Goal: Task Accomplishment & Management: Manage account settings

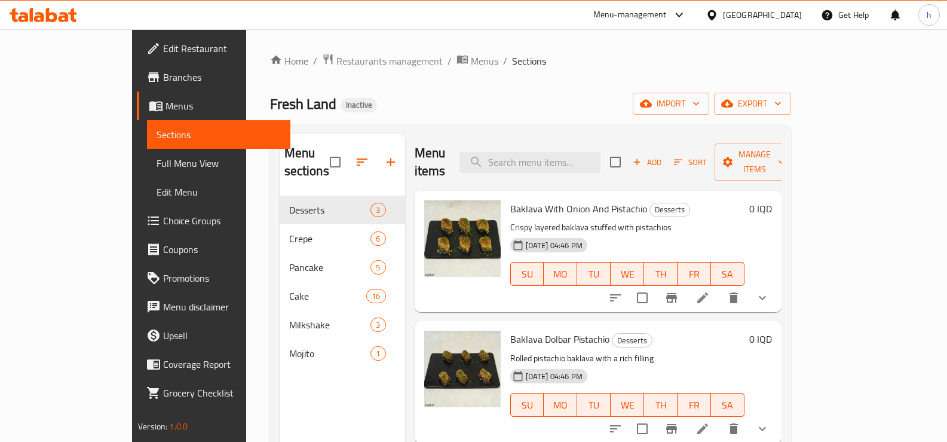
click at [42, 16] on icon at bounding box center [39, 17] width 10 height 10
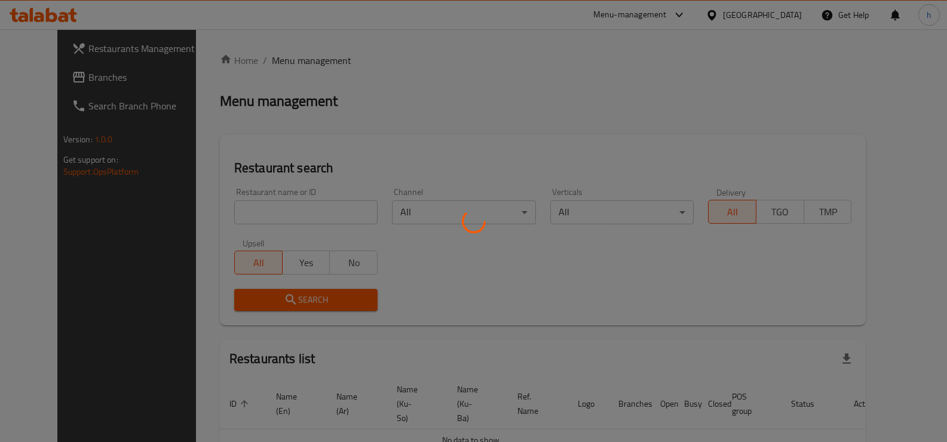
click at [261, 214] on div at bounding box center [473, 221] width 947 height 442
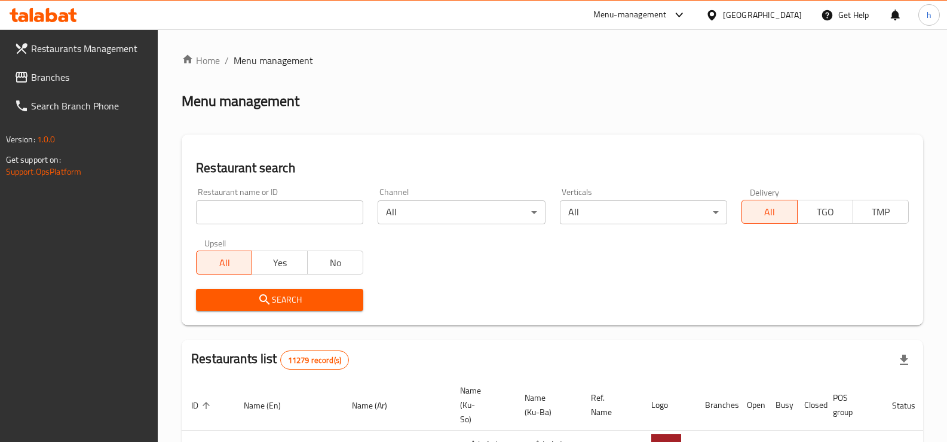
click at [261, 214] on input "search" at bounding box center [279, 212] width 167 height 24
paste input "774438"
type input "774438"
click at [72, 90] on link "Branches" at bounding box center [82, 77] width 154 height 29
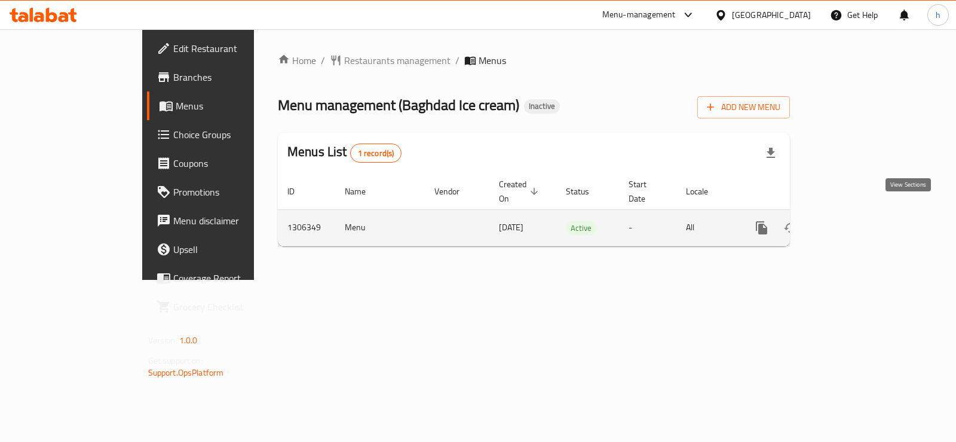
click at [853, 222] on icon "enhanced table" at bounding box center [848, 227] width 11 height 11
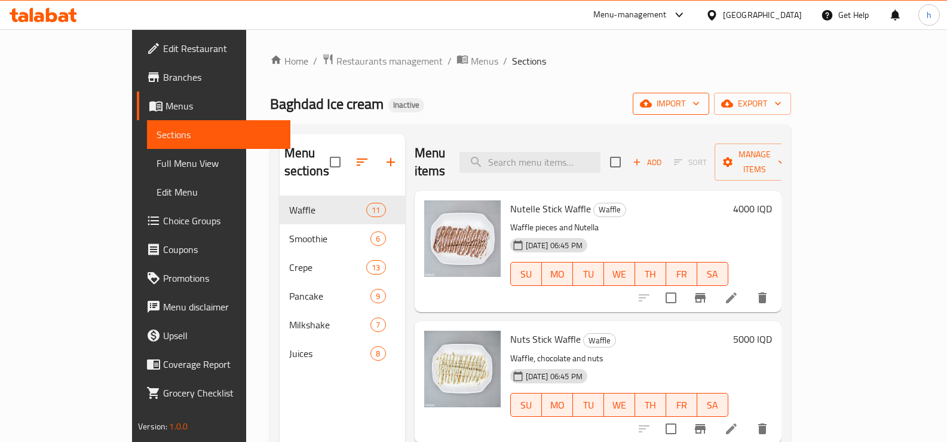
click at [700, 102] on span "import" at bounding box center [670, 103] width 57 height 15
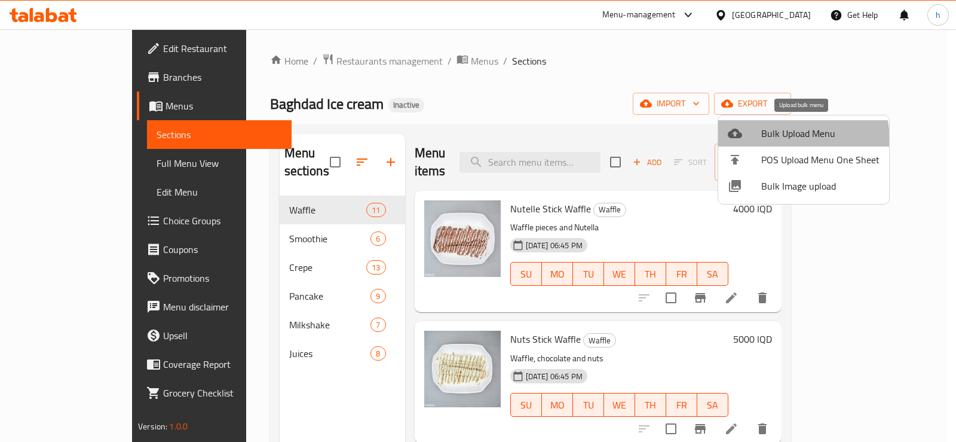
click at [767, 140] on span "Bulk Upload Menu" at bounding box center [820, 133] width 118 height 14
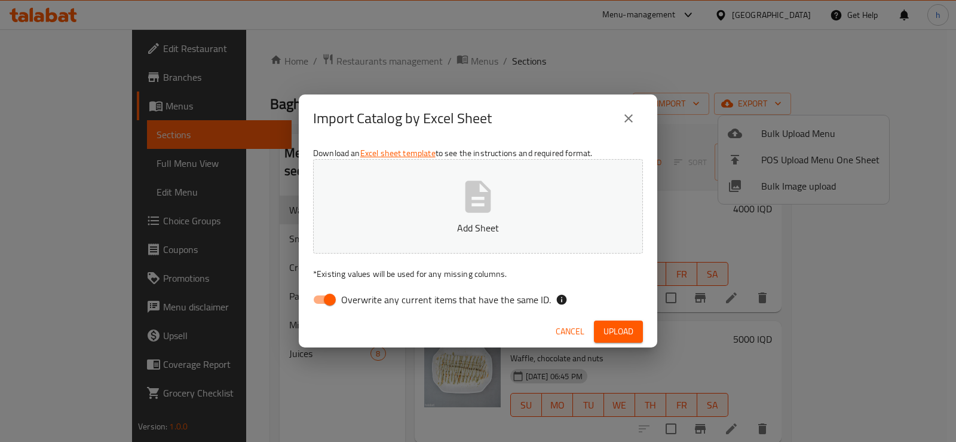
drag, startPoint x: 326, startPoint y: 293, endPoint x: 590, endPoint y: 124, distance: 313.7
click at [329, 290] on input "Overwrite any current items that have the same ID." at bounding box center [330, 299] width 68 height 23
checkbox input "false"
click at [612, 325] on span "Upload" at bounding box center [619, 331] width 30 height 15
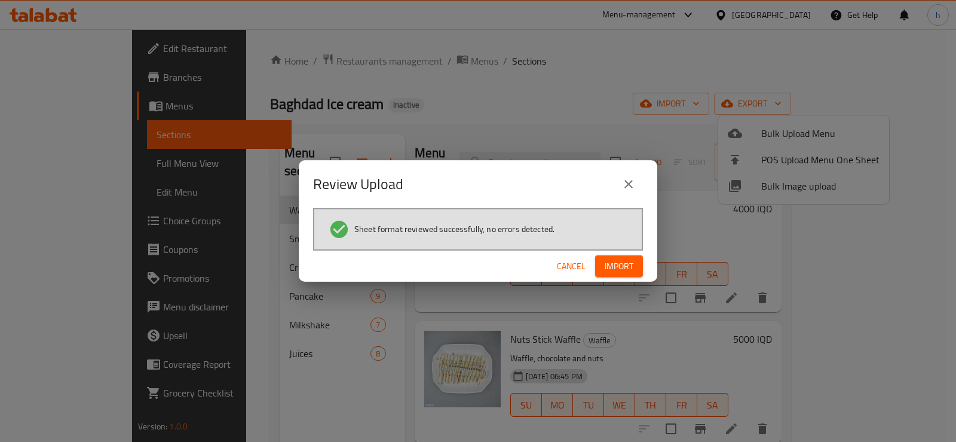
click at [621, 263] on span "Import" at bounding box center [619, 266] width 29 height 15
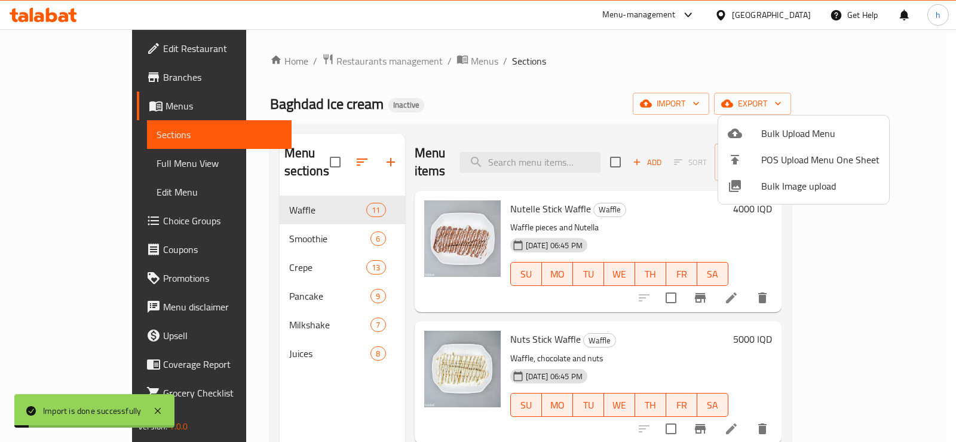
click at [39, 224] on div at bounding box center [478, 221] width 956 height 442
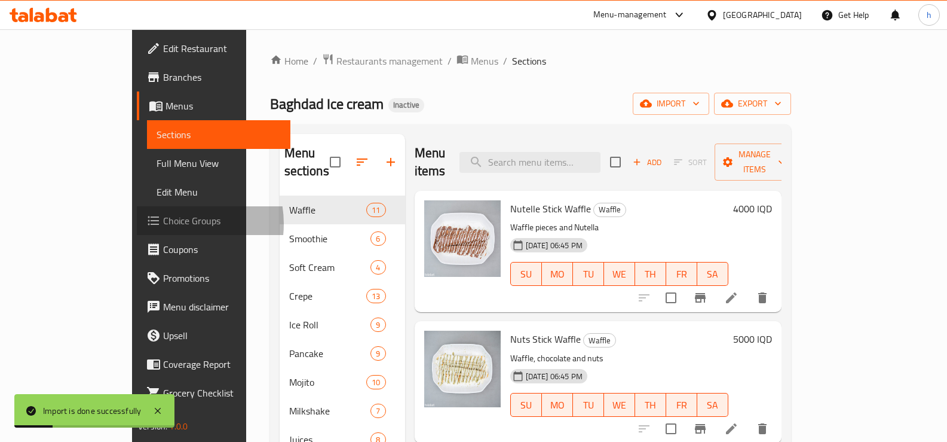
click at [163, 224] on span "Choice Groups" at bounding box center [222, 220] width 118 height 14
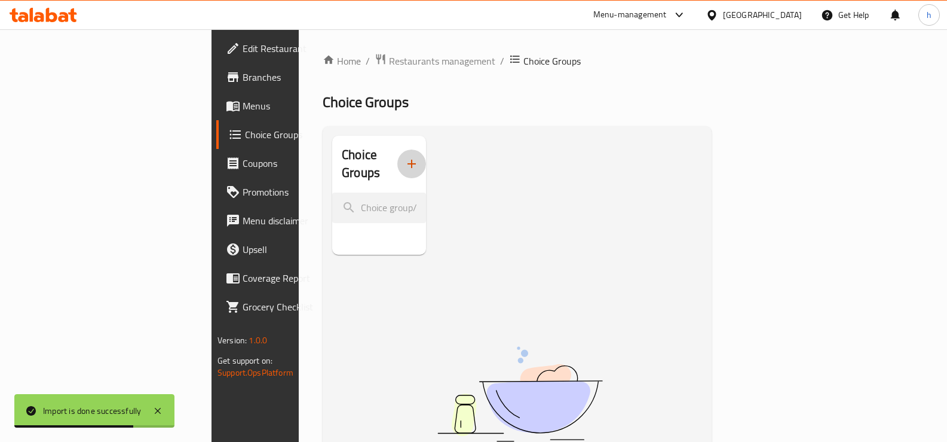
click at [405, 157] on icon "button" at bounding box center [412, 164] width 14 height 14
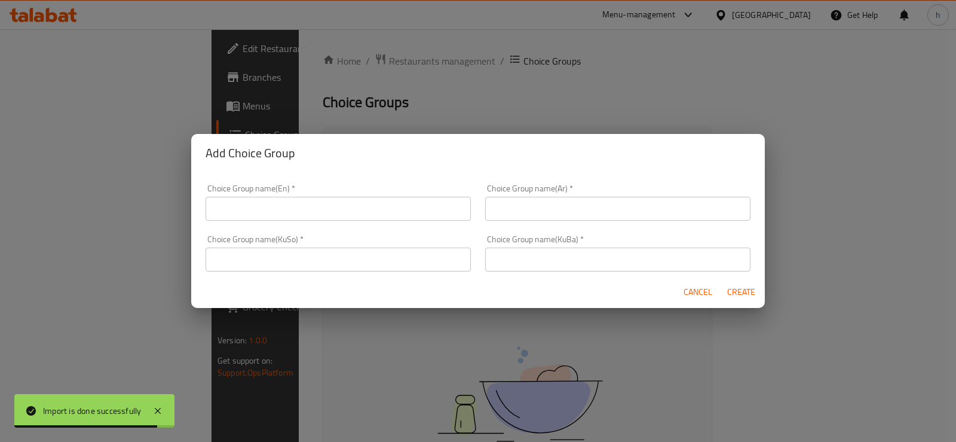
click at [276, 214] on input "text" at bounding box center [338, 209] width 265 height 24
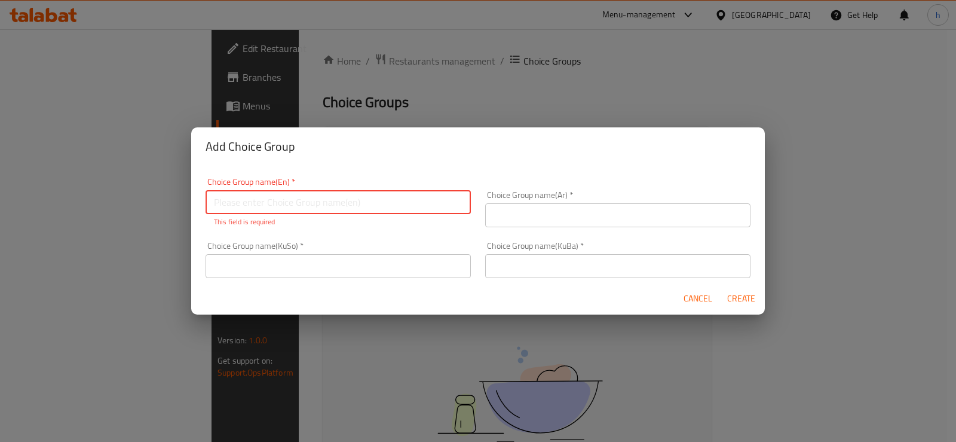
paste input "Your Choice Of Flavor:"
type input "Your Choice Of Flavor:"
drag, startPoint x: 578, startPoint y: 210, endPoint x: 568, endPoint y: 217, distance: 12.0
click at [578, 210] on input "text" at bounding box center [617, 215] width 265 height 24
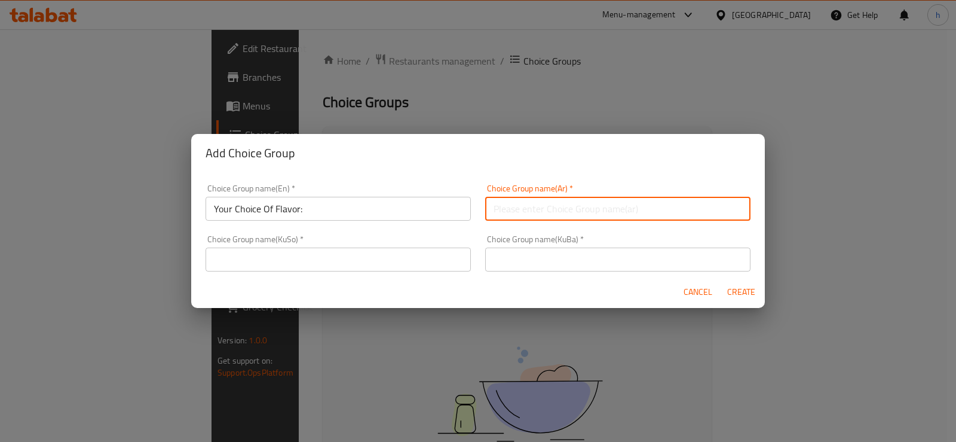
paste input "إختيارك من النكهة:"
type input "إختيارك من النكهة:"
click at [385, 264] on input "text" at bounding box center [338, 259] width 265 height 24
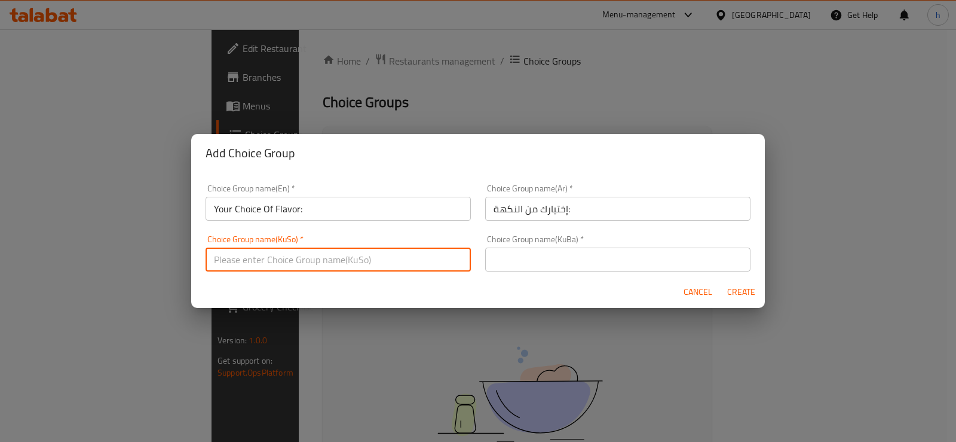
paste input "هەڵبژاردنت لە تام:"
type input "هەڵبژاردنت لە تام:"
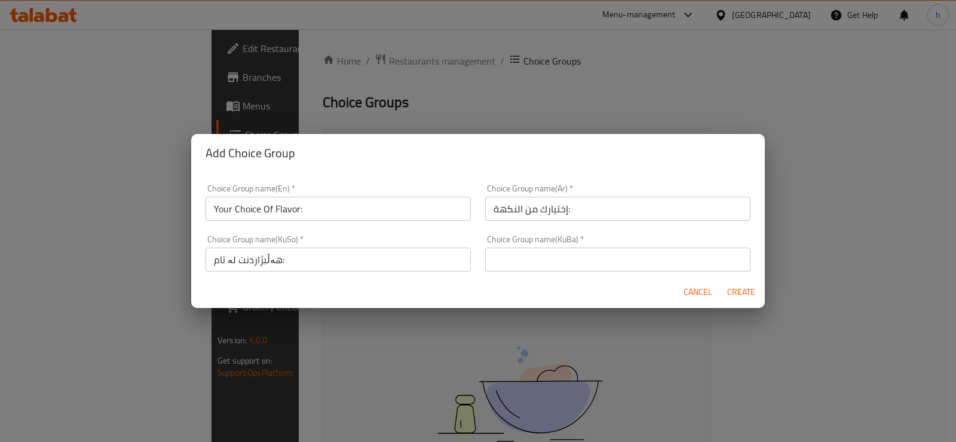
click at [536, 274] on div "Choice Group name(KuBa)   * Choice Group name(KuBa) *" at bounding box center [618, 253] width 280 height 51
click at [536, 265] on input "text" at bounding box center [617, 259] width 265 height 24
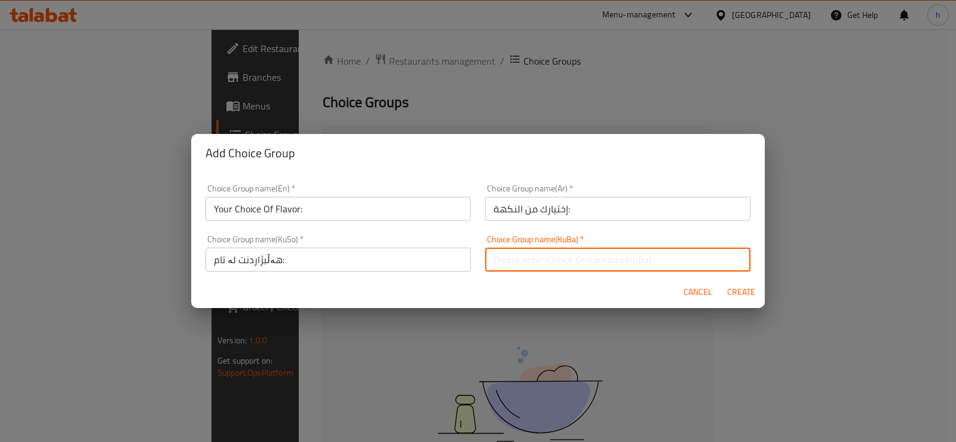
paste input "هەڵبژاردنت لە تام:"
type input "هەڵبژاردنت لە تام:"
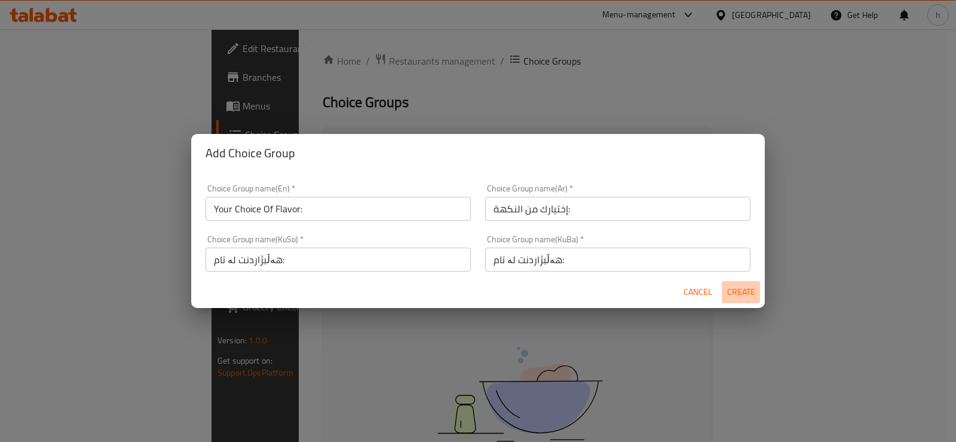
click at [735, 300] on button "Create" at bounding box center [741, 292] width 38 height 22
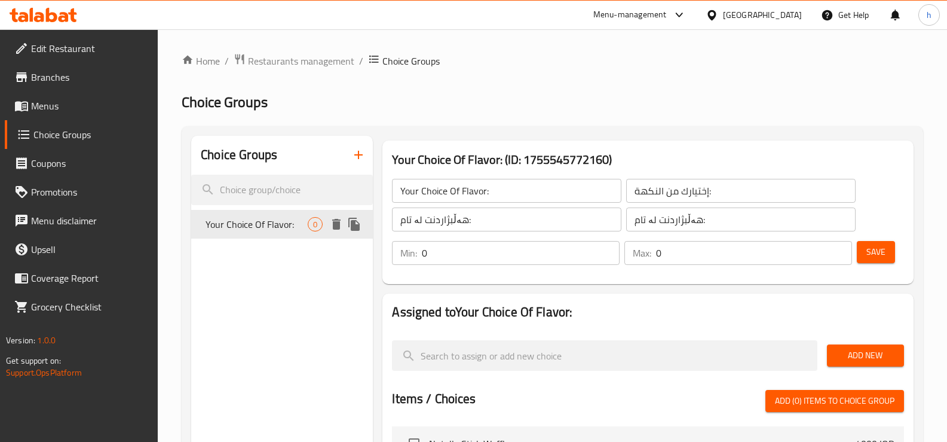
click at [287, 225] on span "Your Choice Of Flavor:" at bounding box center [257, 224] width 102 height 14
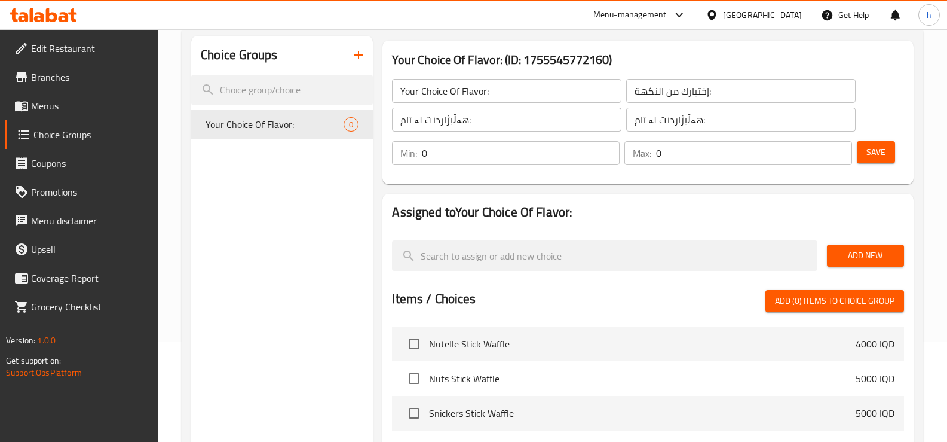
click at [875, 250] on span "Add New" at bounding box center [866, 255] width 58 height 15
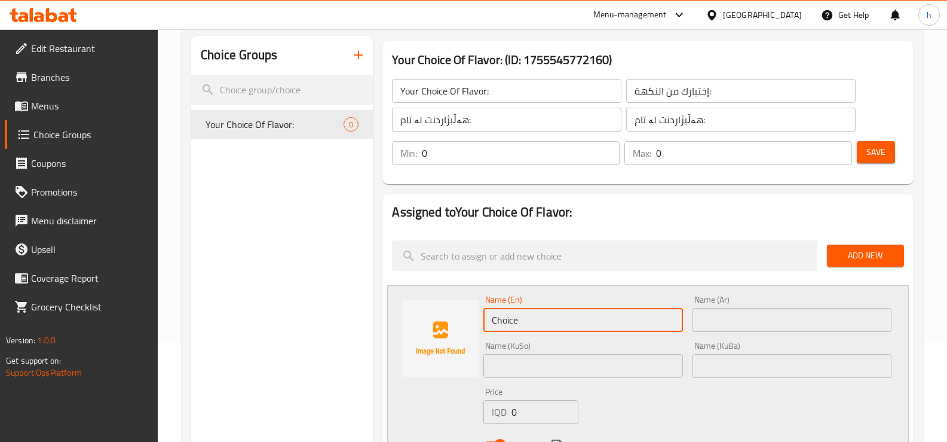
drag, startPoint x: 551, startPoint y: 309, endPoint x: 452, endPoint y: 308, distance: 99.2
click at [452, 308] on div "Name (En) Choice Name (En) Name (Ar) Name (Ar) Name (KuSo) Name (KuSo) Name (Ku…" at bounding box center [648, 375] width 522 height 181
click at [710, 315] on input "text" at bounding box center [792, 320] width 199 height 24
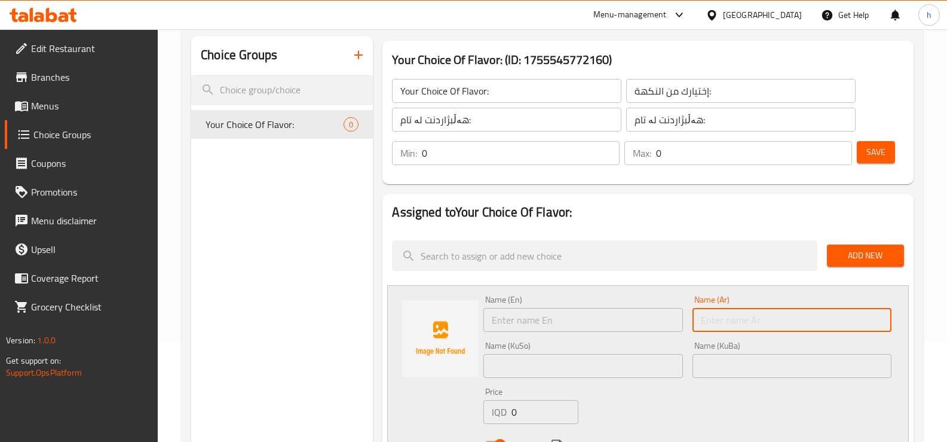
paste input "حلیب"
type input "حلیب"
click at [622, 317] on input "text" at bounding box center [582, 320] width 199 height 24
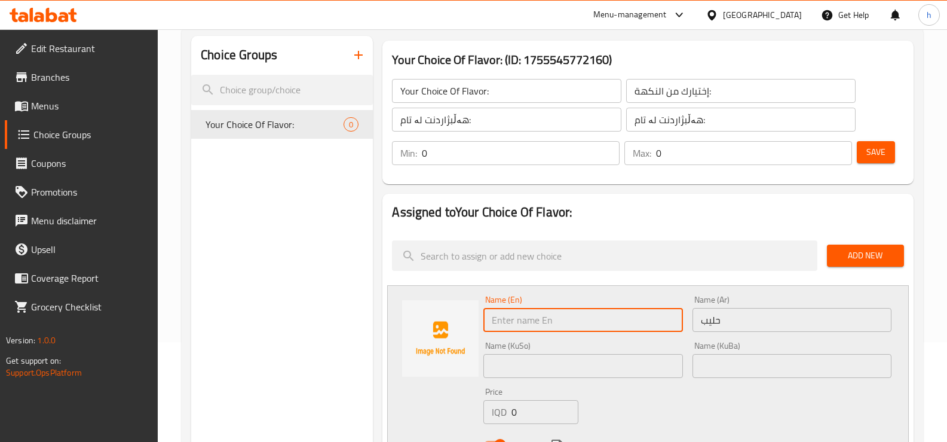
click at [622, 317] on input "text" at bounding box center [582, 320] width 199 height 24
click at [531, 314] on input "text" at bounding box center [582, 320] width 199 height 24
type input "Milk"
click at [492, 370] on input "text" at bounding box center [582, 366] width 199 height 24
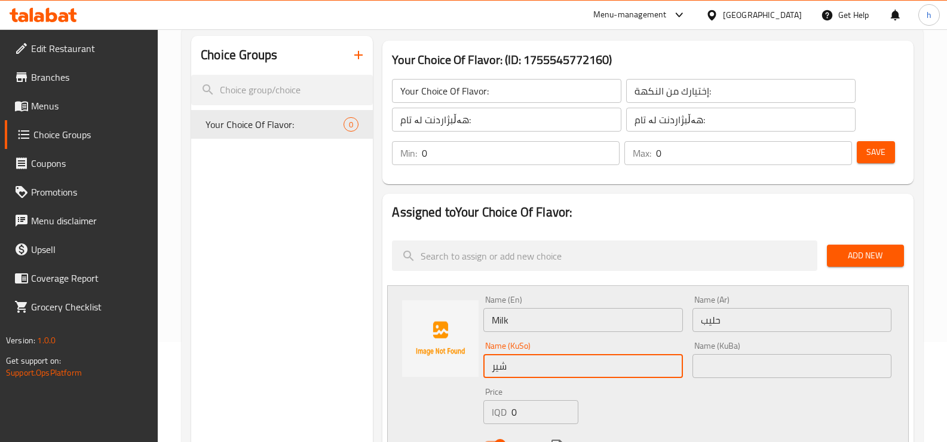
click at [504, 375] on input "شیر" at bounding box center [582, 366] width 199 height 24
type input "شیر"
click at [731, 362] on input "text" at bounding box center [792, 366] width 199 height 24
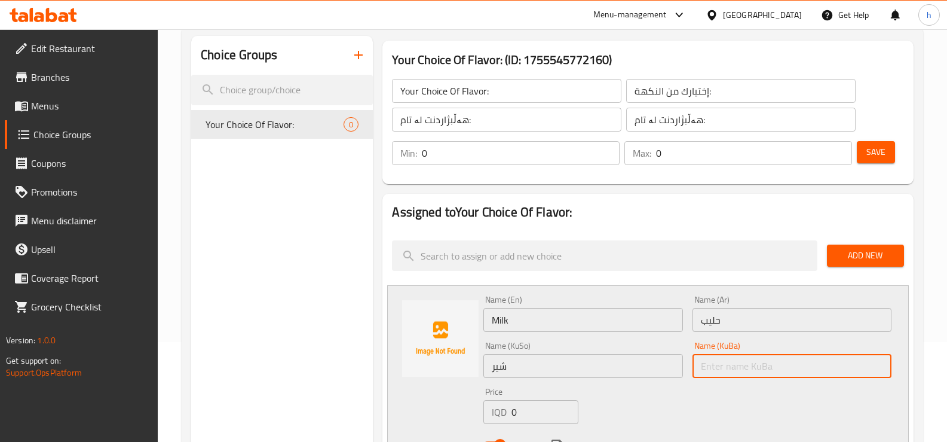
click at [731, 362] on input "text" at bounding box center [792, 366] width 199 height 24
paste input "شیر"
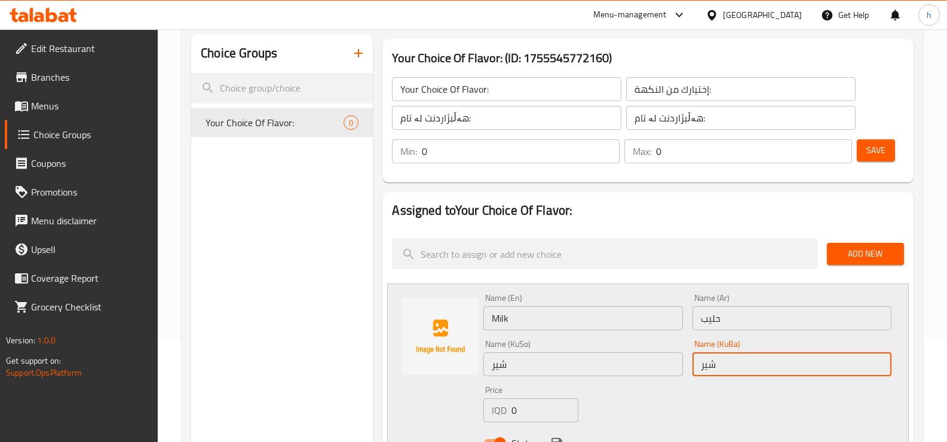
scroll to position [100, 0]
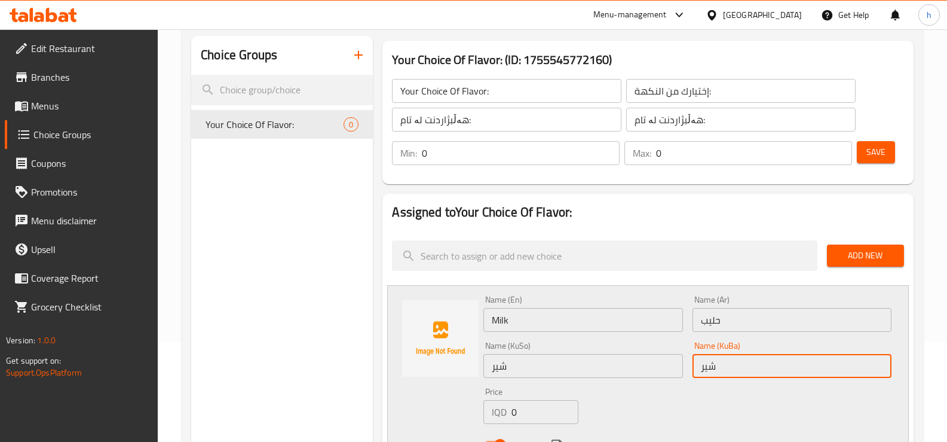
type input "شیر"
click at [439, 147] on input "0" at bounding box center [521, 153] width 198 height 24
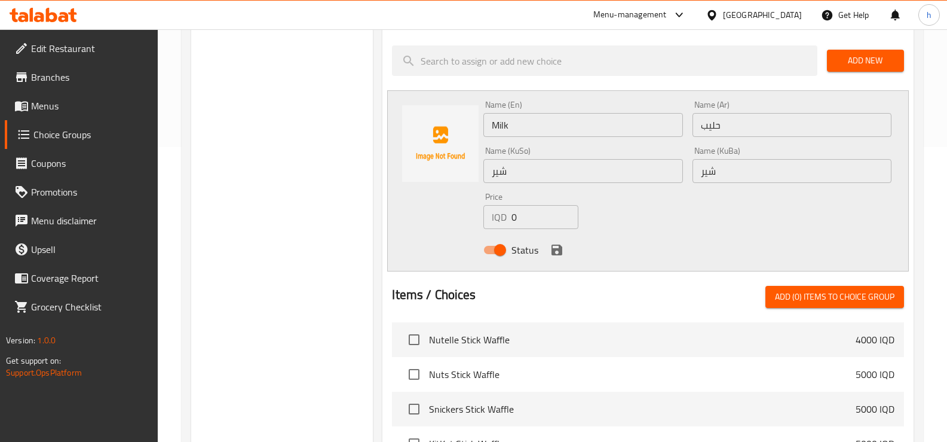
scroll to position [299, 0]
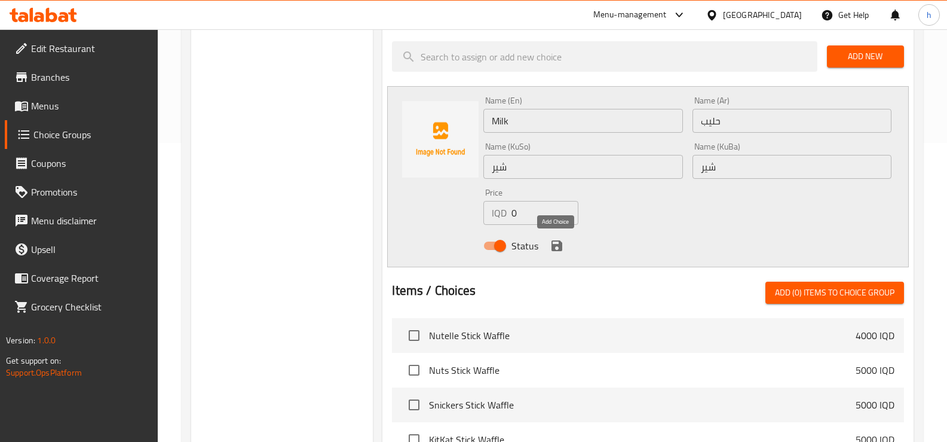
click at [550, 246] on icon "save" at bounding box center [557, 245] width 14 height 14
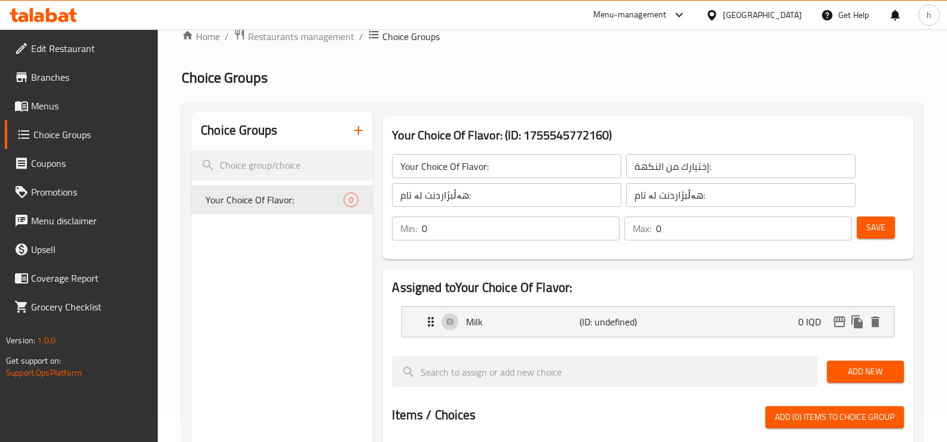
scroll to position [0, 0]
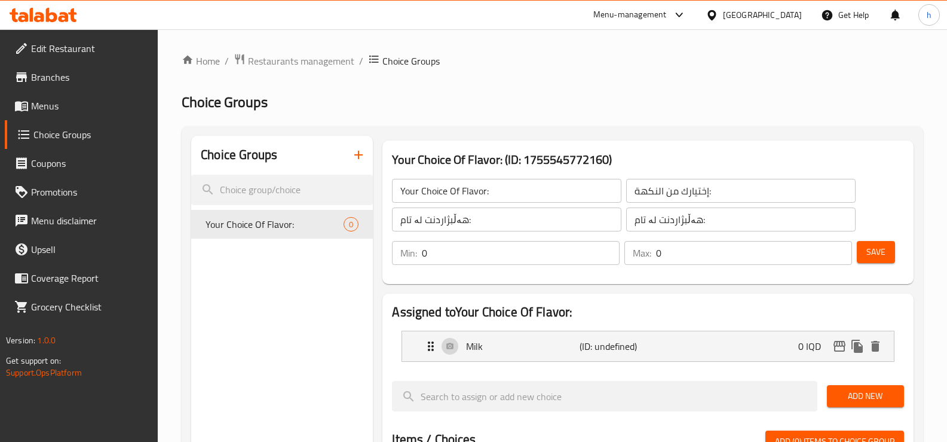
click at [462, 254] on input "0" at bounding box center [521, 253] width 198 height 24
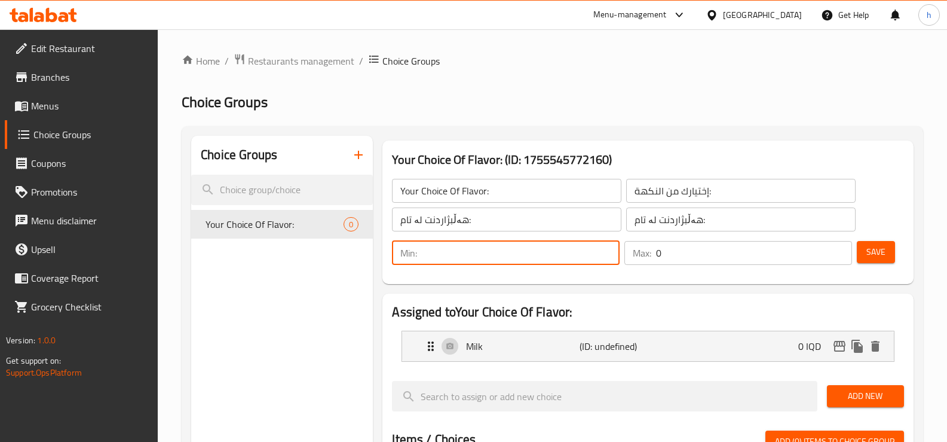
click at [683, 247] on input "0" at bounding box center [754, 253] width 196 height 24
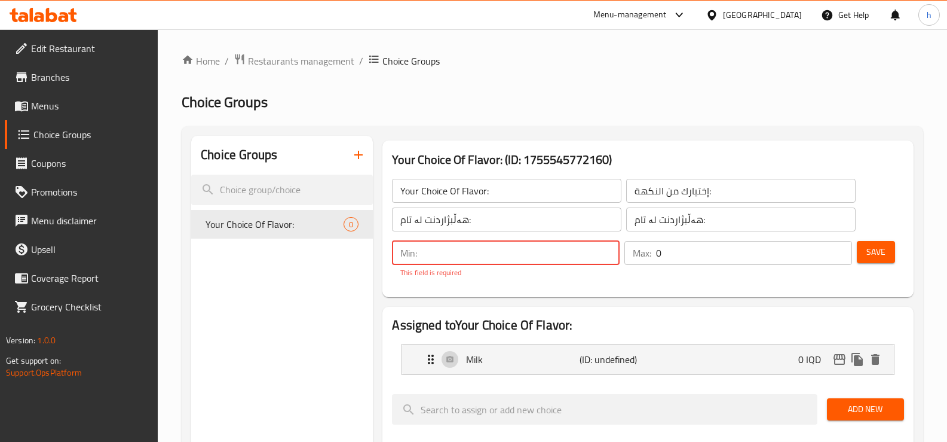
click at [500, 246] on input "number" at bounding box center [521, 253] width 198 height 24
type input "1"
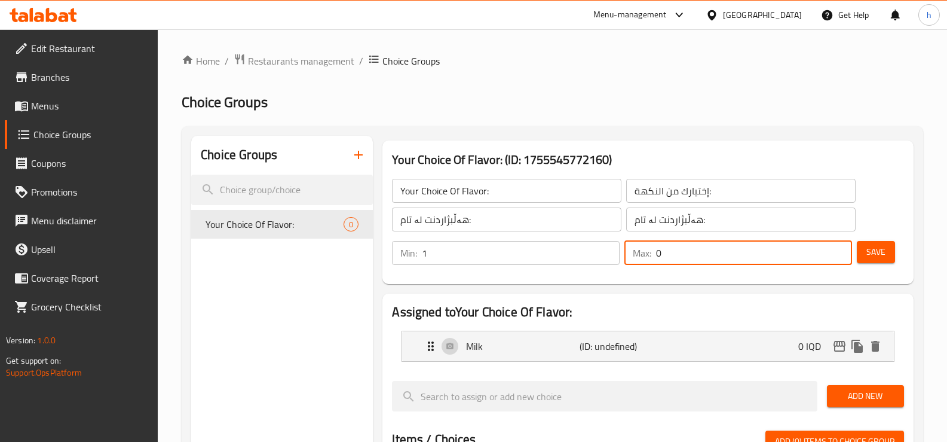
click at [708, 256] on input "0" at bounding box center [754, 253] width 196 height 24
type input "1"
click at [889, 243] on button "Save" at bounding box center [876, 252] width 38 height 22
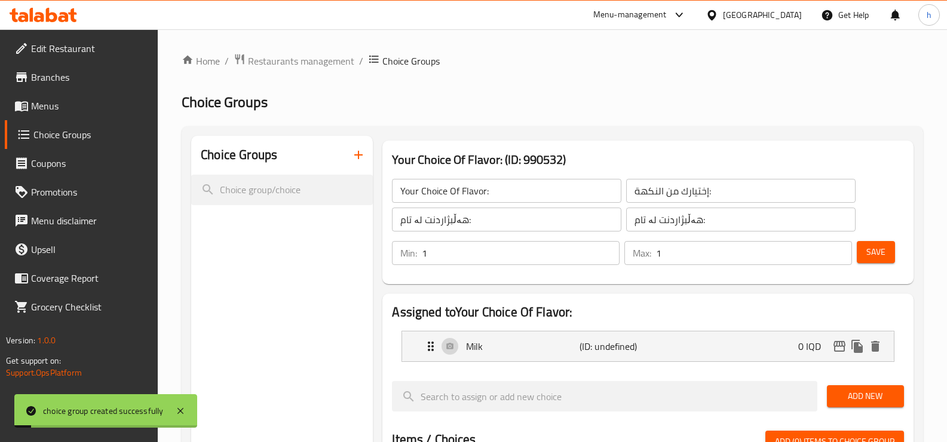
scroll to position [100, 0]
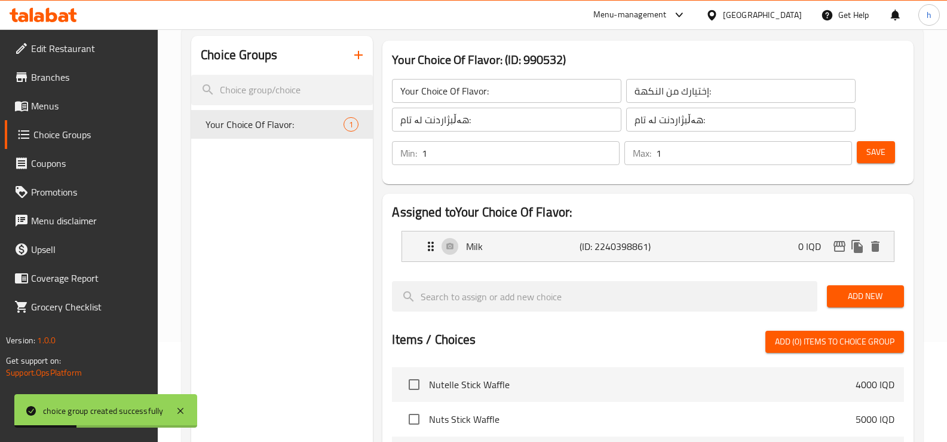
click at [876, 293] on span "Add New" at bounding box center [866, 296] width 58 height 15
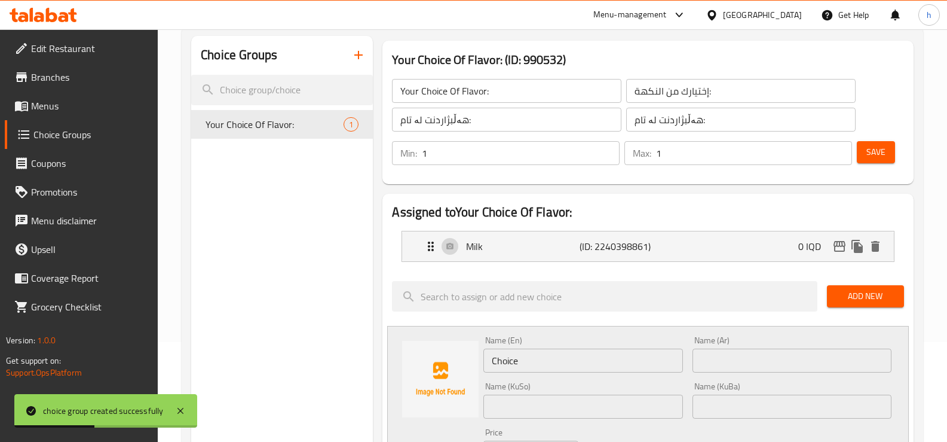
click at [555, 362] on input "Choice" at bounding box center [582, 360] width 199 height 24
click at [769, 358] on input "text" at bounding box center [792, 360] width 199 height 24
paste input "شوكولاتة"
type input "شوكولاتة"
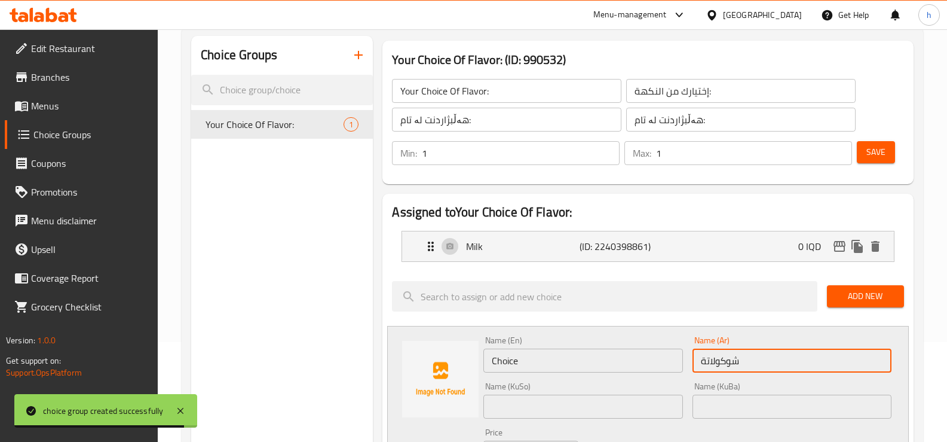
click at [645, 362] on input "Choice" at bounding box center [582, 360] width 199 height 24
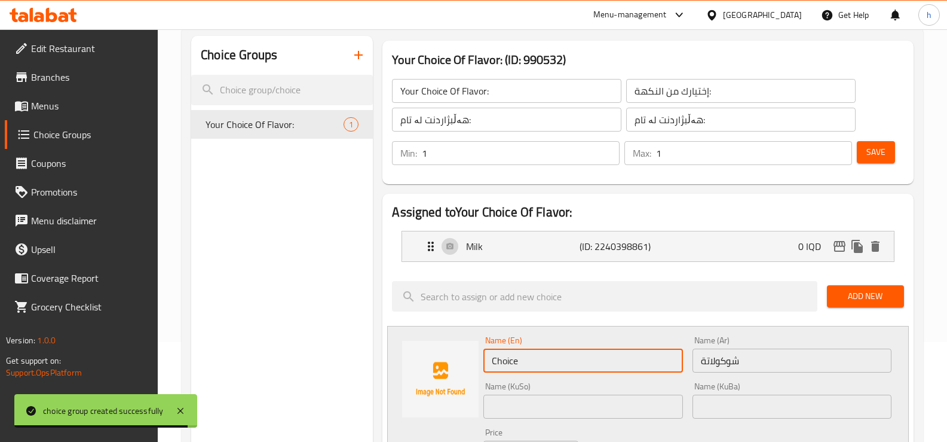
drag, startPoint x: 645, startPoint y: 362, endPoint x: 660, endPoint y: 384, distance: 25.9
click at [645, 362] on input "Choice" at bounding box center [582, 360] width 199 height 24
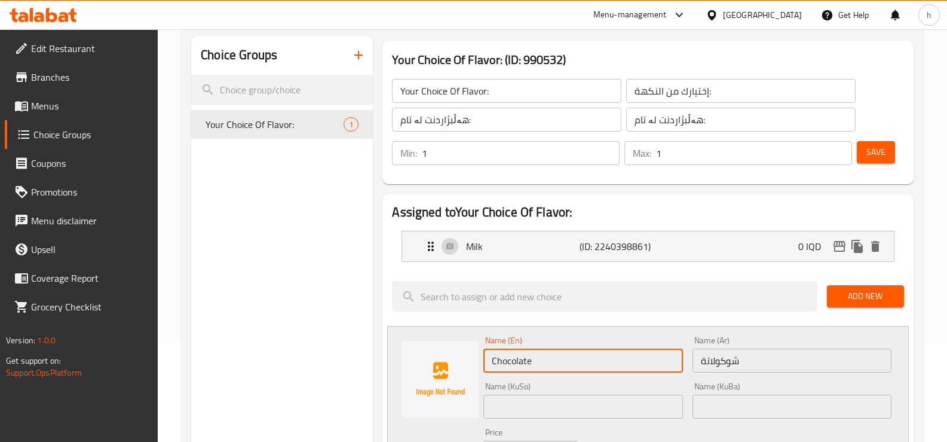
type input "Chocolate"
click at [558, 406] on input "text" at bounding box center [582, 406] width 199 height 24
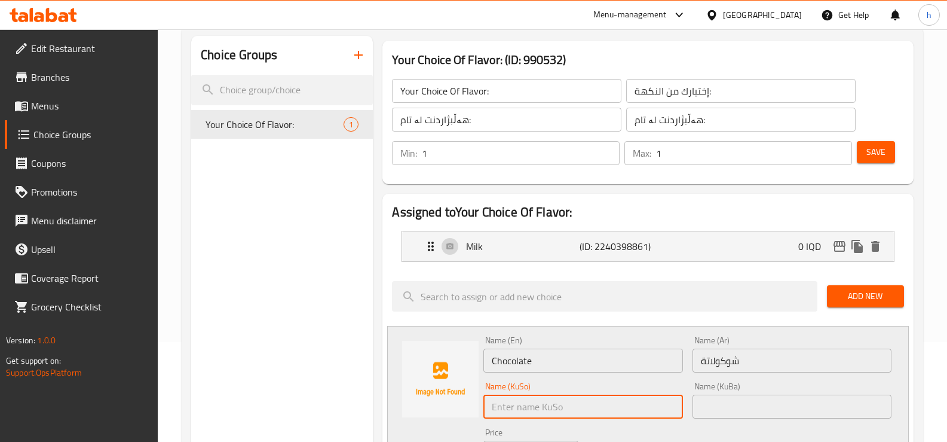
click at [552, 402] on input "text" at bounding box center [582, 406] width 199 height 24
click at [509, 412] on input "چوکولاتە" at bounding box center [582, 406] width 199 height 24
click at [511, 414] on input "چوکولاتە" at bounding box center [582, 406] width 199 height 24
click at [512, 414] on input "چوکولاتە" at bounding box center [582, 406] width 199 height 24
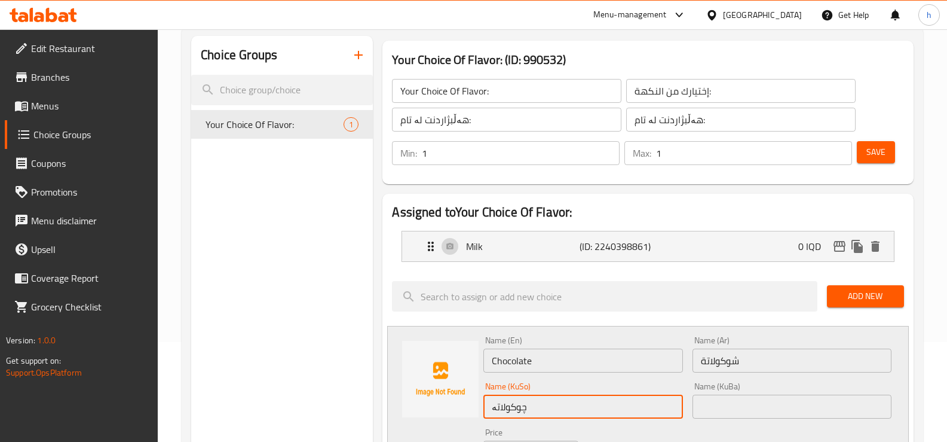
type input "چوکولاتە"
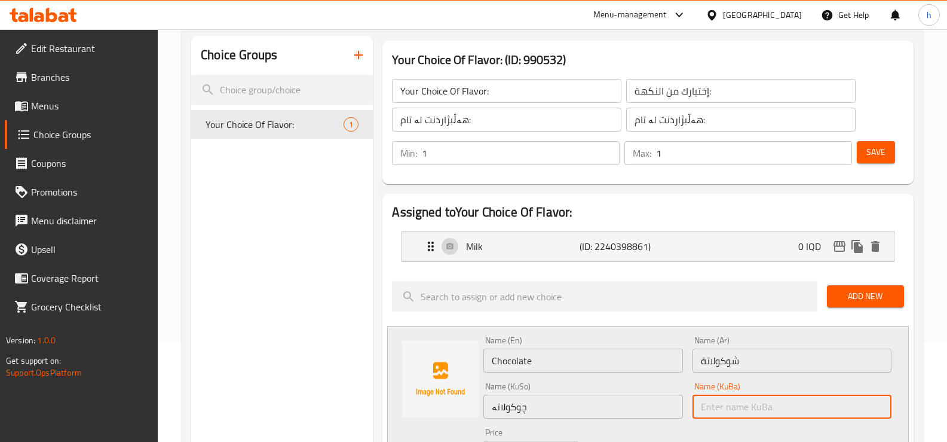
click at [752, 406] on input "text" at bounding box center [792, 406] width 199 height 24
paste input "چوکولاتە"
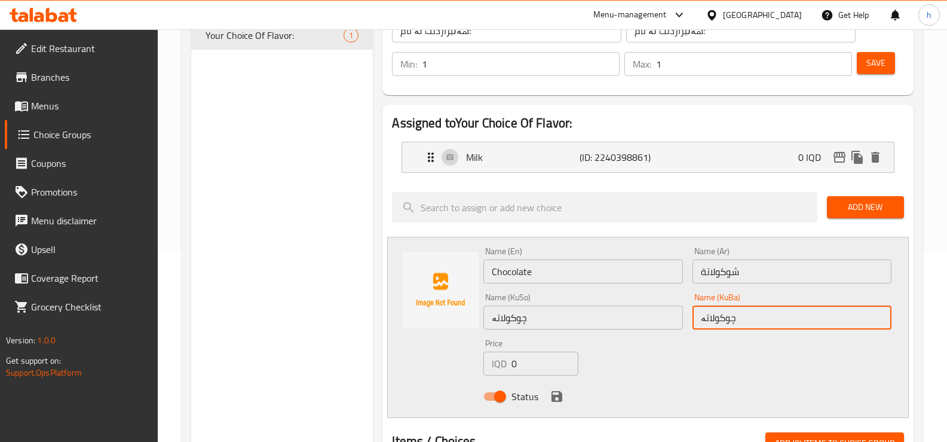
scroll to position [299, 0]
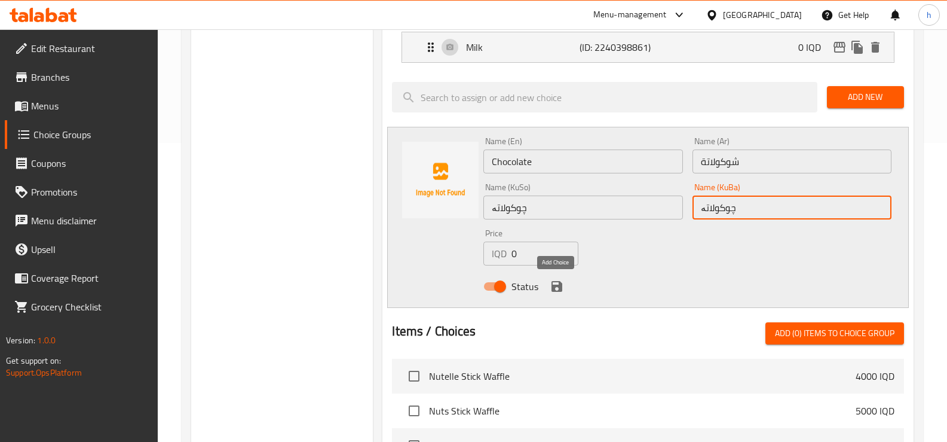
type input "چوکولاتە"
click at [555, 285] on icon "save" at bounding box center [557, 286] width 11 height 11
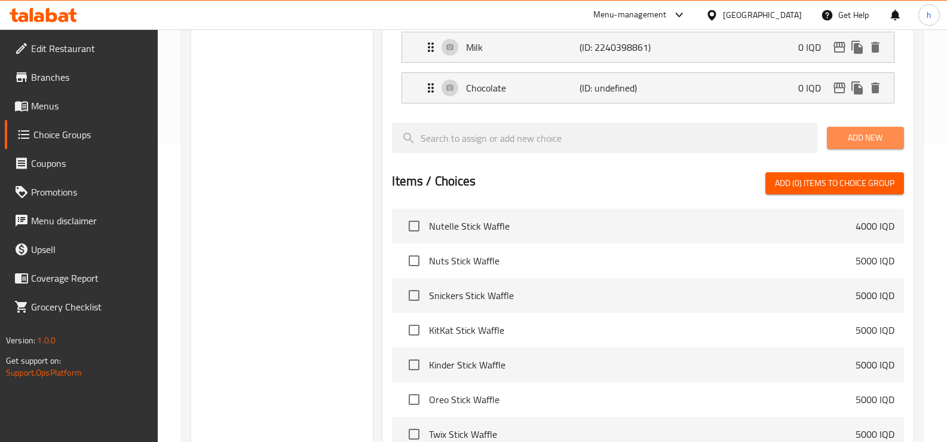
click at [862, 140] on span "Add New" at bounding box center [866, 137] width 58 height 15
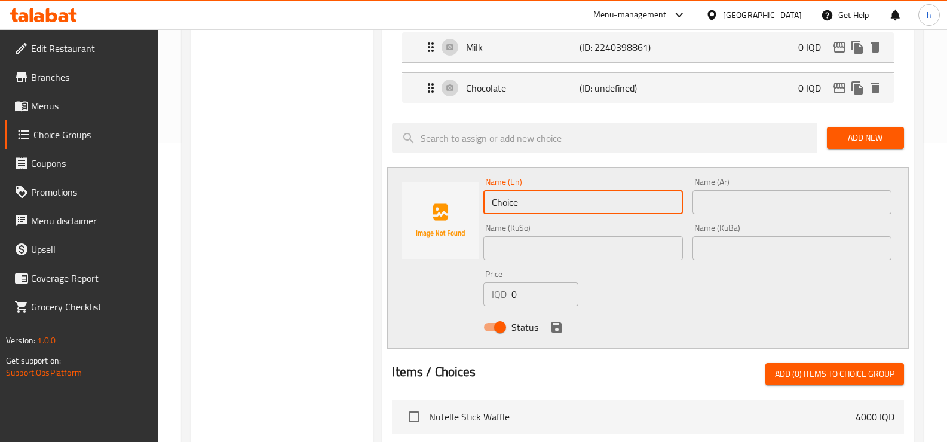
click at [570, 199] on input "Choice" at bounding box center [582, 202] width 199 height 24
drag, startPoint x: 570, startPoint y: 199, endPoint x: 626, endPoint y: 201, distance: 56.8
click at [577, 200] on input "Choice" at bounding box center [582, 202] width 199 height 24
click at [752, 196] on input "text" at bounding box center [792, 202] width 199 height 24
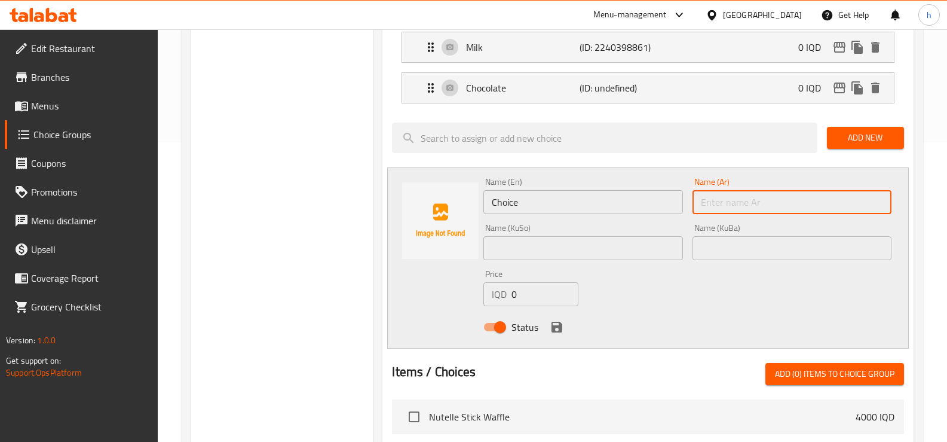
paste input "مانجو"
type input "مانجو"
click at [642, 192] on input "Choice" at bounding box center [582, 202] width 199 height 24
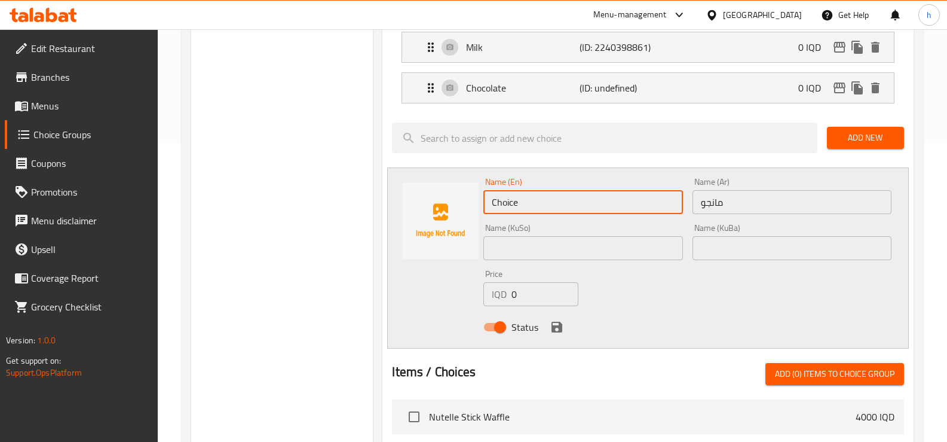
click at [642, 192] on input "Choice" at bounding box center [582, 202] width 199 height 24
type input "Mango"
click at [606, 252] on input "text" at bounding box center [582, 248] width 199 height 24
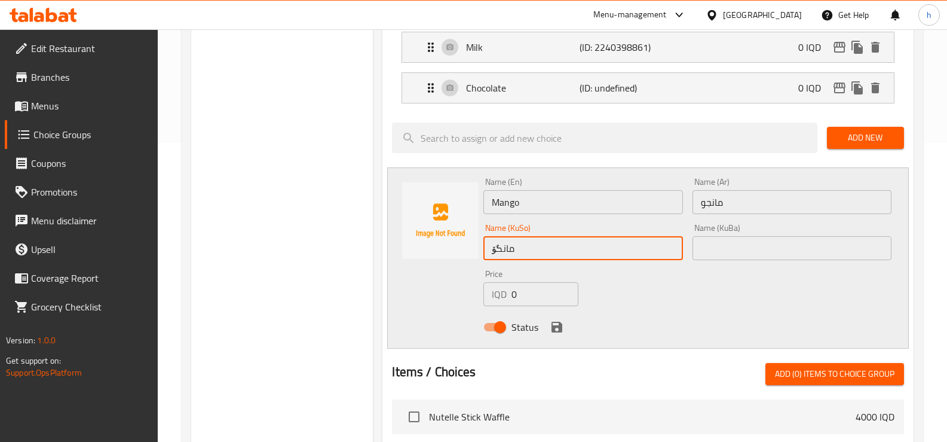
click at [567, 255] on input "مانگۆ" at bounding box center [582, 248] width 199 height 24
type input "مانگۆ"
click at [816, 238] on input "text" at bounding box center [792, 248] width 199 height 24
click at [816, 240] on input "text" at bounding box center [792, 248] width 199 height 24
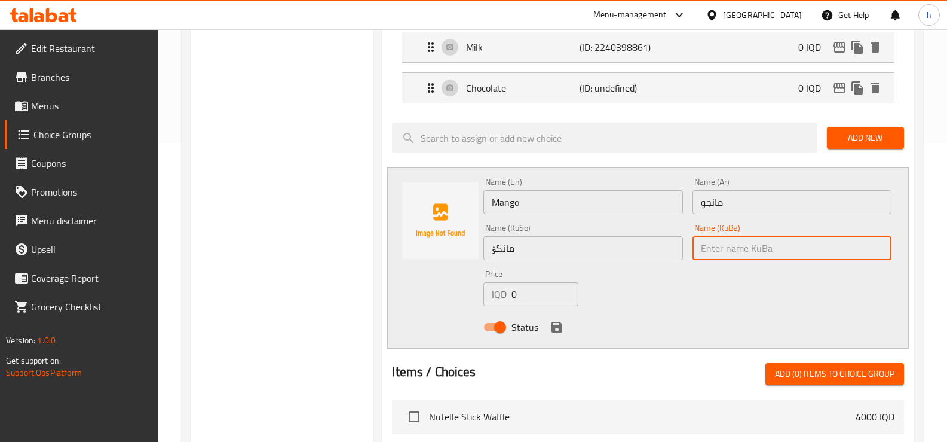
paste input "مانگۆ"
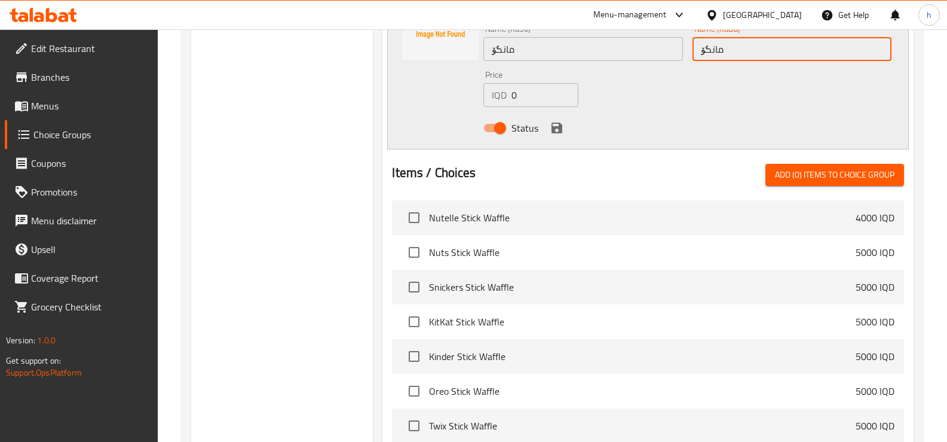
type input "مانگۆ"
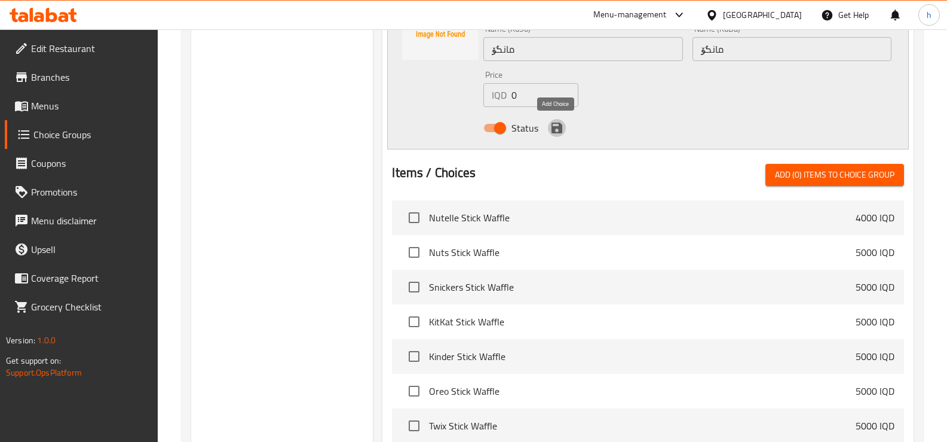
click at [553, 132] on icon "save" at bounding box center [557, 128] width 11 height 11
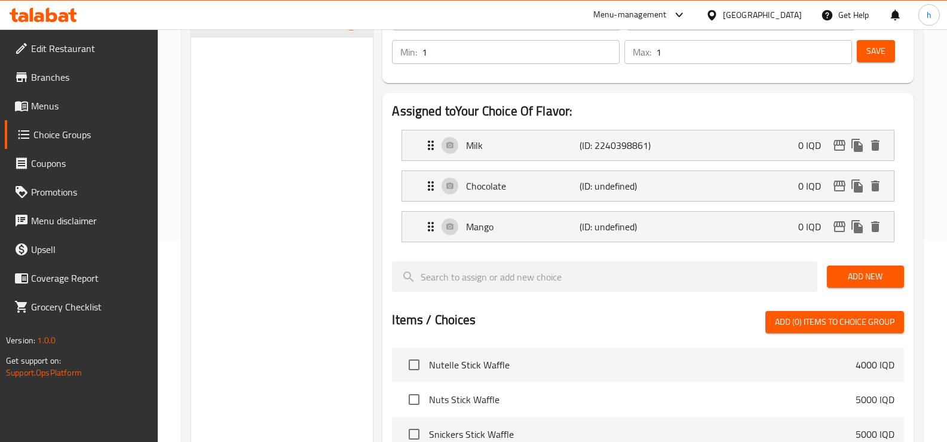
scroll to position [199, 0]
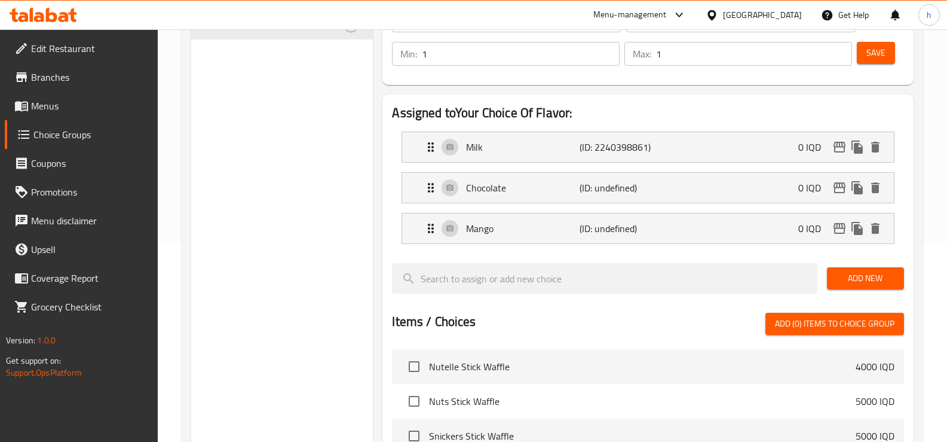
click at [864, 271] on span "Add New" at bounding box center [866, 278] width 58 height 15
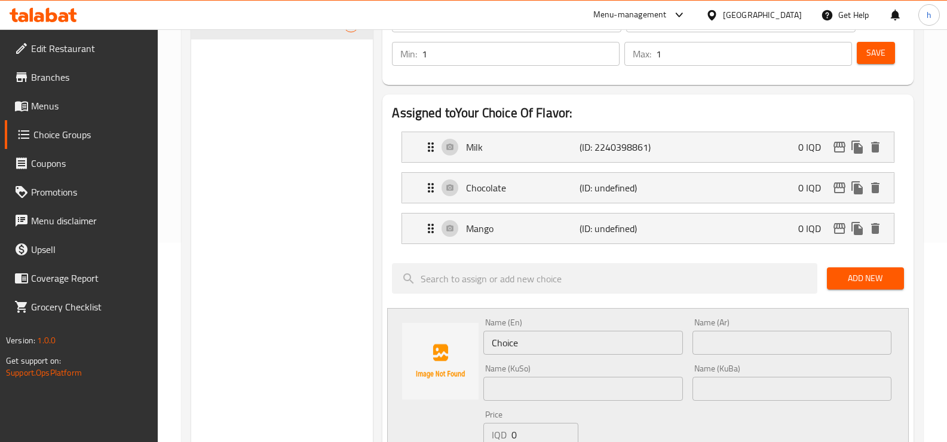
click at [532, 335] on input "Choice" at bounding box center [582, 342] width 199 height 24
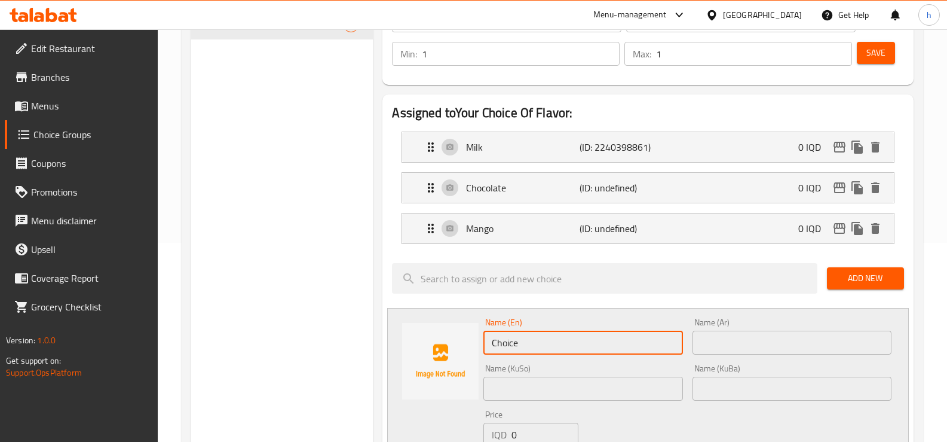
click at [531, 335] on input "Choice" at bounding box center [582, 342] width 199 height 24
type input "Strawberry"
click at [770, 344] on input "text" at bounding box center [792, 342] width 199 height 24
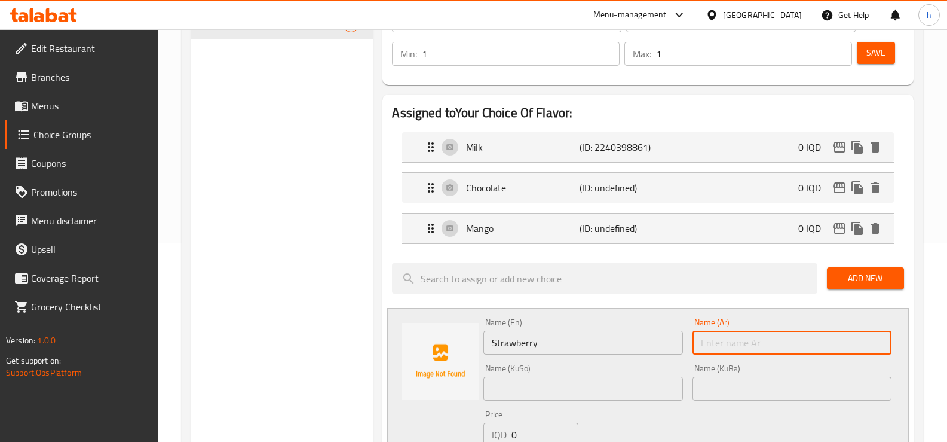
paste input "فراولة"
type input "فراولة"
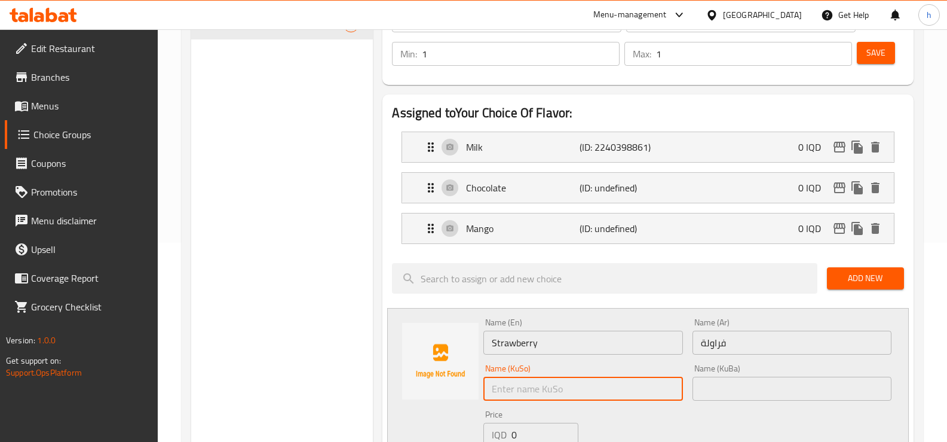
drag, startPoint x: 646, startPoint y: 382, endPoint x: 650, endPoint y: 377, distance: 6.4
click at [645, 382] on input "text" at bounding box center [582, 389] width 199 height 24
click at [515, 390] on input "فەراولە" at bounding box center [582, 389] width 199 height 24
click at [518, 390] on input "فەراولە" at bounding box center [582, 389] width 199 height 24
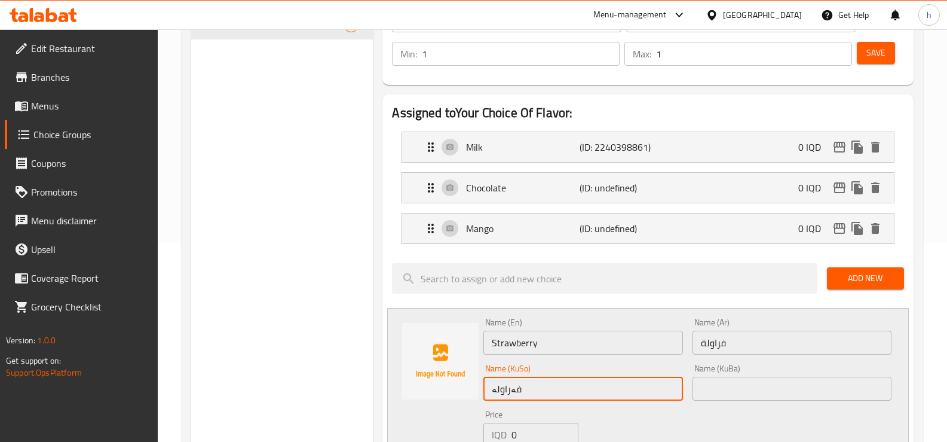
type input "فەراولە"
click at [754, 381] on input "text" at bounding box center [792, 389] width 199 height 24
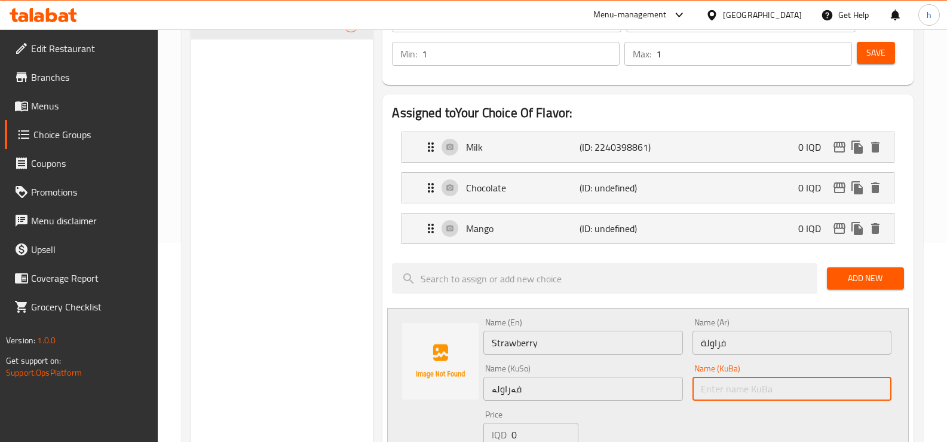
paste input "فەراولە"
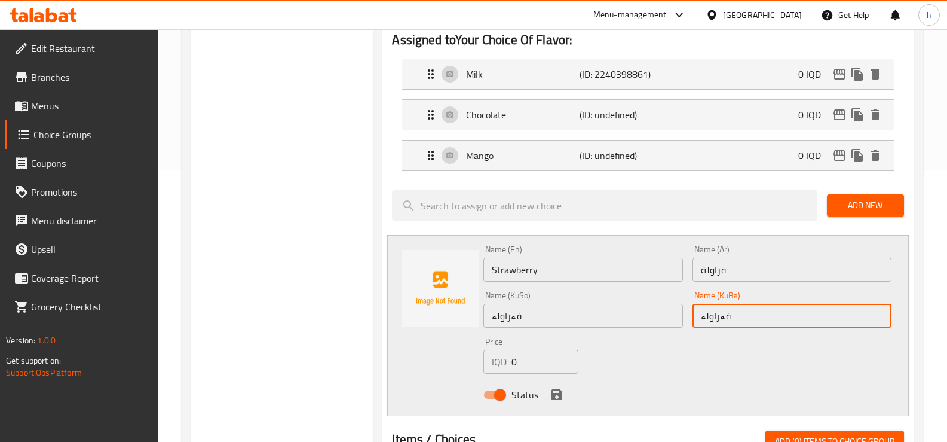
scroll to position [299, 0]
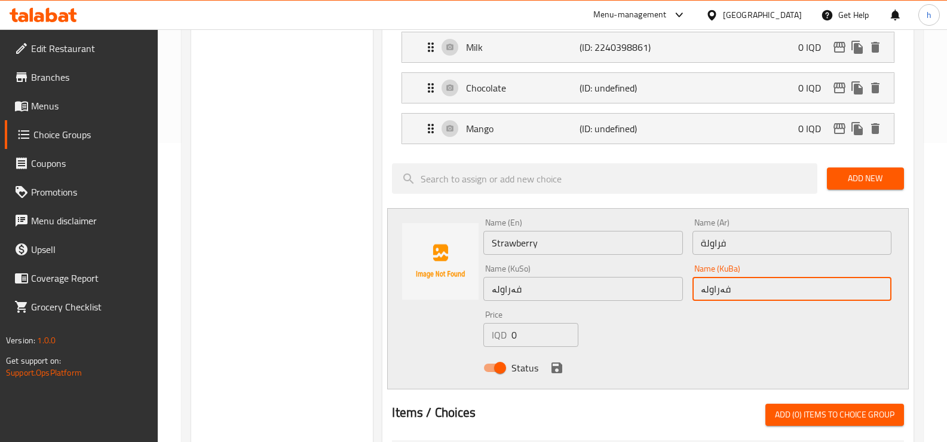
type input "فەراولە"
click at [556, 369] on icon "save" at bounding box center [557, 367] width 14 height 14
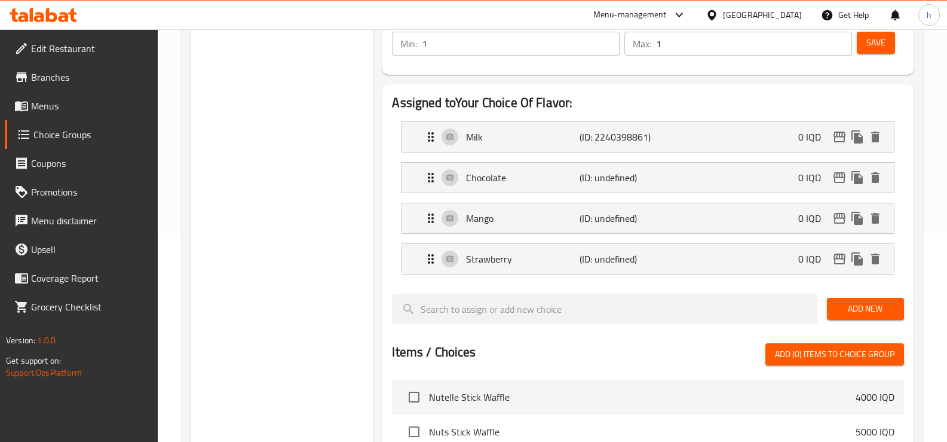
scroll to position [99, 0]
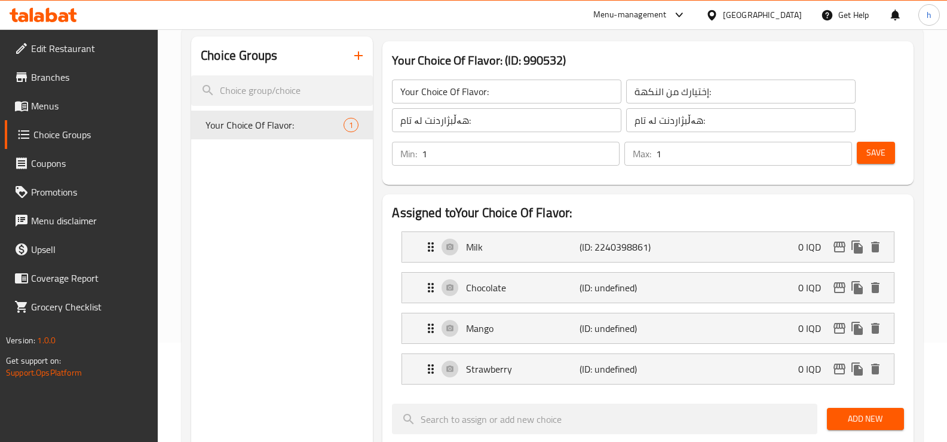
click at [30, 109] on span at bounding box center [22, 106] width 17 height 14
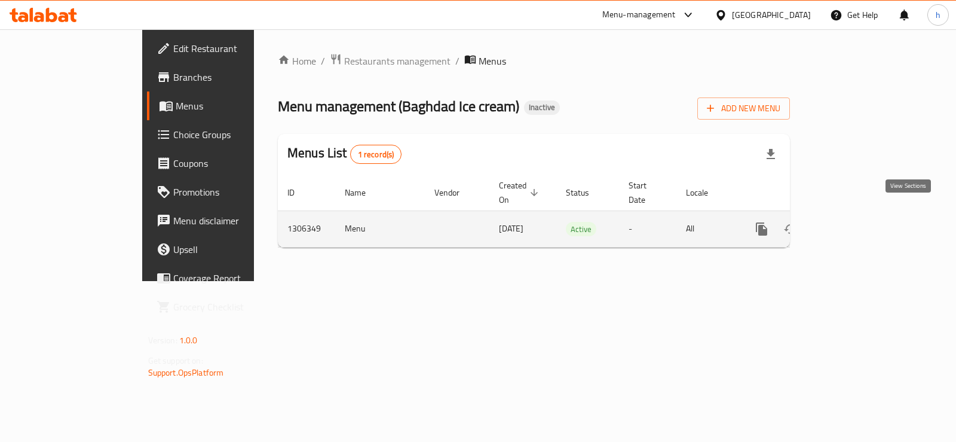
click at [853, 224] on icon "enhanced table" at bounding box center [848, 229] width 11 height 11
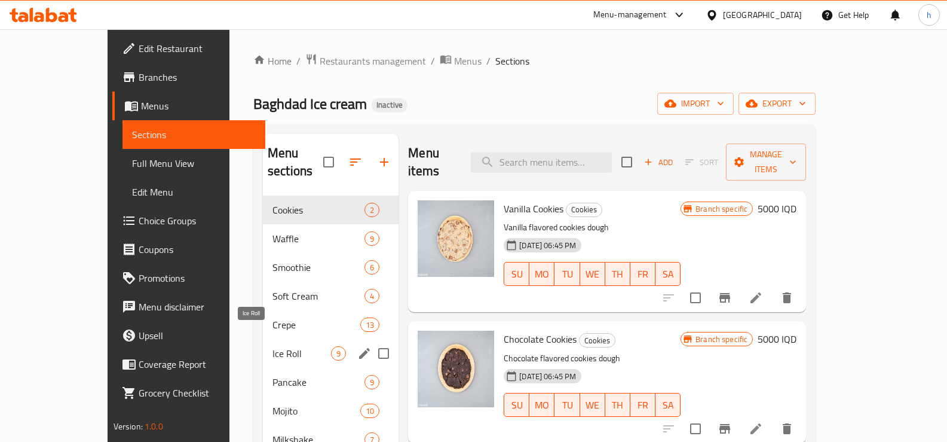
scroll to position [100, 0]
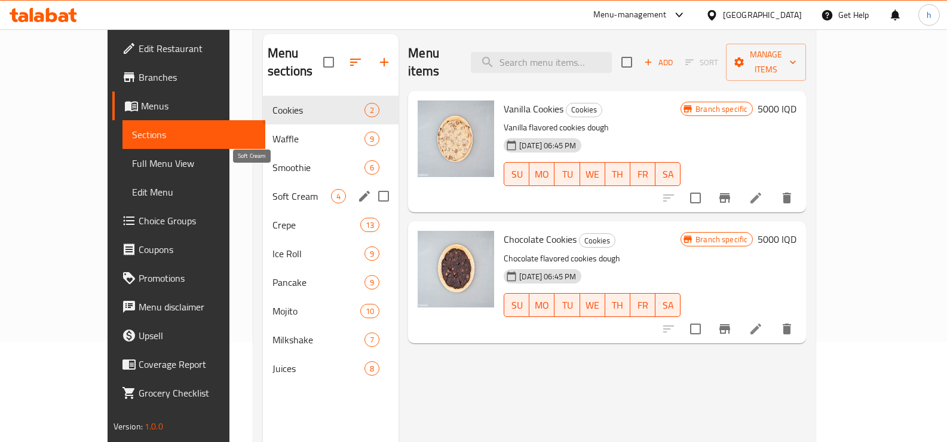
click at [273, 189] on span "Soft Cream" at bounding box center [302, 196] width 59 height 14
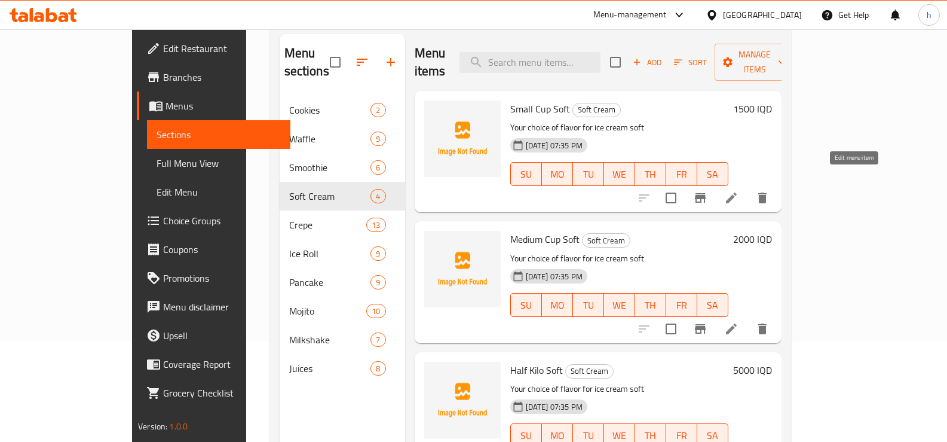
click at [739, 191] on icon at bounding box center [731, 198] width 14 height 14
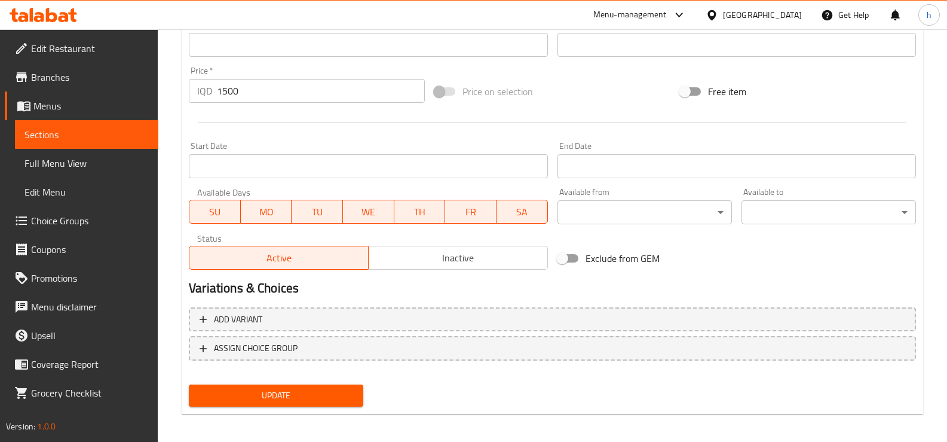
scroll to position [540, 0]
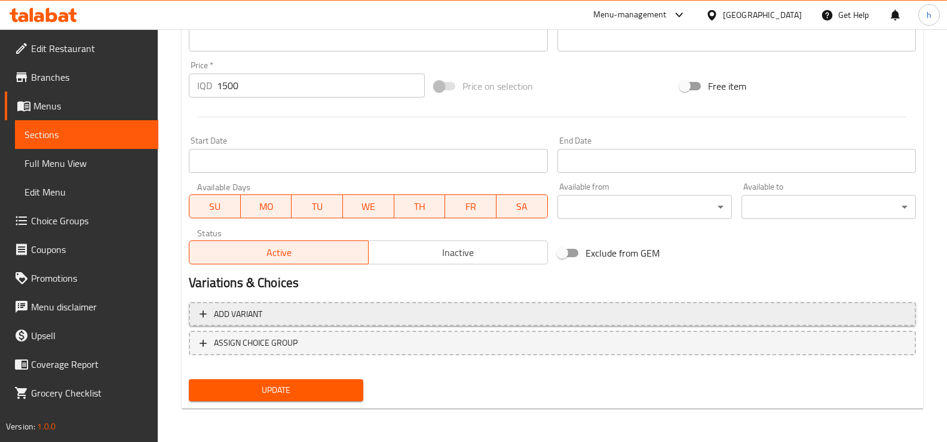
click at [292, 318] on span "Add variant" at bounding box center [553, 314] width 706 height 15
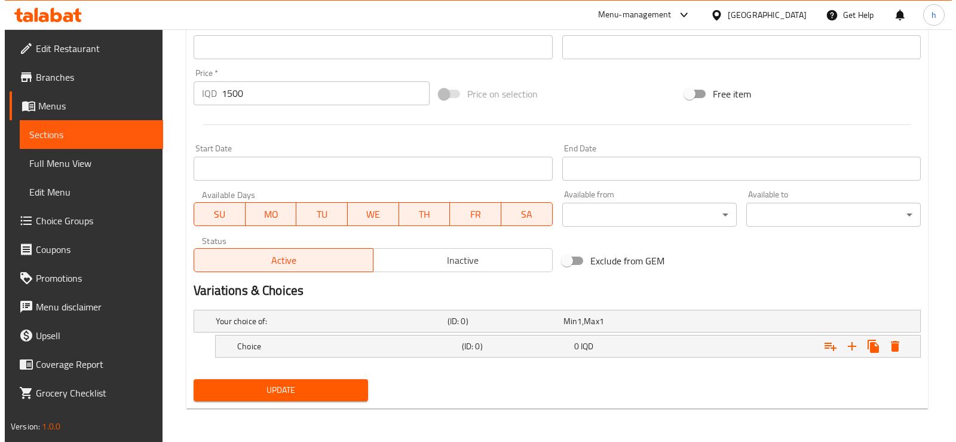
scroll to position [533, 0]
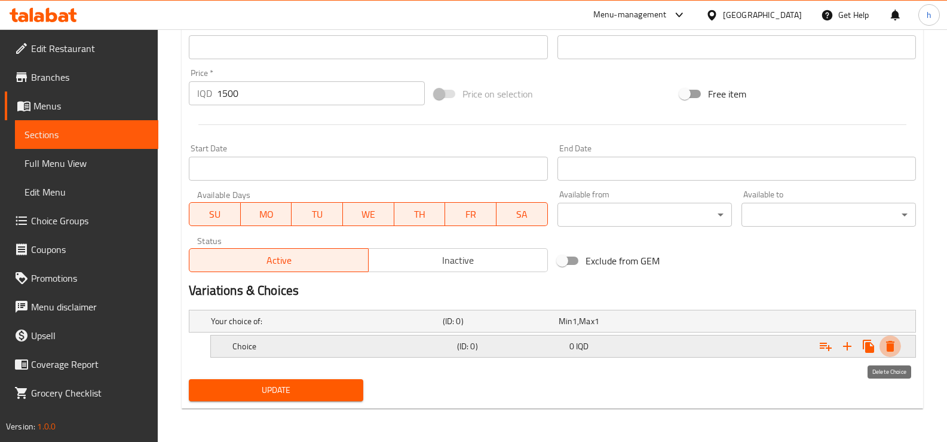
click at [898, 338] on button "Expand" at bounding box center [891, 346] width 22 height 22
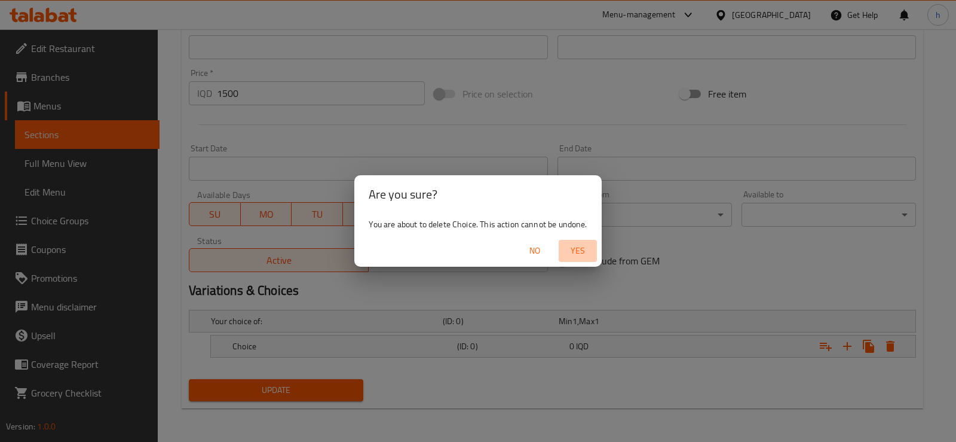
click at [578, 253] on span "Yes" at bounding box center [578, 250] width 29 height 15
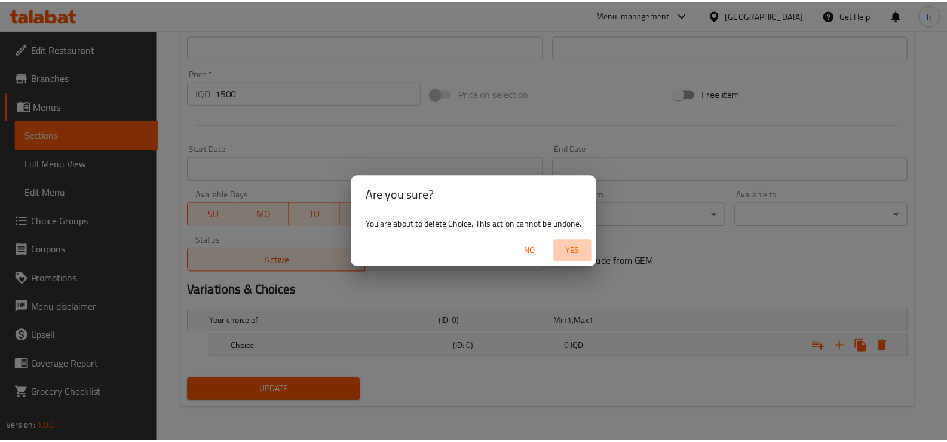
scroll to position [528, 0]
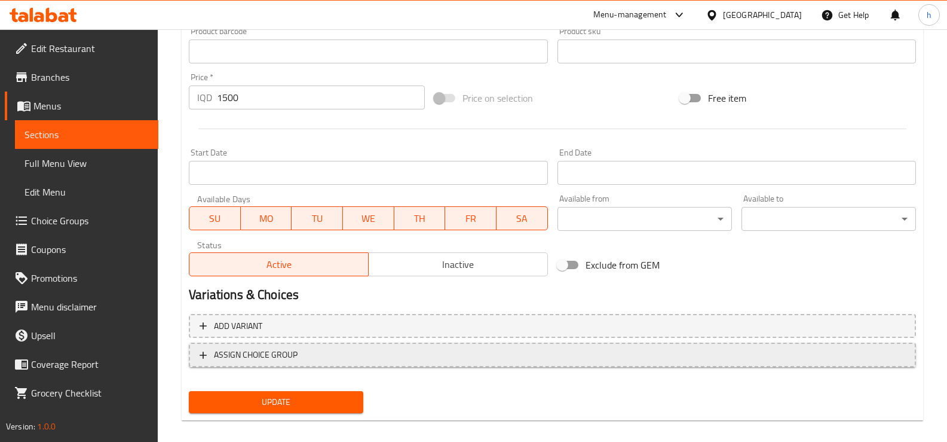
click at [283, 351] on span "ASSIGN CHOICE GROUP" at bounding box center [256, 354] width 84 height 15
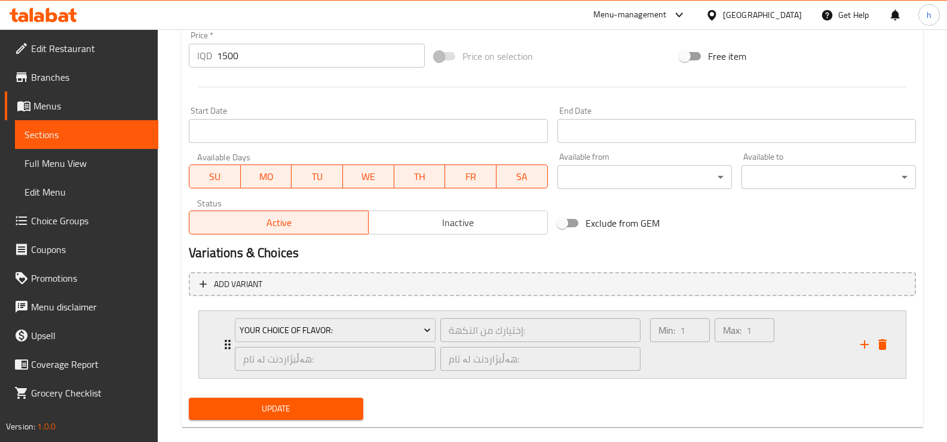
scroll to position [589, 0]
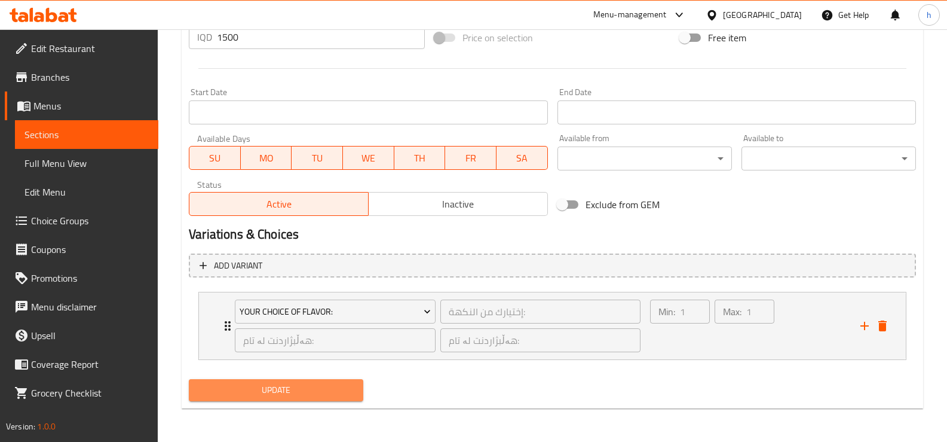
click at [299, 391] on span "Update" at bounding box center [275, 389] width 155 height 15
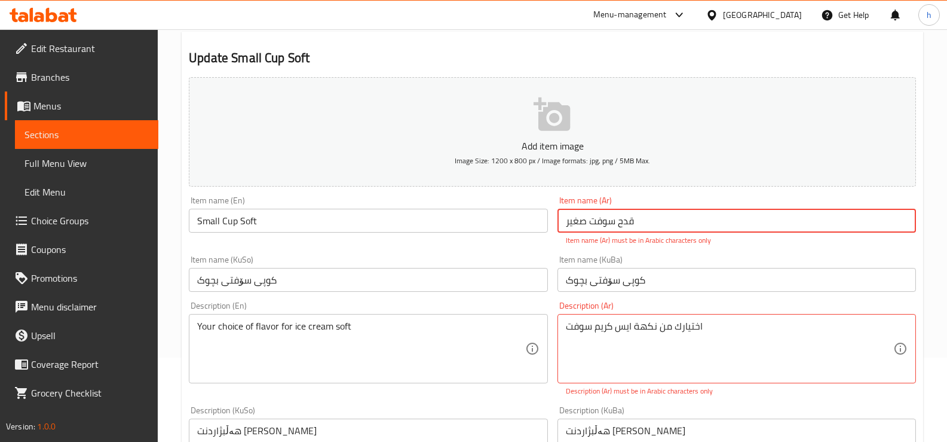
scroll to position [0, 0]
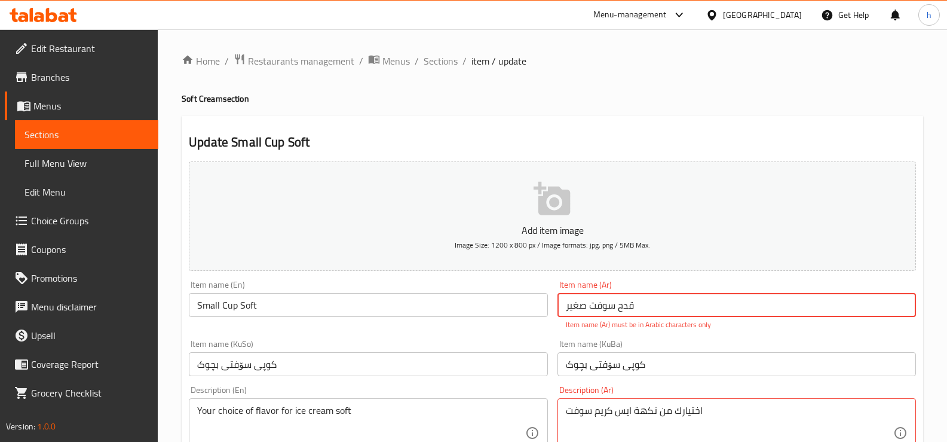
click at [81, 137] on span "Sections" at bounding box center [87, 134] width 124 height 14
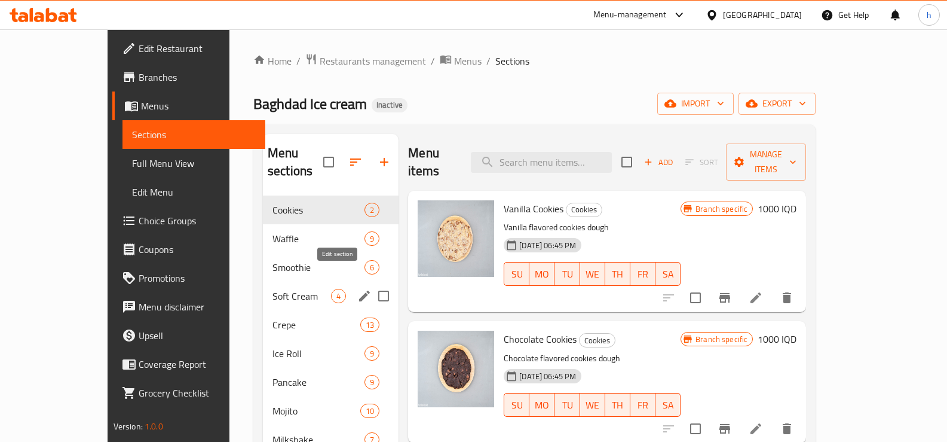
click at [357, 289] on icon "edit" at bounding box center [364, 296] width 14 height 14
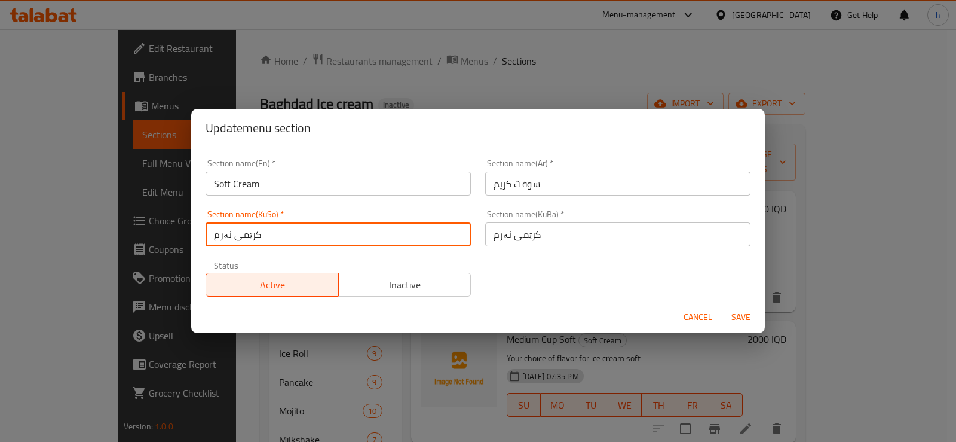
click at [246, 235] on input "کرێمی نەرم" at bounding box center [338, 234] width 265 height 24
click at [232, 237] on input "کرێمی نەرم" at bounding box center [338, 234] width 265 height 24
type input "سۆفت کرێم"
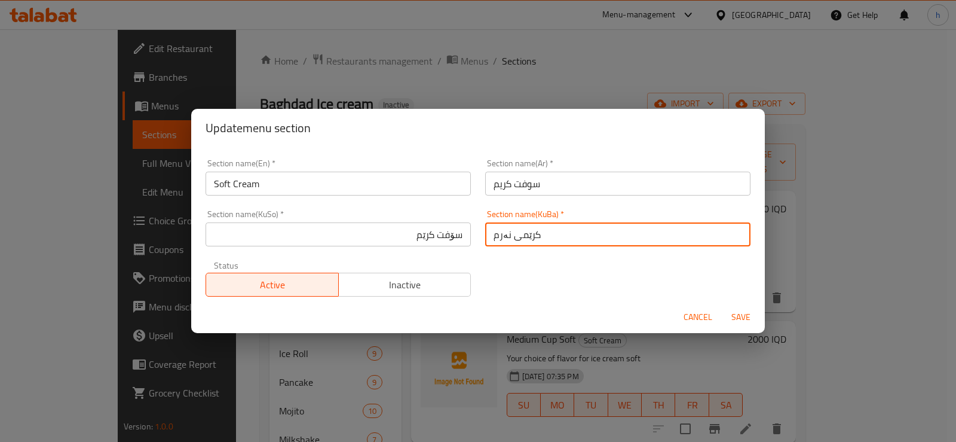
click at [500, 234] on input "کرێمی نەرم" at bounding box center [617, 234] width 265 height 24
click at [501, 237] on input "کرێمی نەرم" at bounding box center [617, 234] width 265 height 24
drag, startPoint x: 501, startPoint y: 237, endPoint x: 519, endPoint y: 238, distance: 18.0
click at [512, 239] on input "کرێمی نەرم" at bounding box center [617, 234] width 265 height 24
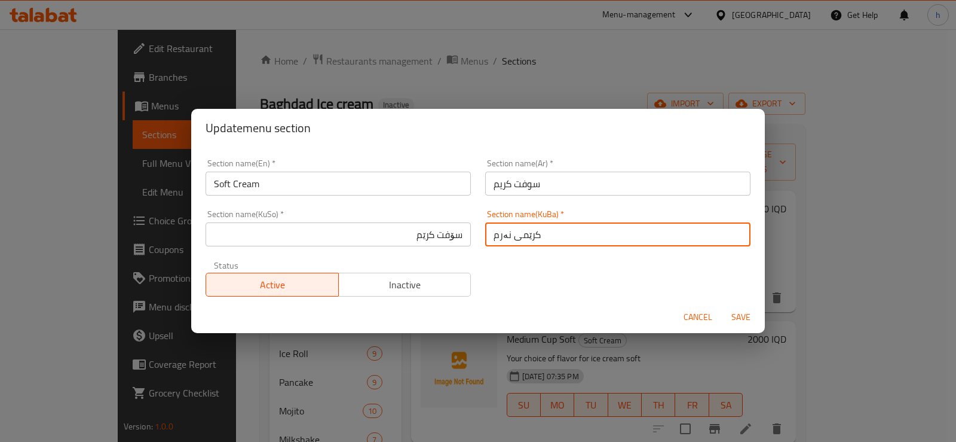
click at [519, 238] on input "کرێمی نەرم" at bounding box center [617, 234] width 265 height 24
click at [518, 238] on input "کرێمی نەرم" at bounding box center [617, 234] width 265 height 24
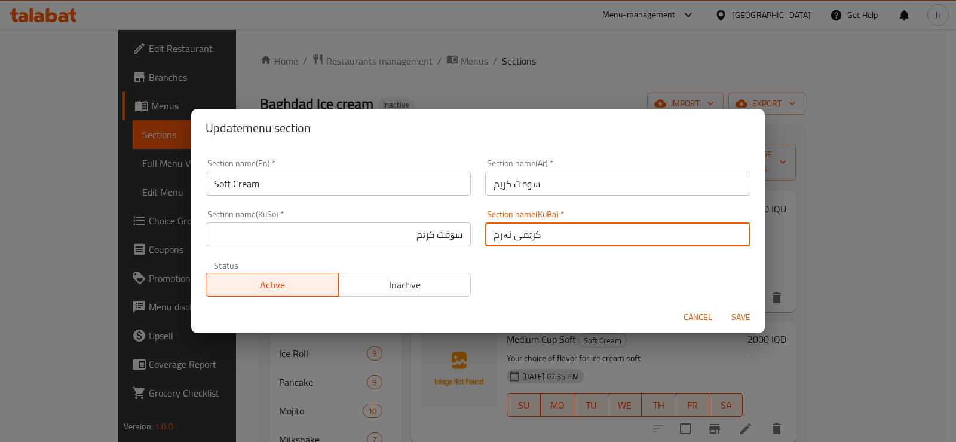
paste input "سۆفت کرێ"
type input "سۆفت کرێم"
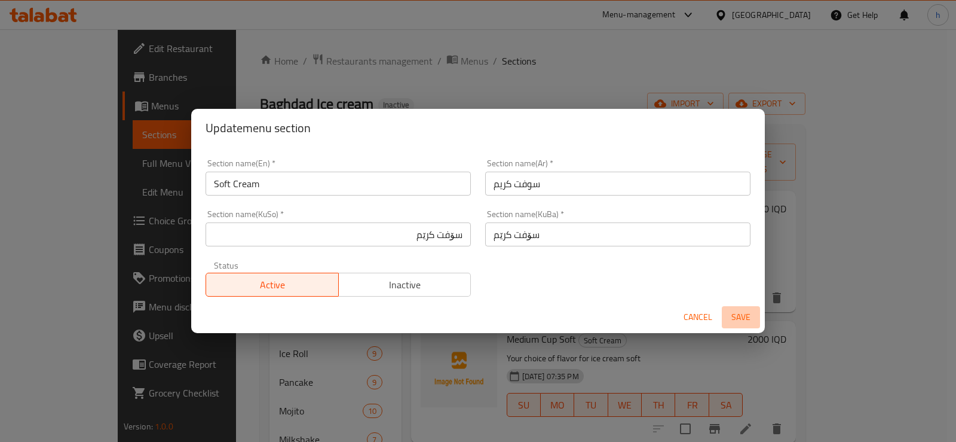
click at [740, 317] on span "Save" at bounding box center [741, 317] width 29 height 15
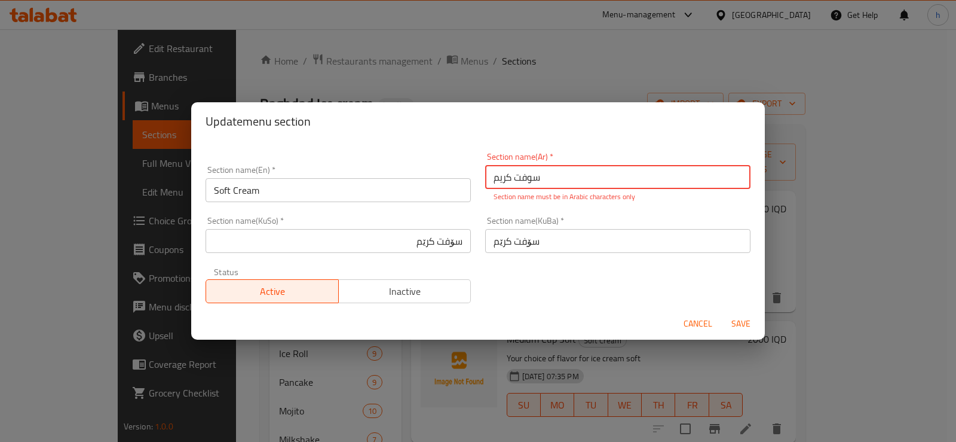
click at [510, 179] on input "سوفت كریم" at bounding box center [617, 177] width 265 height 24
click at [723, 175] on input "كریم" at bounding box center [617, 177] width 265 height 24
click at [728, 175] on input "كریم" at bounding box center [617, 177] width 265 height 24
click at [731, 176] on input "كریم" at bounding box center [617, 177] width 265 height 24
click at [744, 329] on span "Save" at bounding box center [741, 323] width 29 height 15
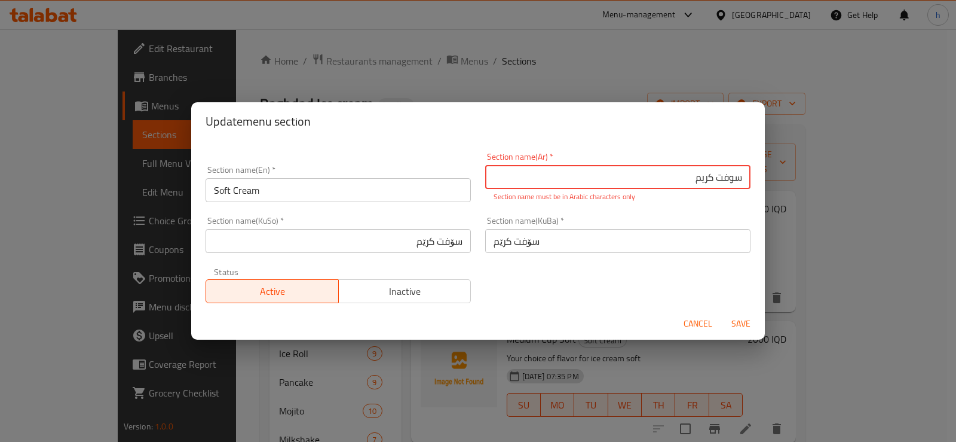
click at [680, 176] on input "سوفت كریم" at bounding box center [617, 177] width 265 height 24
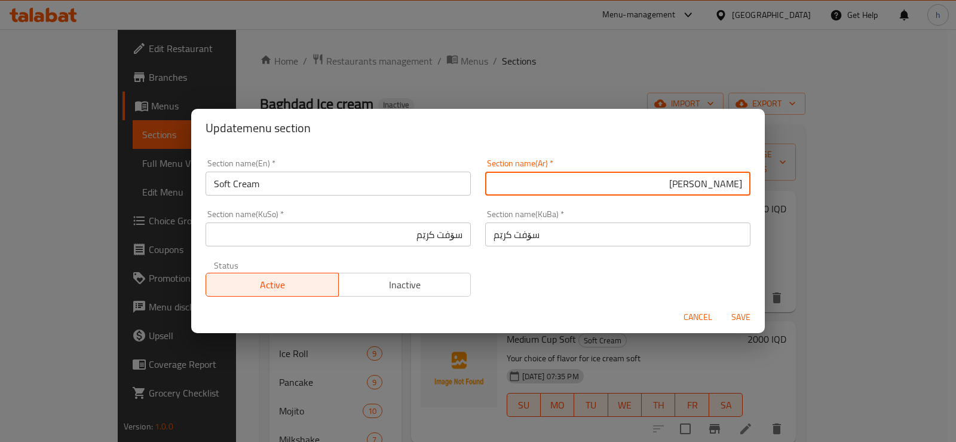
type input "[PERSON_NAME]"
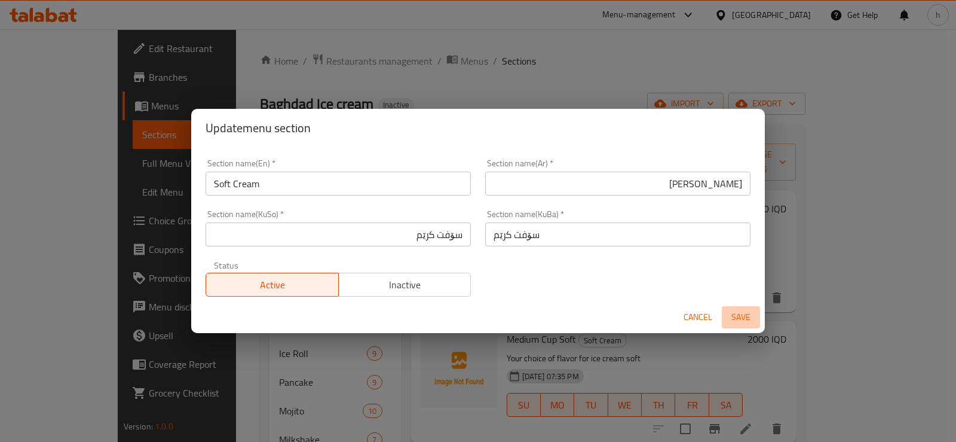
click at [745, 317] on span "Save" at bounding box center [741, 317] width 29 height 15
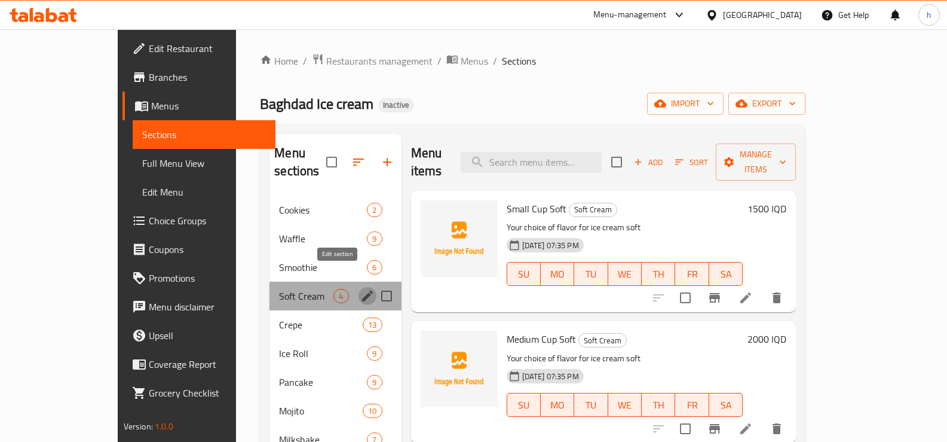
click at [360, 289] on icon "edit" at bounding box center [367, 296] width 14 height 14
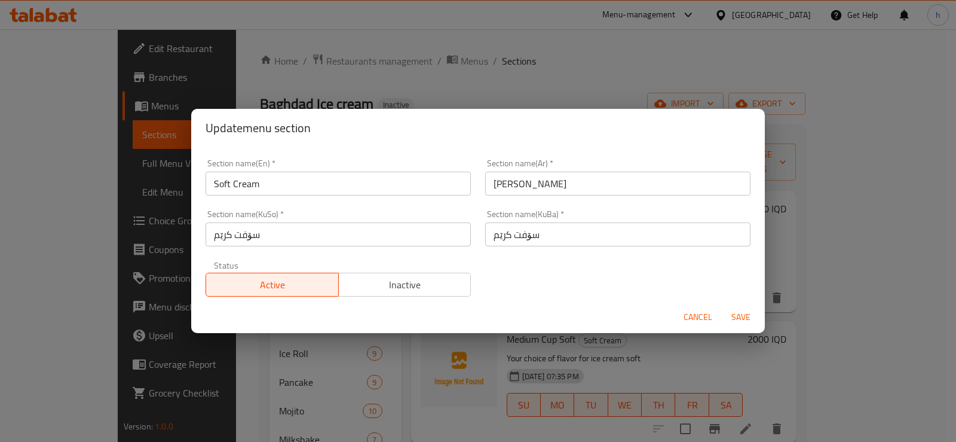
click at [705, 322] on span "Cancel" at bounding box center [698, 317] width 29 height 15
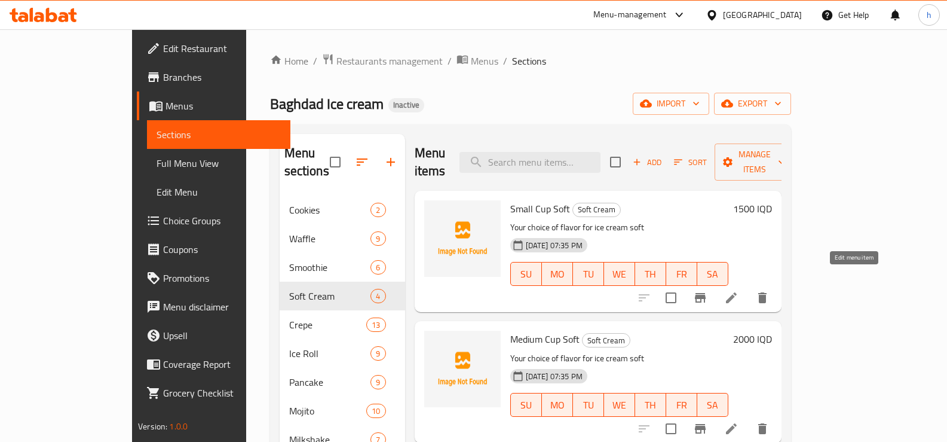
click at [739, 290] on icon at bounding box center [731, 297] width 14 height 14
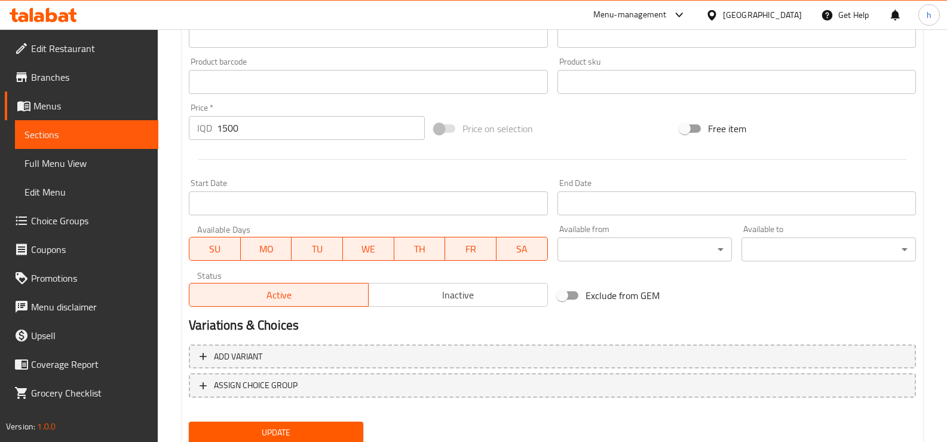
scroll to position [540, 0]
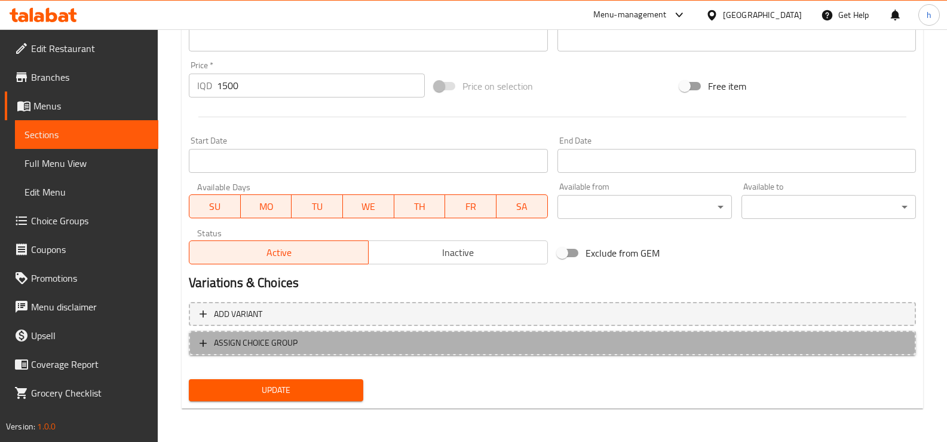
click at [240, 339] on span "ASSIGN CHOICE GROUP" at bounding box center [256, 342] width 84 height 15
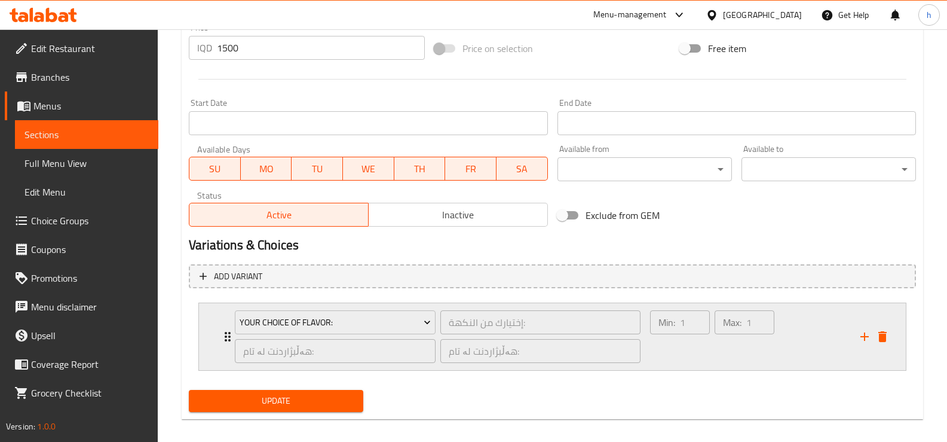
scroll to position [589, 0]
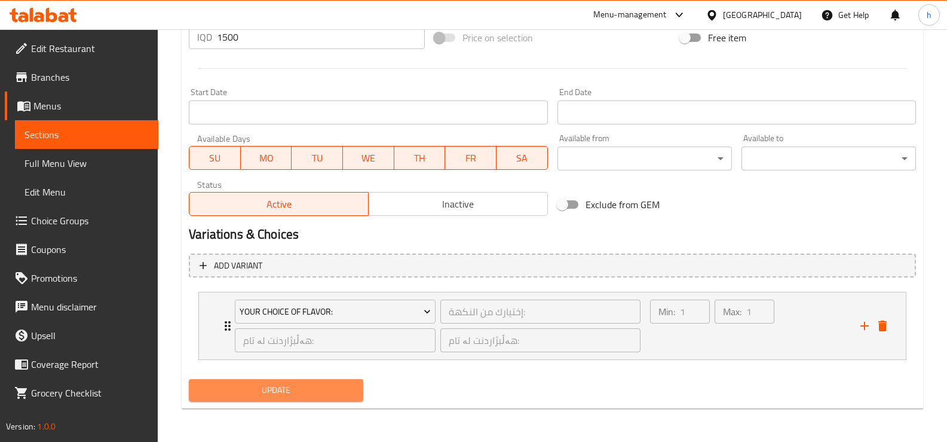
click at [290, 386] on span "Update" at bounding box center [275, 389] width 155 height 15
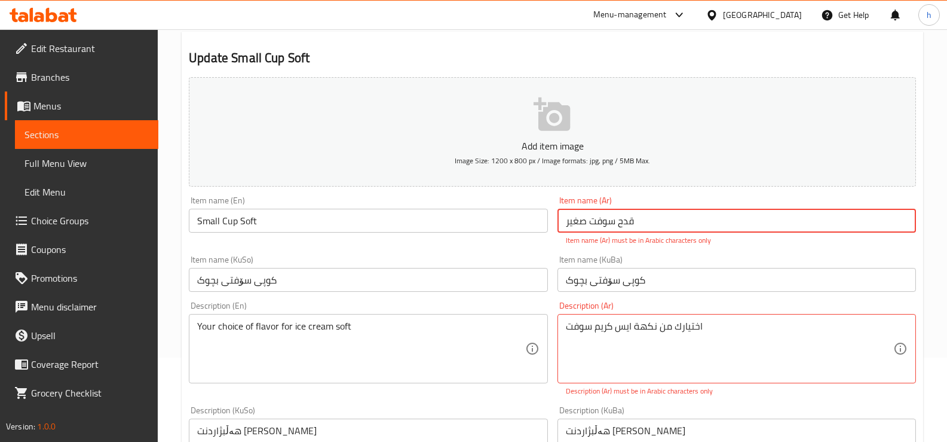
click at [616, 219] on input "قدح سوفت صغیر" at bounding box center [737, 221] width 359 height 24
drag, startPoint x: 590, startPoint y: 219, endPoint x: 614, endPoint y: 222, distance: 24.1
click at [614, 222] on input "قدح سوفت صغیر" at bounding box center [737, 221] width 359 height 24
type input "قدح سوفت صغیر"
click at [589, 210] on input "قدح سوفت صغیر" at bounding box center [737, 221] width 359 height 24
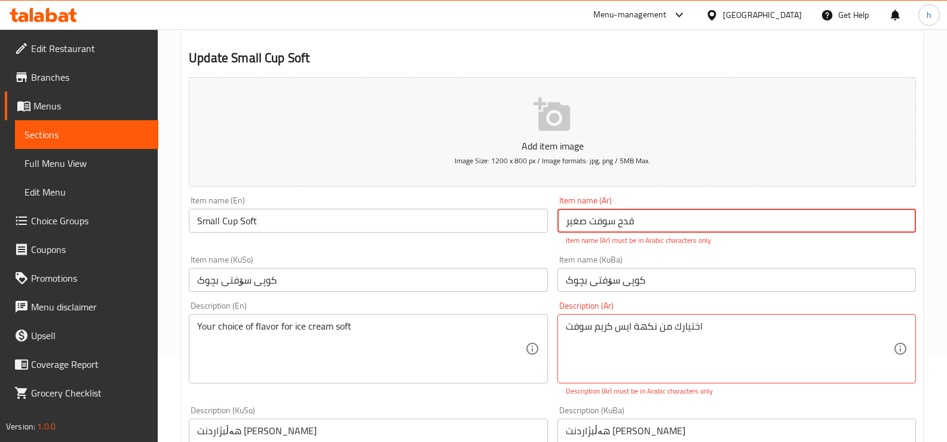
click at [589, 210] on input "قدح سوفت صغیر" at bounding box center [737, 221] width 359 height 24
click at [589, 212] on input "قدح سوفت صغیر" at bounding box center [737, 221] width 359 height 24
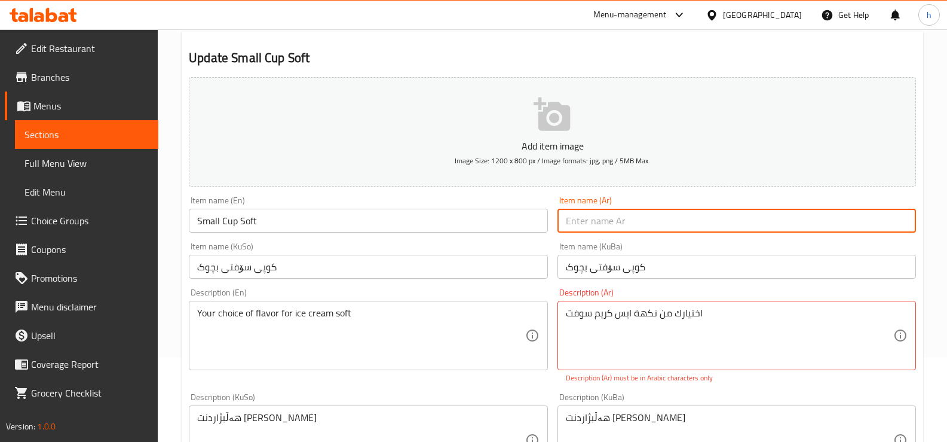
click at [632, 262] on input "کوپی سۆفتی بچوک" at bounding box center [737, 267] width 359 height 24
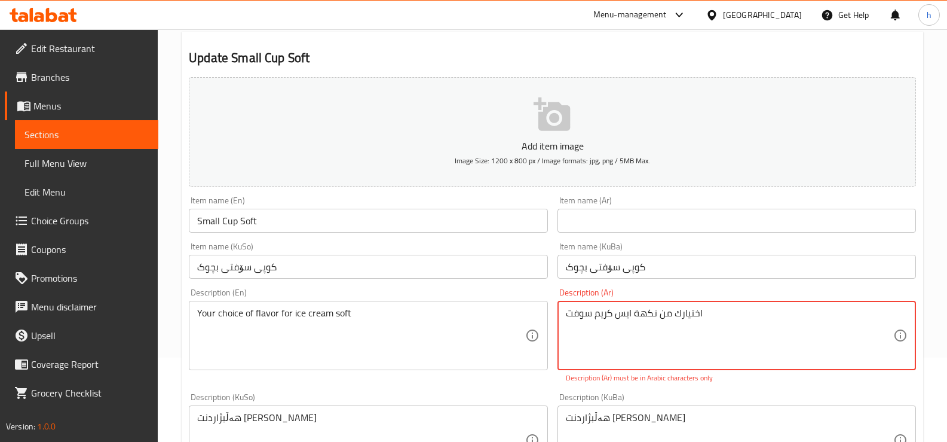
click at [599, 210] on input "text" at bounding box center [737, 221] width 359 height 24
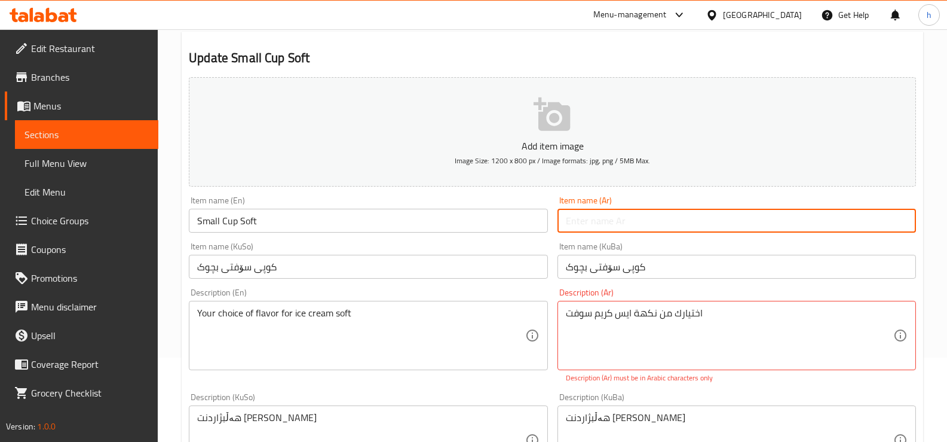
paste input "قدح سوفت صغیر"
type input "قدح سوفت صغیر"
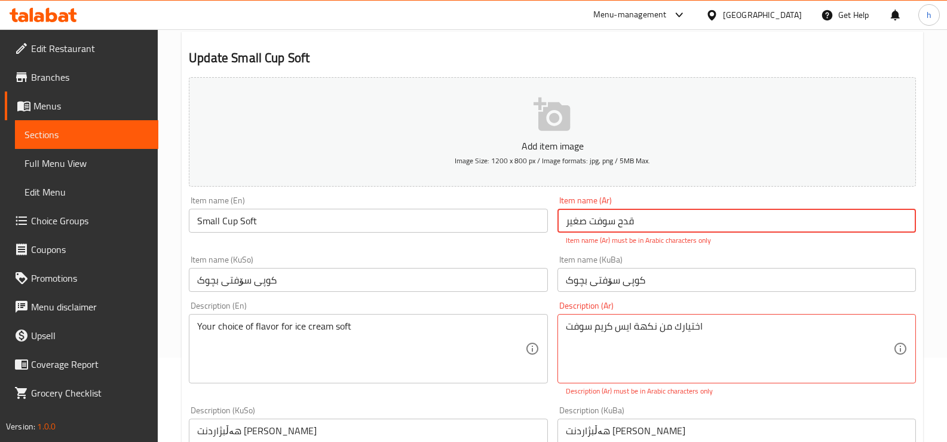
click at [596, 223] on input "قدح سوفت صغیر" at bounding box center [737, 221] width 359 height 24
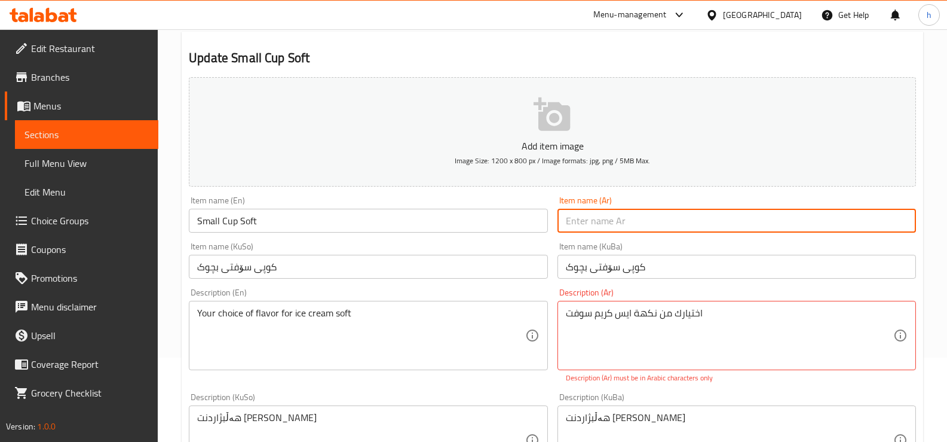
click at [614, 314] on textarea "اختیارك من نكھة ایس كریم سوفت" at bounding box center [730, 335] width 328 height 57
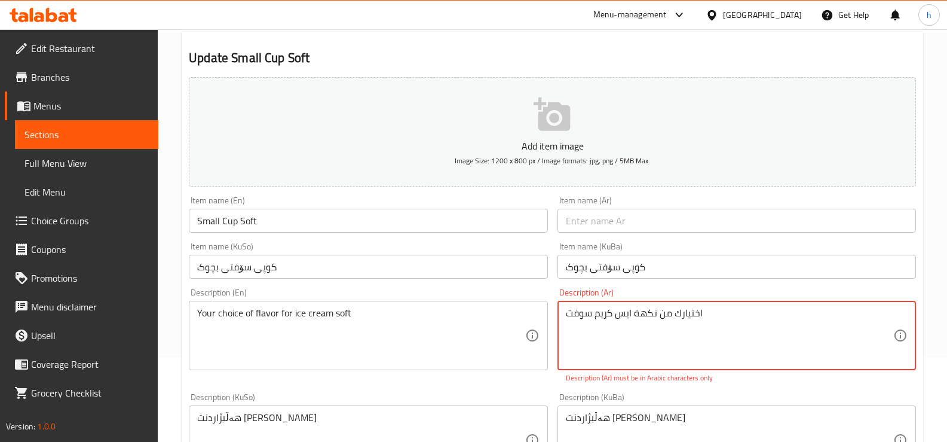
click at [614, 314] on textarea "اختیارك من نكھة ایس كریم سوفت" at bounding box center [730, 335] width 328 height 57
click at [57, 140] on span "Sections" at bounding box center [87, 134] width 124 height 14
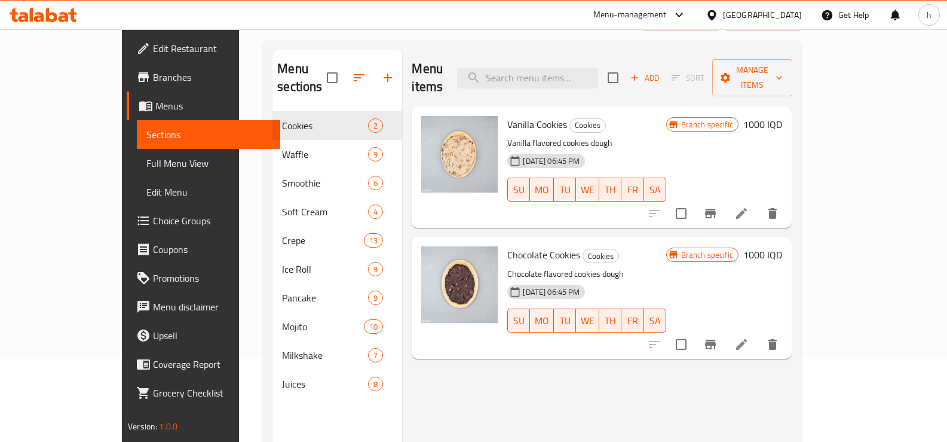
click at [153, 227] on span "Choice Groups" at bounding box center [212, 220] width 118 height 14
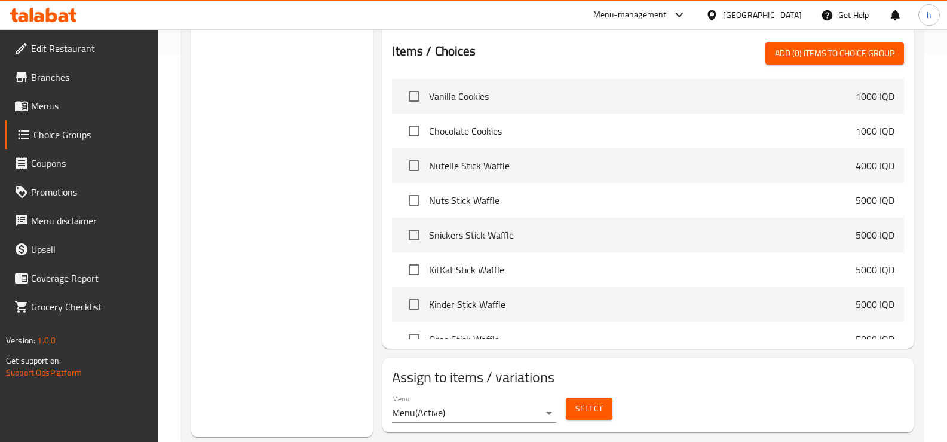
scroll to position [417, 0]
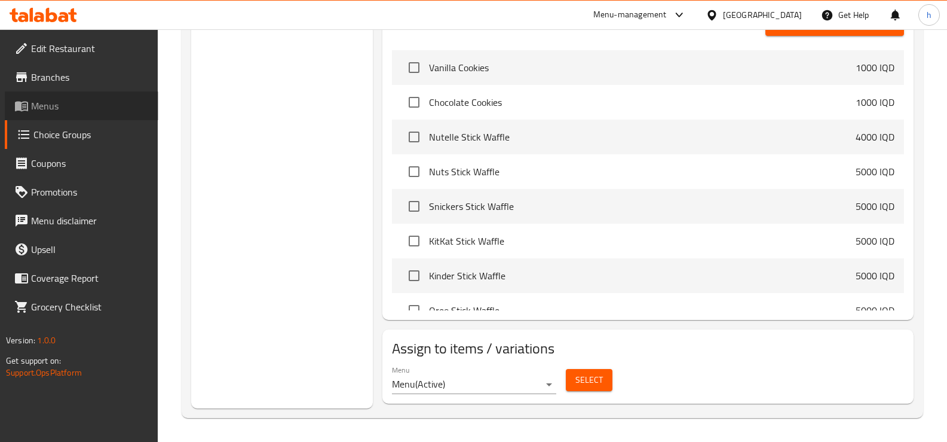
click at [60, 107] on span "Menus" at bounding box center [90, 106] width 118 height 14
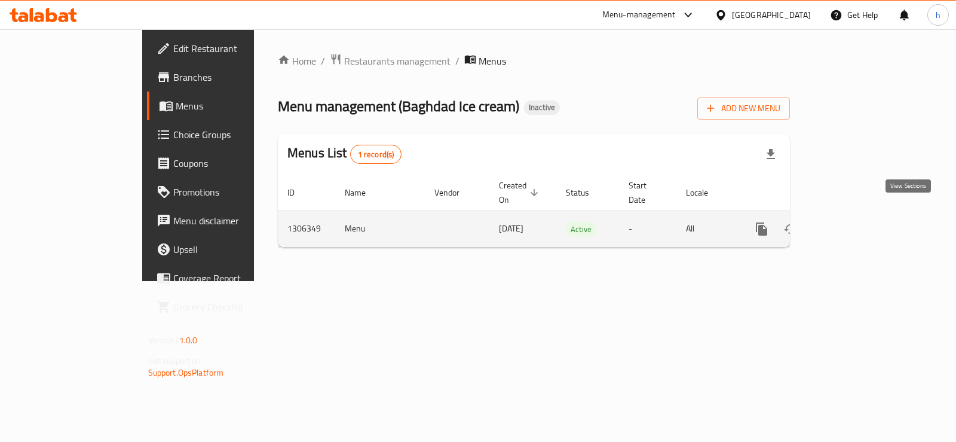
click at [855, 222] on icon "enhanced table" at bounding box center [848, 229] width 14 height 14
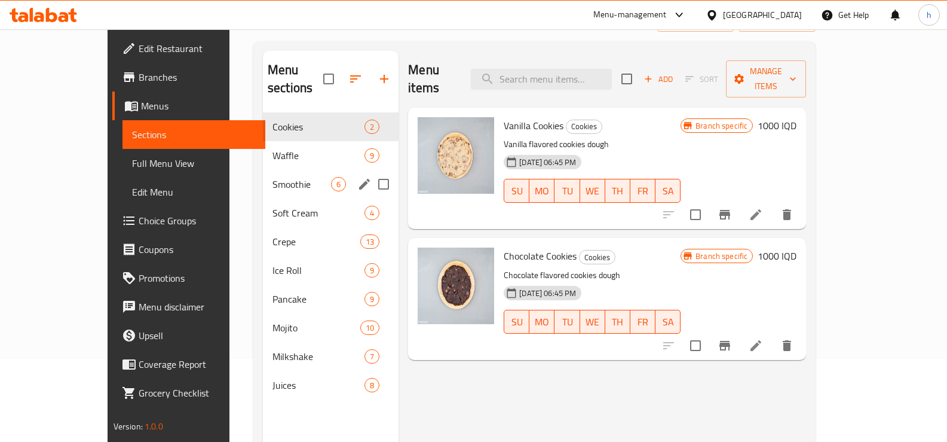
scroll to position [167, 0]
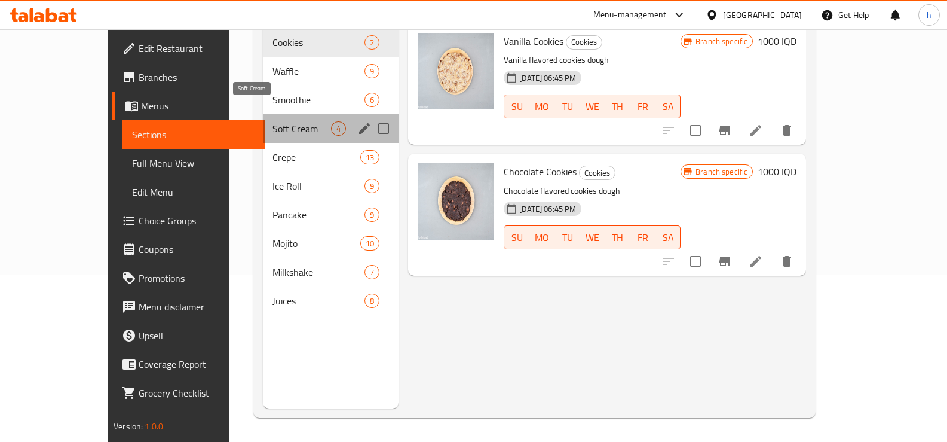
click at [273, 121] on span "Soft Cream" at bounding box center [302, 128] width 59 height 14
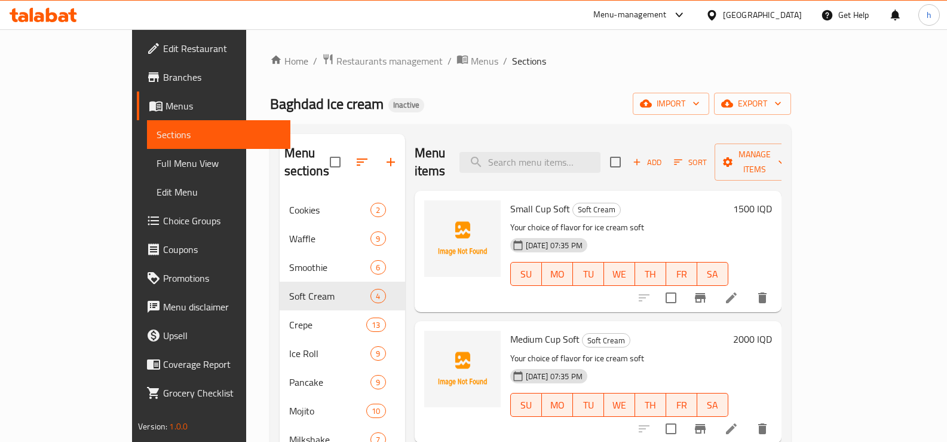
click at [739, 290] on icon at bounding box center [731, 297] width 14 height 14
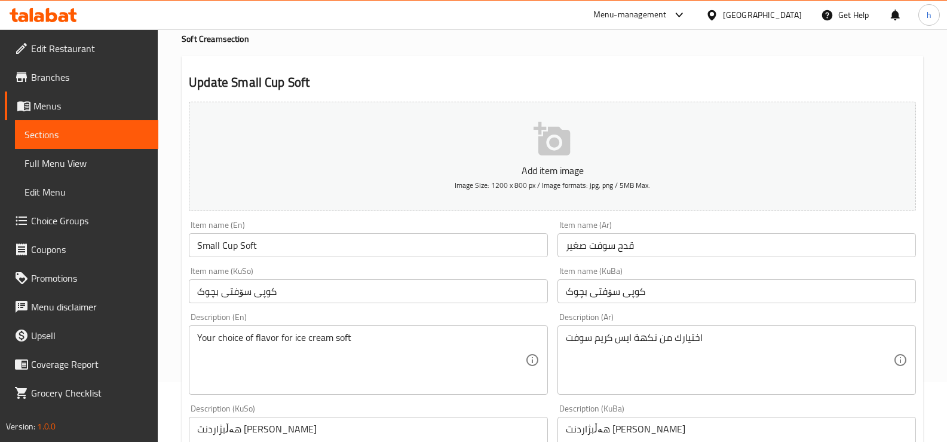
scroll to position [100, 0]
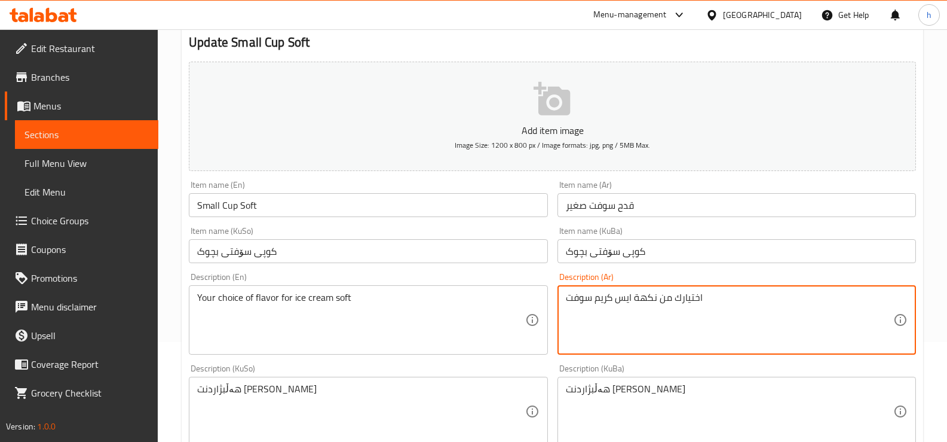
click at [648, 296] on textarea "اختیارك من نكھة ایس كریم سوفت" at bounding box center [730, 320] width 328 height 57
click at [686, 300] on textarea "اختیارك من نكھة ایس كریم سوفت" at bounding box center [730, 320] width 328 height 57
click at [693, 302] on textarea "اختی ارك من نكھة ایس كریم سوفت" at bounding box center [730, 320] width 328 height 57
click at [686, 302] on textarea "اختي ارك من نكھة ایس كریم سوفت" at bounding box center [730, 320] width 328 height 57
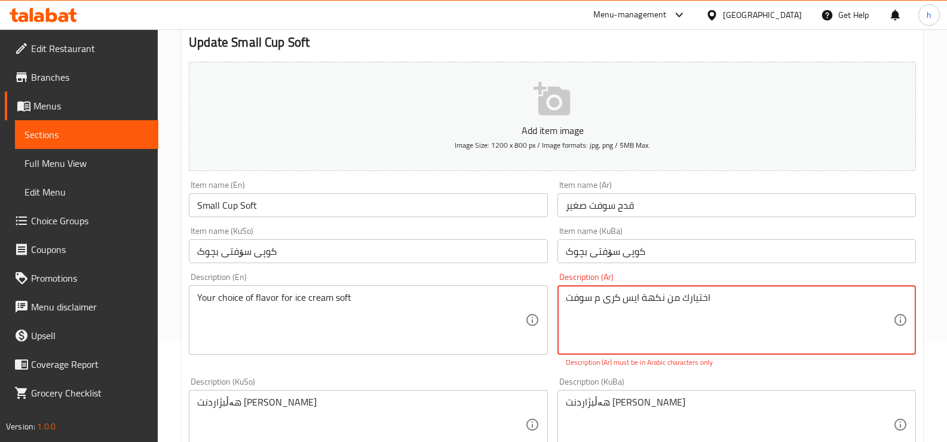
drag, startPoint x: 609, startPoint y: 301, endPoint x: 602, endPoint y: 301, distance: 7.2
click at [602, 301] on textarea "اختيارك من نكھة ایس كری م سوفت" at bounding box center [730, 320] width 328 height 57
click at [602, 300] on textarea "اختيارك من نكھة ایس كري م سوفت" at bounding box center [730, 320] width 328 height 57
click at [598, 299] on textarea "اختيارك من نكھة ایس كري م سوفت" at bounding box center [730, 320] width 328 height 57
click at [528, 307] on div "Your choice of flavor for ice cream soft Description (En)" at bounding box center [368, 319] width 359 height 69
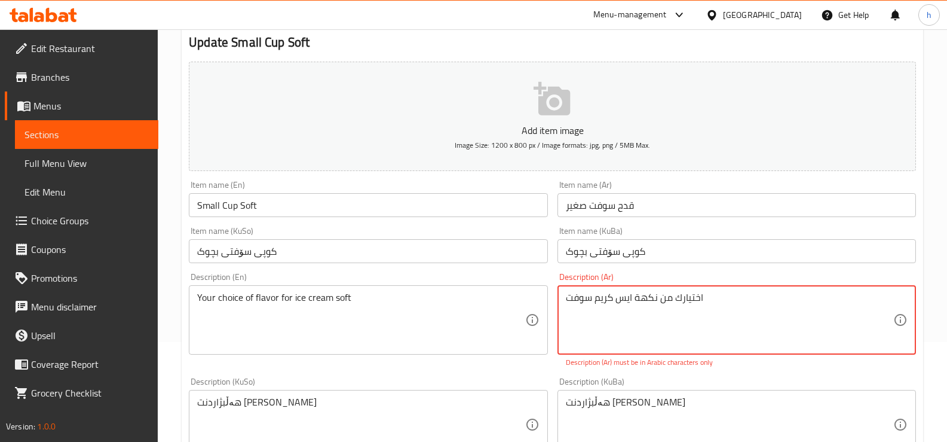
click at [626, 298] on textarea "اختيارك من نكھة ایس كريم سوفت" at bounding box center [730, 320] width 328 height 57
click at [631, 302] on textarea "اختيارك من نكھة ای س كريم سوفت" at bounding box center [730, 320] width 328 height 57
click at [626, 301] on textarea "اختيارك من نكھة اي س كريم سوفت" at bounding box center [730, 320] width 328 height 57
click at [586, 302] on textarea "اختيارك من نكھة ايس كريم سوفت" at bounding box center [730, 320] width 328 height 57
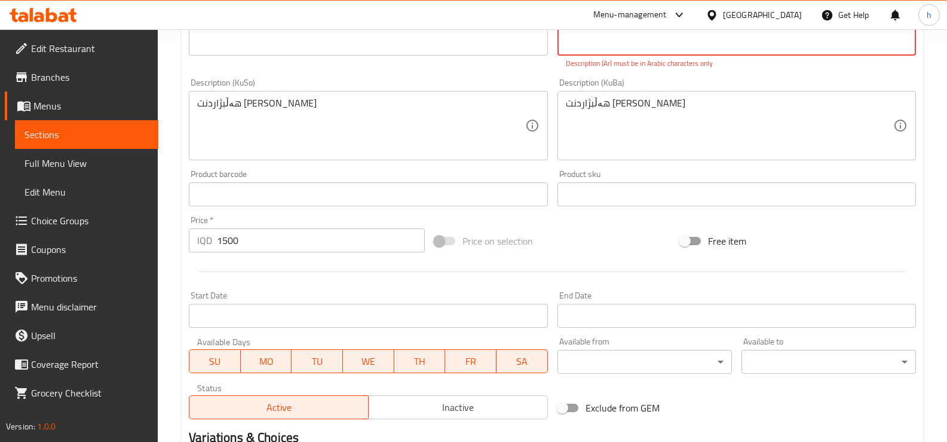
scroll to position [199, 0]
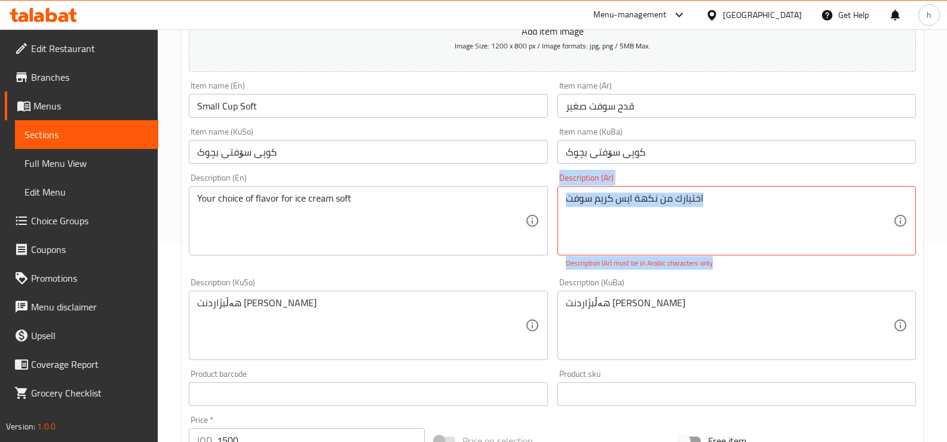
drag, startPoint x: 716, startPoint y: 264, endPoint x: 556, endPoint y: 267, distance: 159.6
click at [556, 267] on div "Description (Ar) اختيارك من نكھة ايس كريم سوفت Description (Ar) Description (Ar…" at bounding box center [737, 221] width 368 height 105
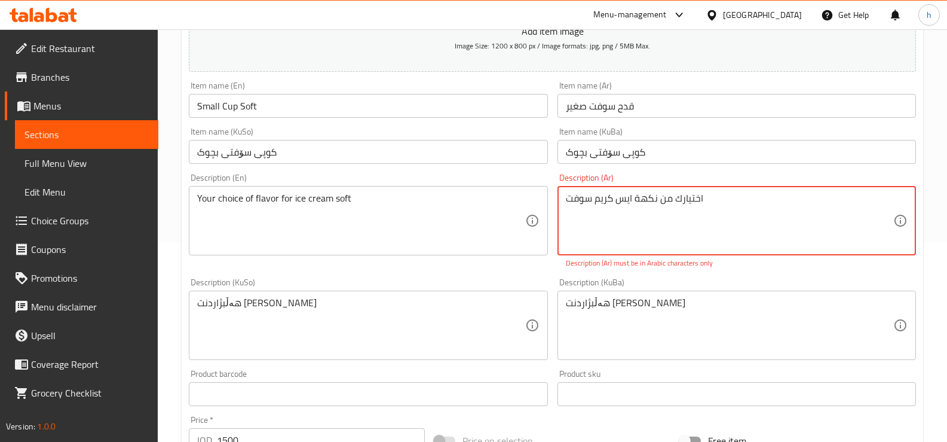
click at [698, 200] on textarea "اختيارك من نكھة ايس كريم سوفت" at bounding box center [730, 220] width 328 height 57
click at [715, 202] on textarea "اختيارك من نكھة ايس كريم سوفت" at bounding box center [730, 220] width 328 height 57
click at [688, 197] on textarea "اختيارك من نكھة ايس كريم سوفت" at bounding box center [730, 220] width 328 height 57
click at [668, 198] on textarea "اختيارك من نكھة ايس كريم سوفت" at bounding box center [730, 220] width 328 height 57
click at [717, 202] on textarea "اختيارك من نكھة ايس كريم سوفت" at bounding box center [730, 220] width 328 height 57
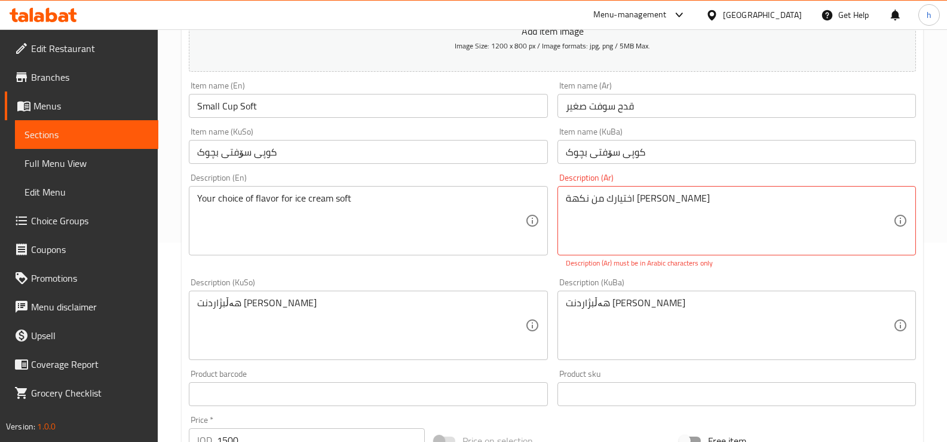
click at [680, 268] on p "Description (Ar) must be in Arabic characters only" at bounding box center [737, 263] width 342 height 11
click at [677, 290] on div "هەڵبژاردنت لە تامی ئایس کریمی نەرم Description (KuBa)" at bounding box center [737, 324] width 359 height 69
click at [668, 283] on div "Description (KuBa) هەڵبژاردنت لە تامی ئایس کریمی نەرم Description (KuBa)" at bounding box center [737, 319] width 359 height 82
click at [654, 282] on div "Description (KuBa) هەڵبژاردنت لە تامی ئایس کریمی نەرم Description (KuBa)" at bounding box center [737, 319] width 359 height 82
click at [643, 283] on div "Description (KuBa) هەڵبژاردنت لە تامی ئایس کریمی نەرم Description (KuBa)" at bounding box center [737, 319] width 359 height 82
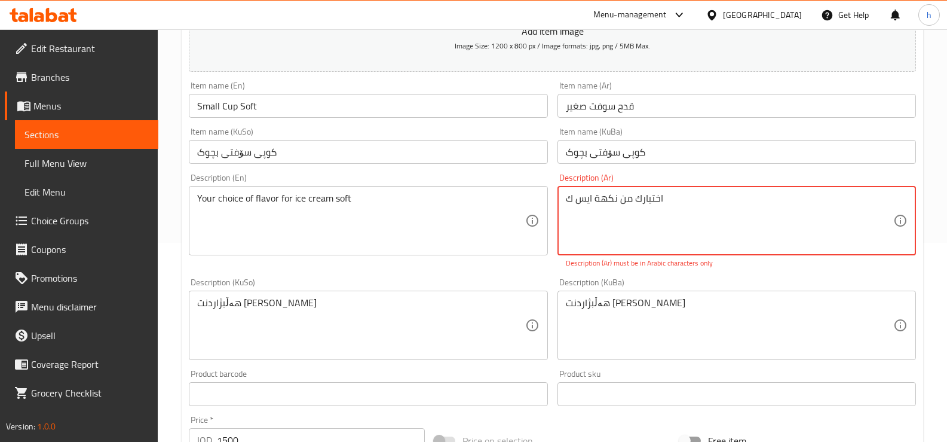
click at [645, 276] on div "Description (KuBa) هەڵبژاردنت لە تامی ئایس کریمی نەرم Description (KuBa)" at bounding box center [737, 318] width 368 height 91
click at [641, 267] on p "Description (Ar) must be in Arabic characters only" at bounding box center [737, 263] width 342 height 11
click at [651, 249] on textarea "اختيارك من نكھة ايس" at bounding box center [730, 220] width 328 height 57
click at [677, 195] on textarea "اختيارك من نكھة ايس" at bounding box center [730, 220] width 328 height 57
click at [654, 265] on p "Description (Ar) must be in Arabic characters only" at bounding box center [737, 263] width 342 height 11
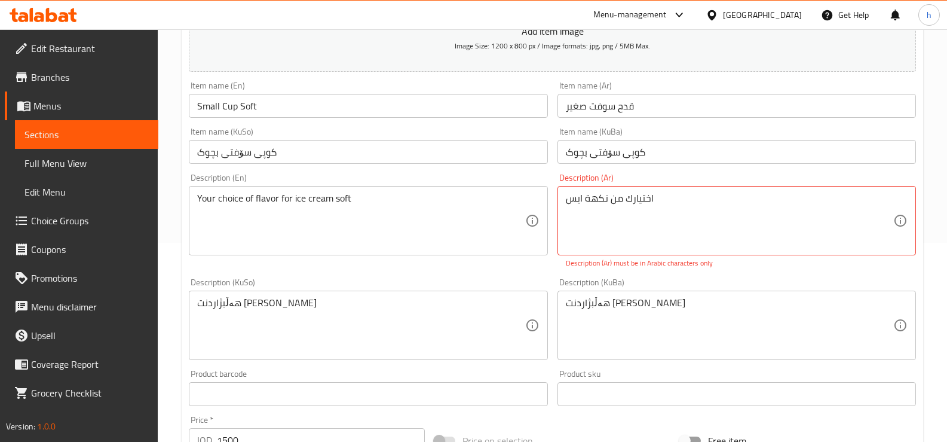
click at [650, 279] on div "Description (KuBa) هەڵبژاردنت لە تامی ئایس کریمی نەرم Description (KuBa)" at bounding box center [737, 319] width 359 height 82
click at [654, 259] on p "Description (Ar) must be in Arabic characters only" at bounding box center [737, 263] width 342 height 11
click at [657, 255] on div "اختيارك من نكھة ا Description (Ar)" at bounding box center [737, 220] width 359 height 69
click at [684, 203] on textarea "اختيارك من نكھة ا" at bounding box center [730, 220] width 328 height 57
click at [634, 283] on div "Description (KuBa) هەڵبژاردنت لە تامی ئایس کریمی نەرم Description (KuBa)" at bounding box center [737, 319] width 359 height 82
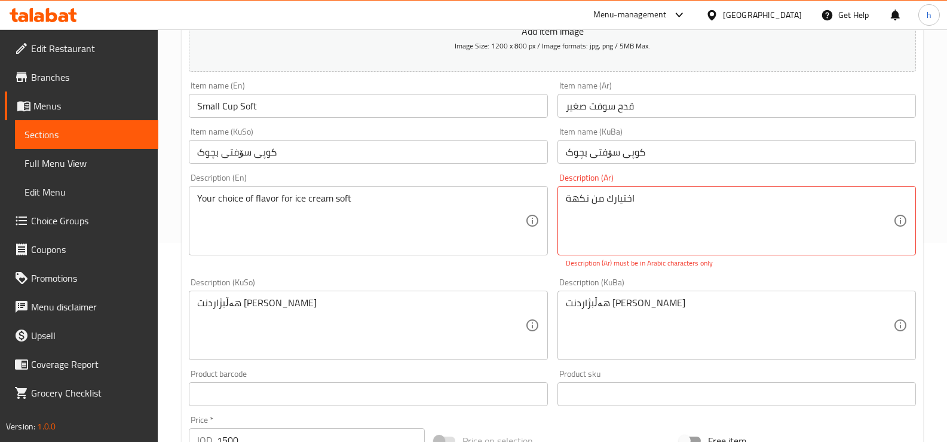
click at [645, 258] on p "Description (Ar) must be in Arabic characters only" at bounding box center [737, 263] width 342 height 11
click at [637, 273] on div "Description (Ar) اختيارك من نكھة Description (Ar) Description (Ar) must be in A…" at bounding box center [737, 221] width 368 height 105
click at [631, 268] on p "Description (Ar) must be in Arabic characters only" at bounding box center [737, 263] width 342 height 11
click at [634, 263] on p "Description (Ar) must be in Arabic characters only" at bounding box center [737, 263] width 342 height 11
click at [640, 270] on div "Add item image Image Size: 1200 x 800 px / Image formats: jpg, png / 5MB Max. I…" at bounding box center [552, 291] width 737 height 666
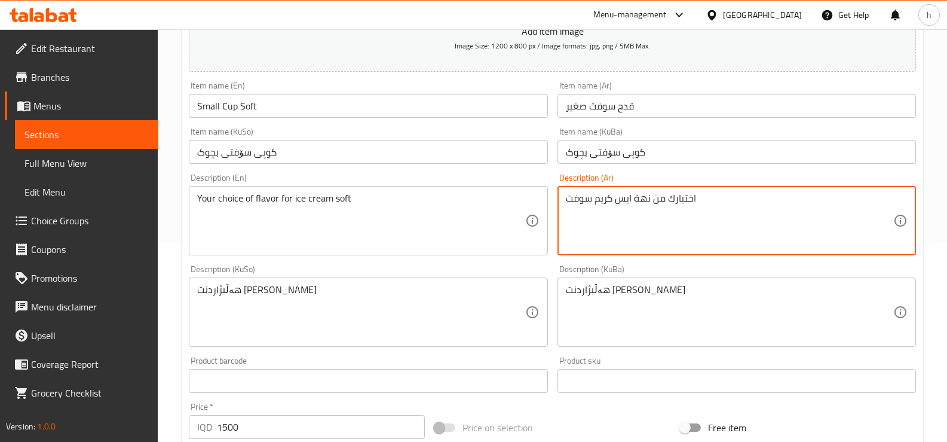
click at [602, 201] on textarea "اختیارك من نھة ایس كریم سوفت" at bounding box center [730, 220] width 328 height 57
click at [644, 199] on textarea "اختیارك من نھة ایس كريم سوفت" at bounding box center [730, 220] width 328 height 57
click at [647, 196] on textarea "اختیارك من نھة ایس كريم سوفت" at bounding box center [730, 220] width 328 height 57
drag, startPoint x: 645, startPoint y: 202, endPoint x: 639, endPoint y: 204, distance: 6.8
click at [639, 204] on textarea "اختیارك من نكھة ایس كريم سوفت" at bounding box center [730, 220] width 328 height 57
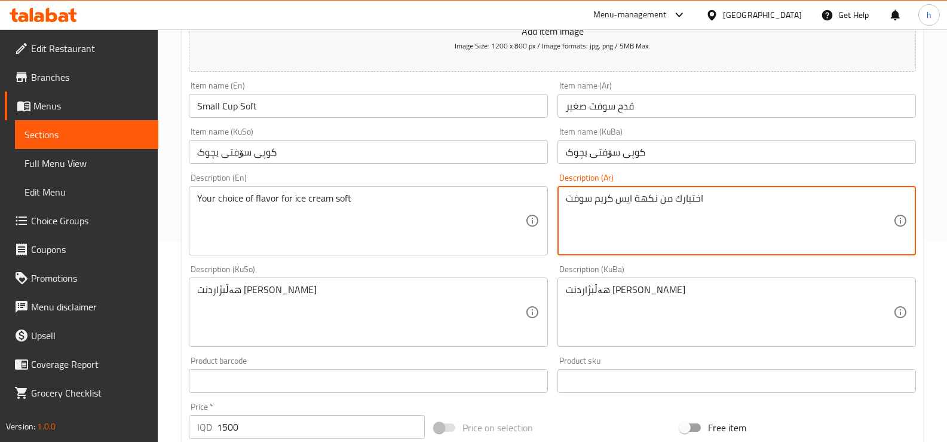
click at [686, 202] on textarea "اختیارك من نكهة ایس كريم سوفت" at bounding box center [730, 220] width 328 height 57
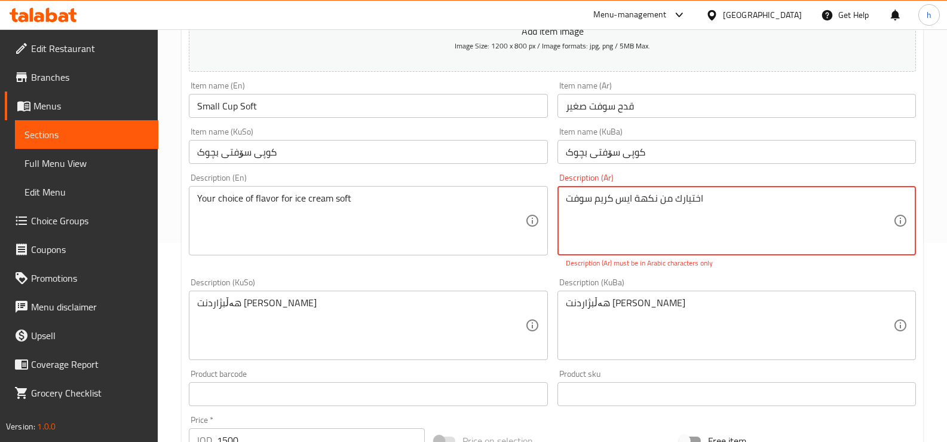
click at [623, 201] on textarea "اختيارك من نكهة ایس كريم سوفت" at bounding box center [730, 220] width 328 height 57
click at [634, 201] on textarea "اختيارك من نكهة ای س كريم سوفت" at bounding box center [730, 220] width 328 height 57
click at [622, 198] on textarea "اختيارك من نكهة اب س كريم سوفت" at bounding box center [730, 220] width 328 height 57
click at [633, 201] on textarea "اختيارك من نكهة اب س كريم سوفت" at bounding box center [730, 220] width 328 height 57
click at [623, 201] on textarea "اختيارك من نكهة اي س كريم سوفت" at bounding box center [730, 220] width 328 height 57
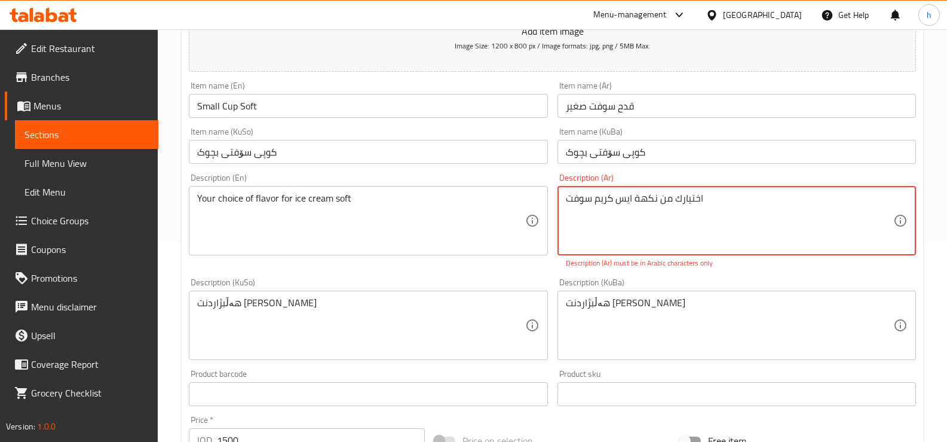
type textarea "اختيارك من نكهة ايس كريم سوفت"
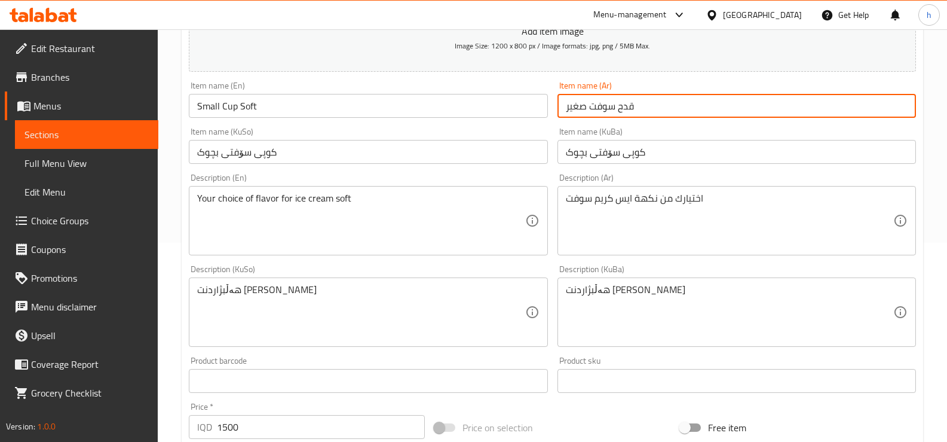
click at [573, 108] on input "قدح سوفت صغیر" at bounding box center [737, 106] width 359 height 24
type input "قدح سوفت صغير"
click at [515, 107] on input "Small Cup Soft" at bounding box center [368, 106] width 359 height 24
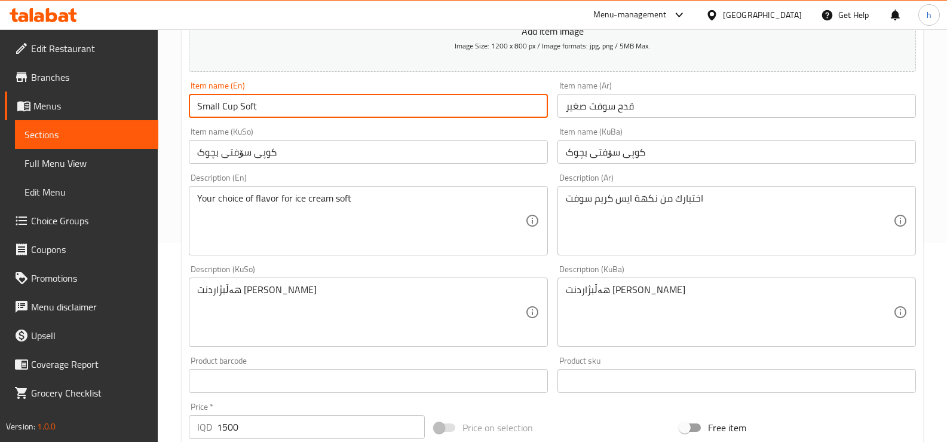
click at [689, 108] on input "قدح سوفت صغير" at bounding box center [737, 106] width 359 height 24
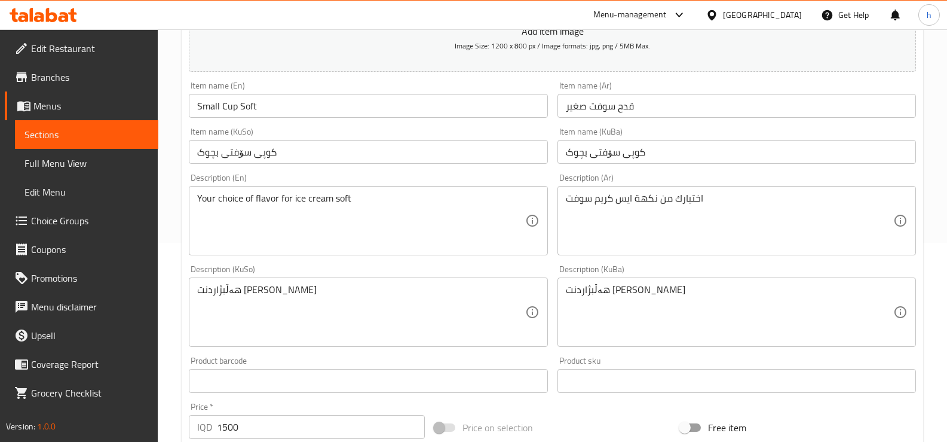
click at [632, 139] on div "Item name (KuBa) کوپی سۆفتی بچوک Item name (KuBa)" at bounding box center [737, 145] width 359 height 36
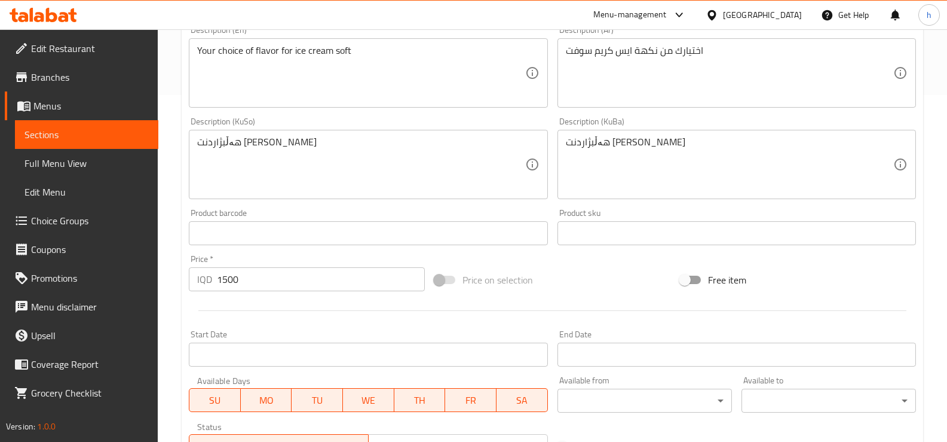
scroll to position [540, 0]
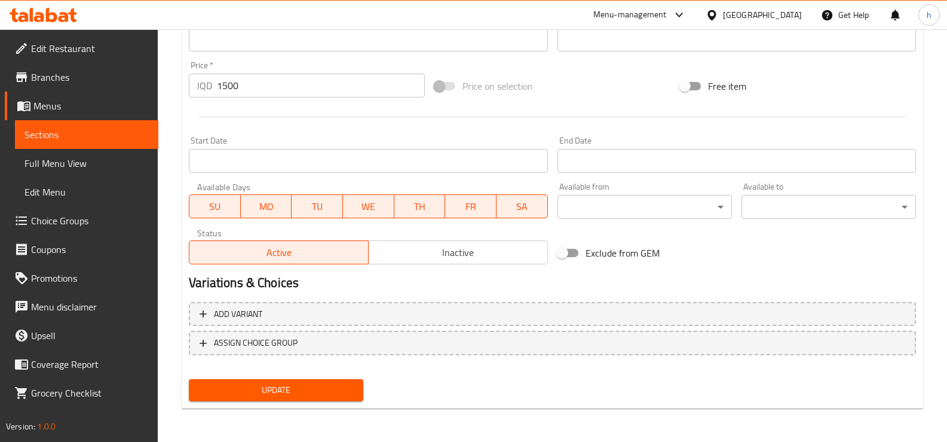
click at [322, 387] on span "Update" at bounding box center [275, 389] width 155 height 15
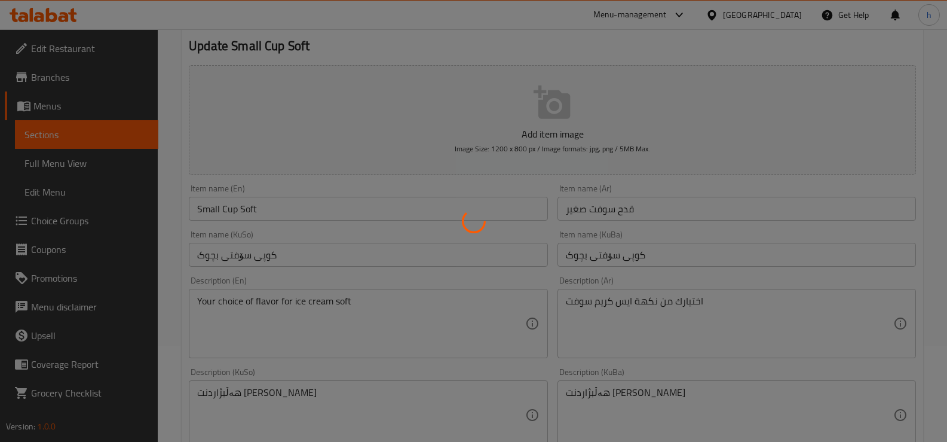
scroll to position [0, 0]
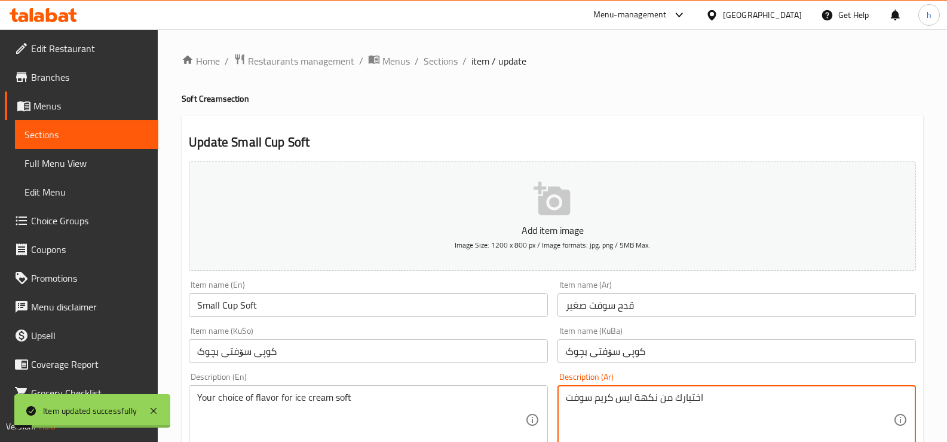
click at [611, 405] on textarea "اختيارك من نكهة ايس كريم سوفت" at bounding box center [730, 419] width 328 height 57
click at [434, 63] on span "Sections" at bounding box center [441, 61] width 34 height 14
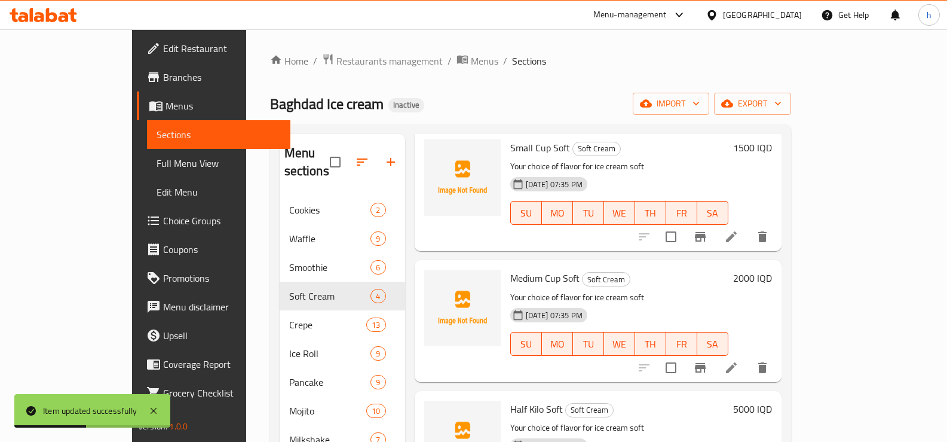
scroll to position [111, 0]
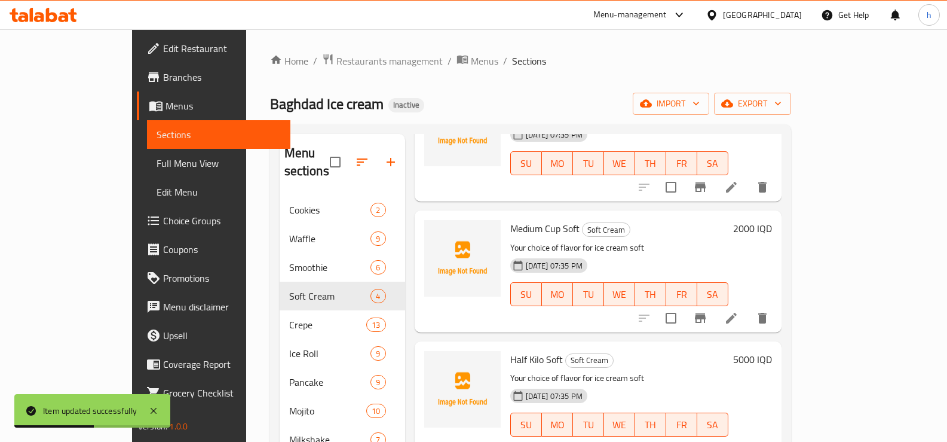
click at [737, 313] on icon at bounding box center [731, 318] width 11 height 11
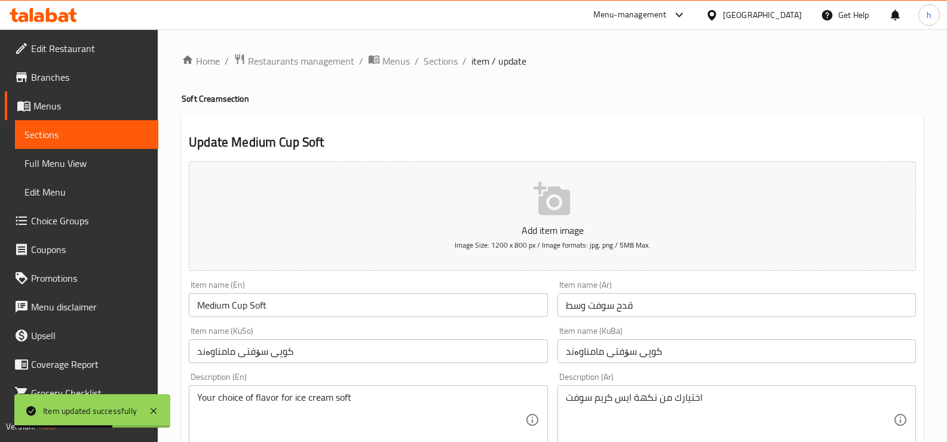
scroll to position [100, 0]
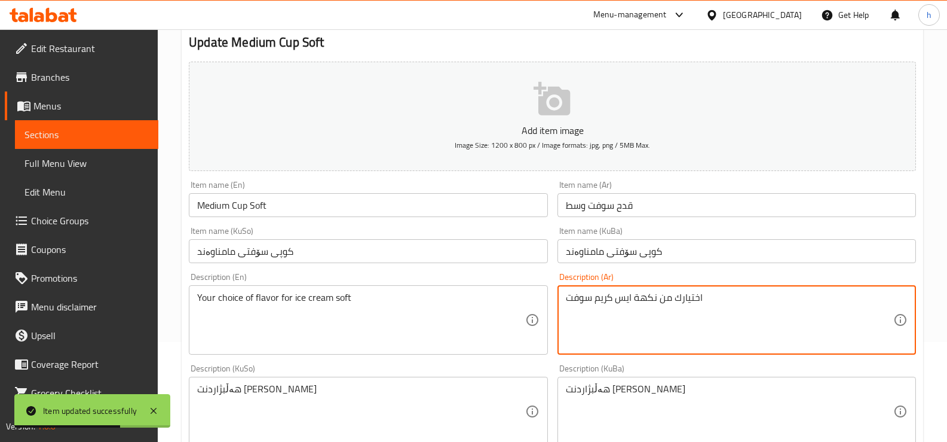
click at [656, 311] on textarea "اختیارك من نكھة ایس كریم سوفت" at bounding box center [730, 320] width 328 height 57
paste textarea "يارك من نكهة ايس كري"
type textarea "اختيارك من نكهة ايس كريم سوفت"
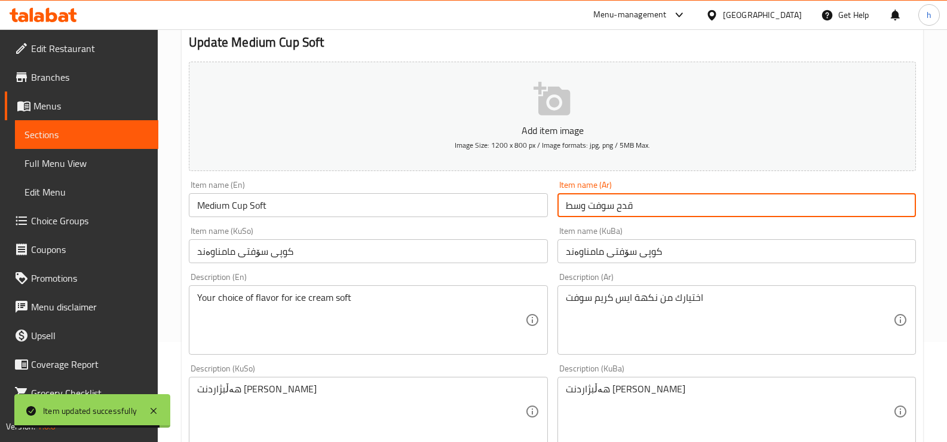
click at [605, 206] on input "قدح سوفت وسط" at bounding box center [737, 205] width 359 height 24
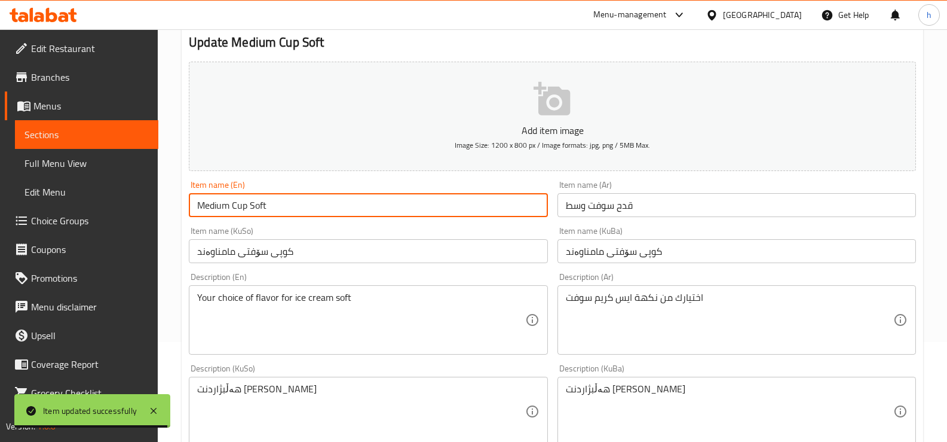
click at [526, 207] on input "Medium Cup Soft" at bounding box center [368, 205] width 359 height 24
click at [626, 207] on input "قدح سوفت وسط" at bounding box center [737, 205] width 359 height 24
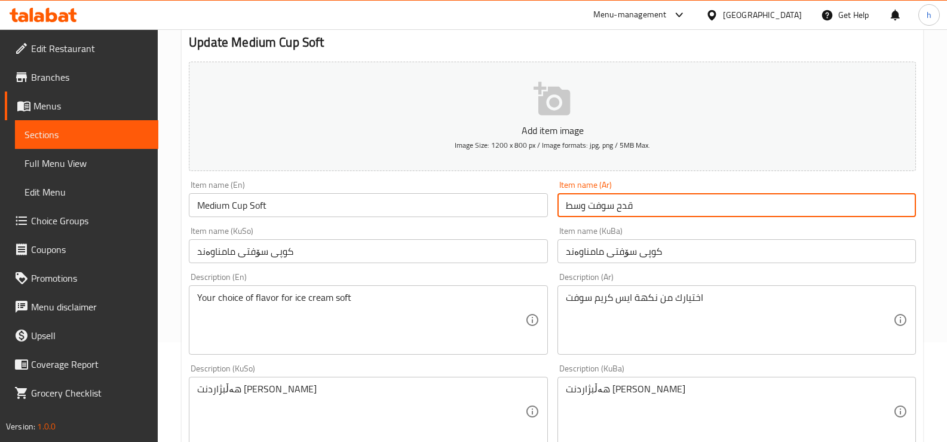
click at [661, 212] on input "قدح سوفت وسط" at bounding box center [737, 205] width 359 height 24
type input "قدح سوفت وسط"
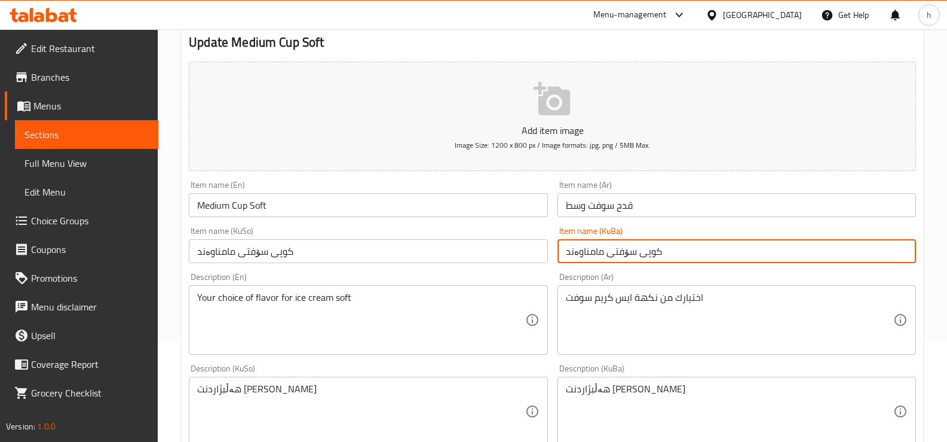
click at [632, 244] on input "کوپی سۆفتی مامناوەند" at bounding box center [737, 251] width 359 height 24
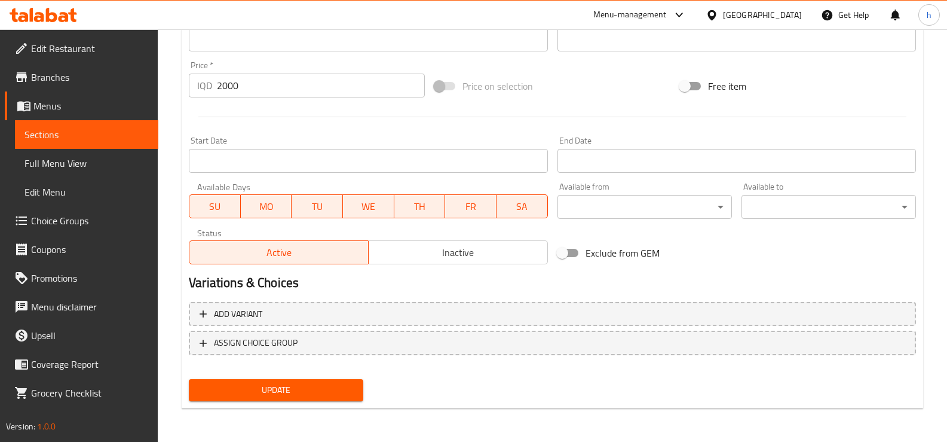
click at [284, 391] on span "Update" at bounding box center [275, 389] width 155 height 15
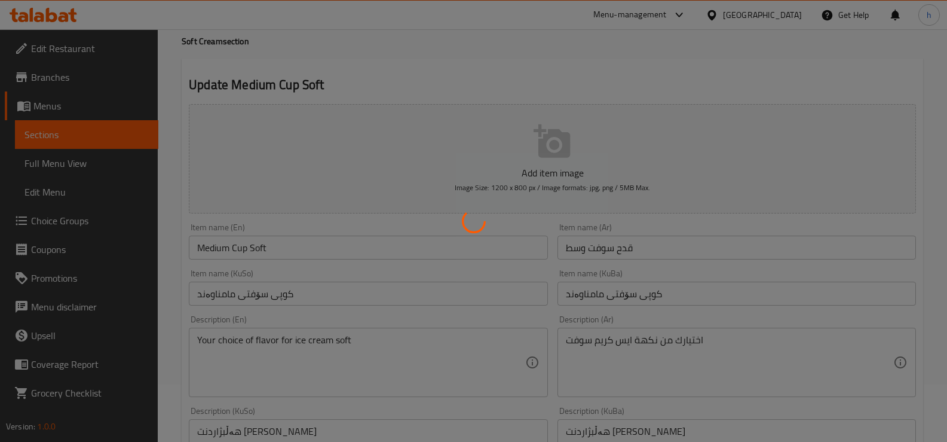
scroll to position [0, 0]
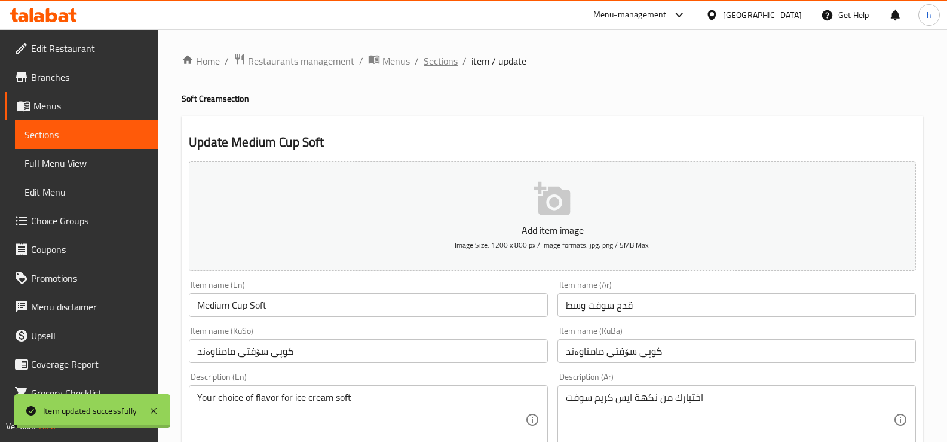
click at [442, 68] on span "Sections" at bounding box center [441, 61] width 34 height 14
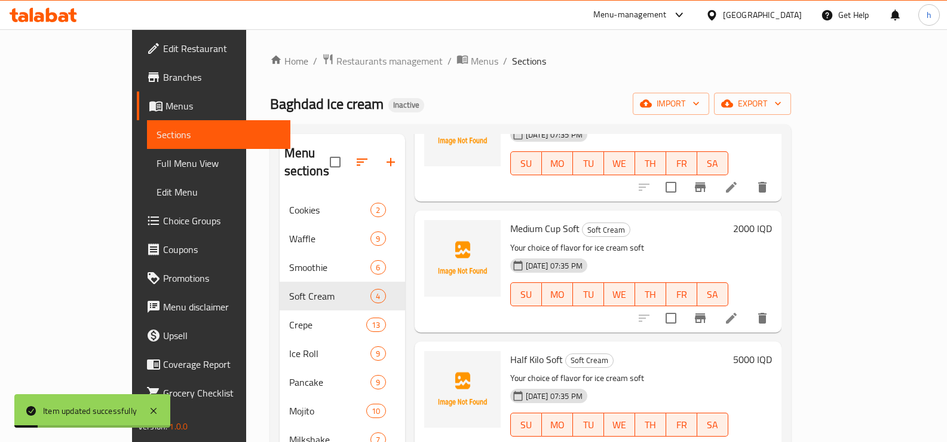
scroll to position [167, 0]
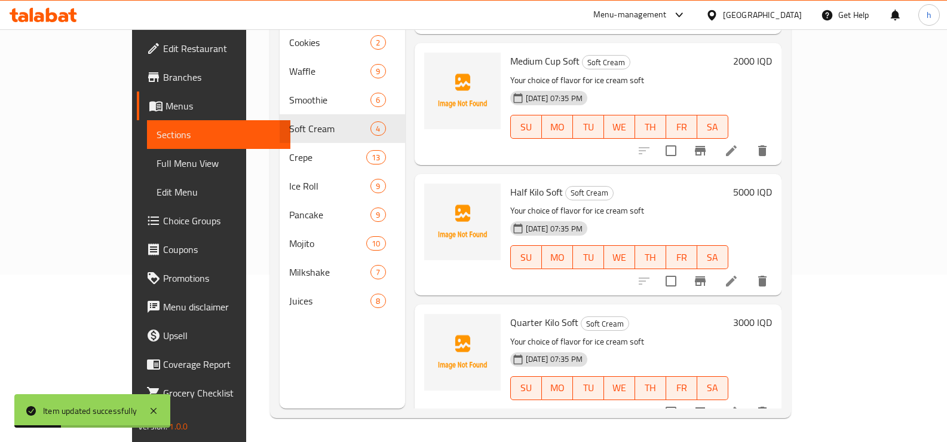
click at [739, 274] on icon at bounding box center [731, 281] width 14 height 14
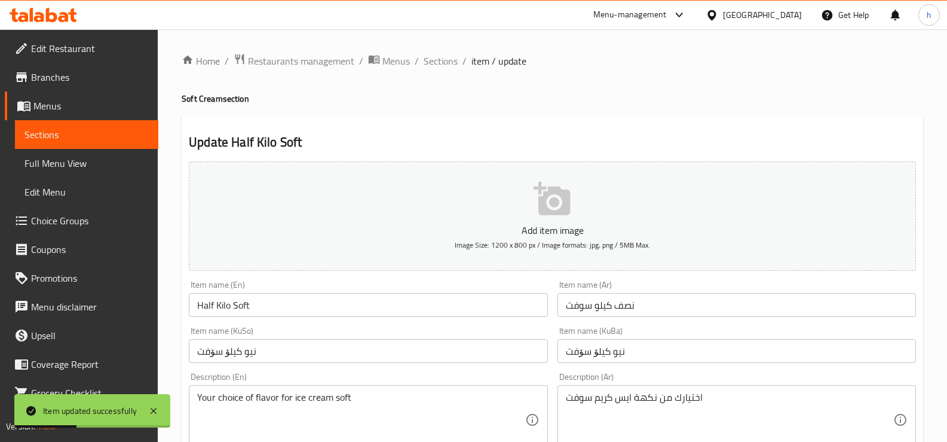
scroll to position [100, 0]
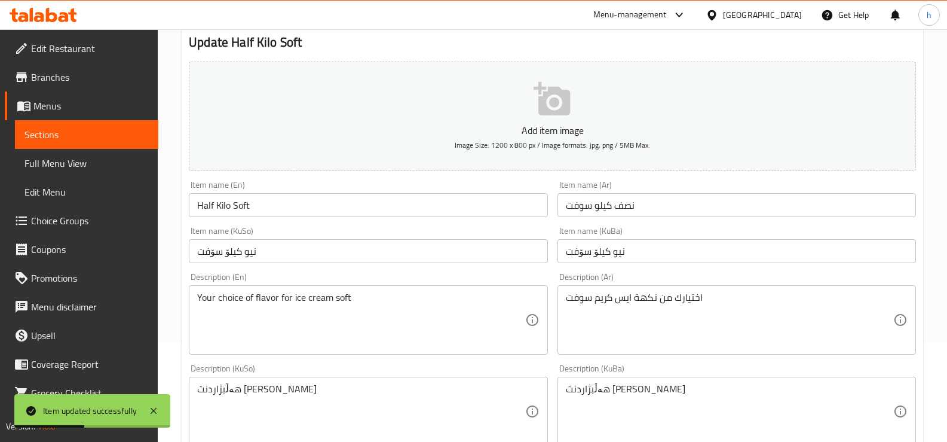
click at [656, 202] on input "نصف كیلو سوفت" at bounding box center [737, 205] width 359 height 24
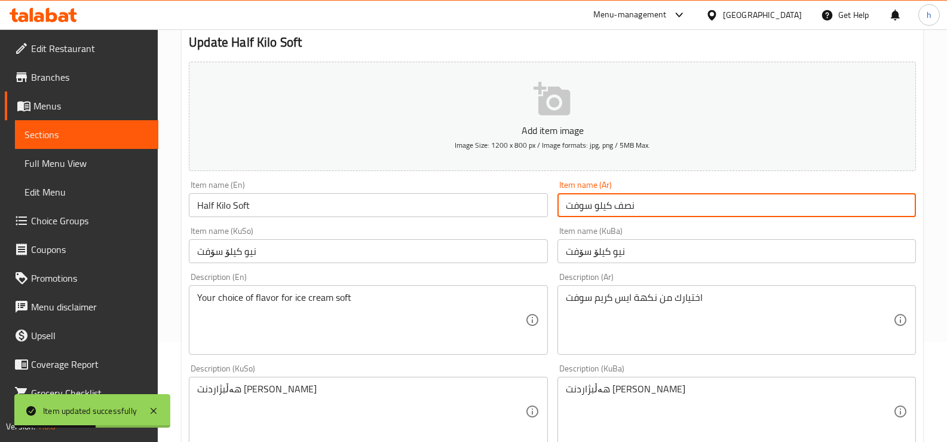
click at [500, 215] on input "Half Kilo Soft" at bounding box center [368, 205] width 359 height 24
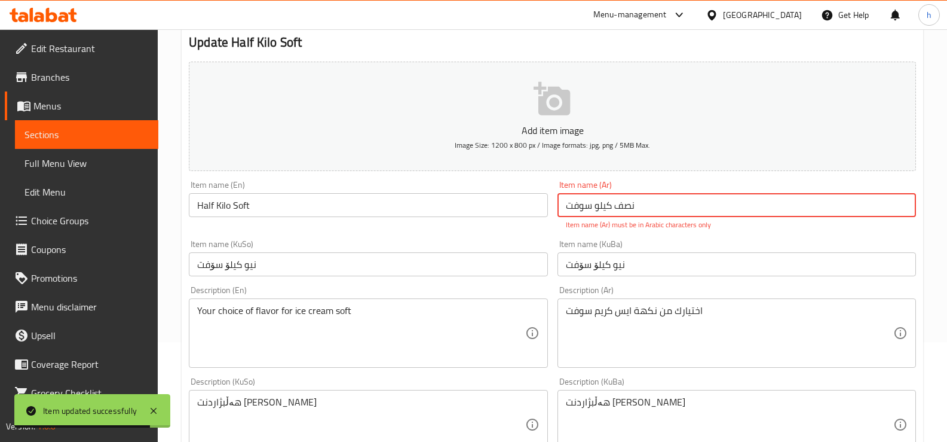
click at [602, 211] on input "نصف كیلو سوفت" at bounding box center [737, 205] width 359 height 24
type input "نصف كيلو سوفت"
click at [534, 242] on div "Item name (KuSo) نیو کیلۆ سۆفت Item name (KuSo)" at bounding box center [368, 258] width 359 height 36
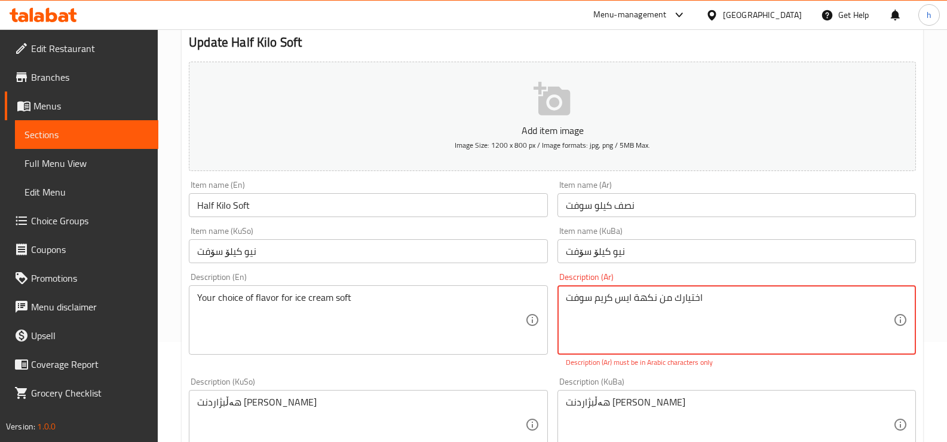
click at [638, 315] on textarea "اختیارك من نكھة ایس كریم سوفت" at bounding box center [730, 320] width 328 height 57
paste textarea "يارك من نكهة ايس كري"
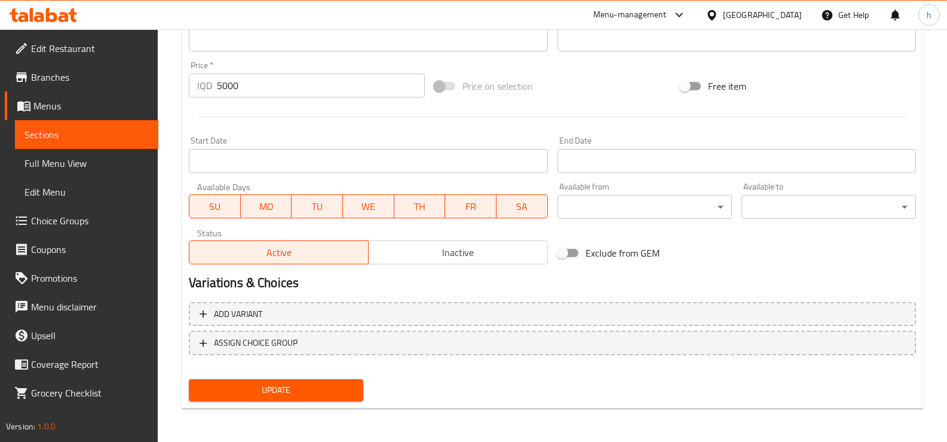
type textarea "اختيارك من نكهة ايس كريم سوفت"
click at [355, 385] on button "Update" at bounding box center [276, 390] width 175 height 22
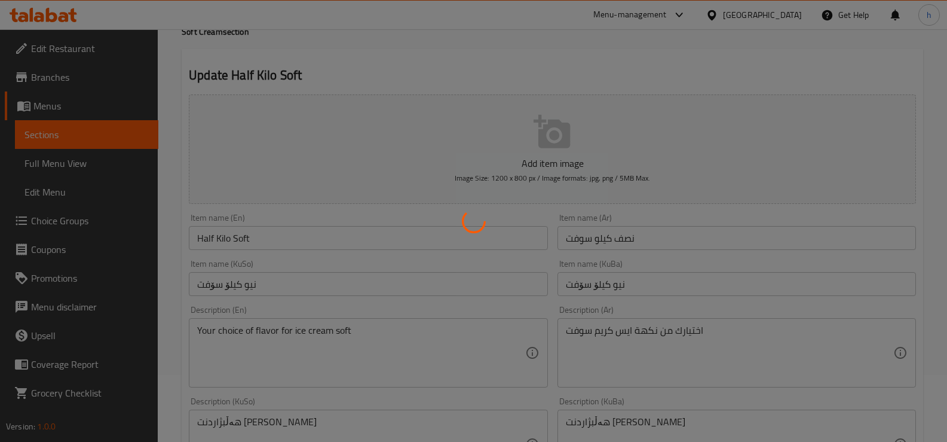
scroll to position [0, 0]
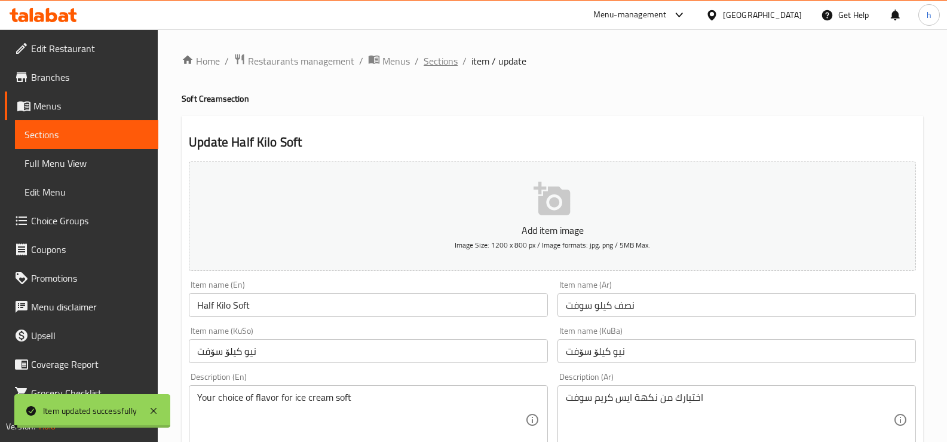
click at [443, 66] on span "Sections" at bounding box center [441, 61] width 34 height 14
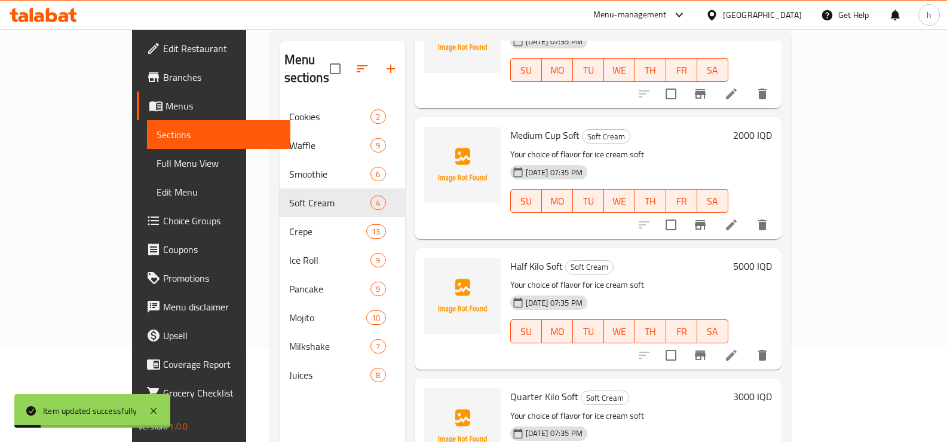
scroll to position [167, 0]
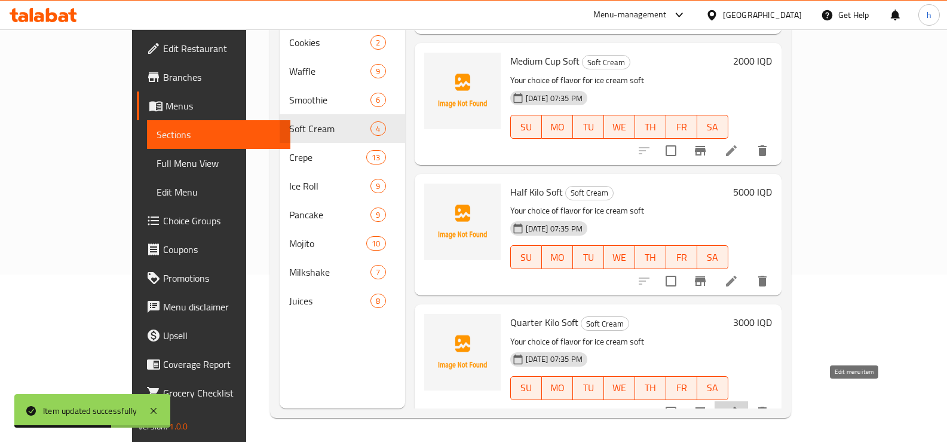
click at [739, 405] on icon at bounding box center [731, 412] width 14 height 14
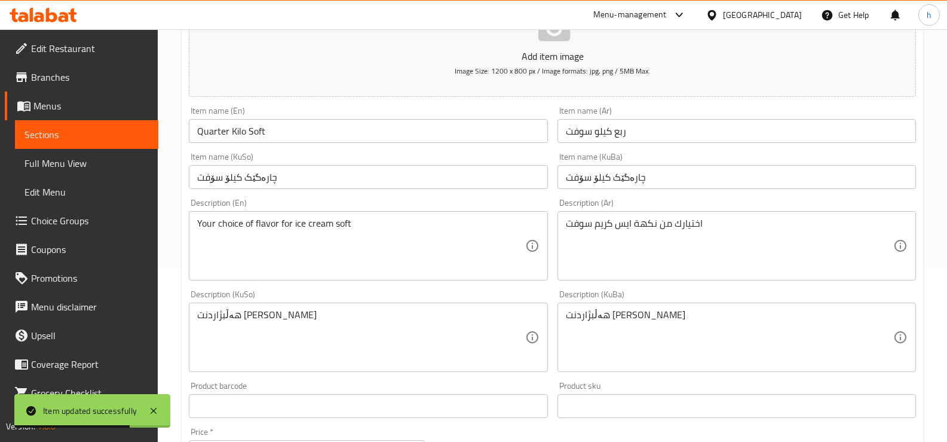
scroll to position [199, 0]
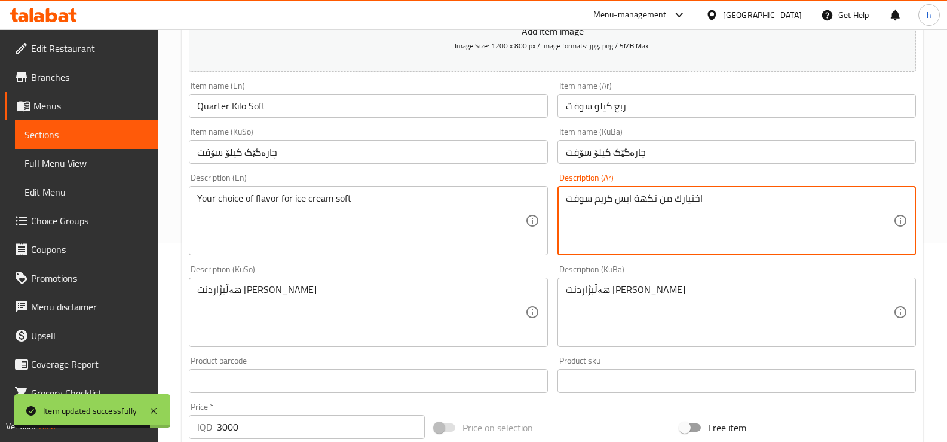
click at [644, 207] on textarea "اختیارك من نكھة ایس كریم سوفت" at bounding box center [730, 220] width 328 height 57
paste textarea "يارك من نكهة ايس كري"
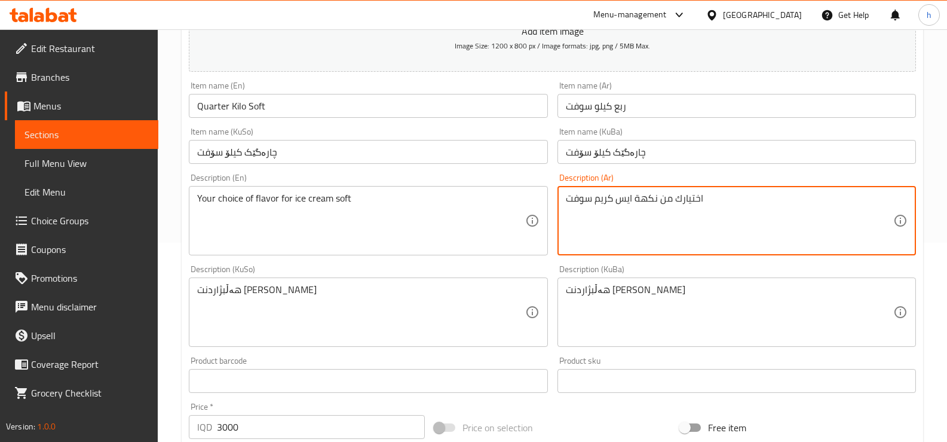
type textarea "اختيارك من نكهة ايس كريم سوفت"
click at [604, 109] on input "ربع كیلو سوفت" at bounding box center [737, 106] width 359 height 24
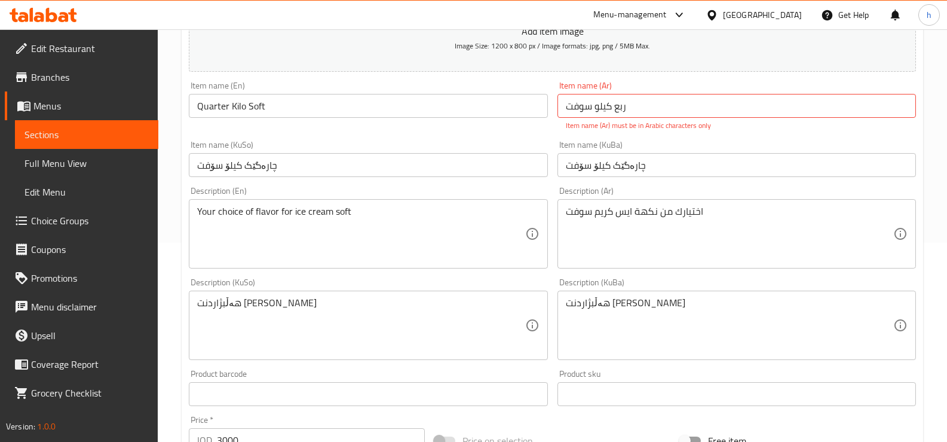
click at [586, 139] on div "Item name (KuBa) چارەگێک کیلۆ سۆفت Item name (KuBa)" at bounding box center [737, 159] width 368 height 46
click at [607, 109] on input "ربع كیلو سوفت" at bounding box center [737, 106] width 359 height 24
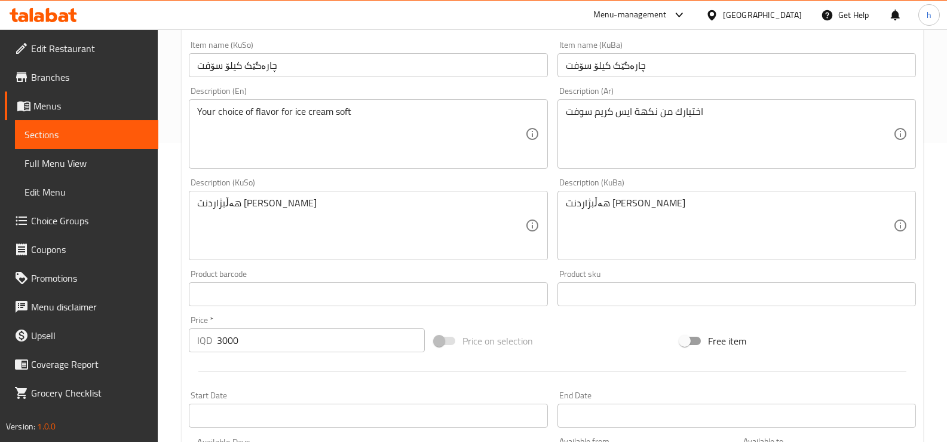
type input "ربع كيلو سوفت"
click at [614, 68] on div "Item name (KuBa) چارەگێک کیلۆ سۆفت Item name (KuBa)" at bounding box center [737, 59] width 368 height 46
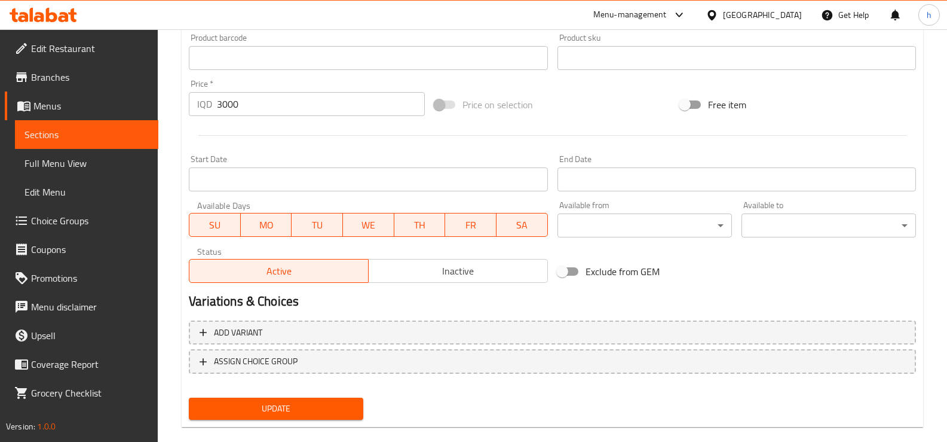
scroll to position [540, 0]
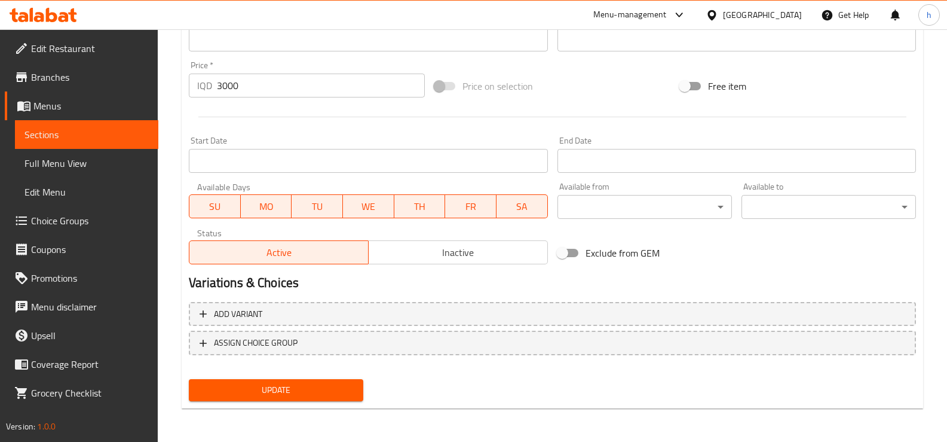
click at [347, 387] on span "Update" at bounding box center [275, 389] width 155 height 15
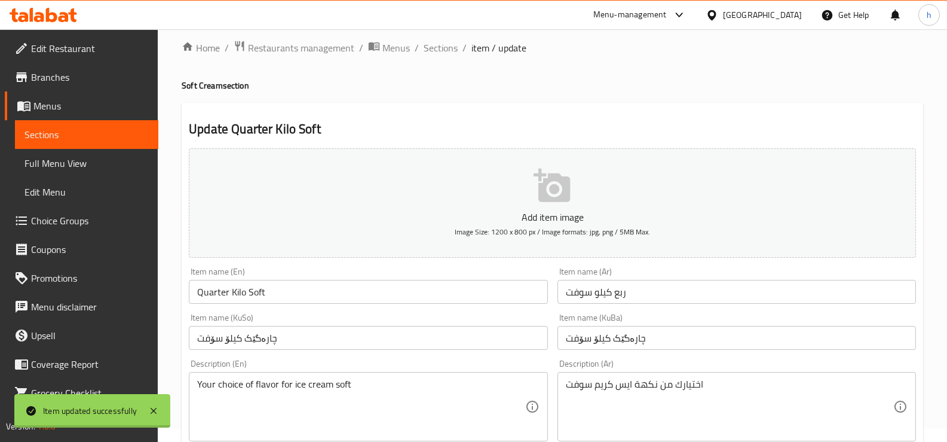
scroll to position [0, 0]
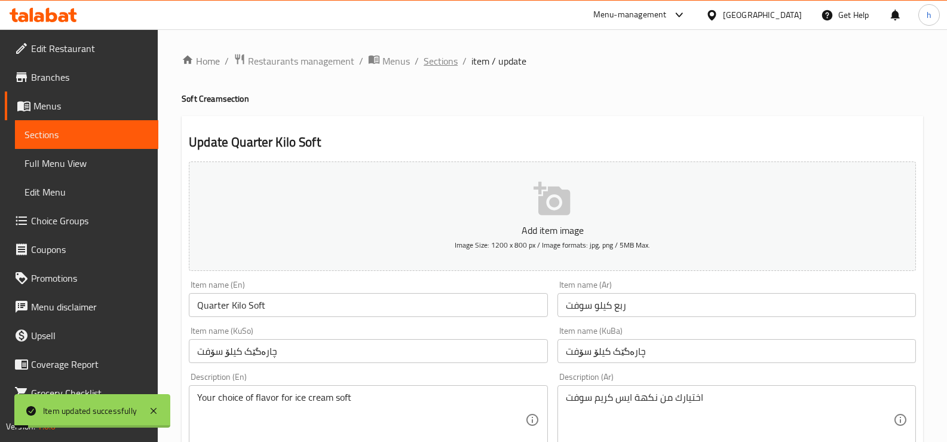
click at [426, 54] on span "Sections" at bounding box center [441, 61] width 34 height 14
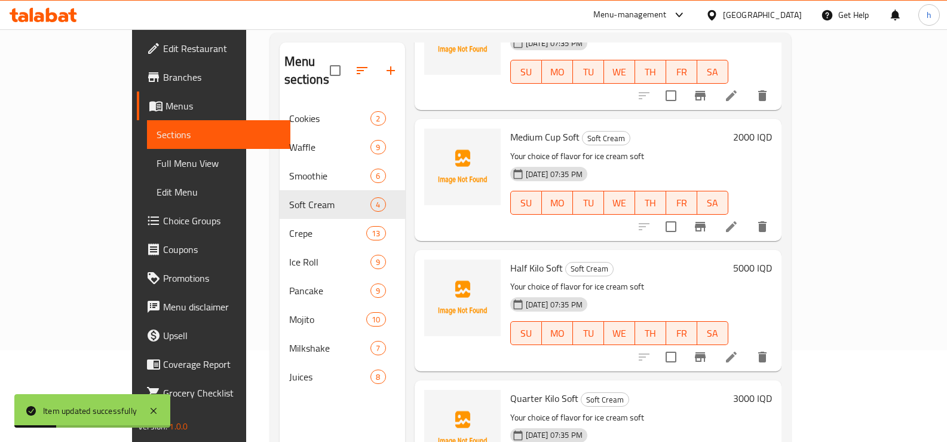
scroll to position [167, 0]
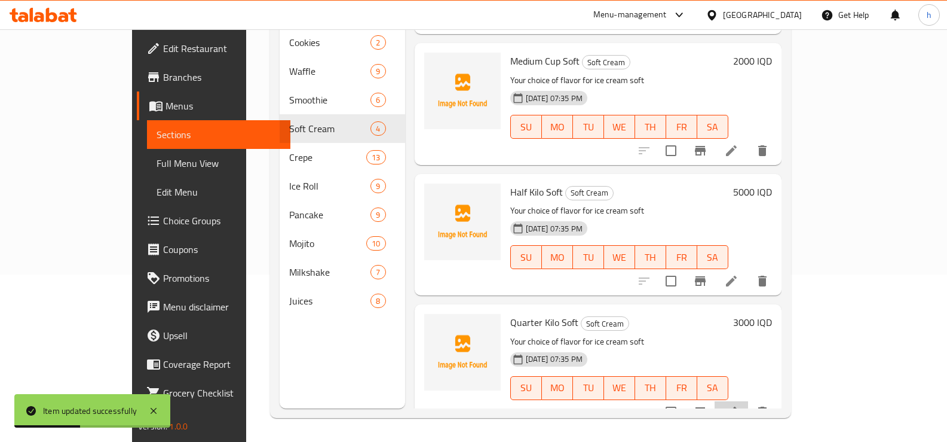
click at [748, 401] on li at bounding box center [731, 412] width 33 height 22
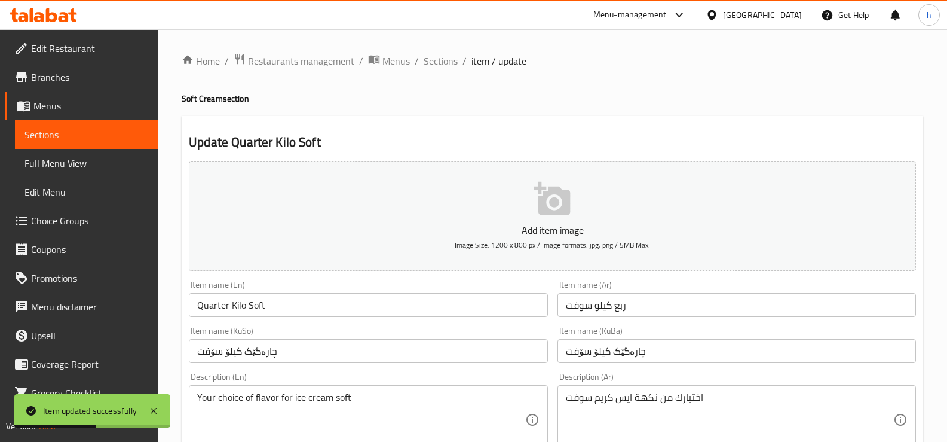
click at [679, 296] on input "ربع كيلو سوفت" at bounding box center [737, 305] width 359 height 24
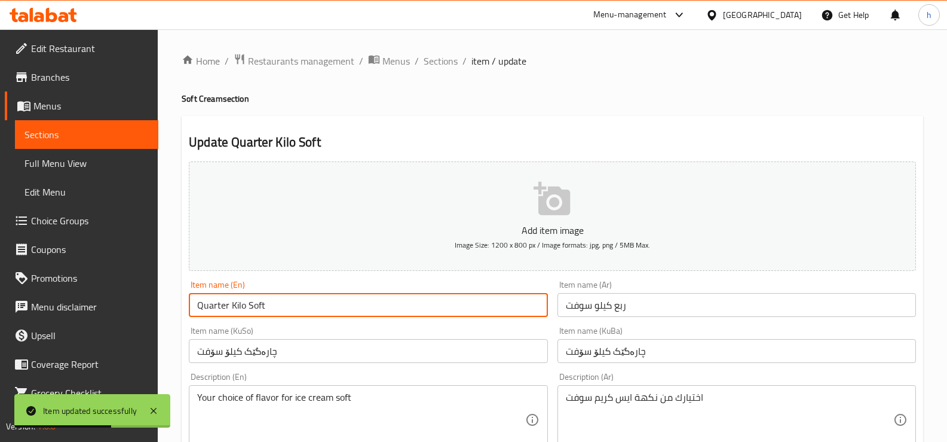
click at [521, 293] on input "Quarter Kilo Soft" at bounding box center [368, 305] width 359 height 24
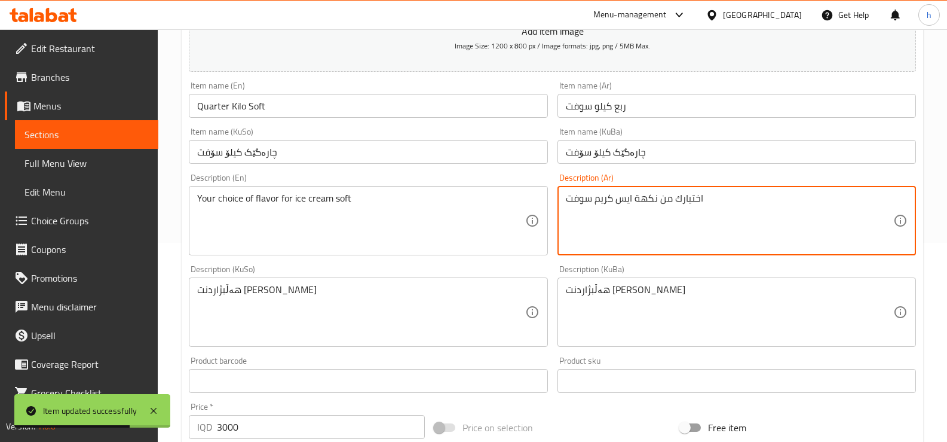
drag, startPoint x: 672, startPoint y: 218, endPoint x: 528, endPoint y: 241, distance: 146.5
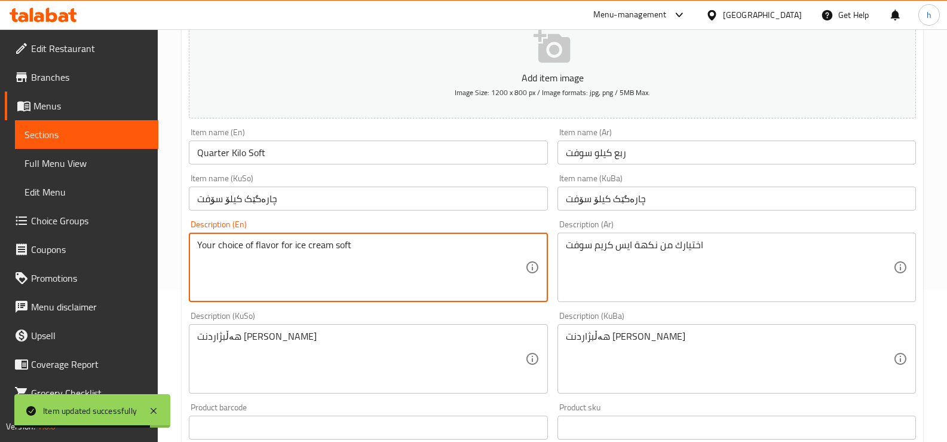
scroll to position [0, 0]
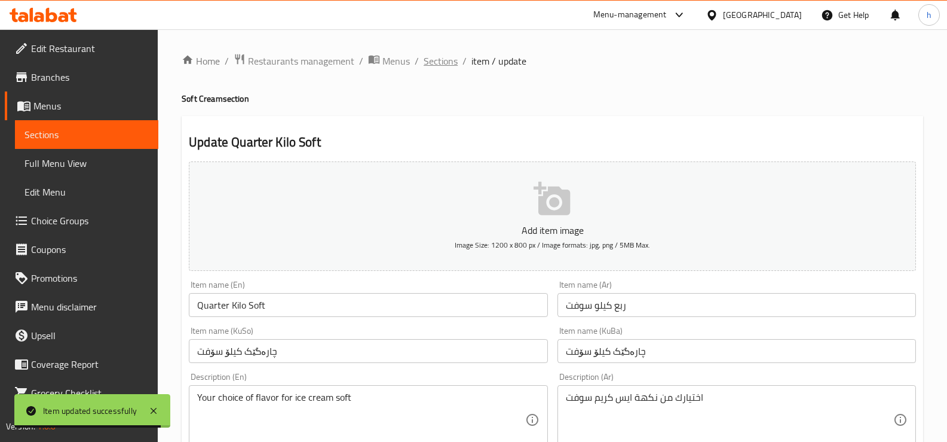
click at [437, 61] on span "Sections" at bounding box center [441, 61] width 34 height 14
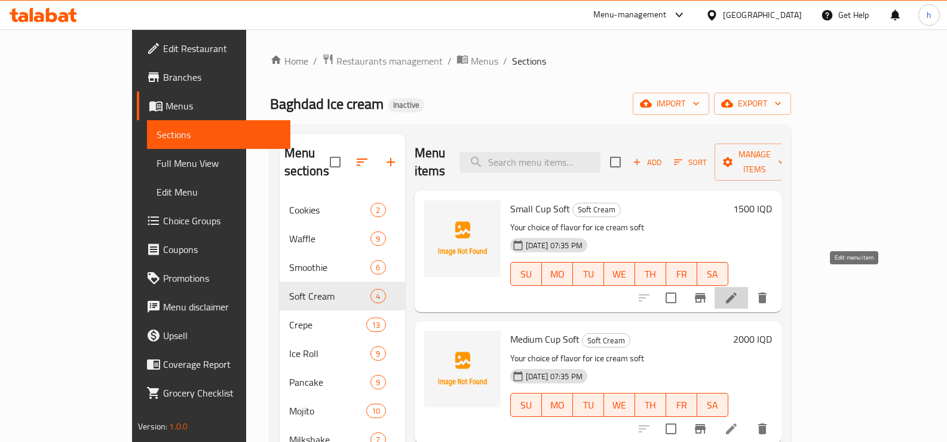
click at [739, 290] on icon at bounding box center [731, 297] width 14 height 14
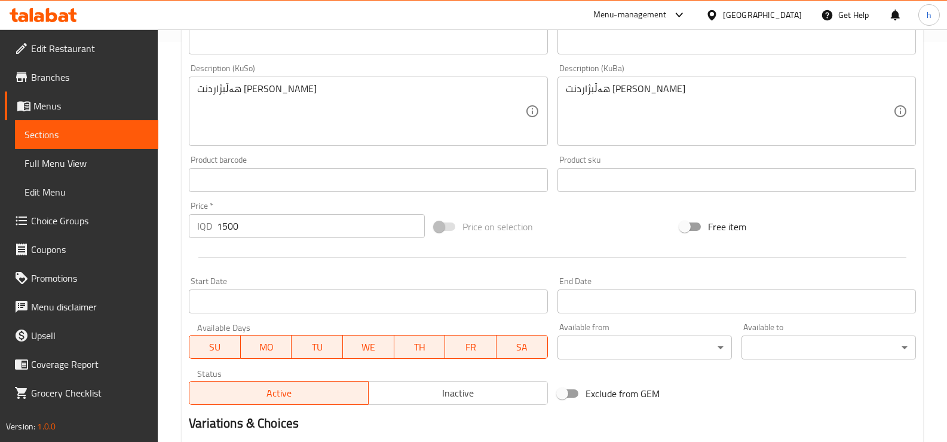
scroll to position [540, 0]
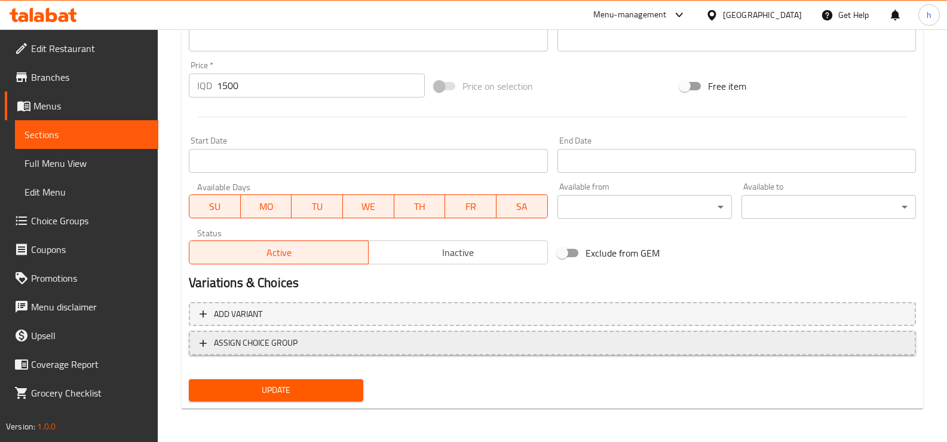
click at [260, 332] on button "ASSIGN CHOICE GROUP" at bounding box center [552, 342] width 727 height 25
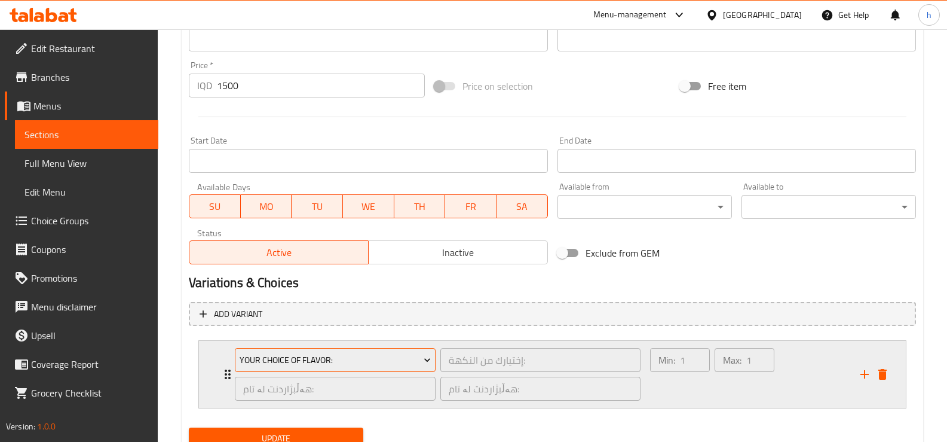
scroll to position [589, 0]
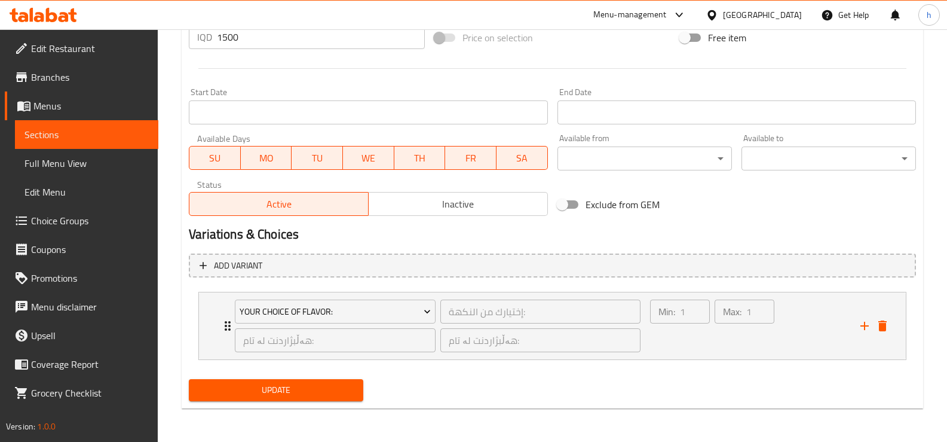
click at [268, 383] on span "Update" at bounding box center [275, 389] width 155 height 15
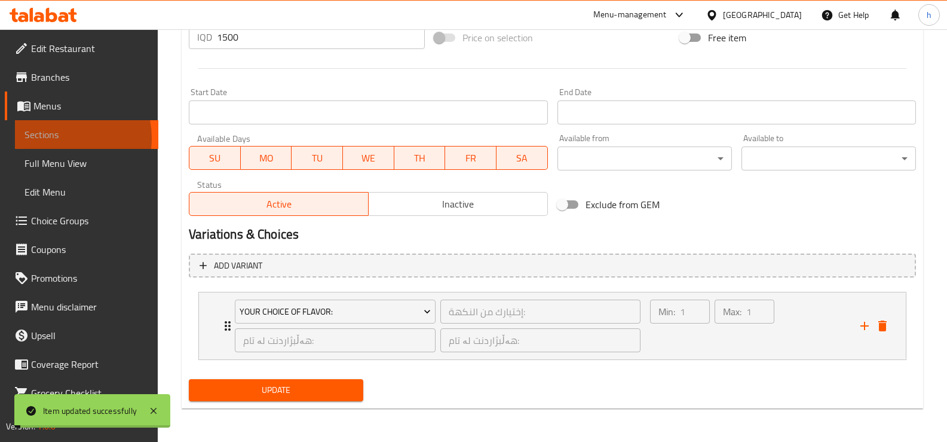
click at [55, 138] on span "Sections" at bounding box center [87, 134] width 124 height 14
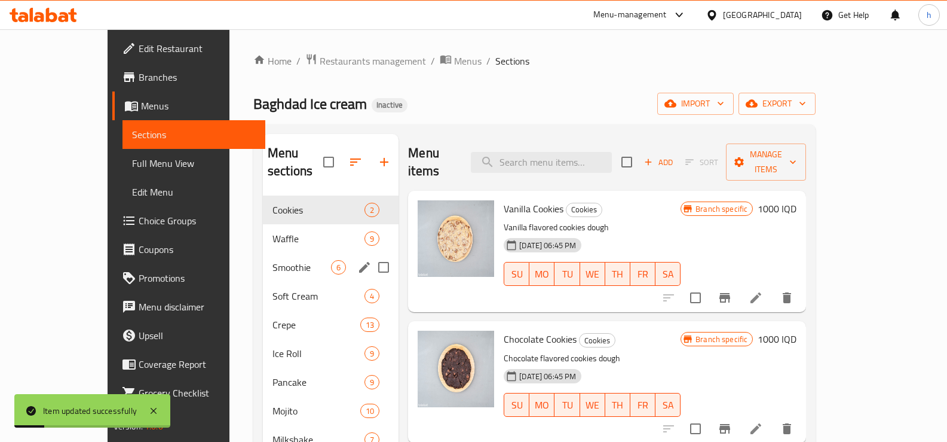
scroll to position [100, 0]
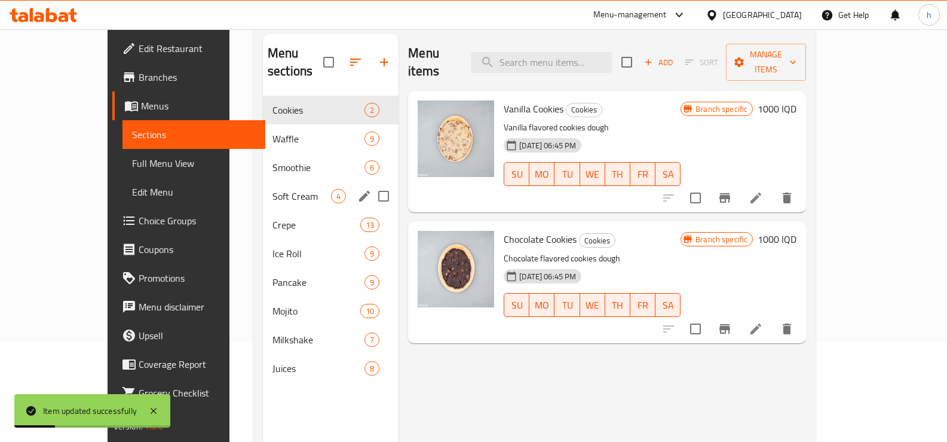
click at [263, 187] on div "Soft Cream 4" at bounding box center [331, 196] width 136 height 29
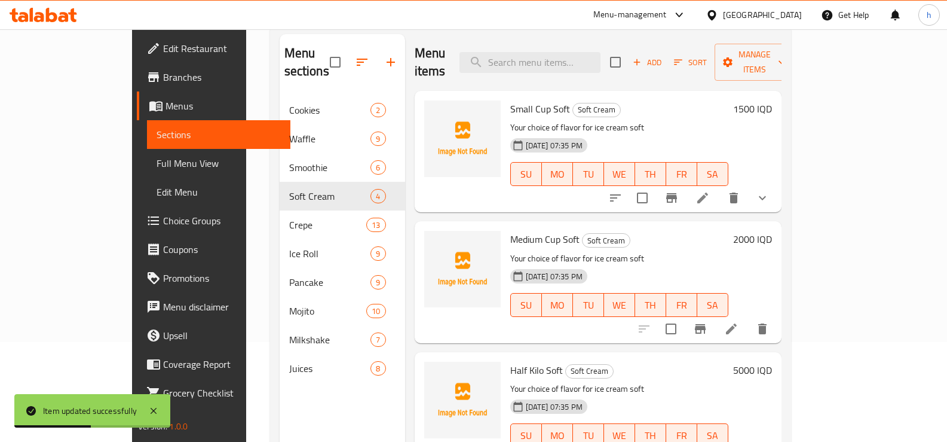
click at [739, 322] on icon at bounding box center [731, 329] width 14 height 14
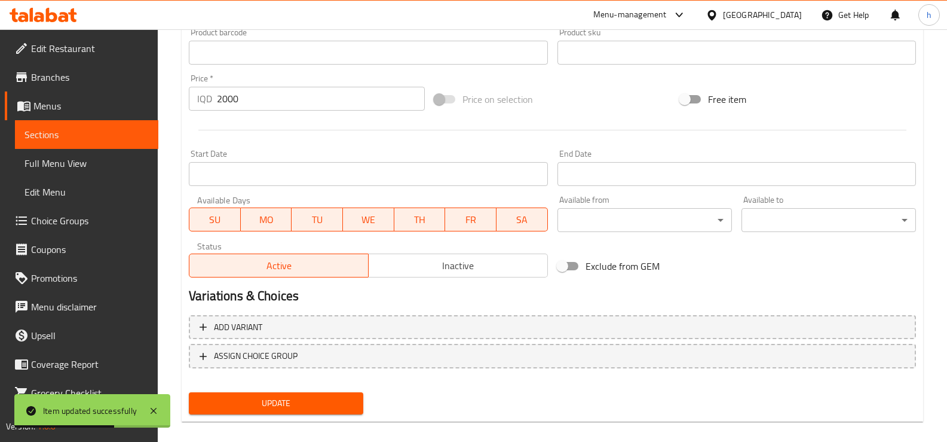
scroll to position [540, 0]
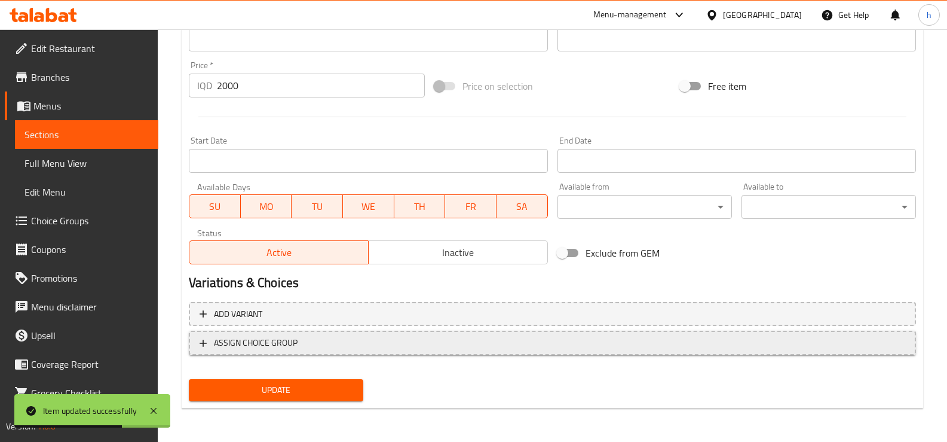
click at [244, 344] on span "ASSIGN CHOICE GROUP" at bounding box center [256, 342] width 84 height 15
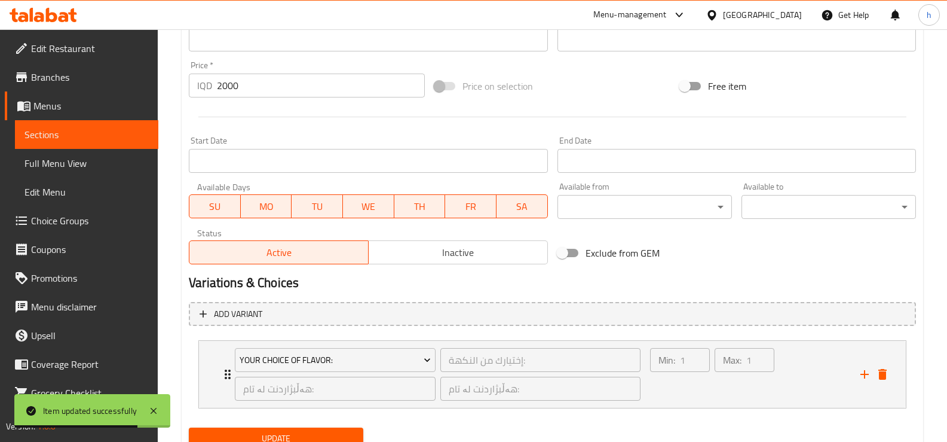
click at [283, 430] on button "Update" at bounding box center [276, 438] width 175 height 22
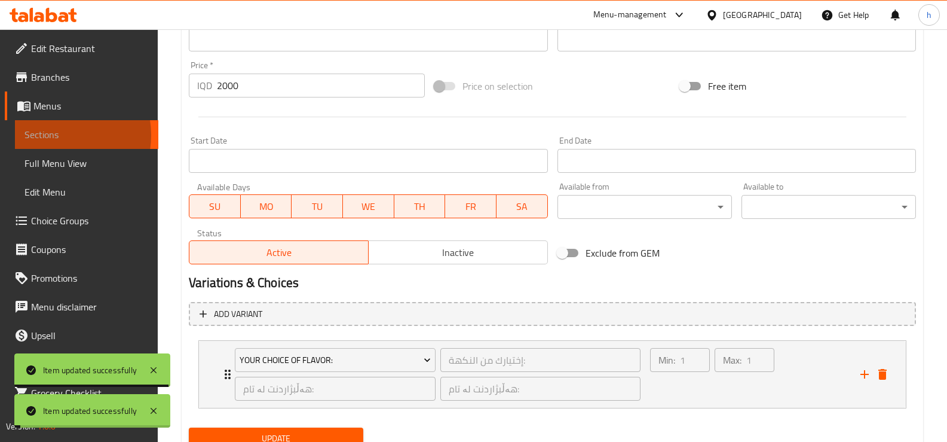
click at [52, 135] on span "Sections" at bounding box center [87, 134] width 124 height 14
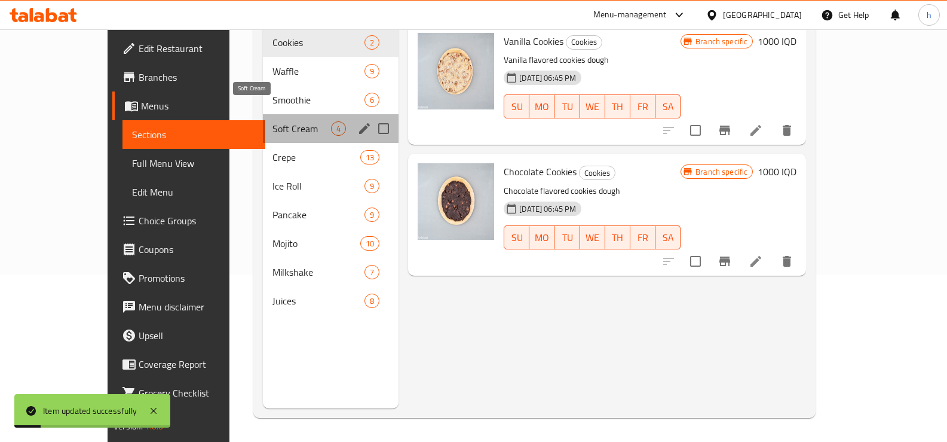
click at [273, 121] on span "Soft Cream" at bounding box center [302, 128] width 59 height 14
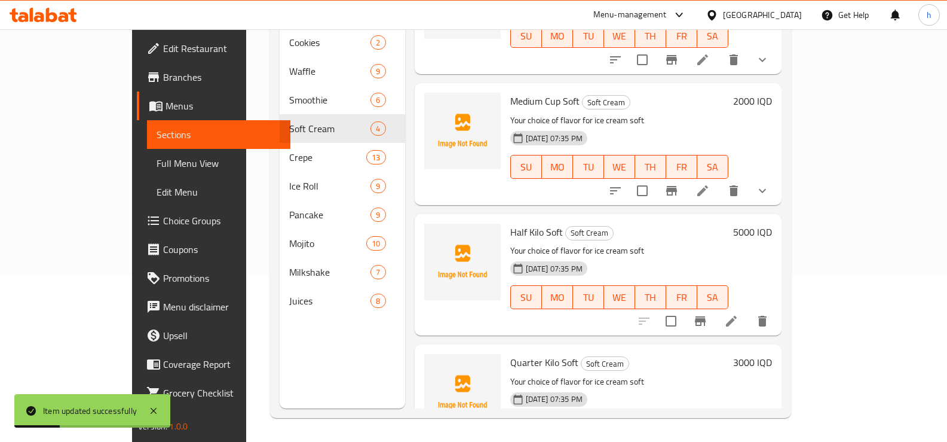
scroll to position [100, 0]
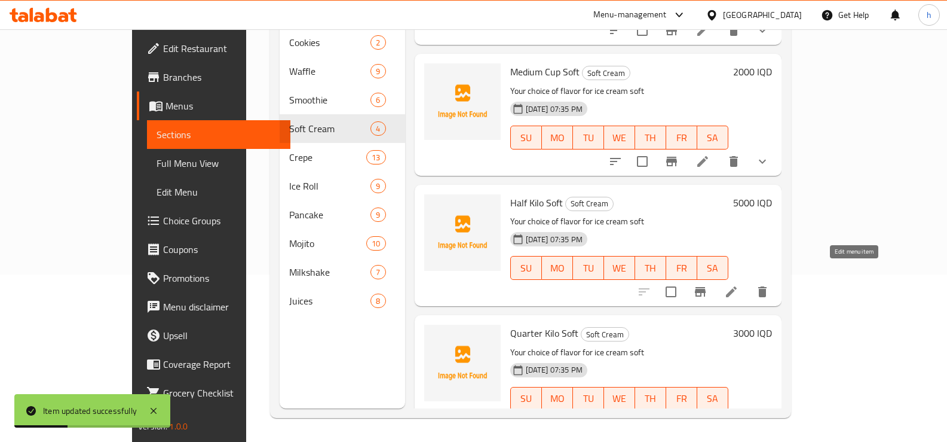
click at [748, 281] on li at bounding box center [731, 292] width 33 height 22
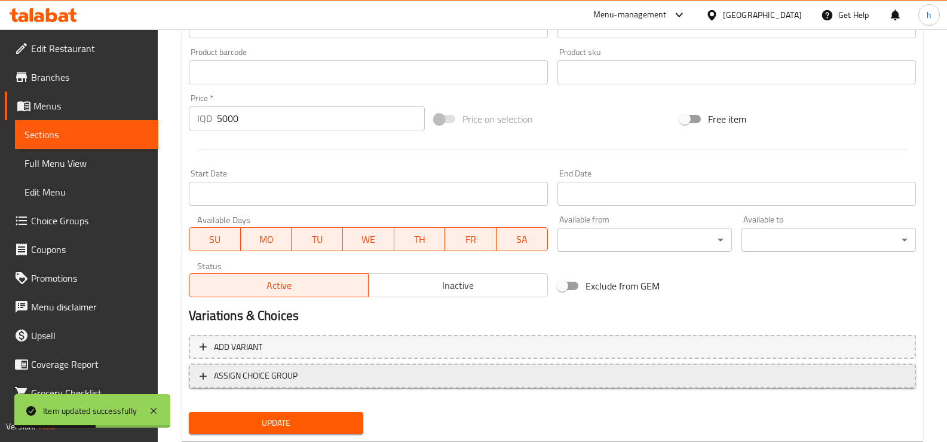
scroll to position [540, 0]
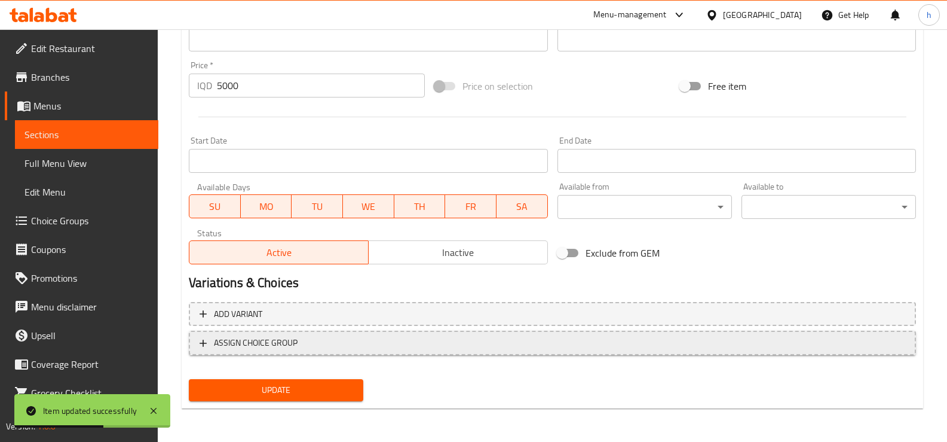
click at [303, 347] on span "ASSIGN CHOICE GROUP" at bounding box center [553, 342] width 706 height 15
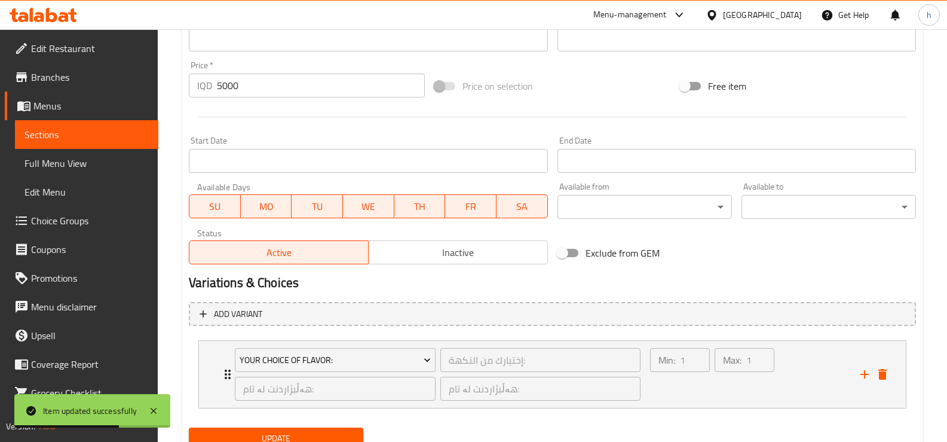
drag, startPoint x: 289, startPoint y: 430, endPoint x: 284, endPoint y: 418, distance: 12.7
click at [289, 431] on span "Update" at bounding box center [275, 438] width 155 height 15
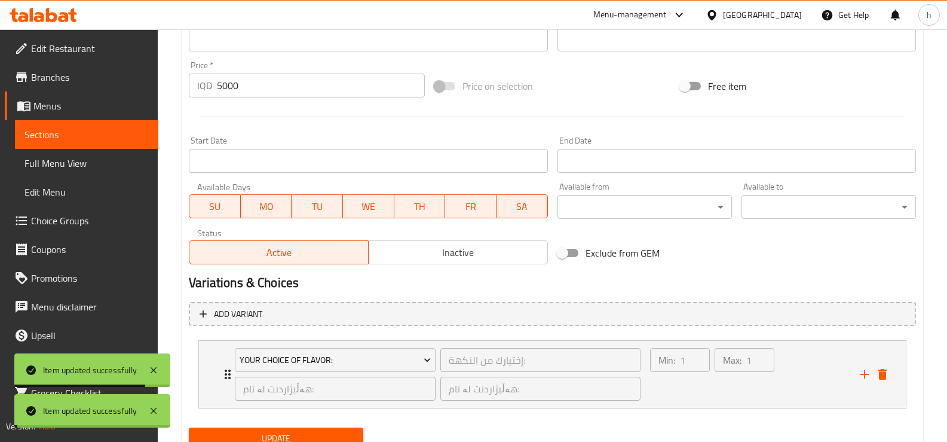
click at [69, 139] on span "Sections" at bounding box center [87, 134] width 124 height 14
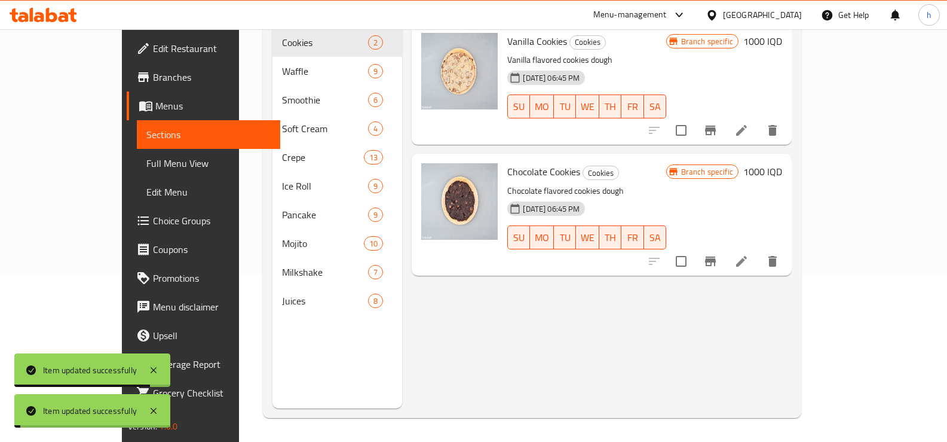
scroll to position [167, 0]
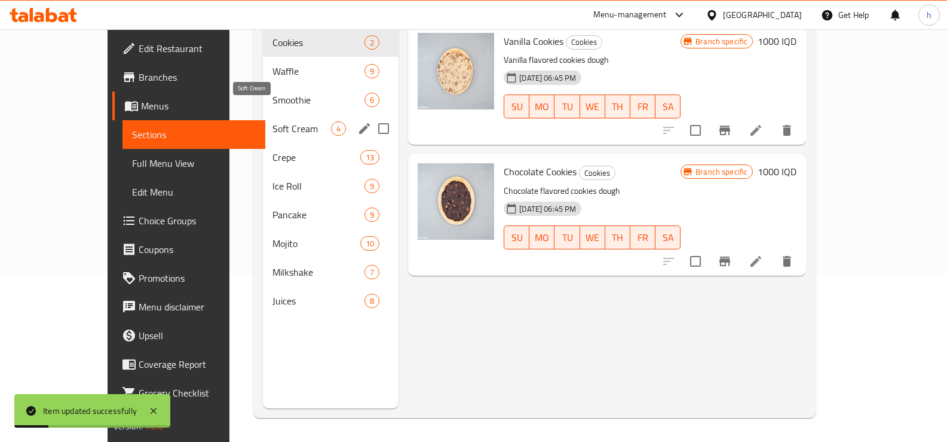
click at [273, 121] on span "Soft Cream" at bounding box center [302, 128] width 59 height 14
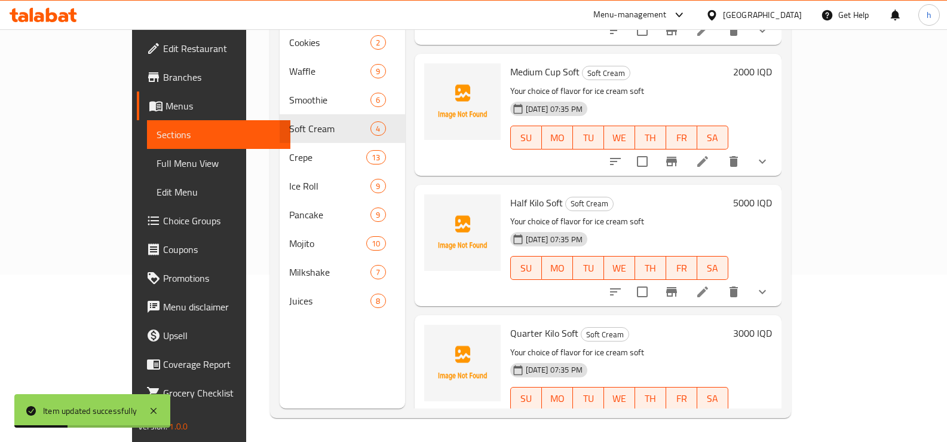
scroll to position [111, 0]
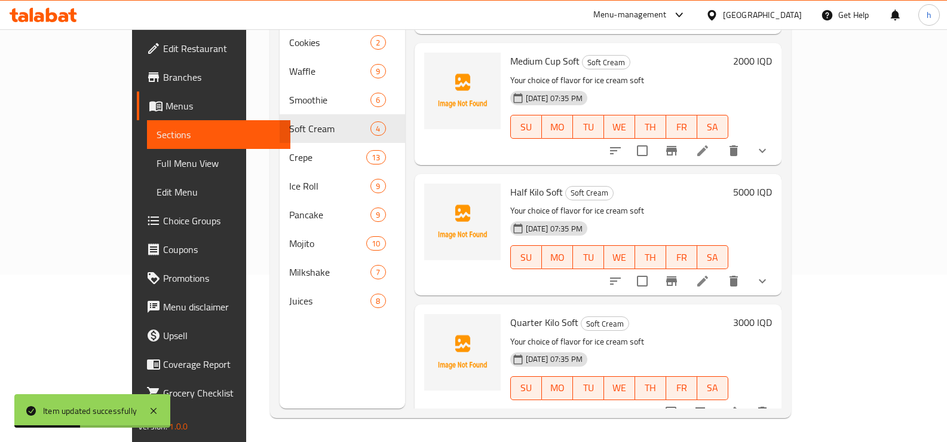
click at [739, 405] on icon at bounding box center [731, 412] width 14 height 14
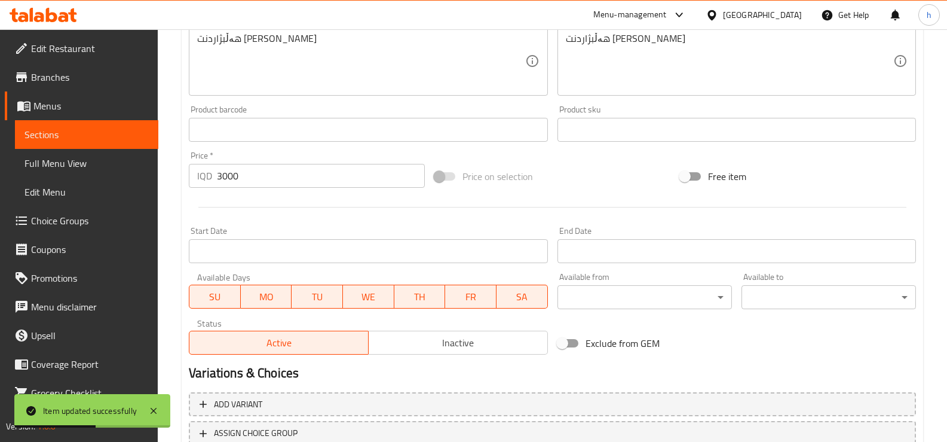
scroll to position [540, 0]
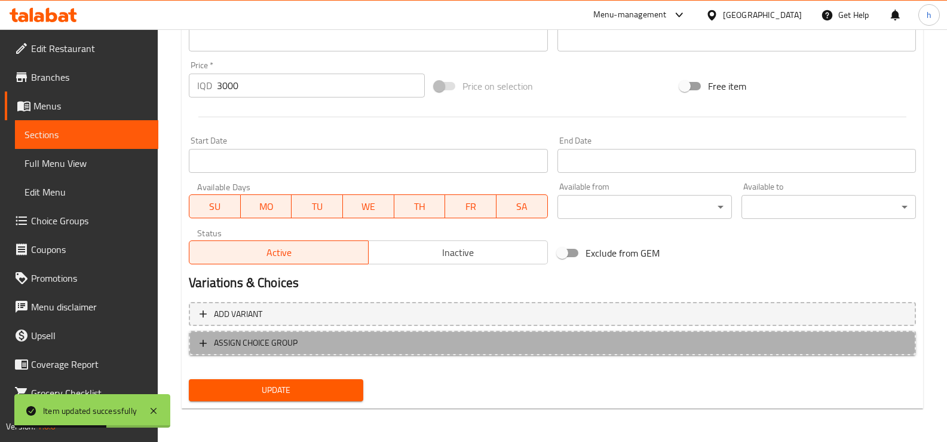
click at [348, 345] on span "ASSIGN CHOICE GROUP" at bounding box center [553, 342] width 706 height 15
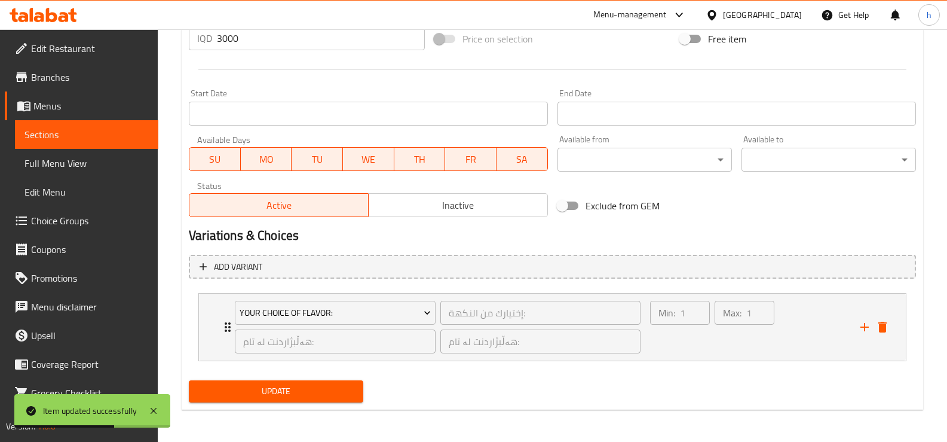
scroll to position [589, 0]
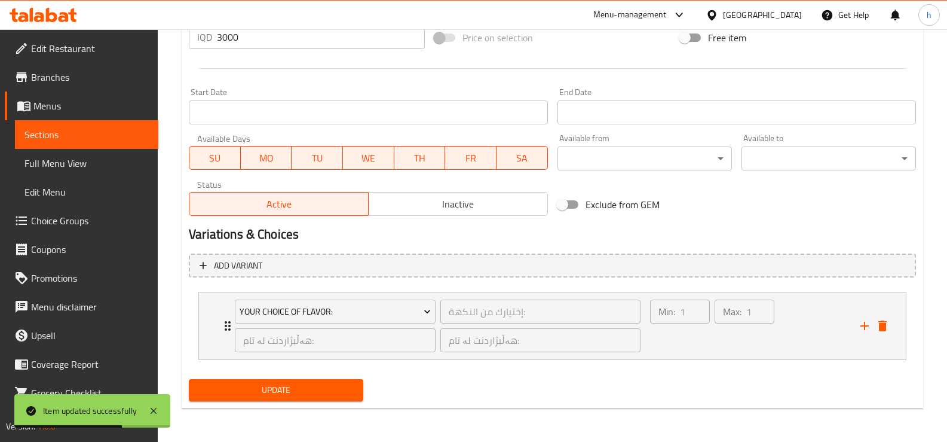
click at [304, 395] on span "Update" at bounding box center [275, 389] width 155 height 15
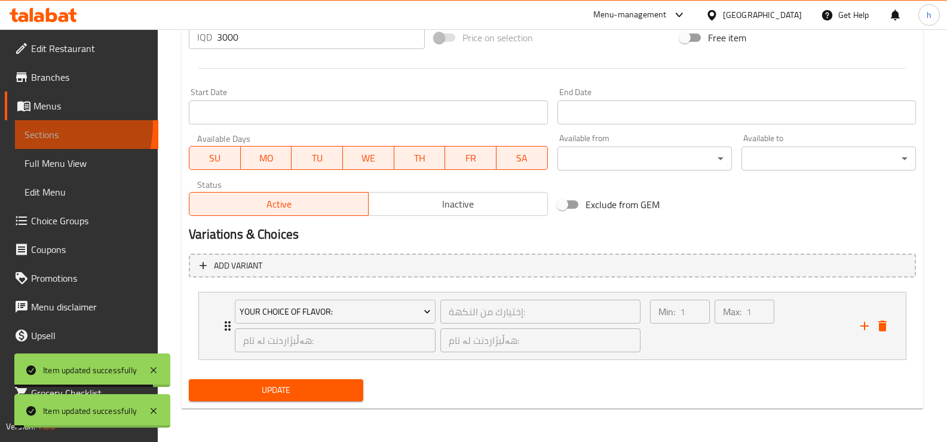
click at [44, 124] on link "Sections" at bounding box center [86, 134] width 143 height 29
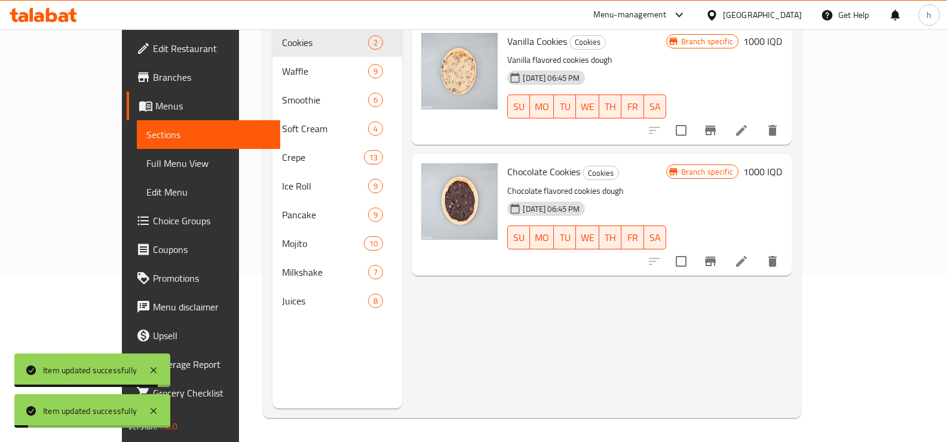
scroll to position [167, 0]
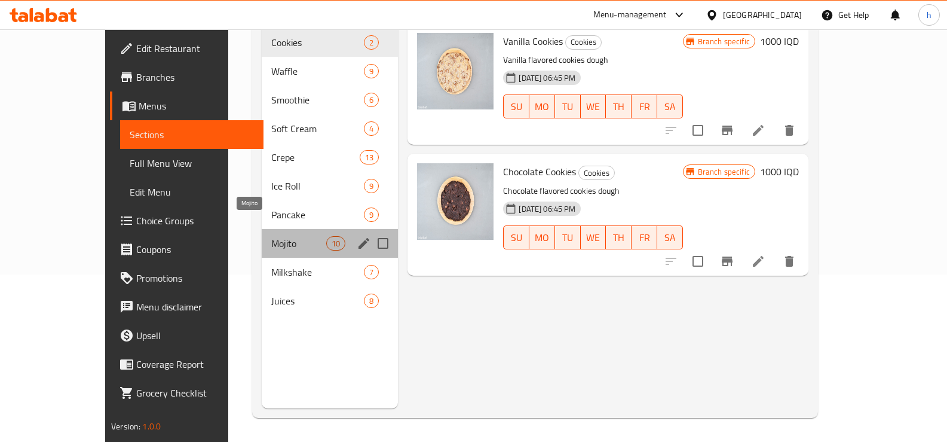
click at [271, 236] on span "Mojito" at bounding box center [299, 243] width 56 height 14
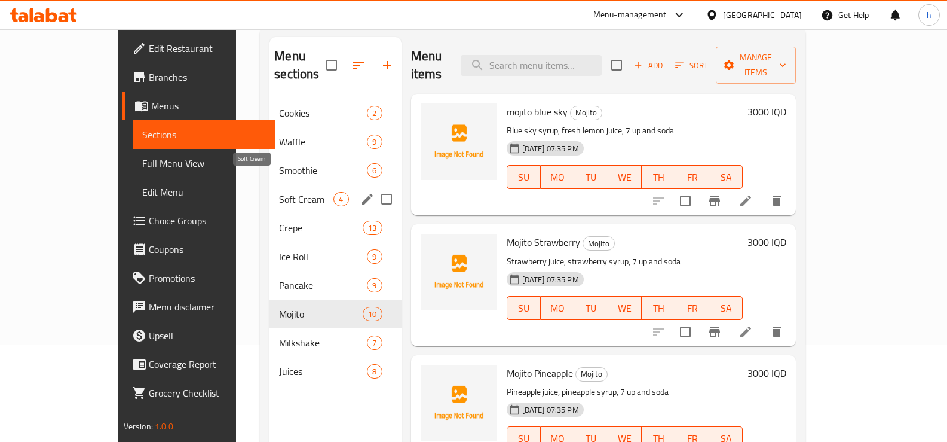
scroll to position [68, 0]
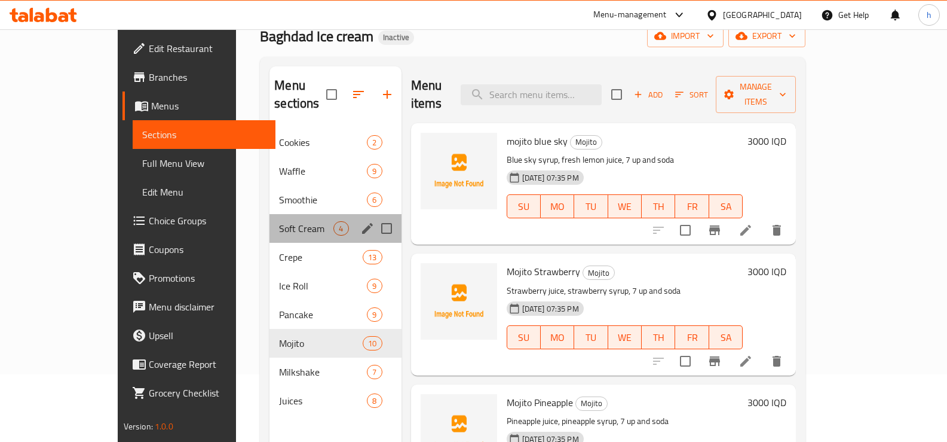
click at [270, 214] on div "Soft Cream 4" at bounding box center [335, 228] width 131 height 29
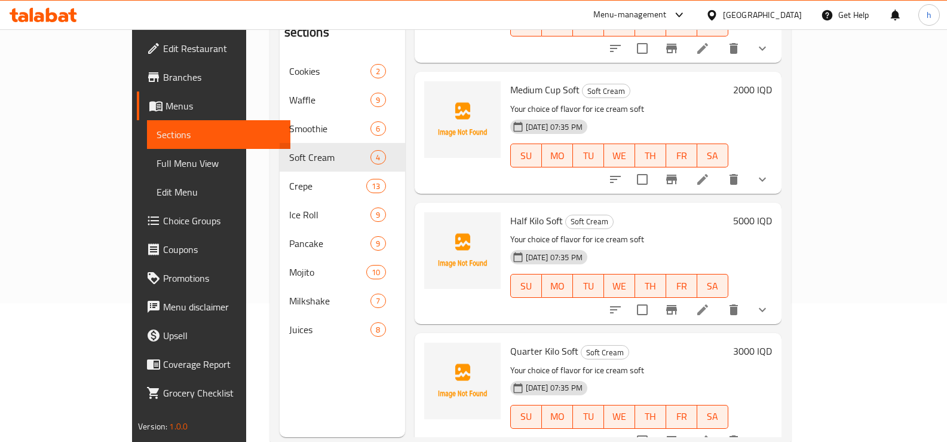
scroll to position [167, 0]
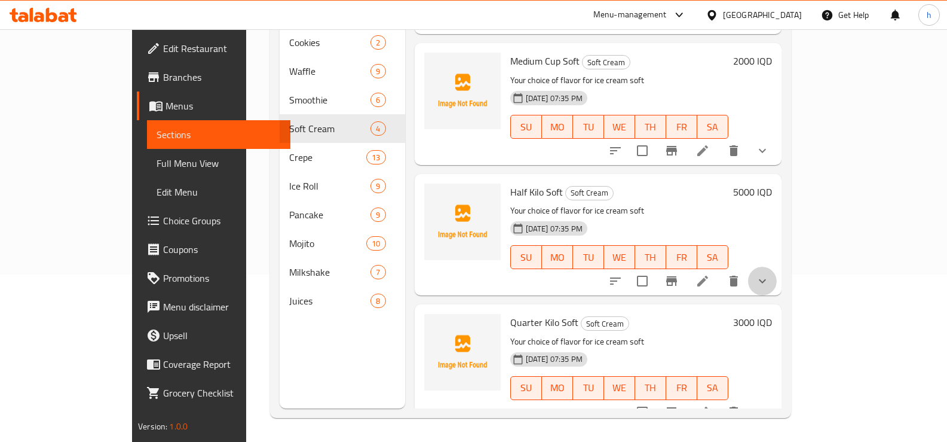
click at [777, 267] on button "show more" at bounding box center [762, 281] width 29 height 29
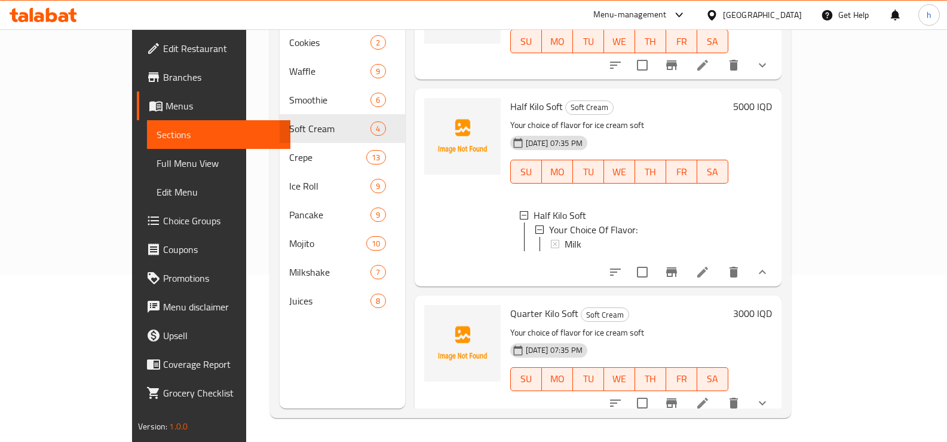
scroll to position [0, 0]
click at [163, 219] on span "Choice Groups" at bounding box center [222, 220] width 118 height 14
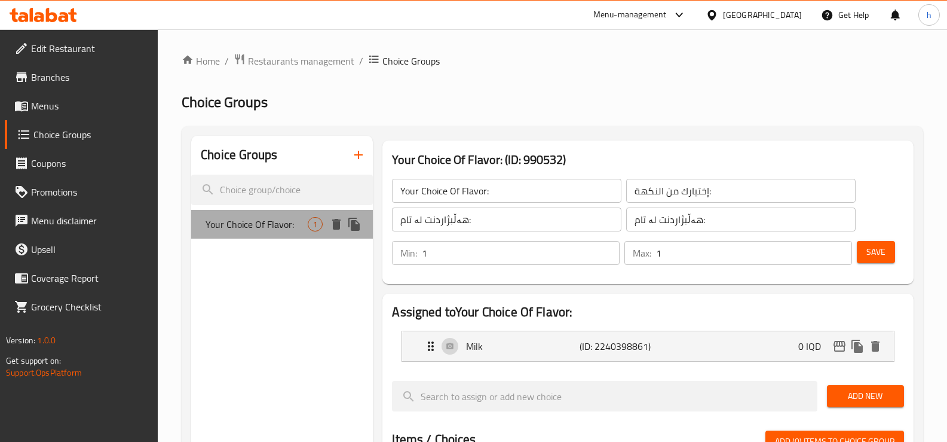
click at [277, 231] on span "Your Choice Of Flavor:" at bounding box center [257, 224] width 102 height 14
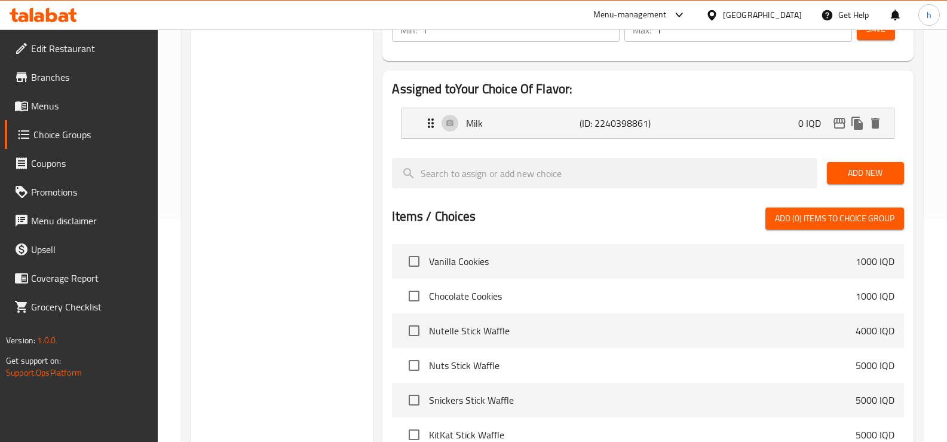
scroll to position [218, 0]
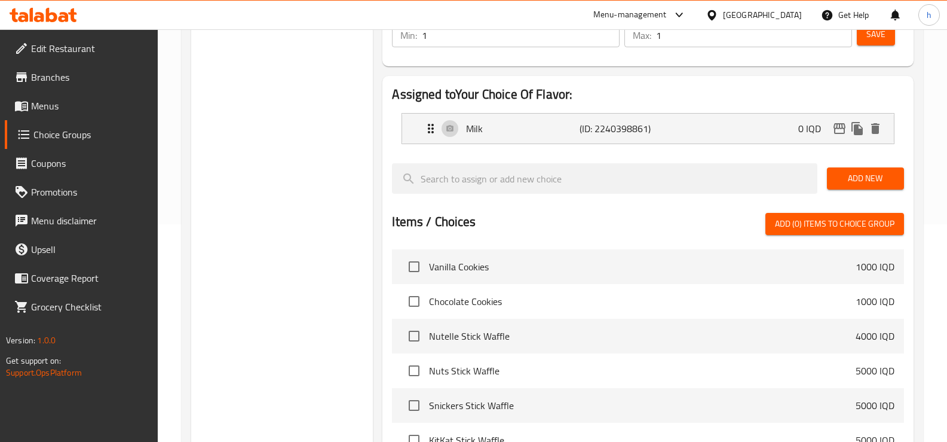
click at [851, 178] on span "Add New" at bounding box center [866, 178] width 58 height 15
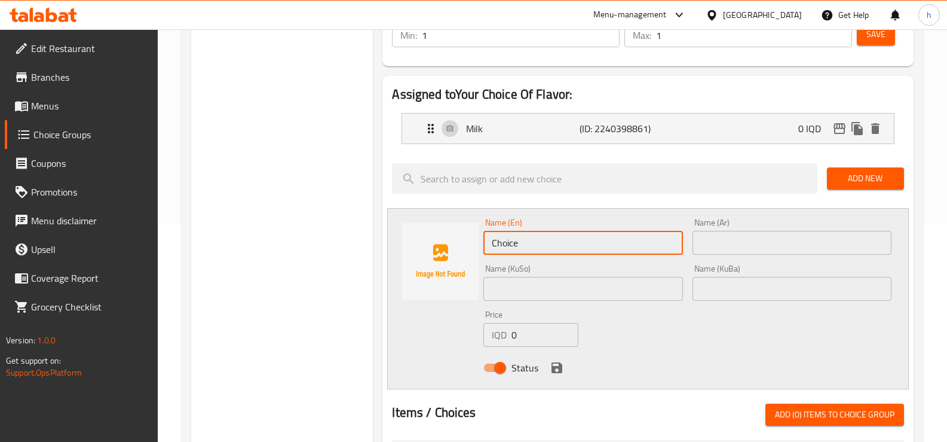
drag, startPoint x: 522, startPoint y: 241, endPoint x: 482, endPoint y: 241, distance: 40.0
click at [482, 241] on div "Name (En) Choice Name (En)" at bounding box center [583, 236] width 209 height 46
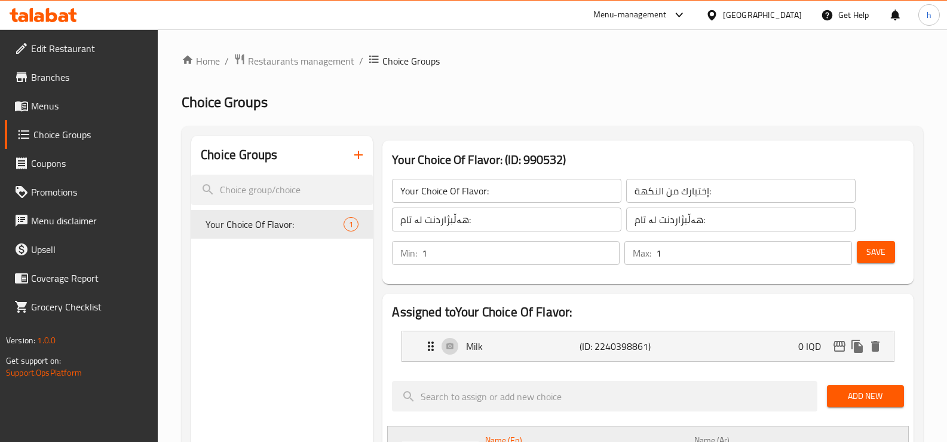
scroll to position [299, 0]
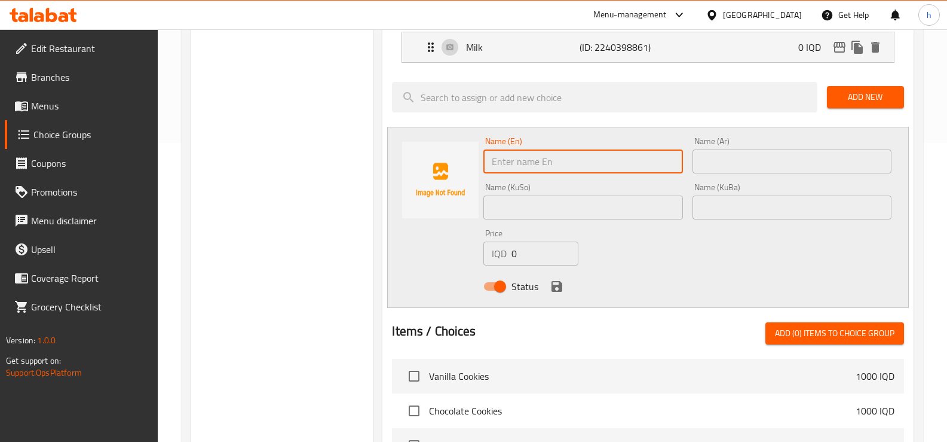
click at [716, 161] on input "text" at bounding box center [792, 161] width 199 height 24
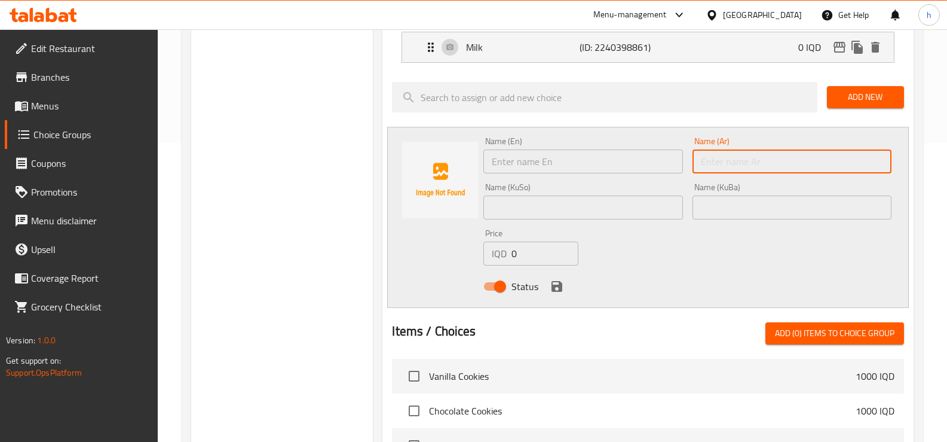
paste input "شوكولاتة"
type input "شوكولاتة"
click at [613, 155] on input "text" at bounding box center [582, 161] width 199 height 24
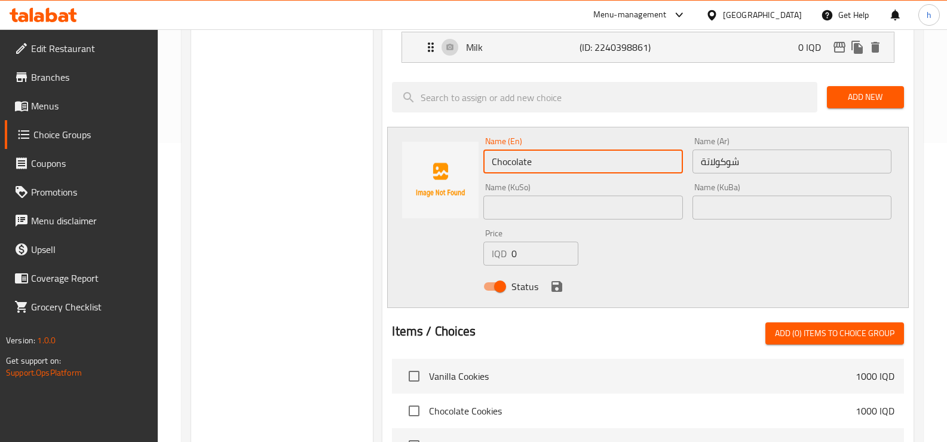
type input "Chocolate"
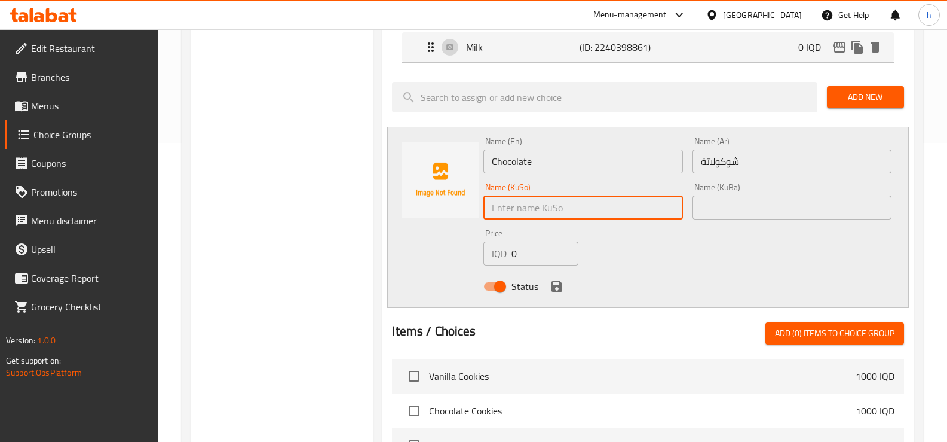
click at [582, 213] on input "text" at bounding box center [582, 207] width 199 height 24
click at [519, 209] on input "چوکولاتە" at bounding box center [582, 207] width 199 height 24
type input "چوکولاتە"
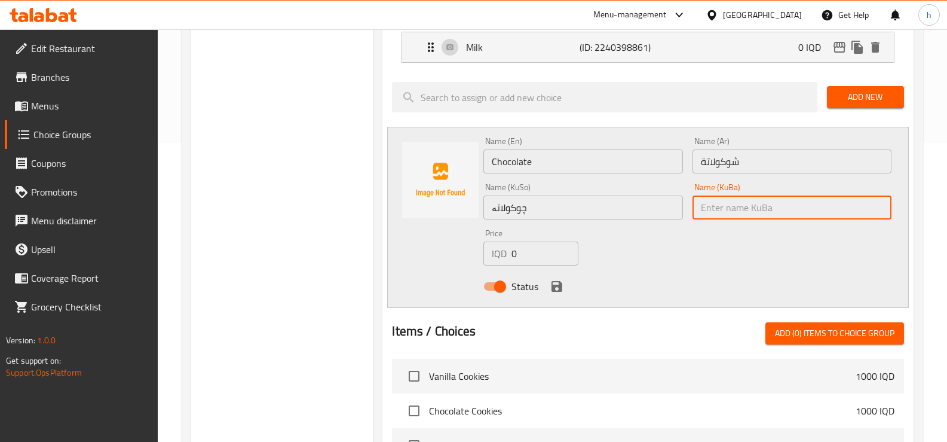
click at [736, 207] on input "text" at bounding box center [792, 207] width 199 height 24
paste input "چوکولاتە"
type input "چوکولاتە"
click at [552, 281] on icon "save" at bounding box center [557, 286] width 14 height 14
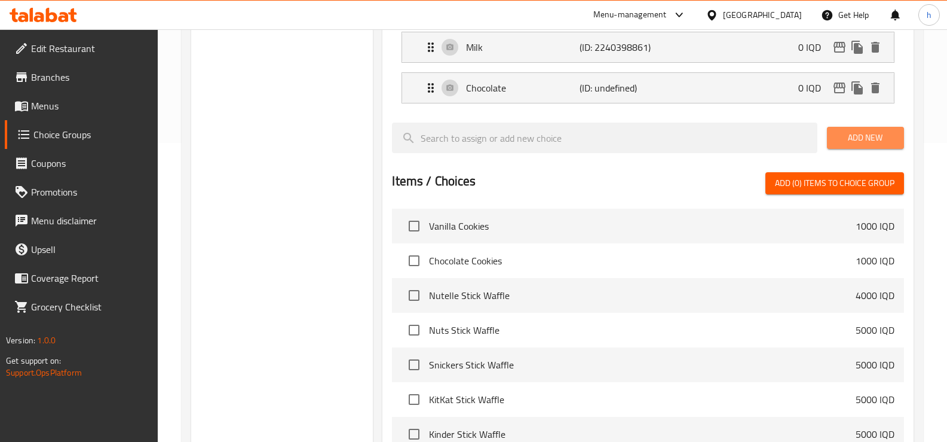
click at [848, 138] on span "Add New" at bounding box center [866, 137] width 58 height 15
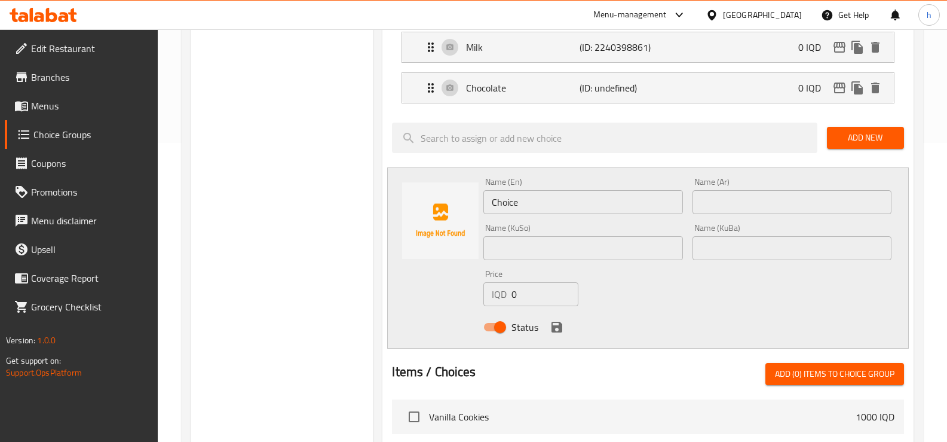
click at [543, 204] on input "Choice" at bounding box center [582, 202] width 199 height 24
type input "م"
type input "Mango"
click at [827, 208] on input "text" at bounding box center [792, 202] width 199 height 24
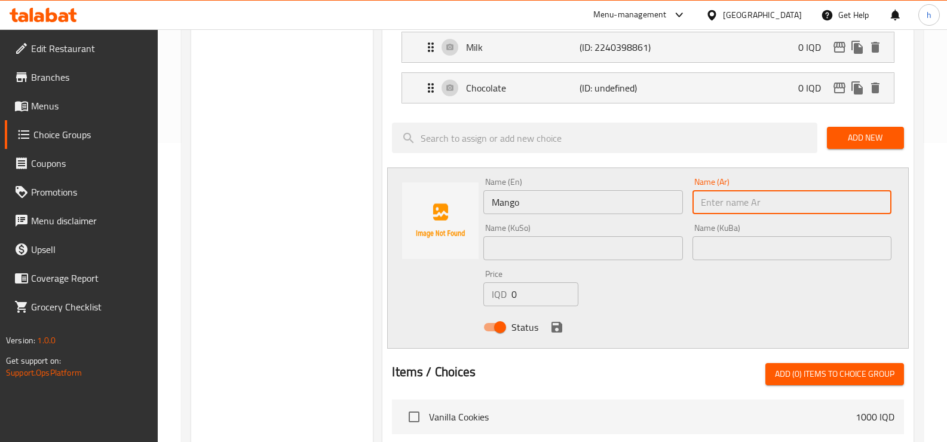
paste input "مانجو"
type input "مانجو"
click at [563, 262] on div "Name (KuSo) Name (KuSo)" at bounding box center [583, 242] width 209 height 46
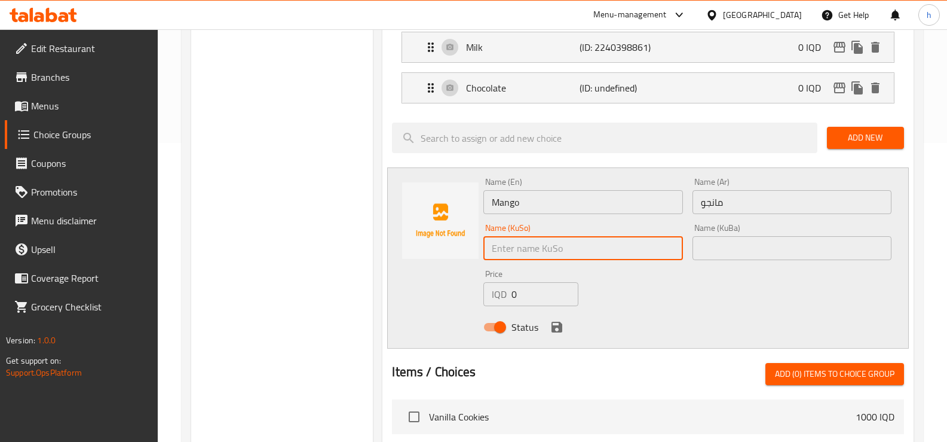
click at [563, 256] on input "text" at bounding box center [582, 248] width 199 height 24
type input "مانگۆ"
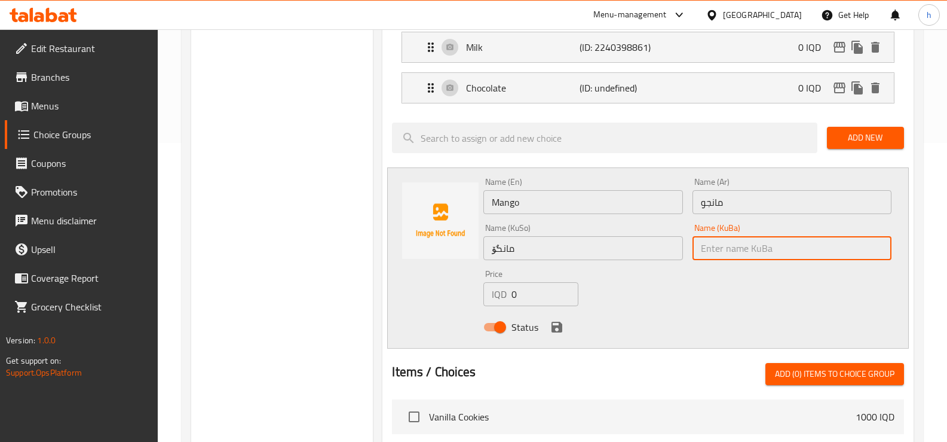
click at [795, 252] on input "text" at bounding box center [792, 248] width 199 height 24
click at [533, 258] on input "مانگۆ" at bounding box center [582, 248] width 199 height 24
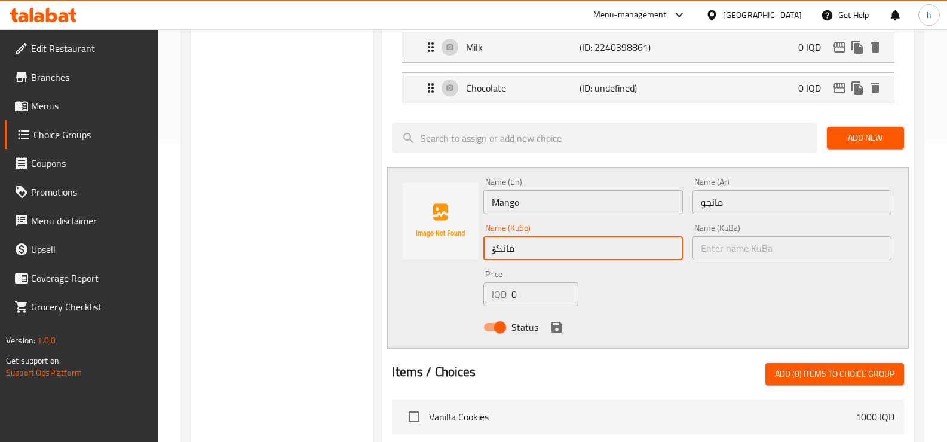
click at [528, 252] on input "مانگۆ" at bounding box center [582, 248] width 199 height 24
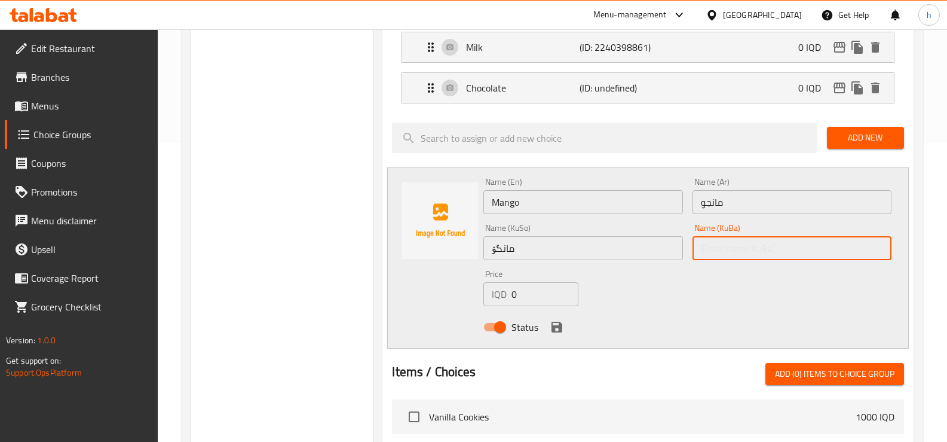
click at [734, 250] on input "text" at bounding box center [792, 248] width 199 height 24
paste input "مانگۆ"
type input "مانگۆ"
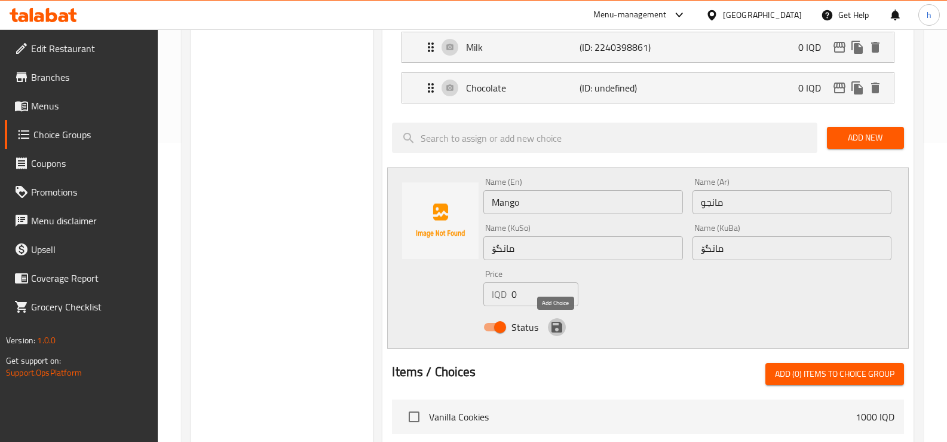
click at [555, 326] on icon "save" at bounding box center [557, 327] width 11 height 11
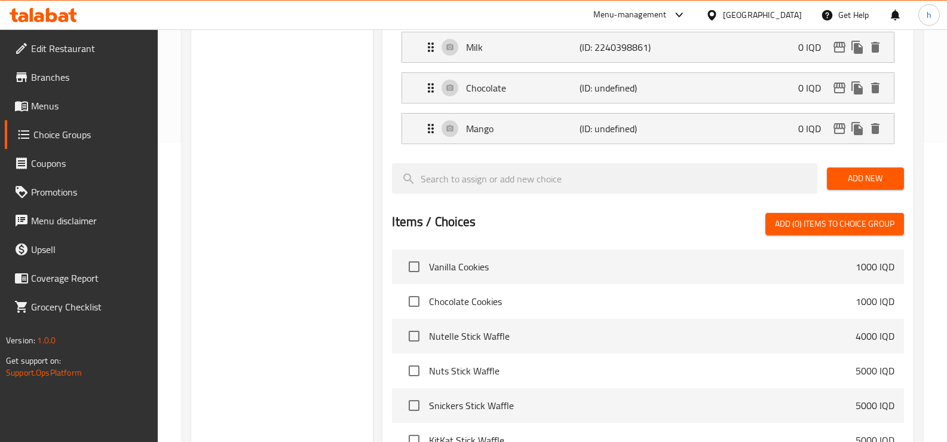
click at [882, 182] on span "Add New" at bounding box center [866, 178] width 58 height 15
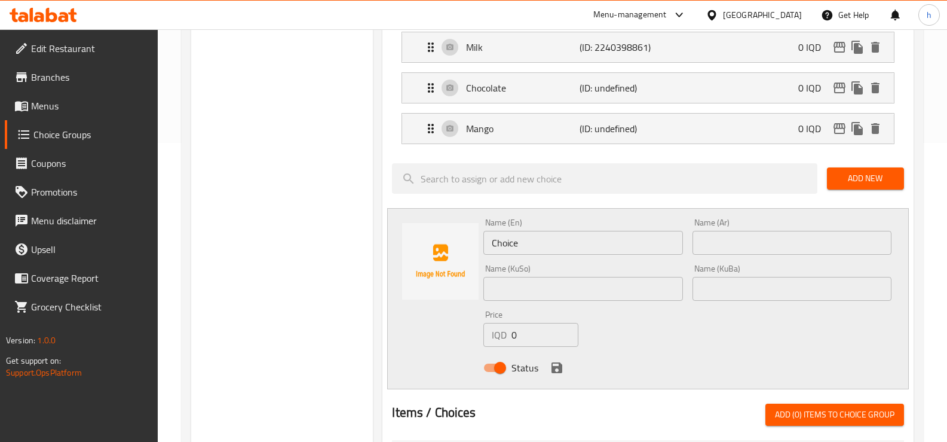
click at [501, 231] on input "Choice" at bounding box center [582, 243] width 199 height 24
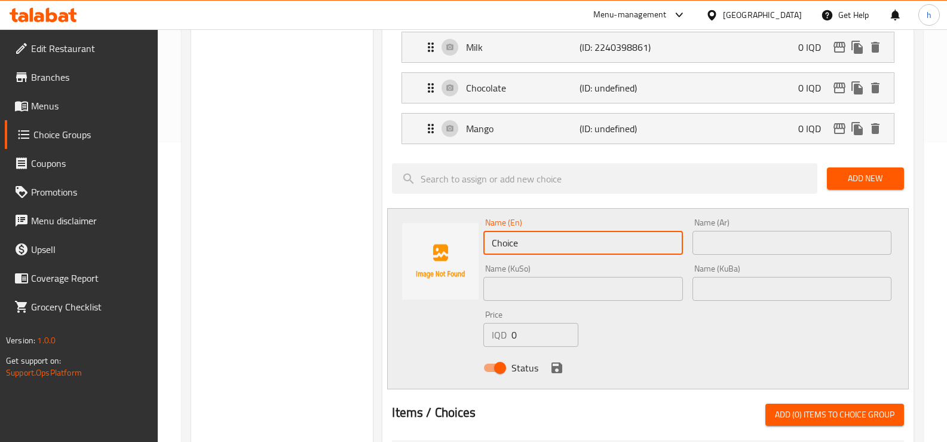
click at [504, 240] on input "Choice" at bounding box center [582, 243] width 199 height 24
click at [706, 244] on input "text" at bounding box center [792, 243] width 199 height 24
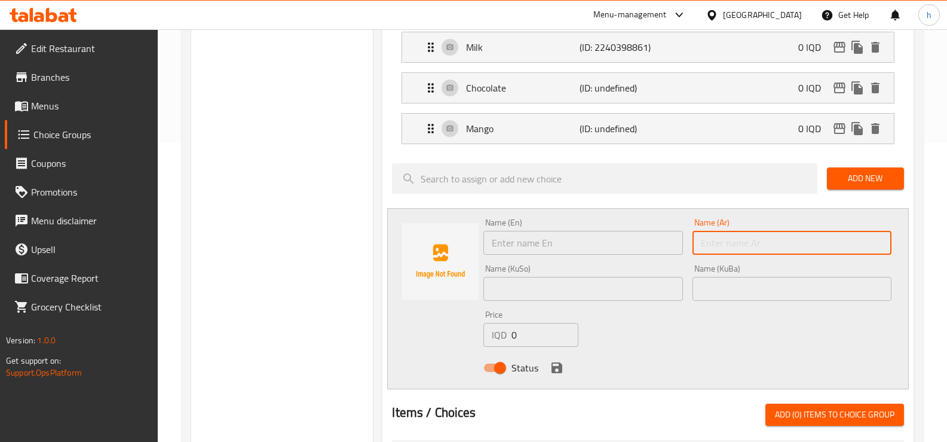
paste input "فراولة"
type input "فراولة"
click at [651, 246] on input "text" at bounding box center [582, 243] width 199 height 24
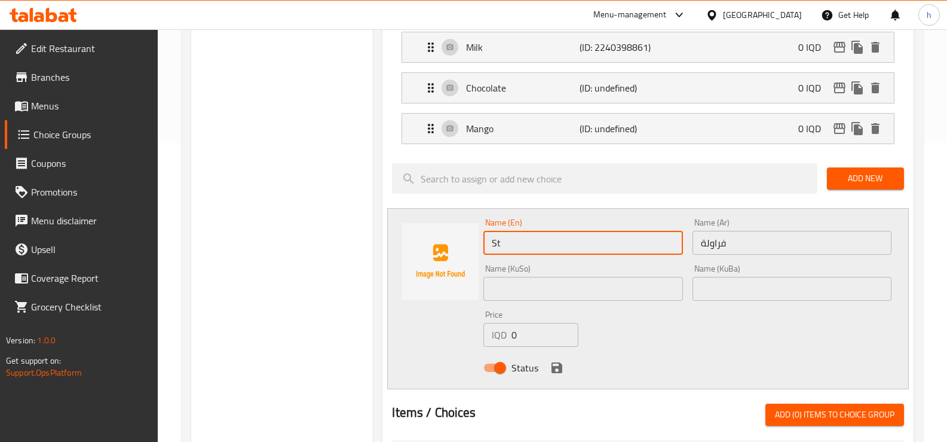
type input "Strawberry"
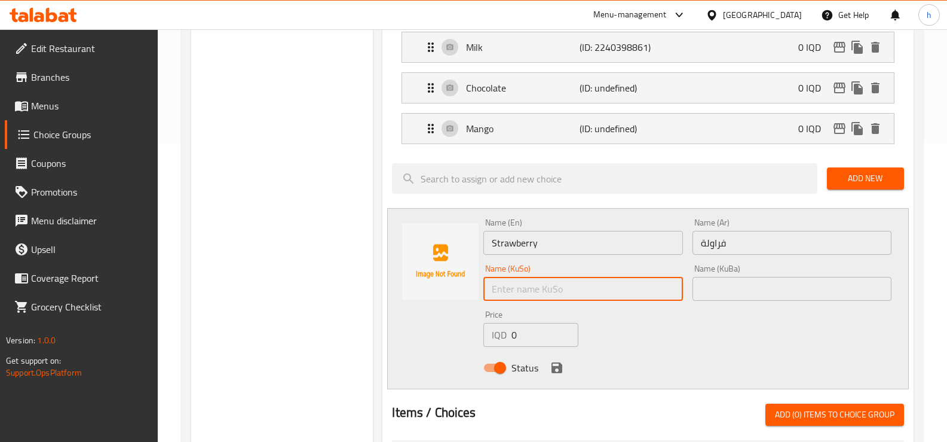
click at [570, 287] on input "text" at bounding box center [582, 289] width 199 height 24
type input "فەراولە"
click at [788, 296] on input "text" at bounding box center [792, 289] width 199 height 24
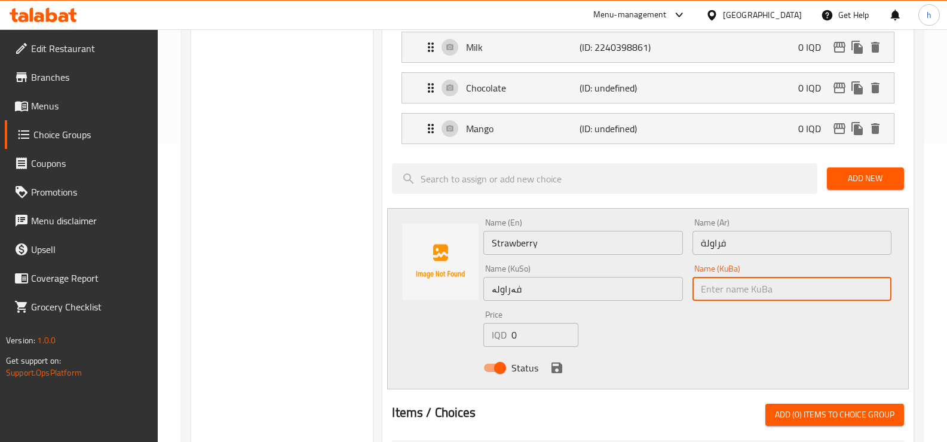
click at [518, 290] on input "فەراولە" at bounding box center [582, 289] width 199 height 24
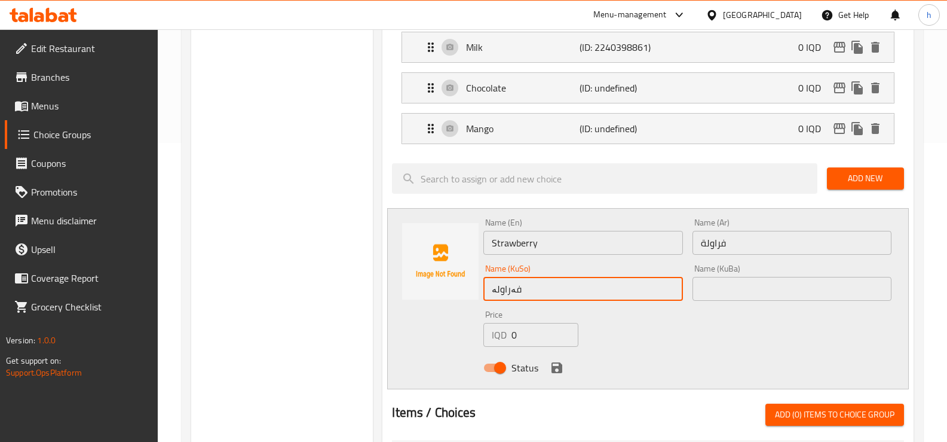
click at [518, 290] on input "فەراولە" at bounding box center [582, 289] width 199 height 24
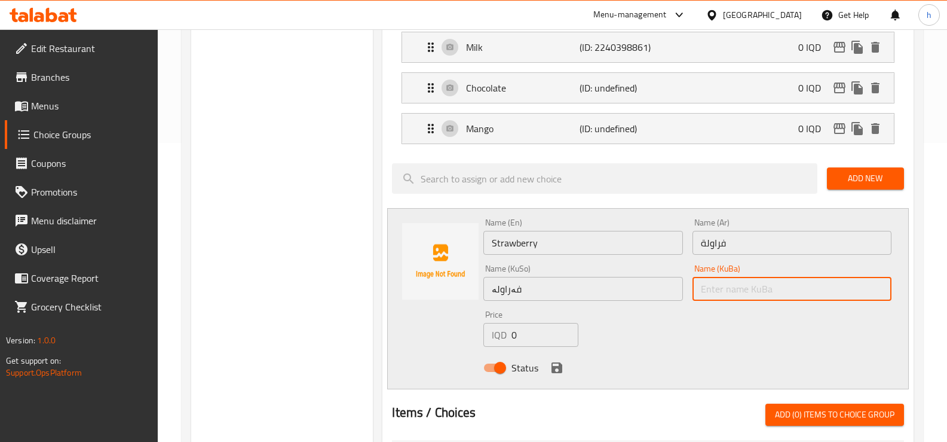
click at [709, 290] on input "text" at bounding box center [792, 289] width 199 height 24
paste input "فەراولە"
type input "فەراولە"
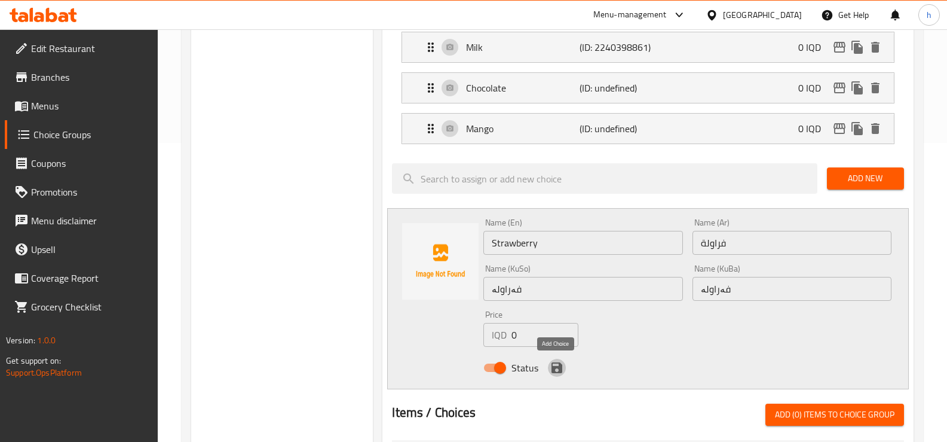
click at [560, 366] on icon "save" at bounding box center [557, 367] width 11 height 11
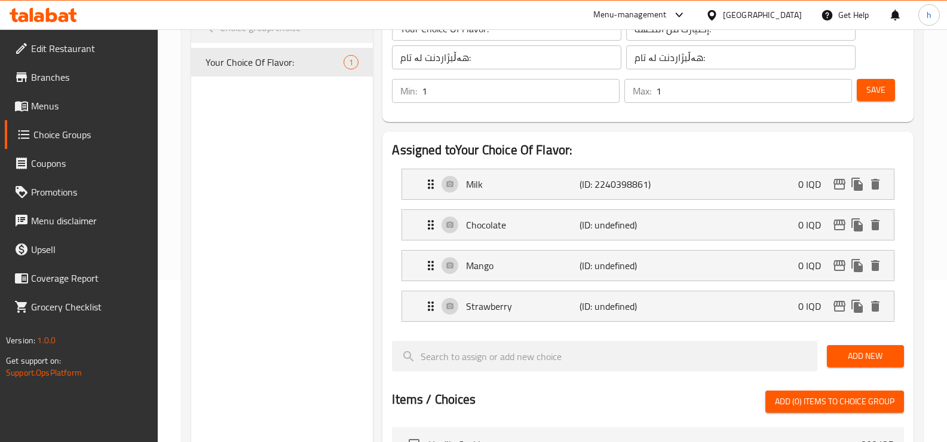
scroll to position [100, 0]
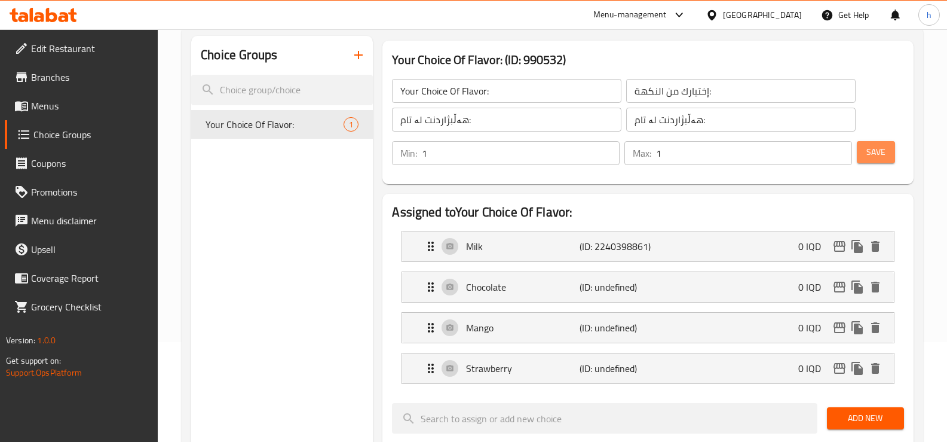
click at [870, 160] on button "Save" at bounding box center [876, 152] width 38 height 22
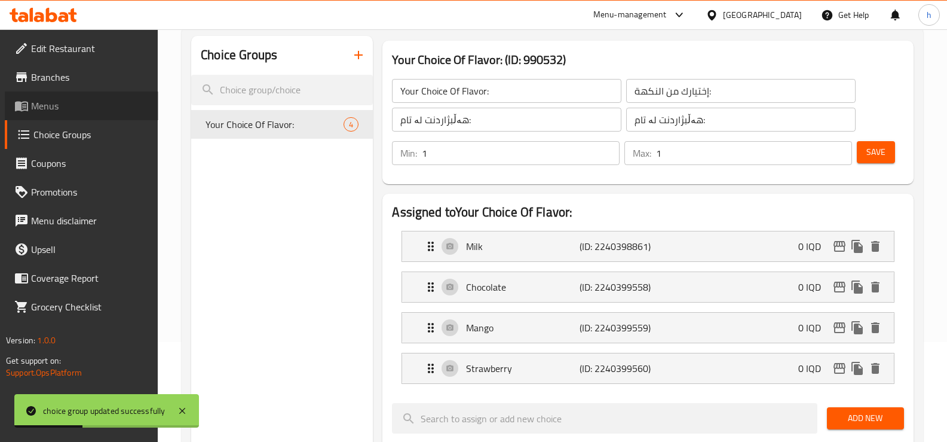
click at [36, 108] on span "Menus" at bounding box center [90, 106] width 118 height 14
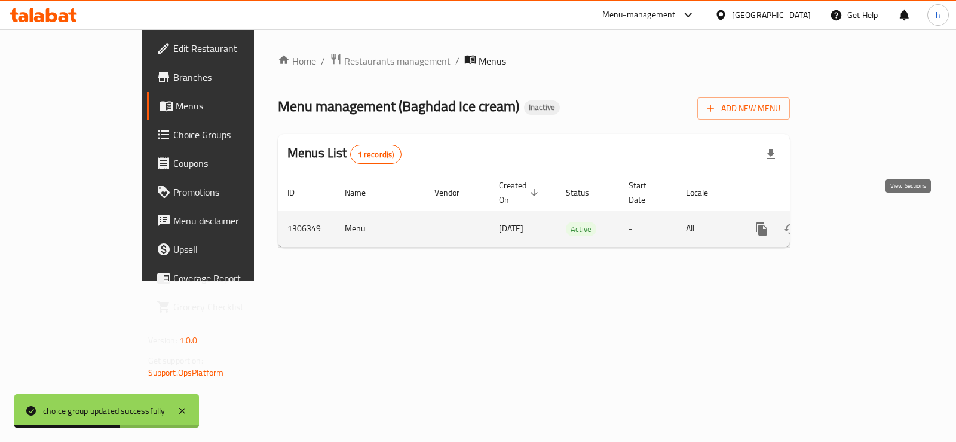
click at [855, 222] on icon "enhanced table" at bounding box center [848, 229] width 14 height 14
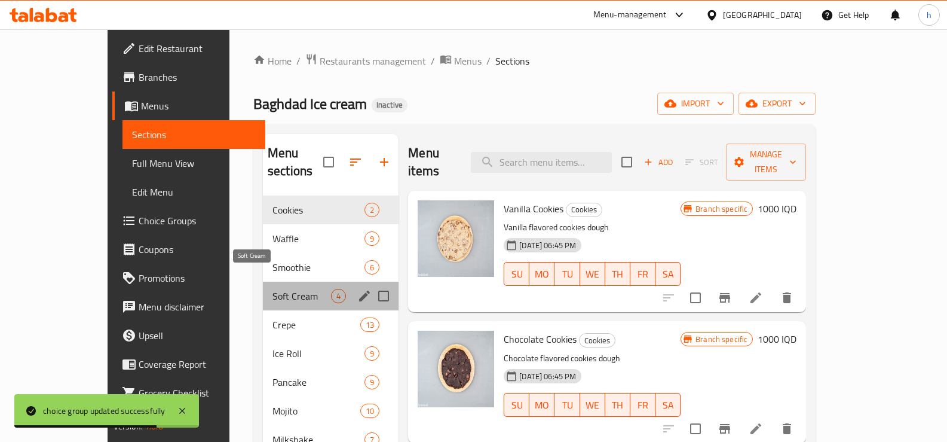
click at [273, 289] on span "Soft Cream" at bounding box center [302, 296] width 59 height 14
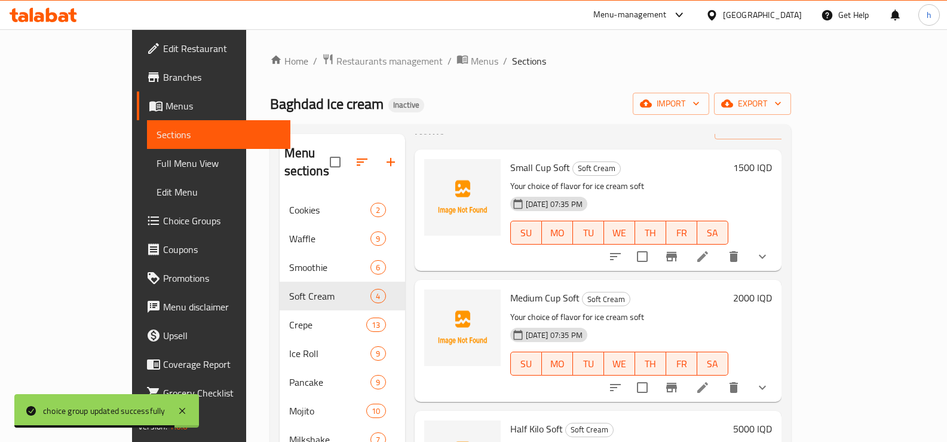
scroll to position [100, 0]
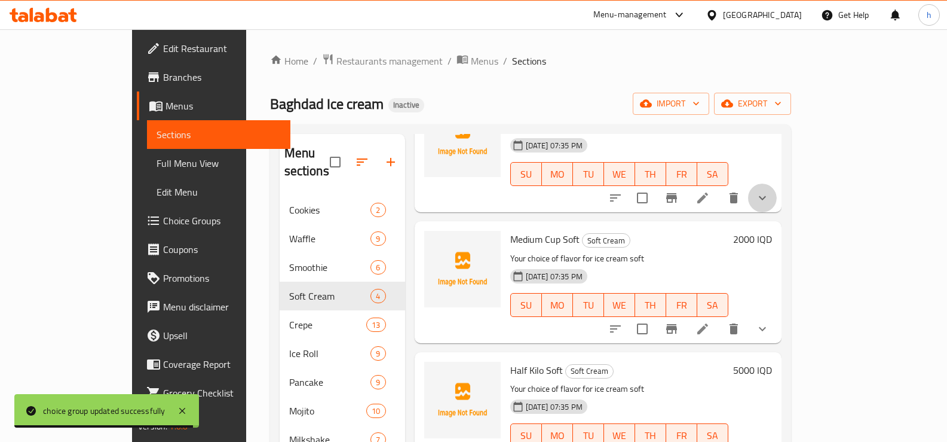
click at [777, 183] on button "show more" at bounding box center [762, 197] width 29 height 29
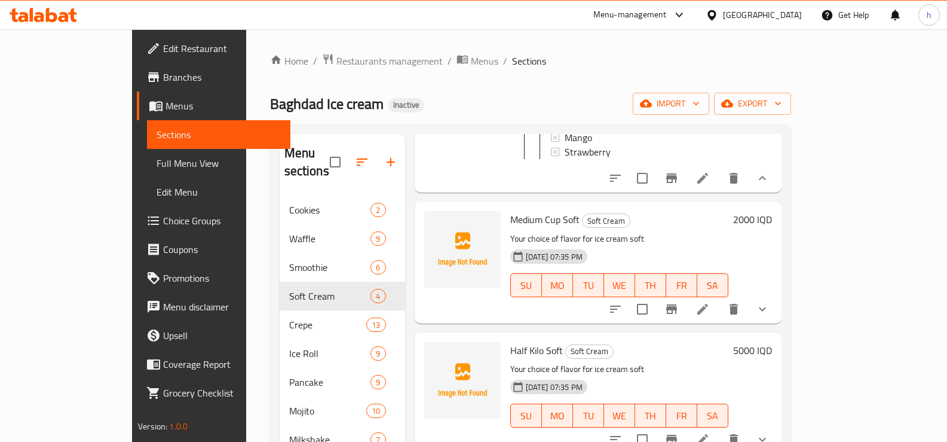
click at [770, 302] on icon "show more" at bounding box center [762, 309] width 14 height 14
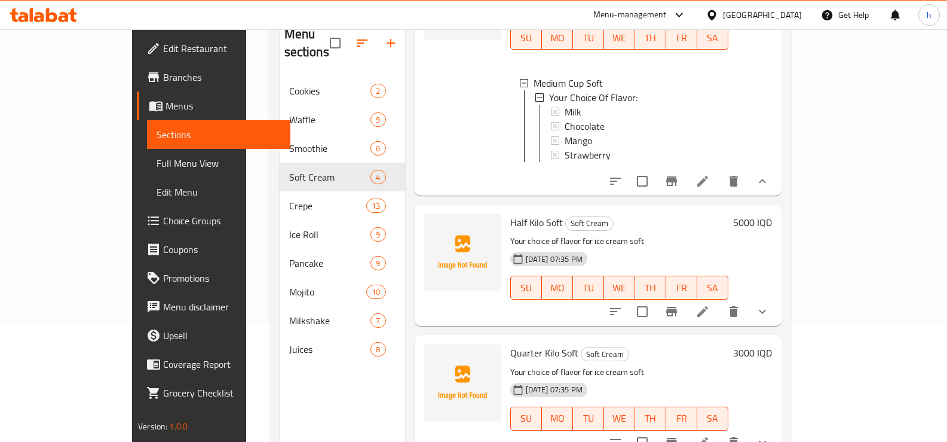
scroll to position [167, 0]
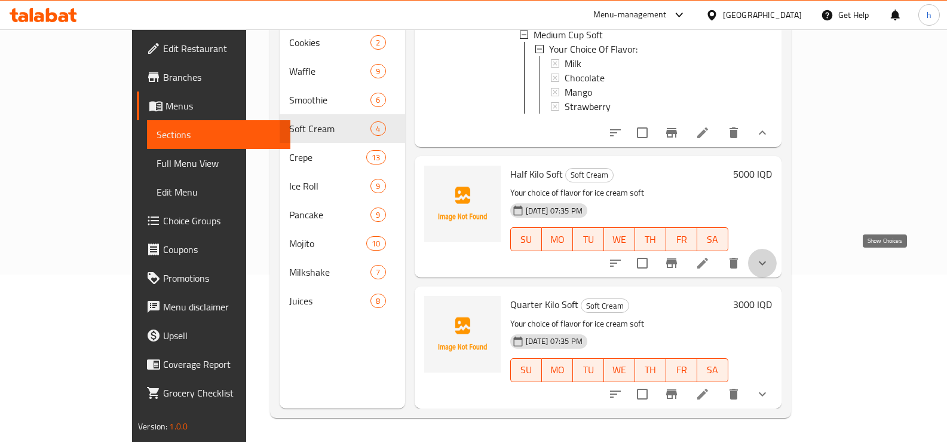
click at [770, 265] on icon "show more" at bounding box center [762, 263] width 14 height 14
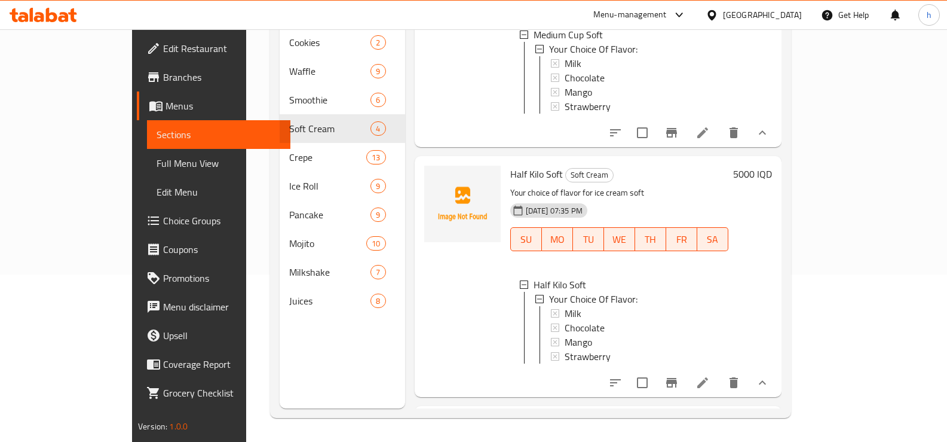
scroll to position [496, 0]
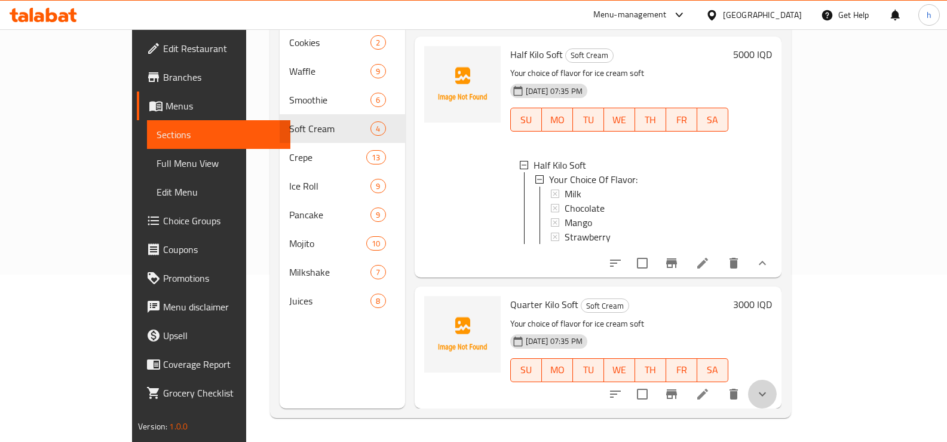
click at [777, 384] on button "show more" at bounding box center [762, 394] width 29 height 29
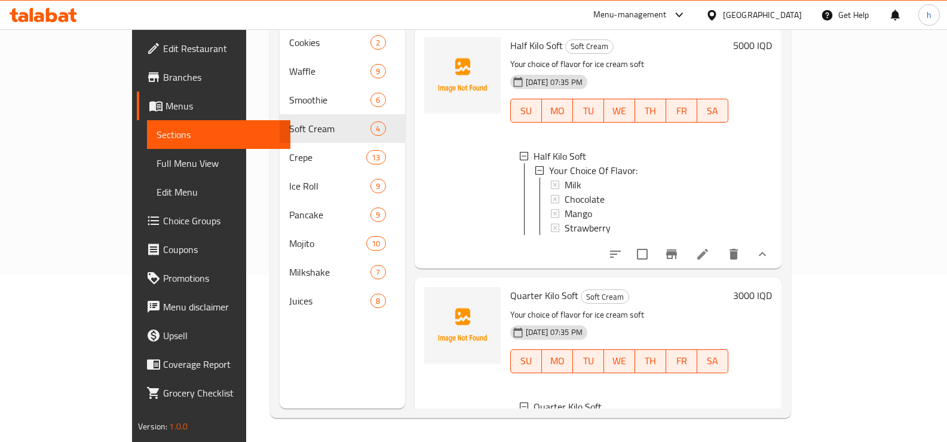
scroll to position [625, 0]
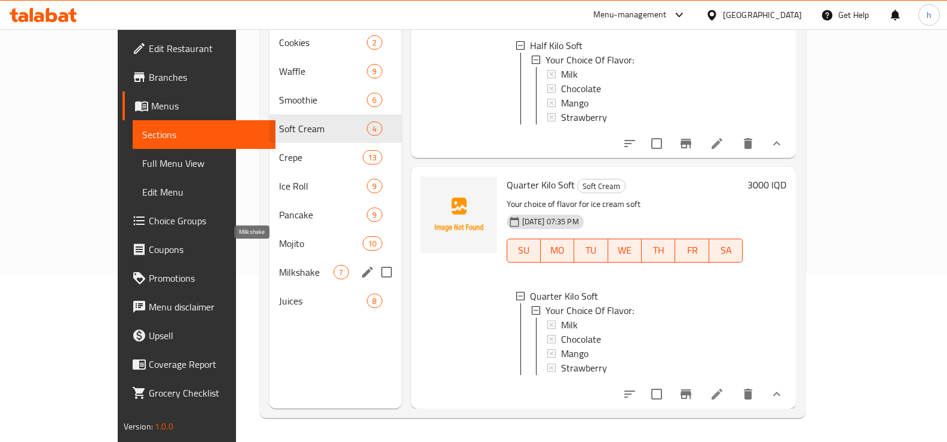
click at [279, 265] on span "Milkshake" at bounding box center [306, 272] width 54 height 14
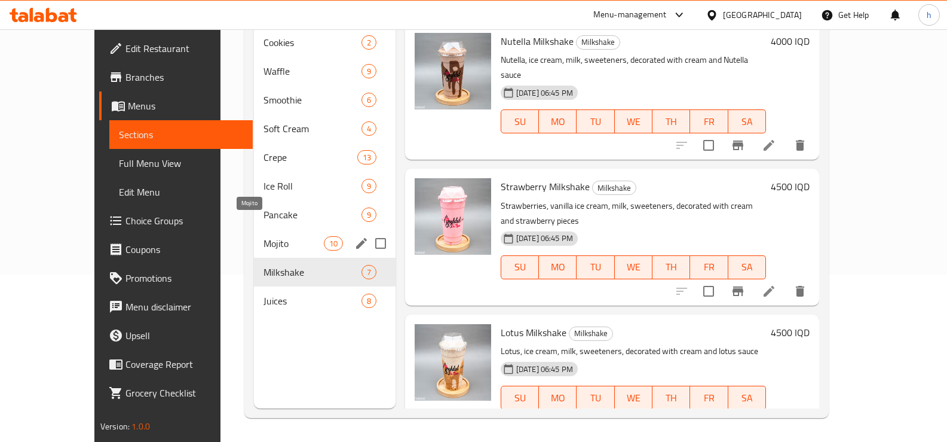
click at [275, 236] on span "Mojito" at bounding box center [294, 243] width 60 height 14
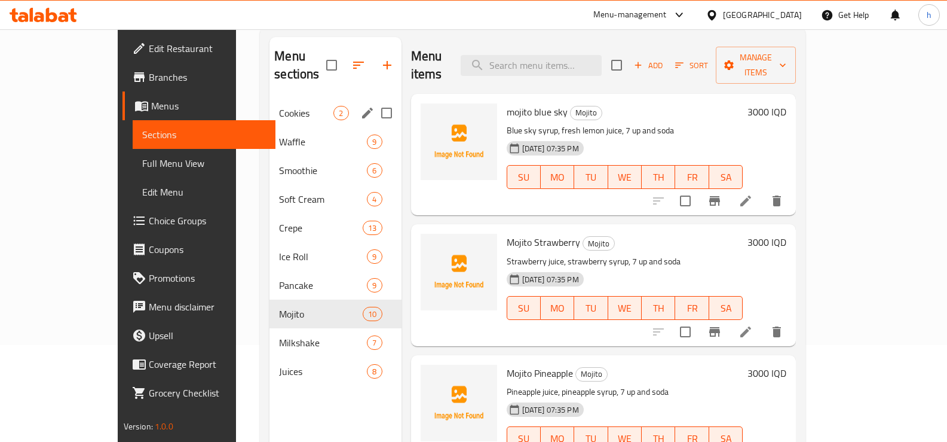
scroll to position [68, 0]
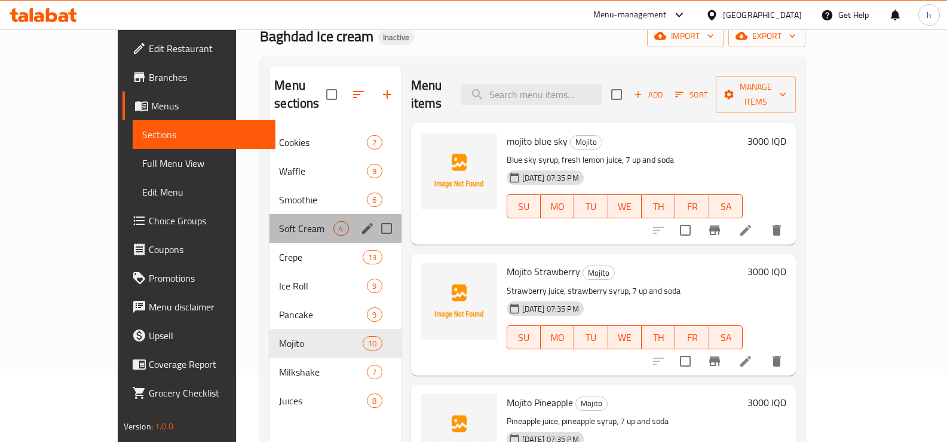
click at [270, 218] on div "Soft Cream 4" at bounding box center [335, 228] width 131 height 29
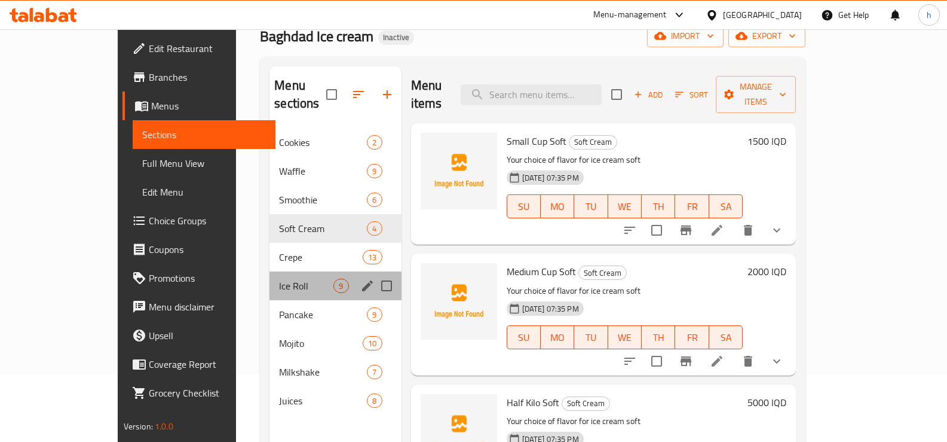
click at [270, 271] on div "Ice Roll 9" at bounding box center [335, 285] width 131 height 29
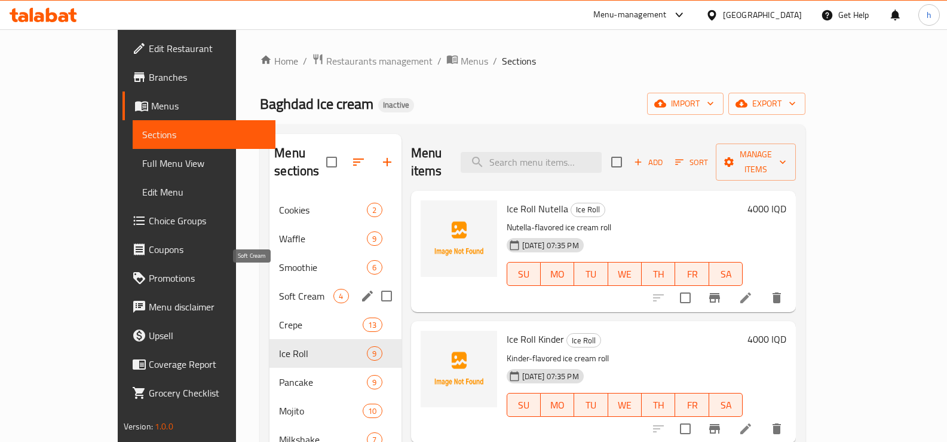
click at [279, 289] on span "Soft Cream" at bounding box center [306, 296] width 54 height 14
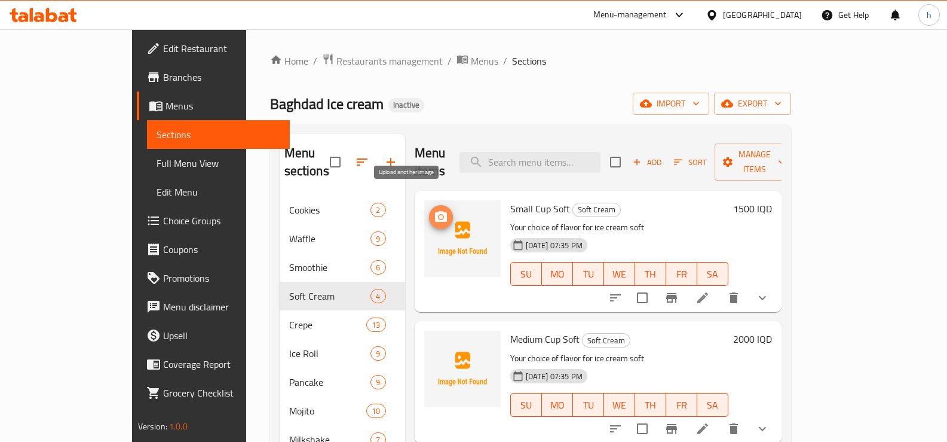
click at [435, 211] on icon "upload picture" at bounding box center [441, 216] width 12 height 11
click at [434, 210] on icon "upload picture" at bounding box center [441, 217] width 14 height 14
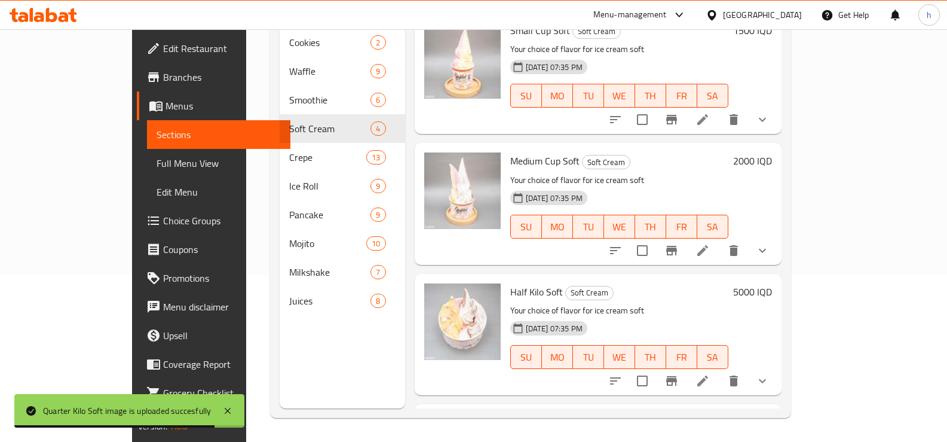
scroll to position [111, 0]
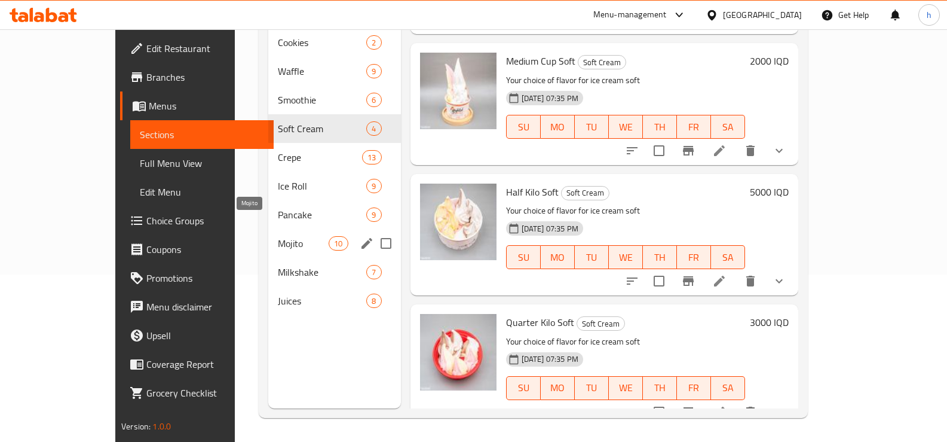
click at [278, 236] on span "Mojito" at bounding box center [303, 243] width 51 height 14
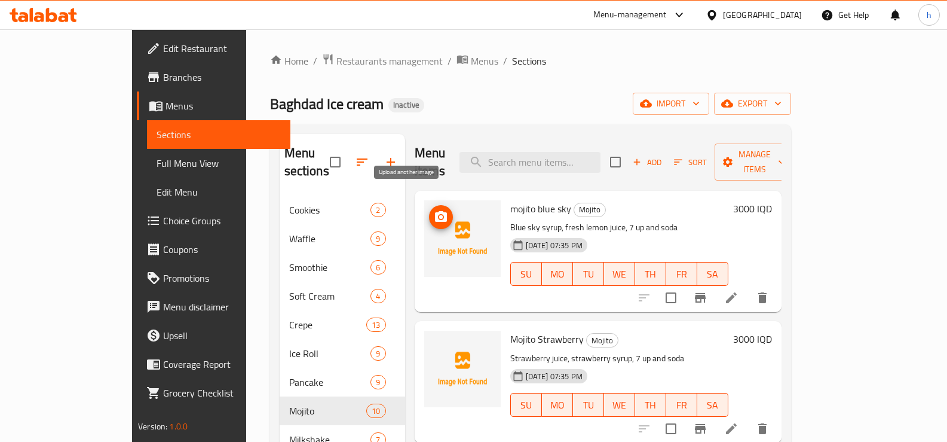
click at [434, 210] on icon "upload picture" at bounding box center [441, 217] width 14 height 14
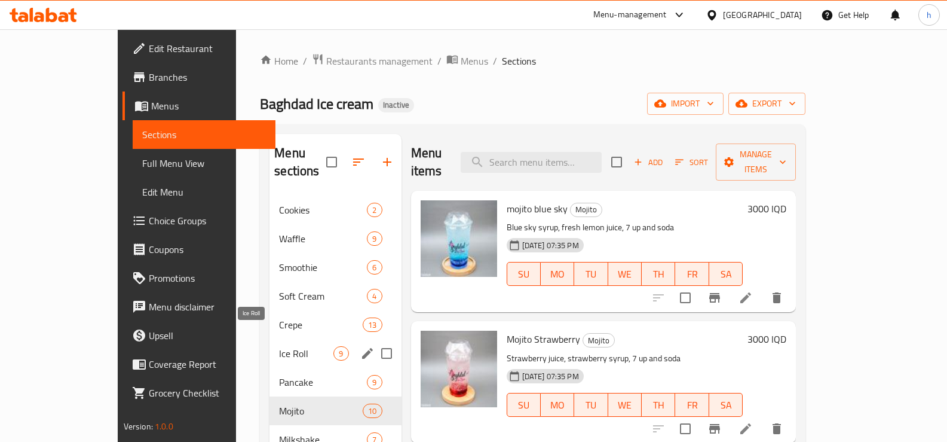
click at [279, 346] on span "Ice Roll" at bounding box center [306, 353] width 54 height 14
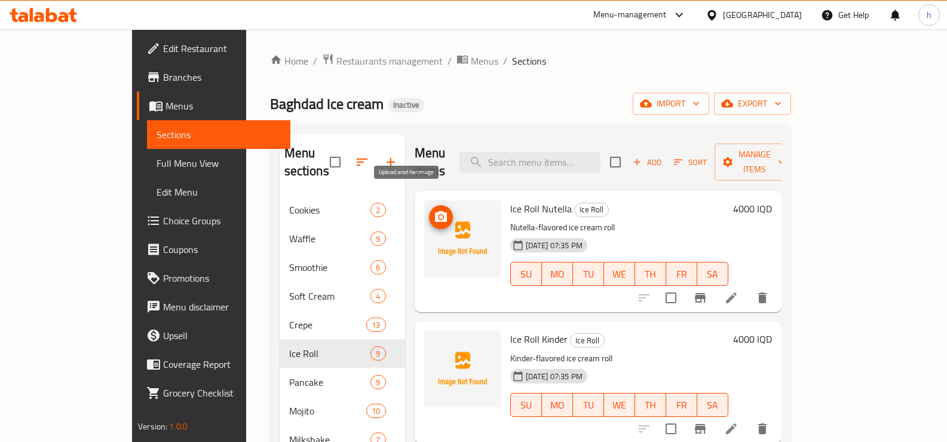
click at [435, 211] on icon "upload picture" at bounding box center [441, 216] width 12 height 11
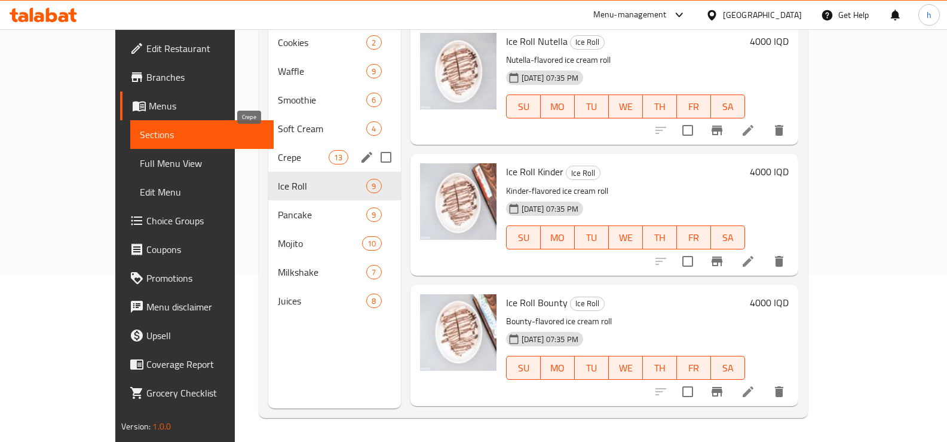
click at [278, 150] on span "Crepe" at bounding box center [303, 157] width 51 height 14
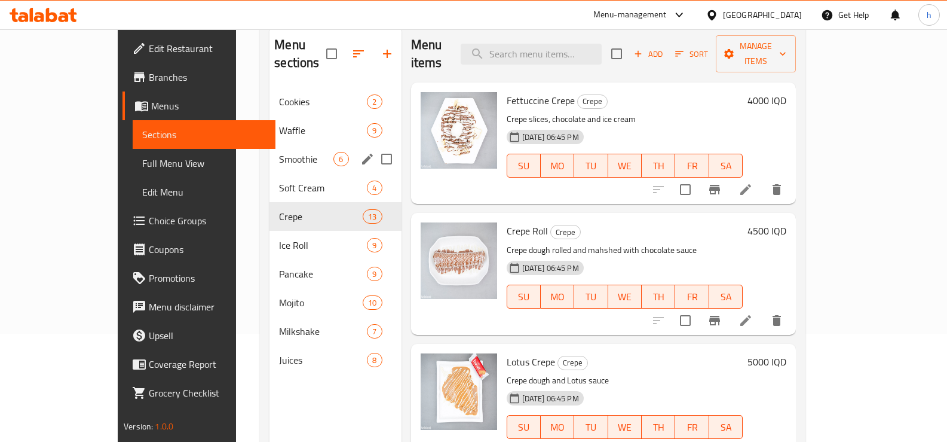
scroll to position [68, 0]
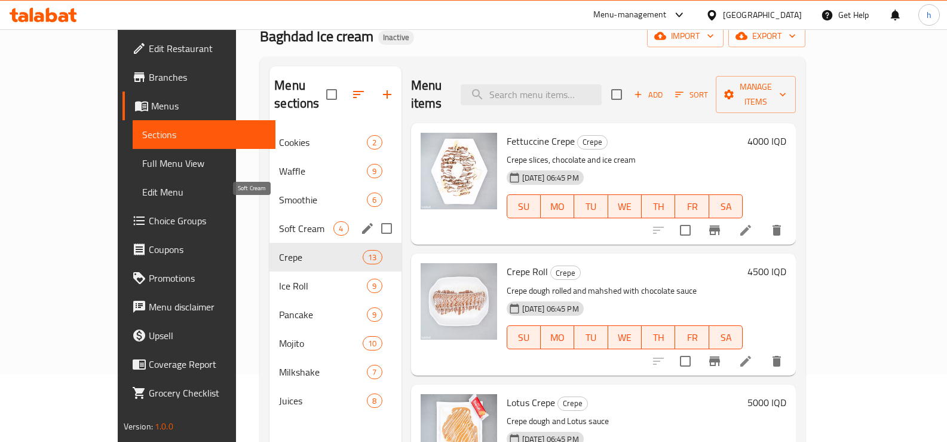
click at [279, 221] on span "Soft Cream" at bounding box center [306, 228] width 54 height 14
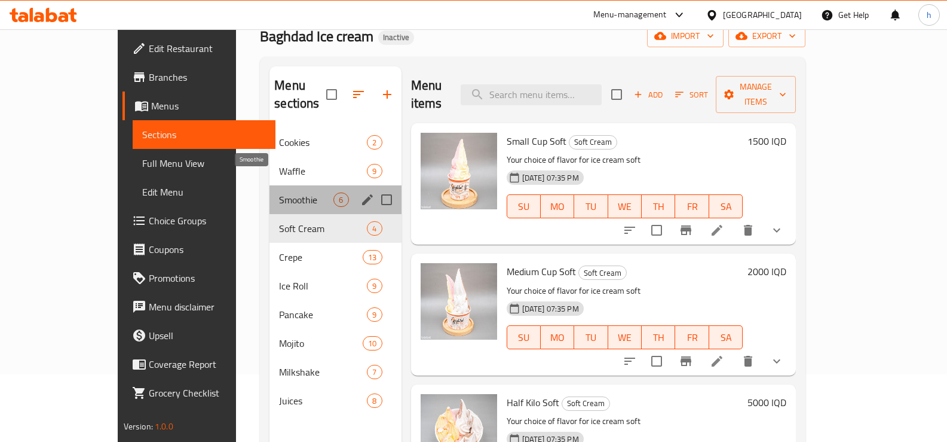
click at [279, 192] on span "Smoothie" at bounding box center [306, 199] width 54 height 14
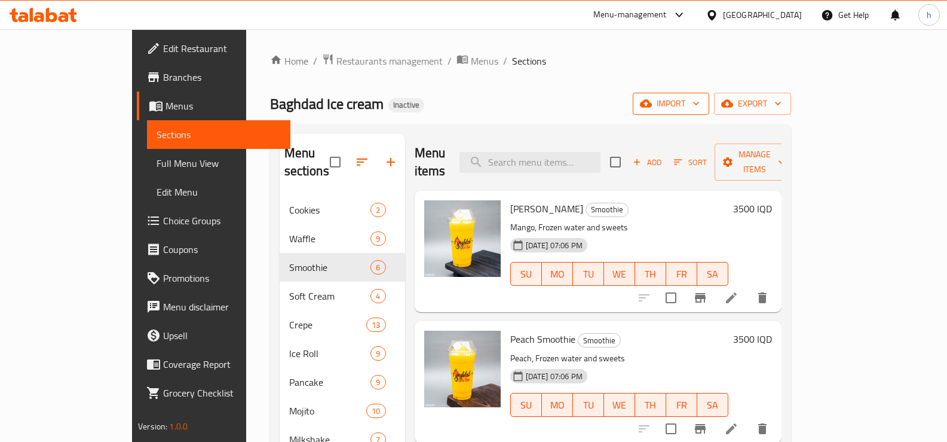
click at [700, 103] on span "import" at bounding box center [670, 103] width 57 height 15
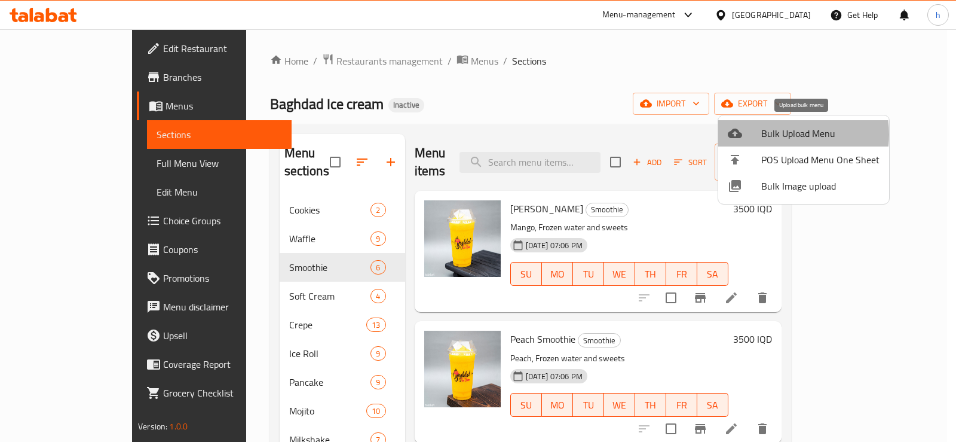
click at [775, 134] on span "Bulk Upload Menu" at bounding box center [820, 133] width 118 height 14
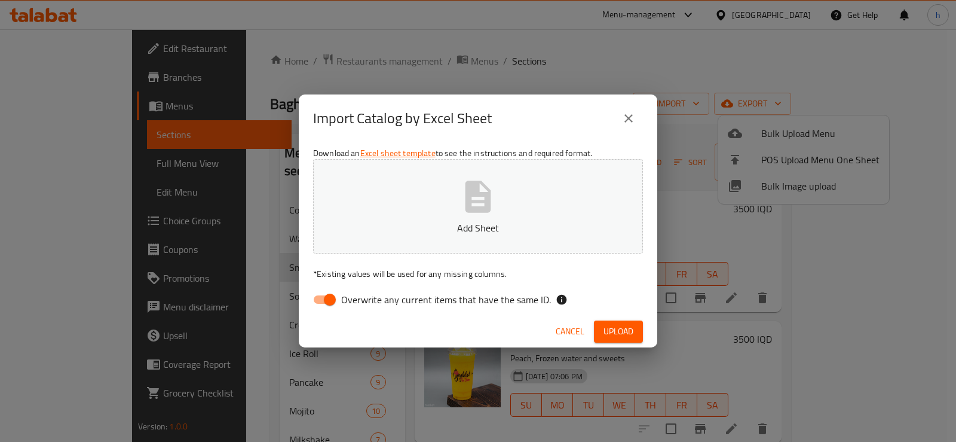
drag, startPoint x: 319, startPoint y: 302, endPoint x: 592, endPoint y: 179, distance: 299.6
click at [319, 302] on input "Overwrite any current items that have the same ID." at bounding box center [330, 299] width 68 height 23
checkbox input "false"
click at [614, 330] on span "Upload" at bounding box center [619, 331] width 30 height 15
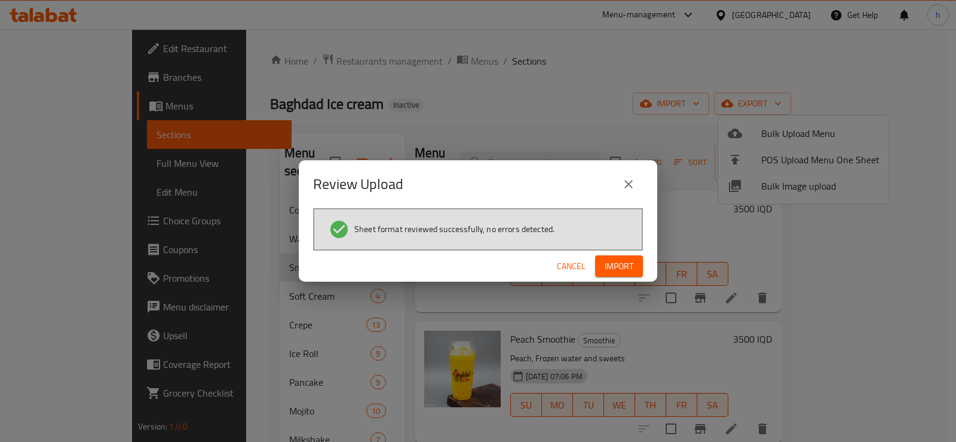
click at [608, 264] on span "Import" at bounding box center [619, 266] width 29 height 15
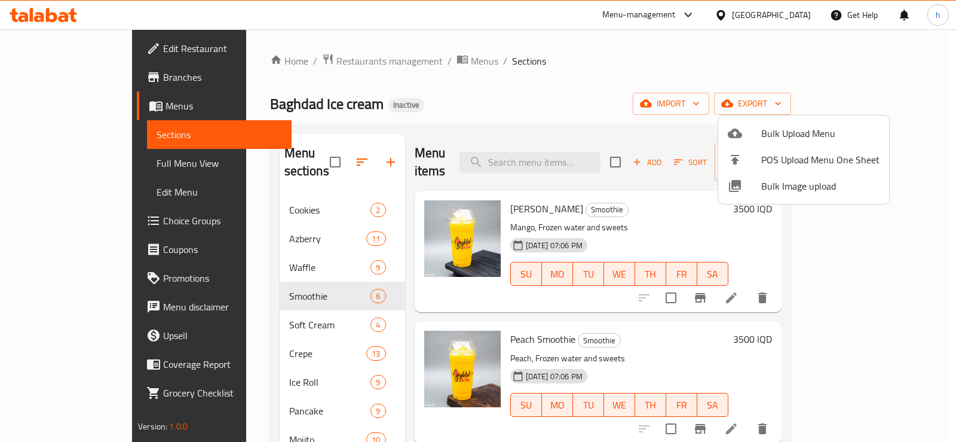
click at [232, 221] on div at bounding box center [478, 221] width 956 height 442
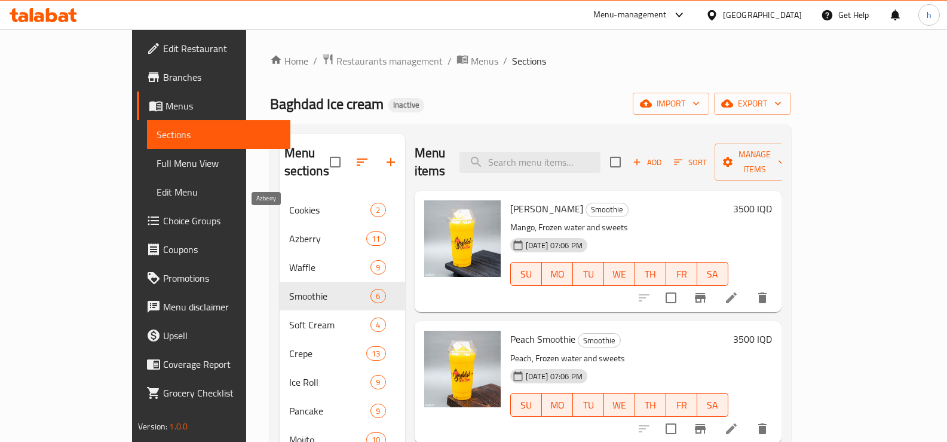
click at [289, 231] on span "Azberry" at bounding box center [328, 238] width 78 height 14
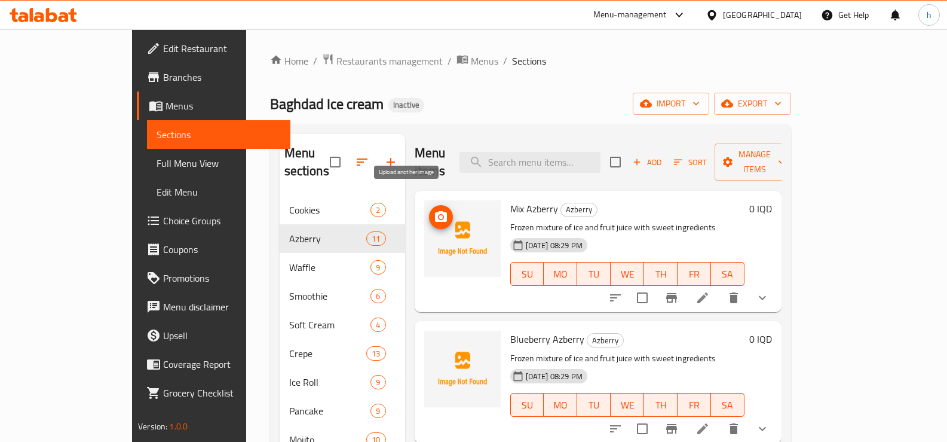
click at [434, 210] on icon "upload picture" at bounding box center [441, 217] width 14 height 14
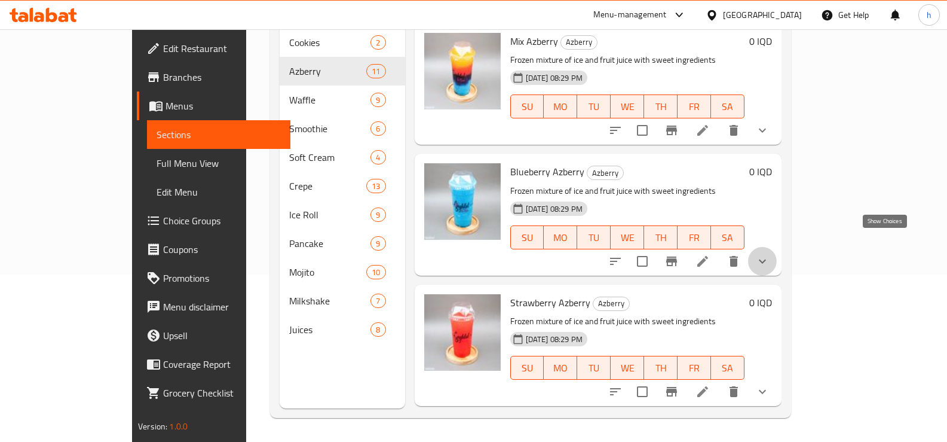
click at [766, 259] on icon "show more" at bounding box center [762, 261] width 7 height 4
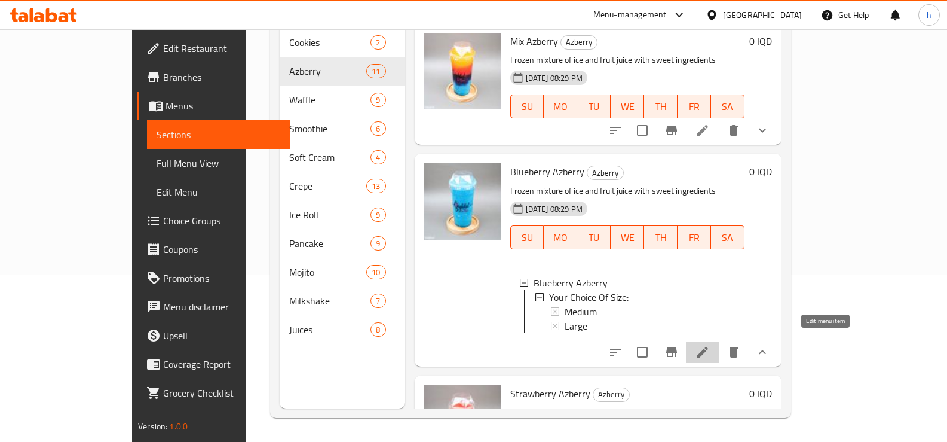
click at [708, 347] on icon at bounding box center [702, 352] width 11 height 11
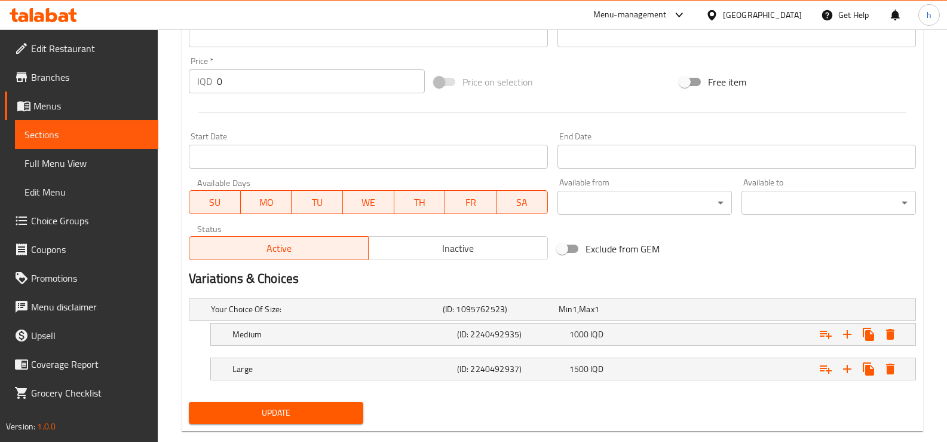
scroll to position [584, 0]
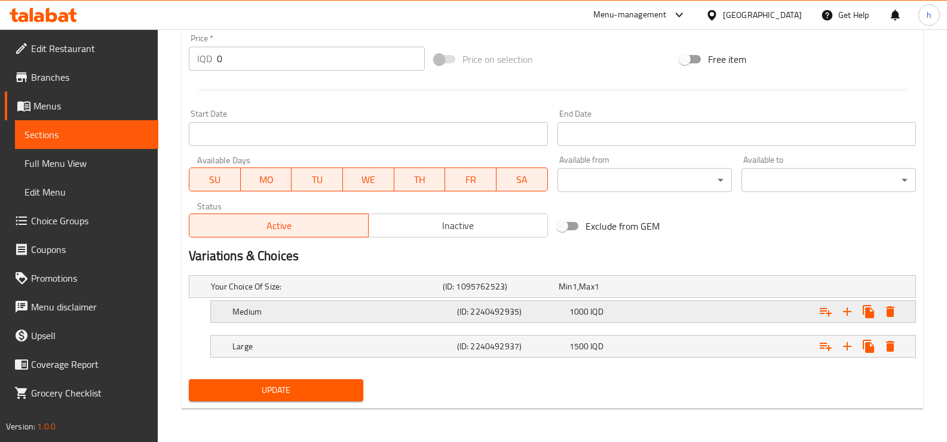
click at [351, 295] on div "Medium" at bounding box center [325, 286] width 232 height 17
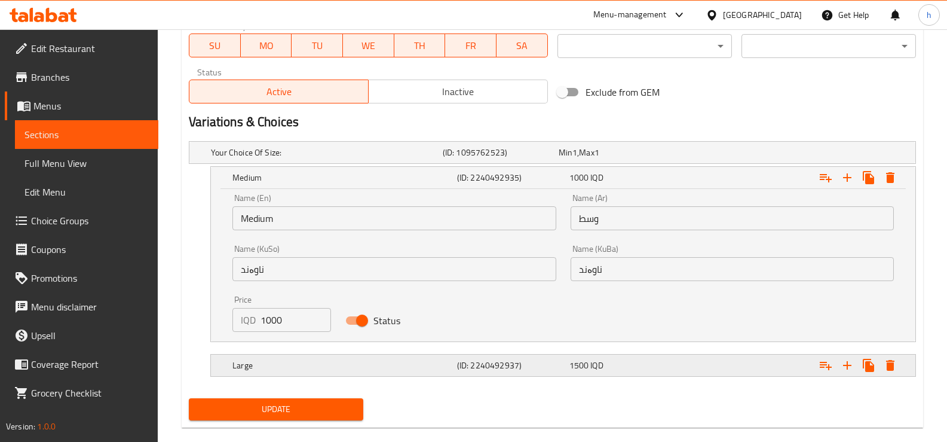
scroll to position [737, 0]
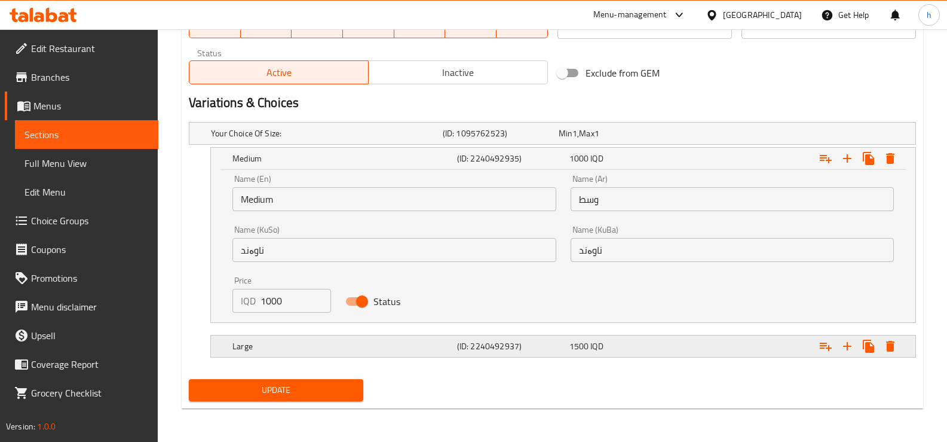
click at [415, 146] on div "Large (ID: 2240492937) 1500 IQD" at bounding box center [556, 133] width 695 height 26
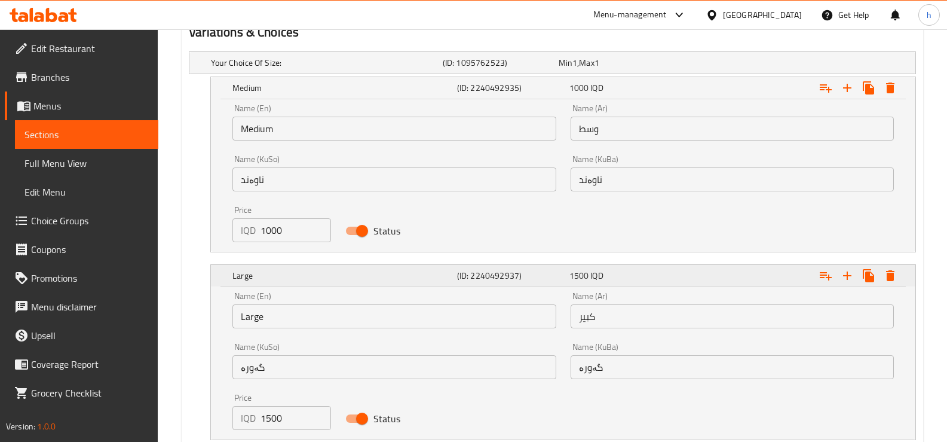
scroll to position [837, 0]
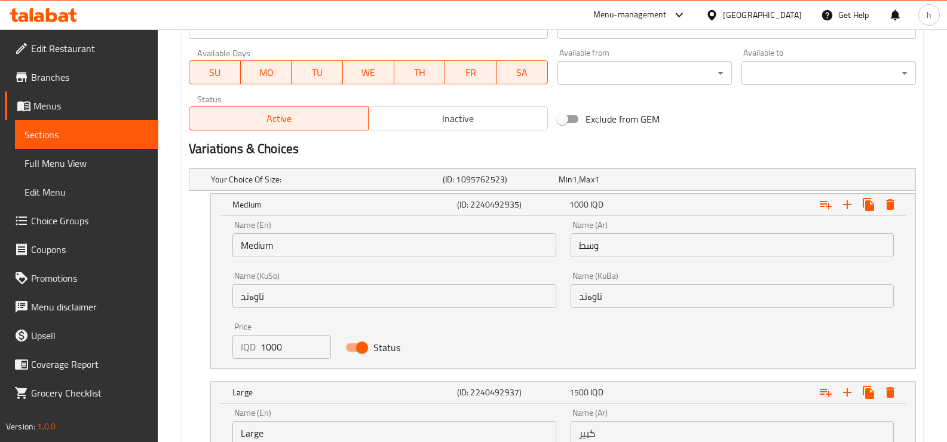
click at [65, 134] on span "Sections" at bounding box center [87, 134] width 124 height 14
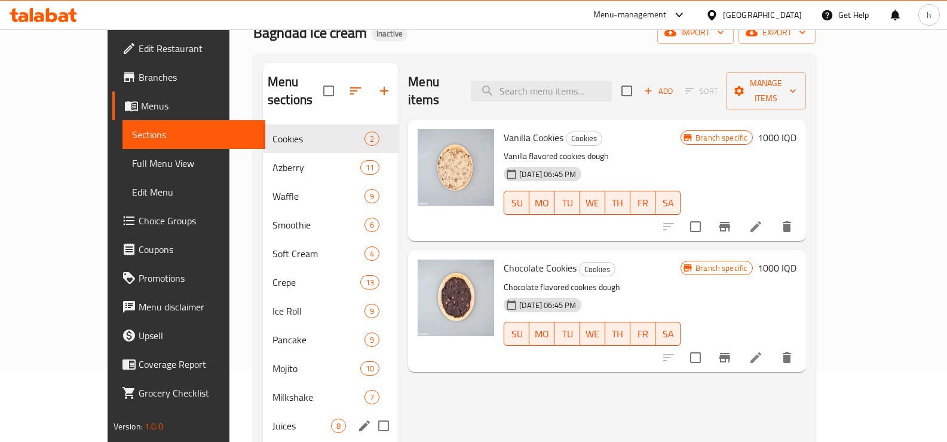
scroll to position [100, 0]
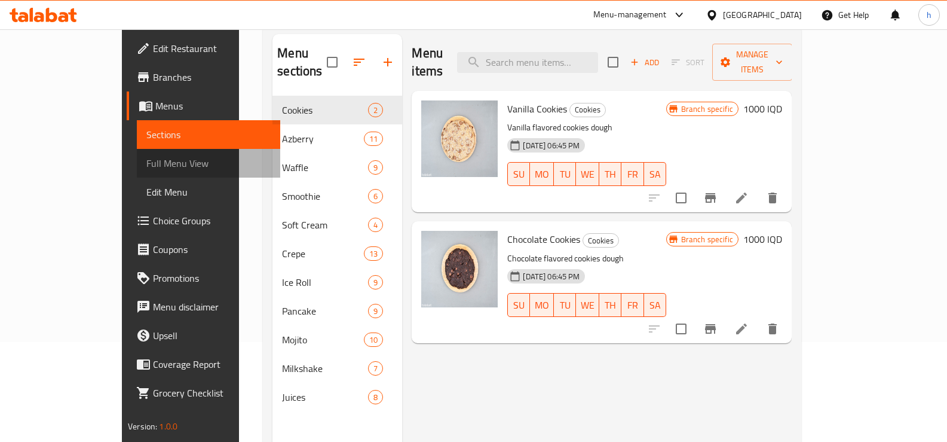
click at [146, 160] on span "Full Menu View" at bounding box center [208, 163] width 124 height 14
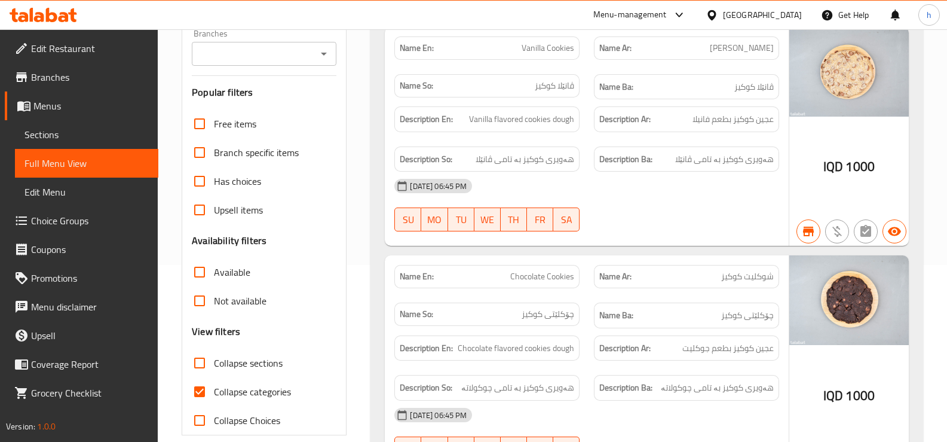
scroll to position [299, 0]
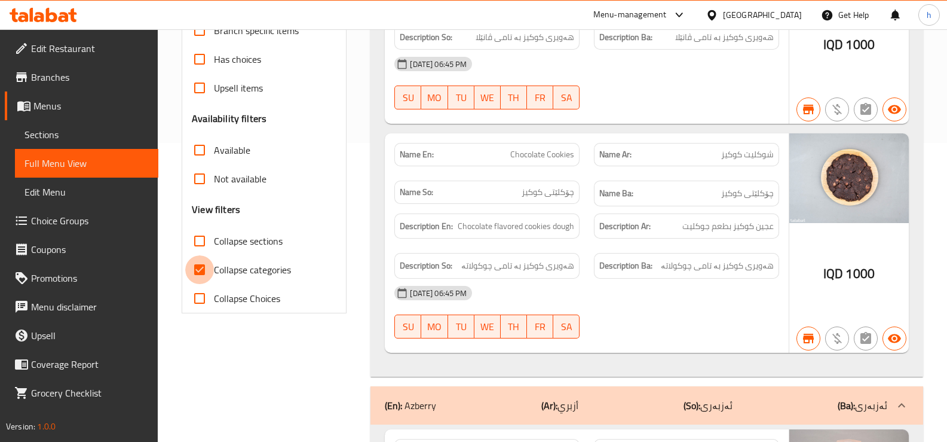
drag, startPoint x: 201, startPoint y: 262, endPoint x: 231, endPoint y: 265, distance: 30.6
click at [198, 258] on input "Collapse categories" at bounding box center [199, 269] width 29 height 29
checkbox input "false"
click at [195, 244] on input "Collapse sections" at bounding box center [199, 241] width 29 height 29
checkbox input "true"
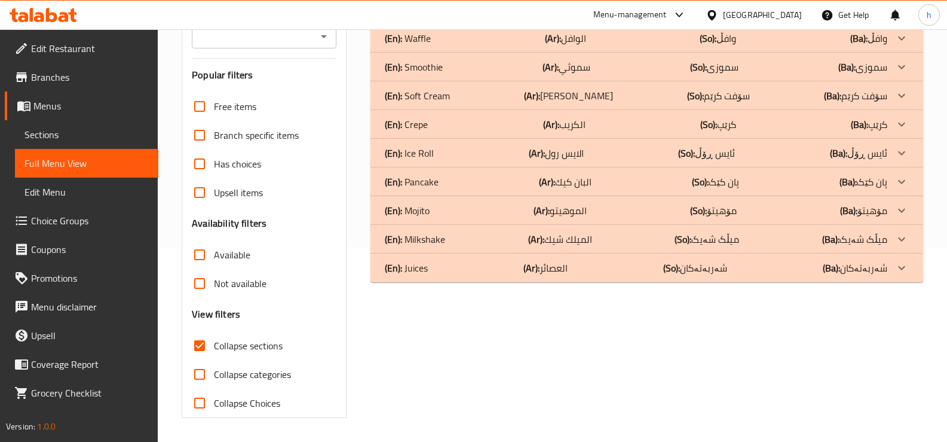
scroll to position [100, 0]
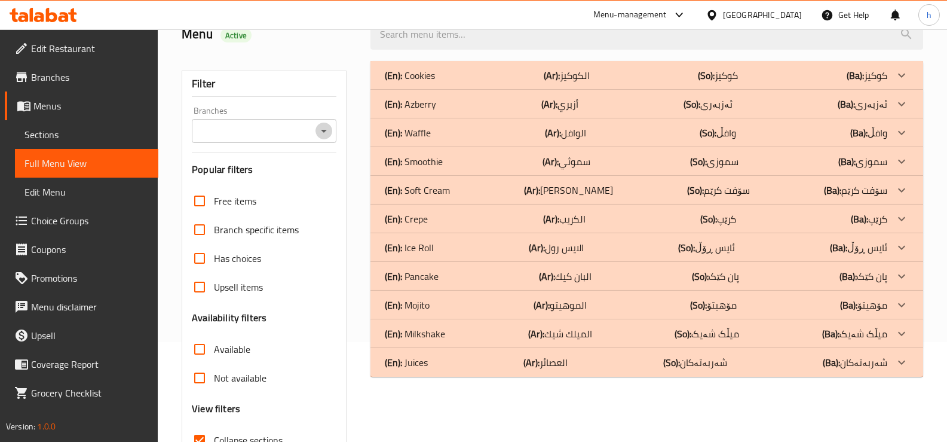
click at [322, 131] on icon "Open" at bounding box center [324, 131] width 14 height 14
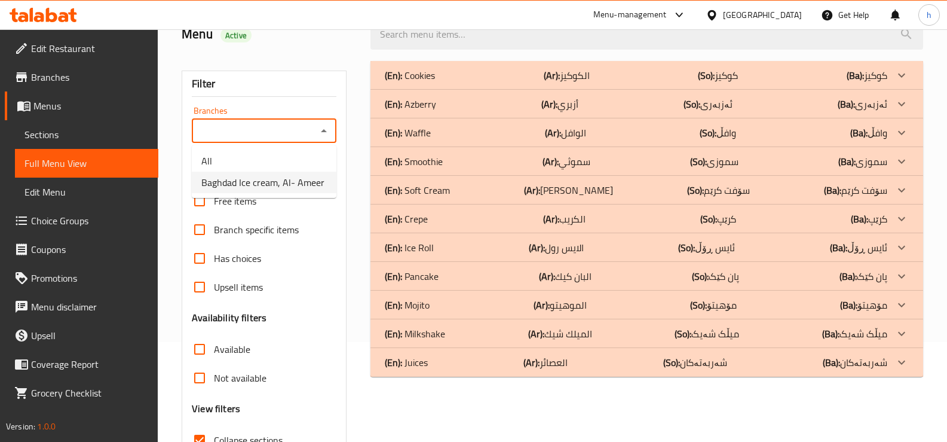
click at [273, 180] on span "Baghdad Ice cream, Al- Ameer" at bounding box center [262, 182] width 123 height 14
type input "Baghdad Ice cream, Al- Ameer"
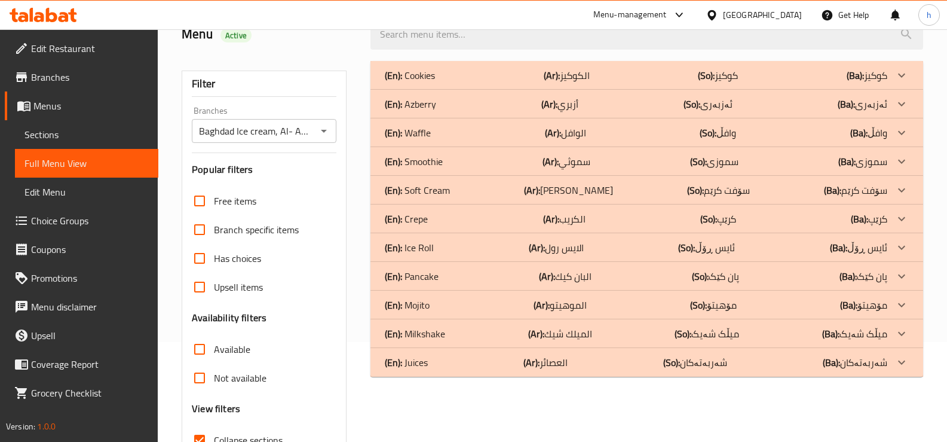
click at [460, 82] on div "(En): Azberry (Ar): أزبري (So): ئەزبەری (Ba): ئەزبەری" at bounding box center [636, 75] width 503 height 14
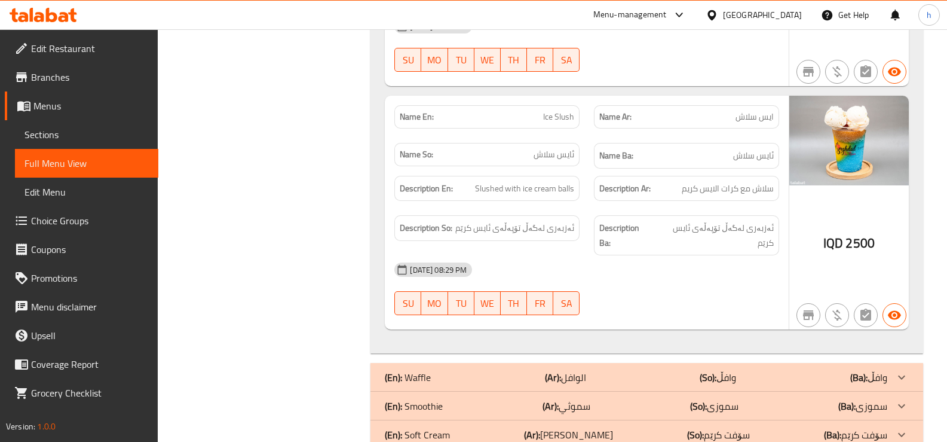
scroll to position [4784, 0]
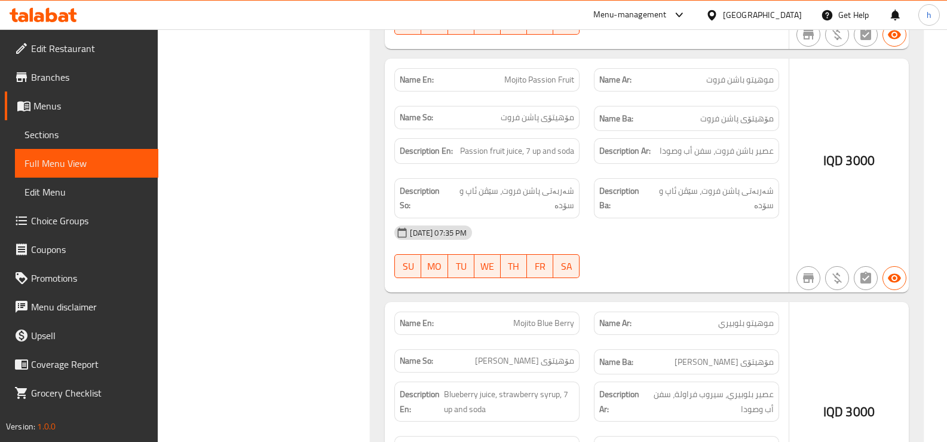
scroll to position [11041, 0]
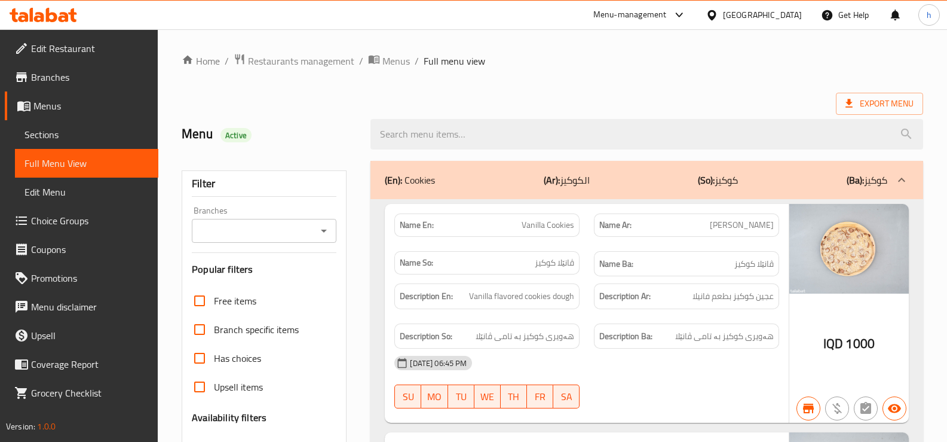
scroll to position [199, 0]
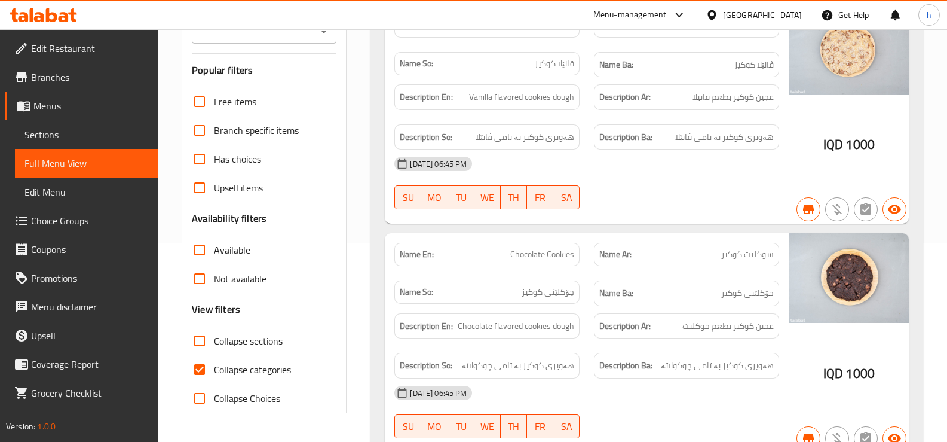
drag, startPoint x: 200, startPoint y: 363, endPoint x: 256, endPoint y: 280, distance: 100.3
click at [197, 361] on input "Collapse categories" at bounding box center [199, 369] width 29 height 29
checkbox input "false"
click at [197, 339] on input "Collapse sections" at bounding box center [199, 340] width 29 height 29
checkbox input "true"
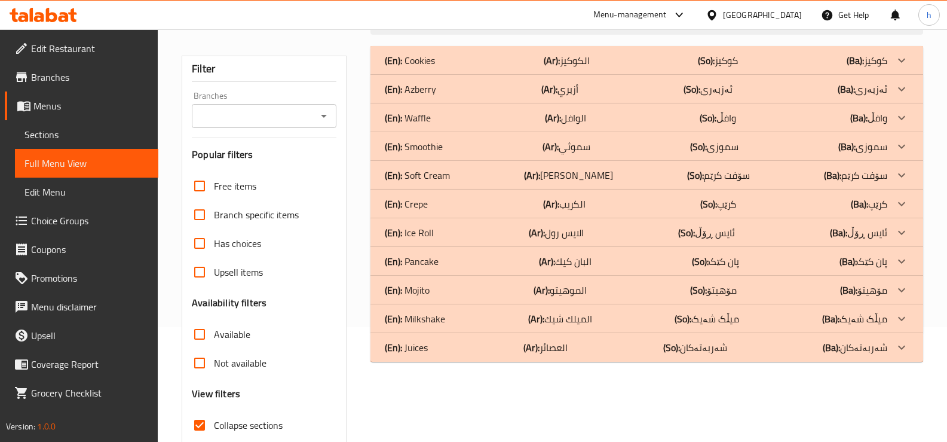
scroll to position [0, 0]
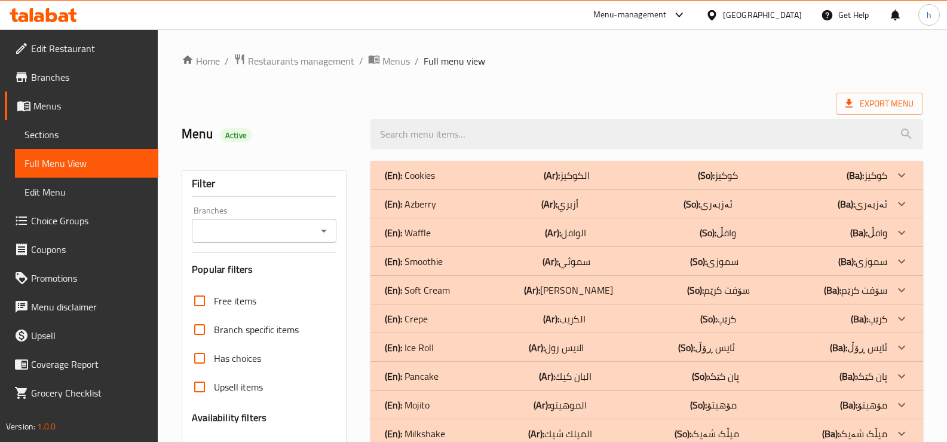
click at [330, 227] on icon "Open" at bounding box center [324, 231] width 14 height 14
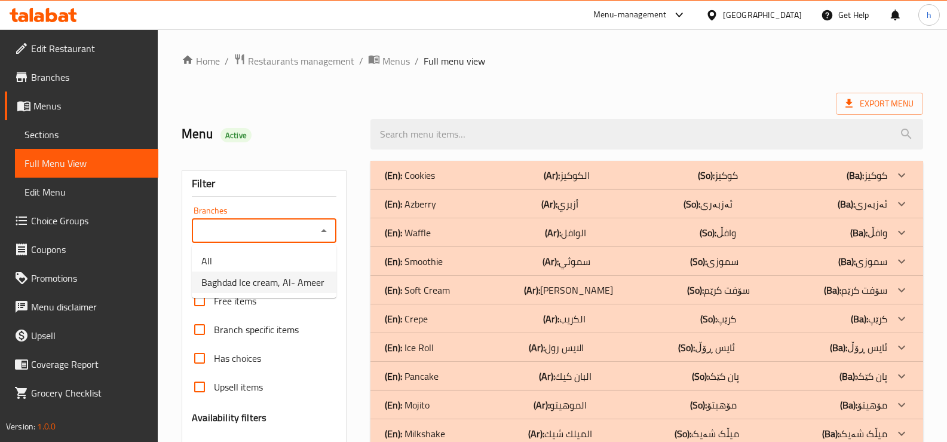
drag, startPoint x: 259, startPoint y: 287, endPoint x: 456, endPoint y: 166, distance: 231.9
click at [259, 287] on span "Baghdad Ice cream, Al- Ameer" at bounding box center [262, 282] width 123 height 14
type input "Baghdad Ice cream, Al- Ameer"
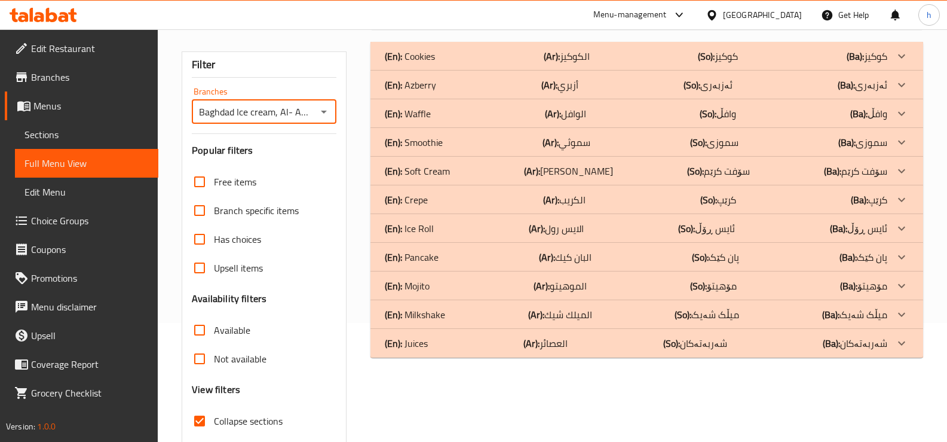
scroll to position [194, 0]
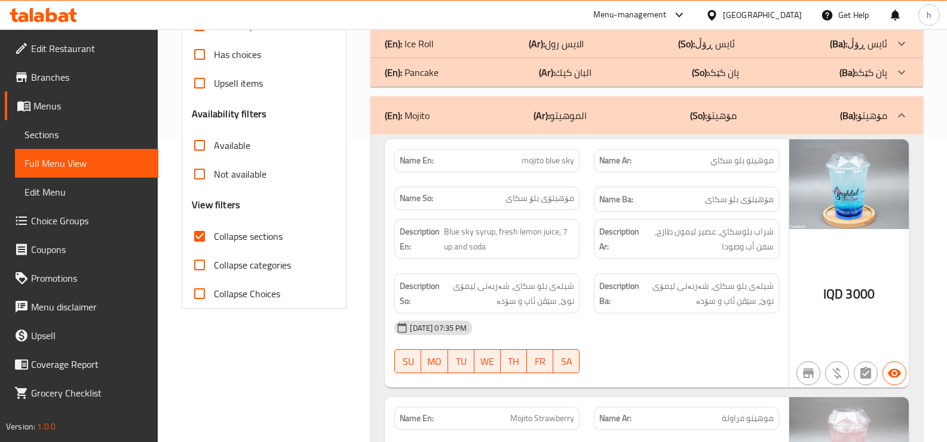
scroll to position [104, 0]
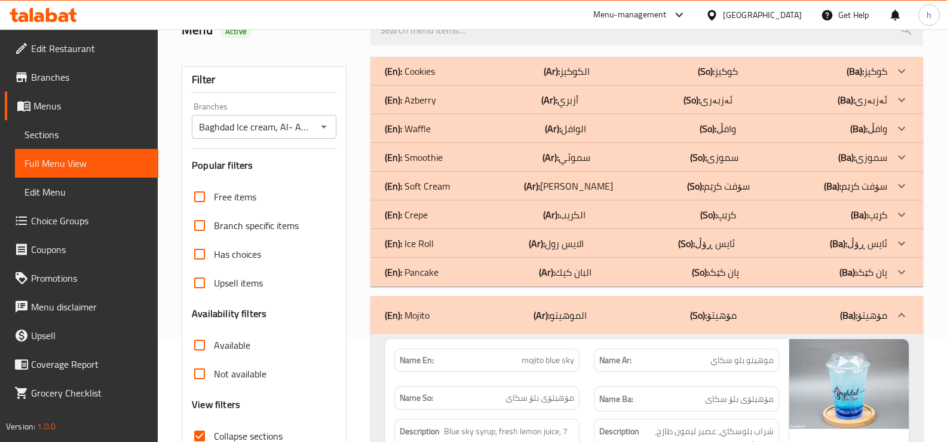
click at [418, 78] on p "(En): Ice Roll" at bounding box center [410, 71] width 50 height 14
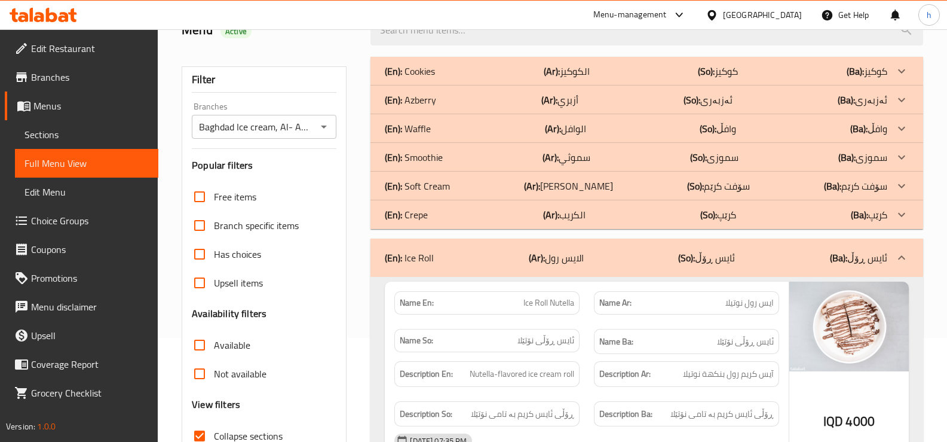
click at [428, 78] on p "(En): Soft Cream" at bounding box center [410, 71] width 50 height 14
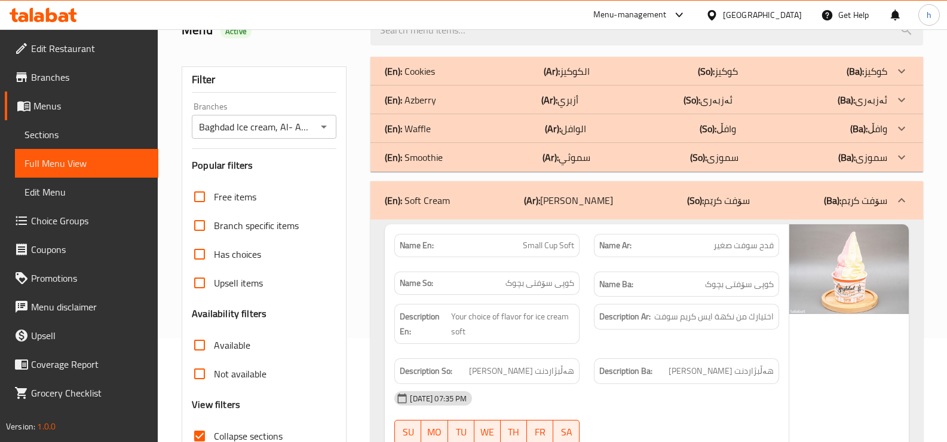
click at [422, 78] on p "(En): Azberry" at bounding box center [410, 71] width 50 height 14
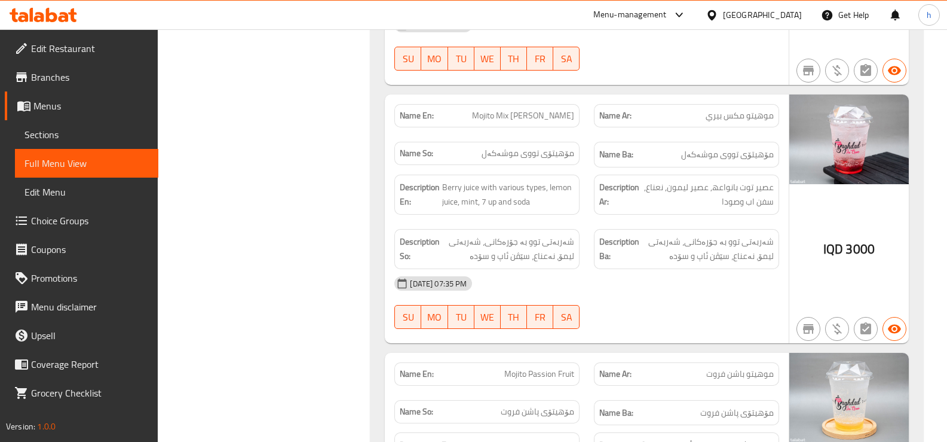
scroll to position [10913, 0]
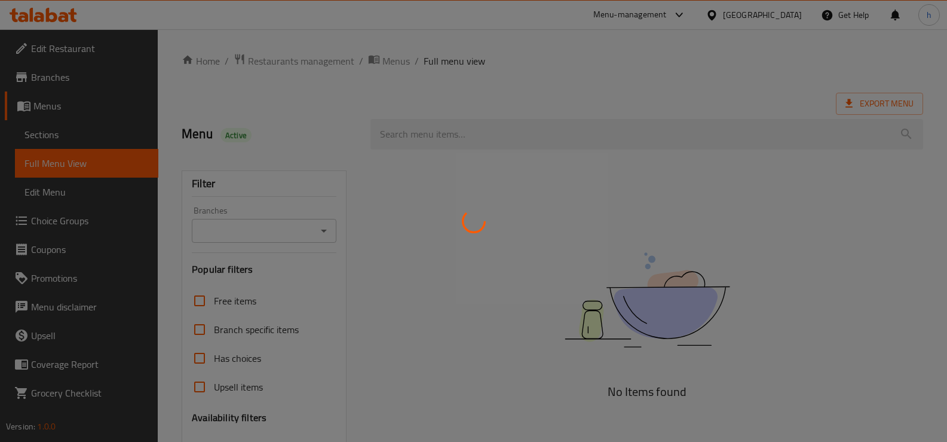
click at [53, 137] on div at bounding box center [473, 221] width 947 height 442
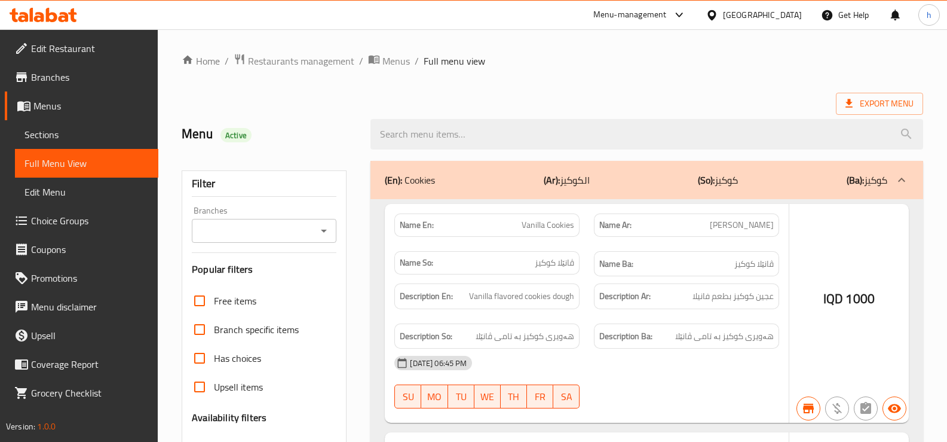
click at [53, 137] on div at bounding box center [473, 221] width 947 height 442
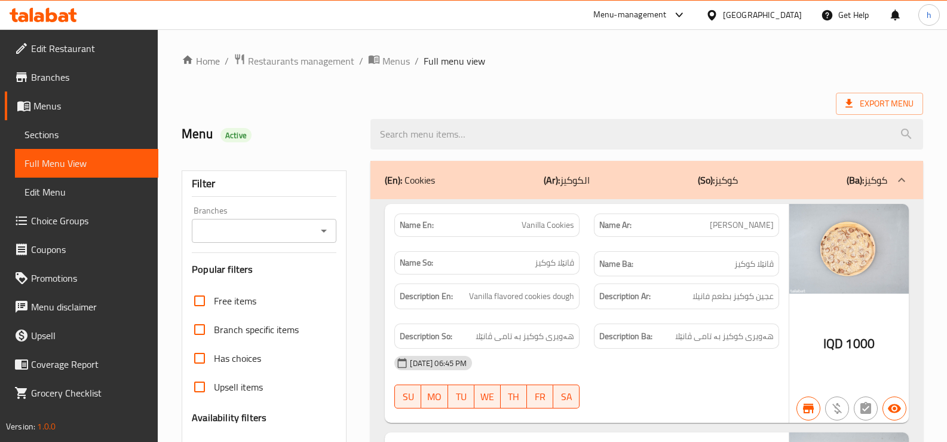
click at [61, 139] on span "Sections" at bounding box center [87, 134] width 124 height 14
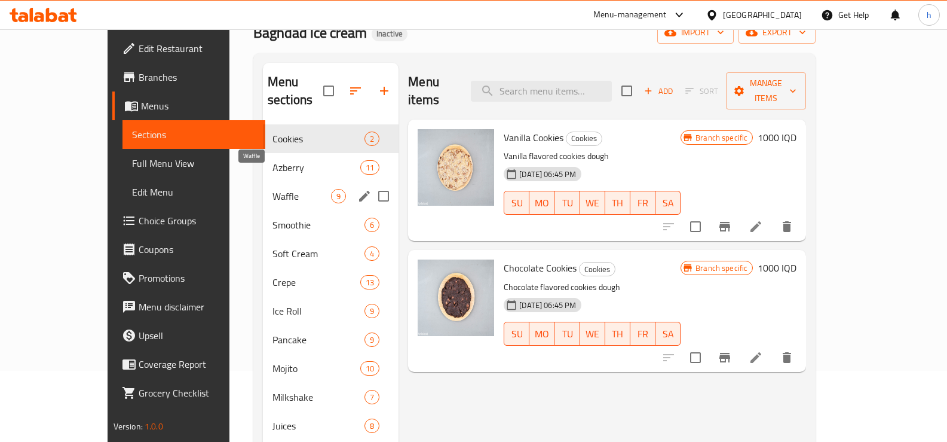
scroll to position [100, 0]
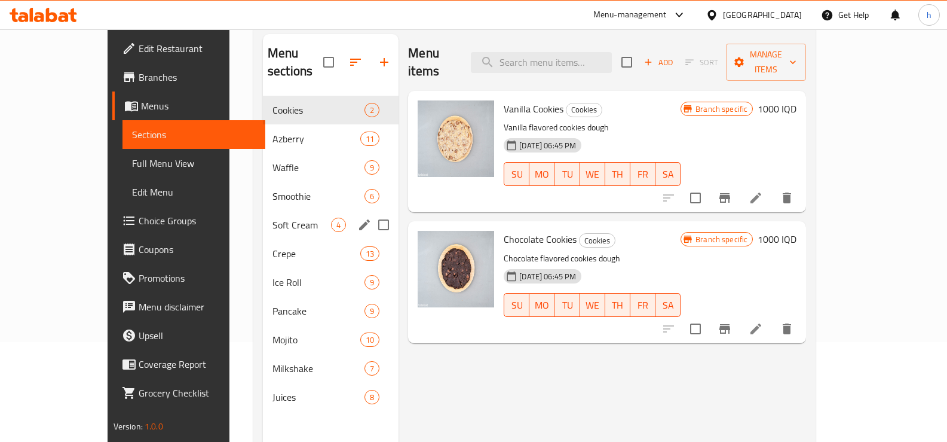
click at [273, 218] on span "Soft Cream" at bounding box center [302, 225] width 59 height 14
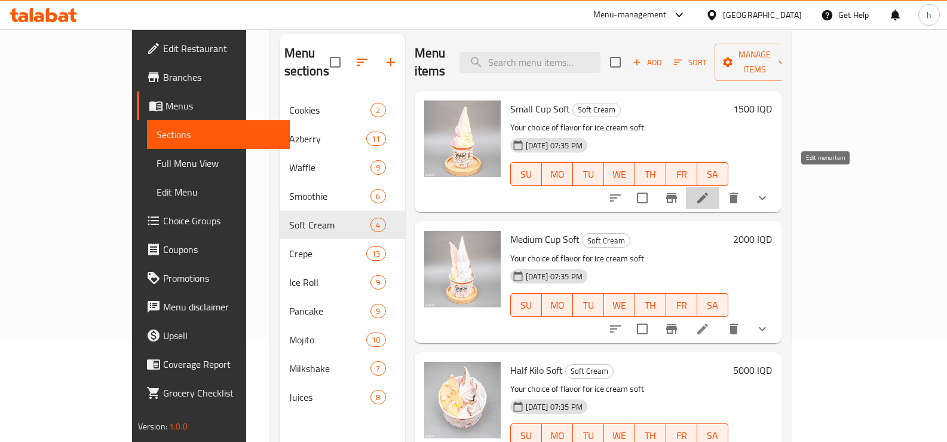
click at [710, 191] on icon at bounding box center [703, 198] width 14 height 14
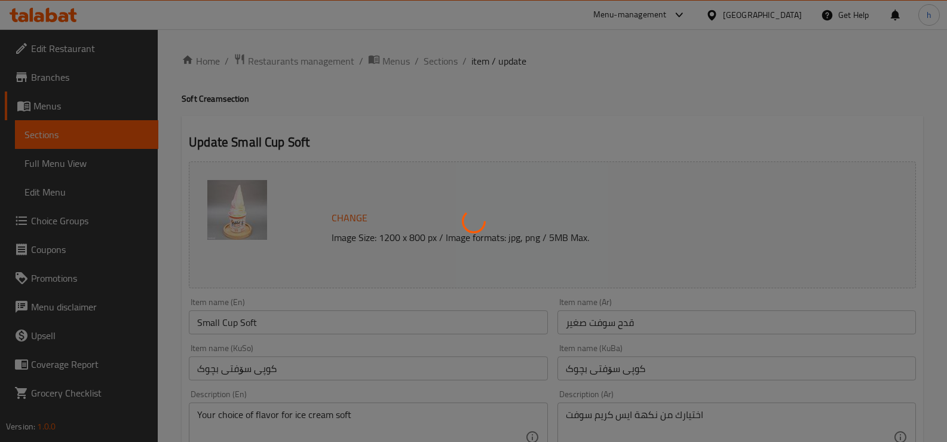
type input "إختيارك من النكهة:"
type input "هەڵبژاردنت لە تام:"
type input "1"
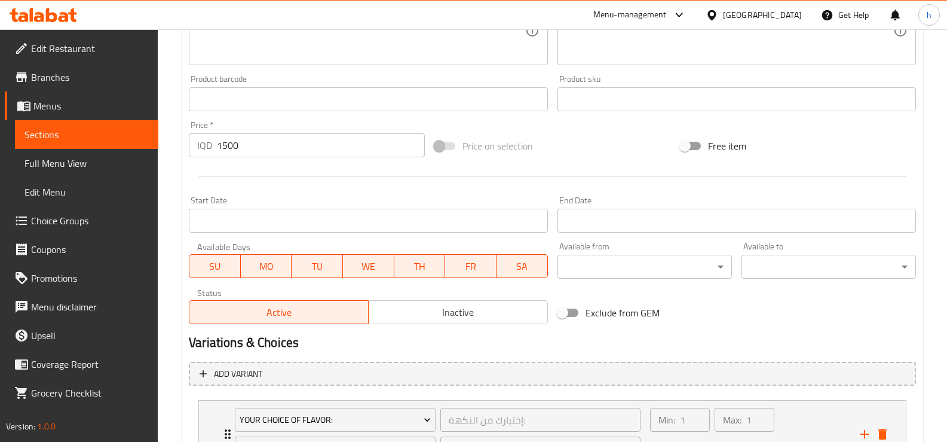
scroll to position [299, 0]
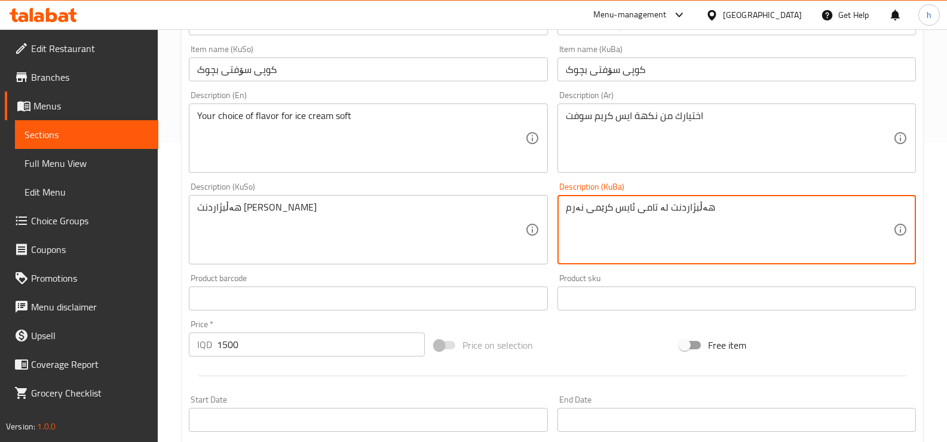
click at [598, 207] on textarea "هەڵبژاردنت لە تامی ئایس کرێمی نەرم" at bounding box center [730, 229] width 328 height 57
type textarea "هەڵبژاردنت لە تامی ئایس کرێمی نەرم"
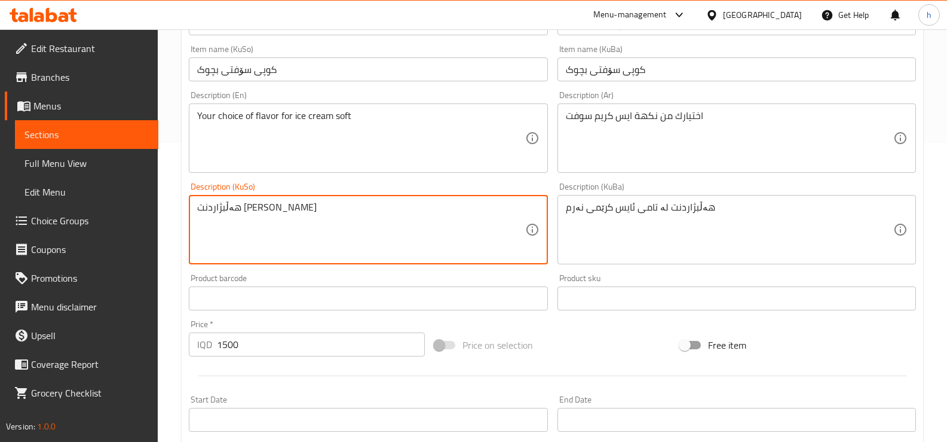
click at [229, 210] on textarea "هەڵبژاردنت [PERSON_NAME]" at bounding box center [361, 229] width 328 height 57
paste textarea
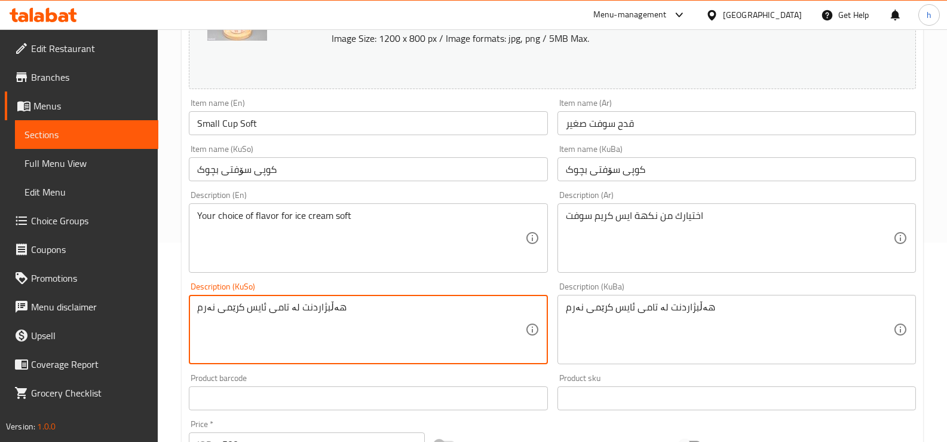
scroll to position [606, 0]
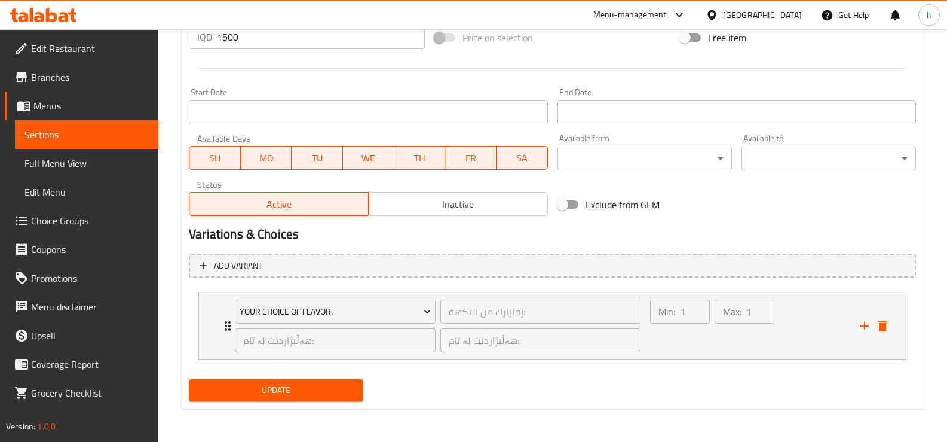
type textarea "هەڵبژاردنت لە تامی ئایس کرێمی نەرم"
click at [311, 392] on span "Update" at bounding box center [275, 389] width 155 height 15
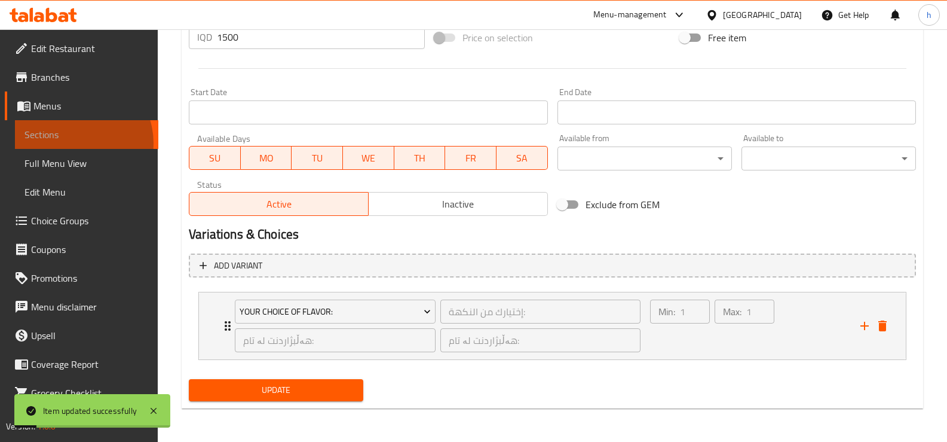
click at [76, 143] on link "Sections" at bounding box center [86, 134] width 143 height 29
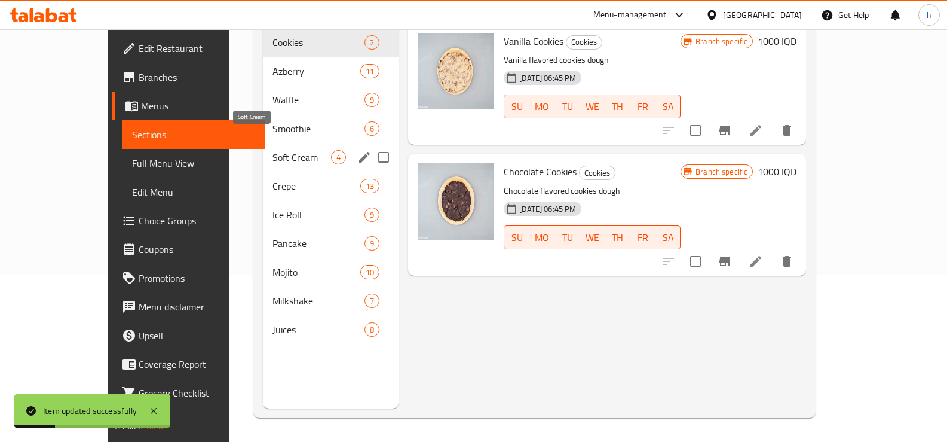
click at [273, 150] on span "Soft Cream" at bounding box center [302, 157] width 59 height 14
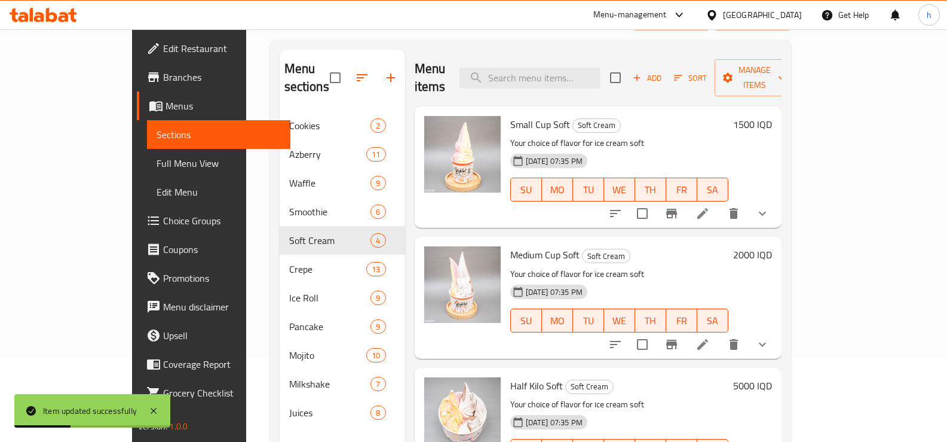
scroll to position [68, 0]
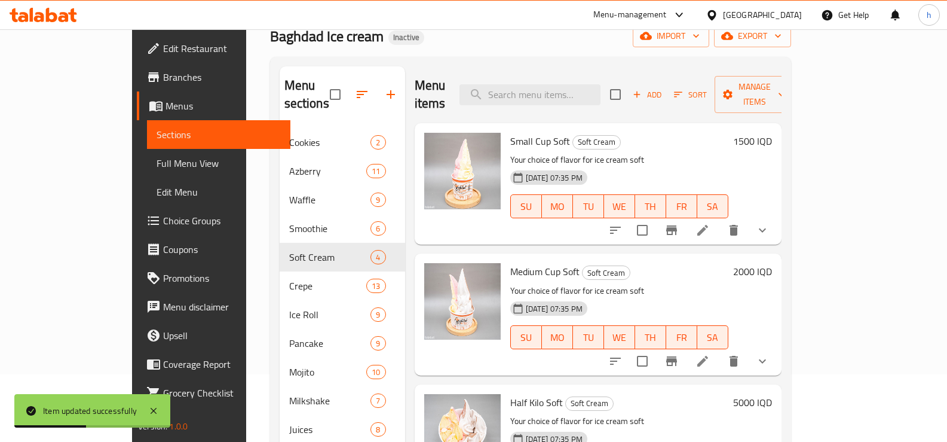
click at [710, 354] on icon at bounding box center [703, 361] width 14 height 14
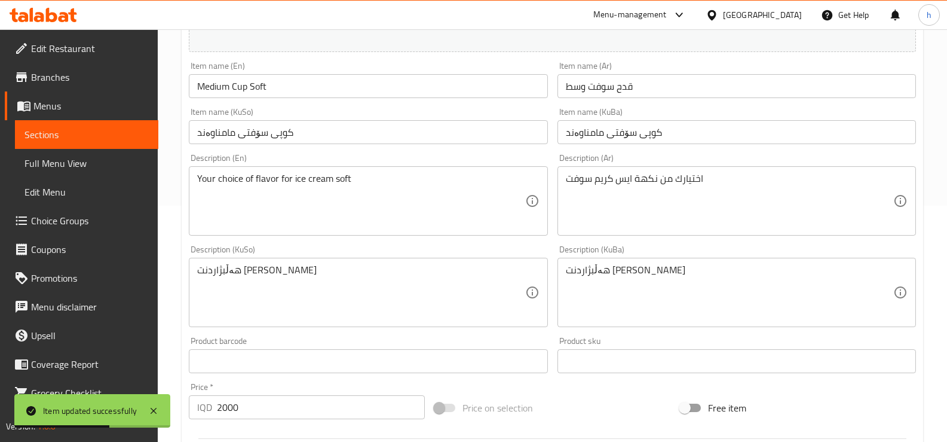
scroll to position [399, 0]
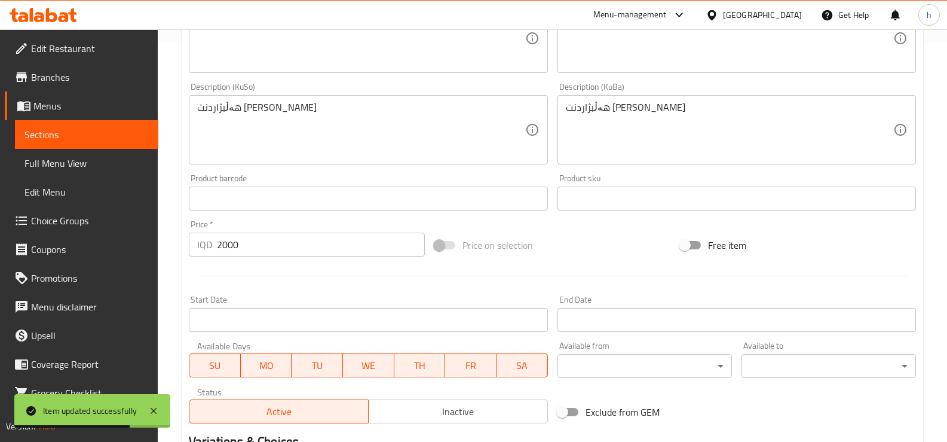
click at [231, 105] on textarea "هەڵبژاردنت [PERSON_NAME]" at bounding box center [361, 130] width 328 height 57
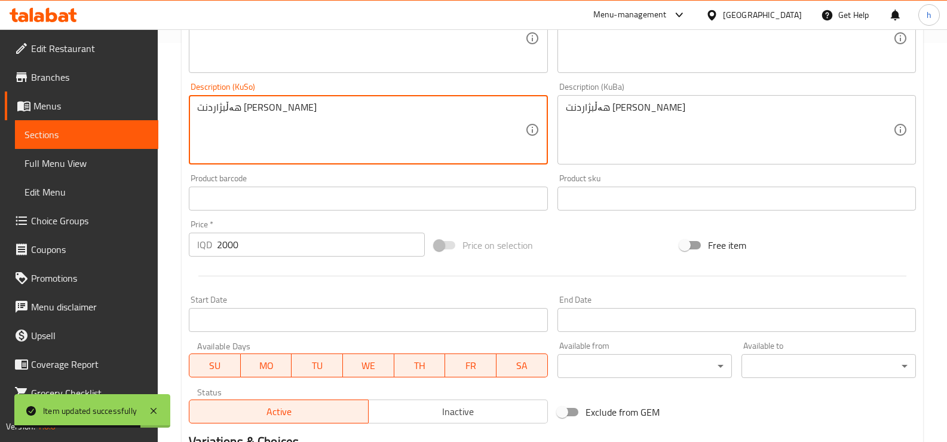
paste textarea
type textarea "هەڵبژاردنت لە تامی ئایس کرێمی نەرم"
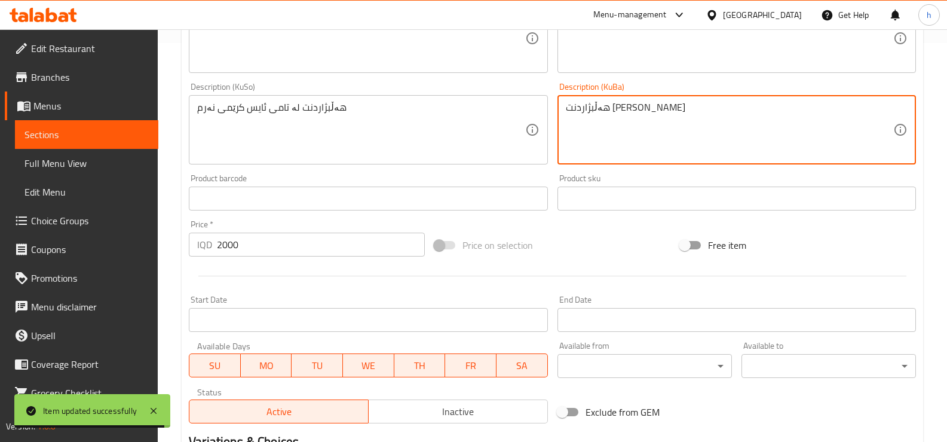
click at [601, 109] on textarea "هەڵبژاردنت [PERSON_NAME]" at bounding box center [730, 130] width 328 height 57
paste textarea
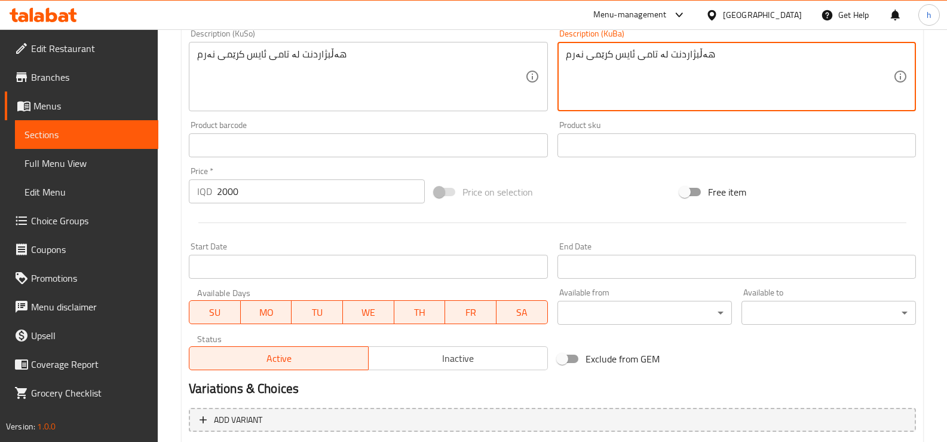
scroll to position [606, 0]
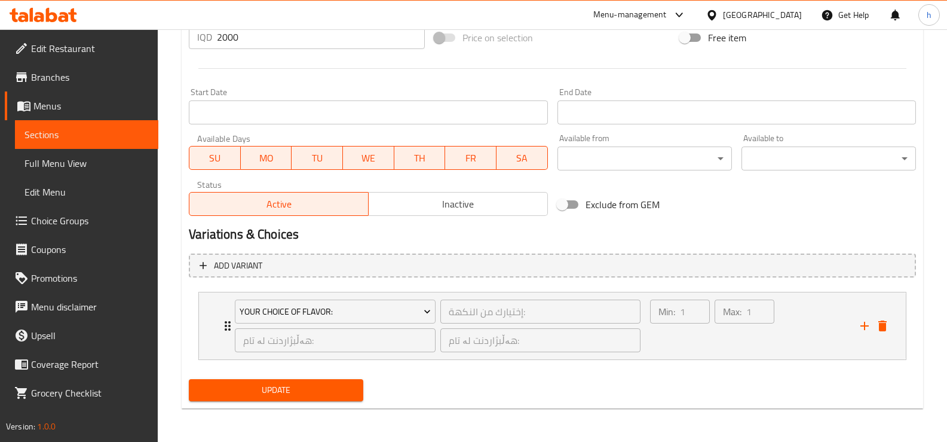
type textarea "هەڵبژاردنت لە تامی ئایس کرێمی نەرم"
click at [268, 385] on span "Update" at bounding box center [275, 389] width 155 height 15
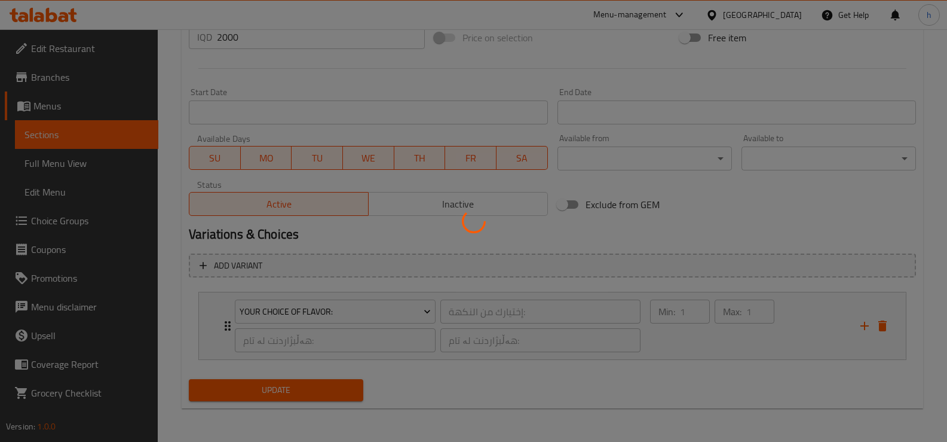
click at [62, 142] on div at bounding box center [473, 221] width 947 height 442
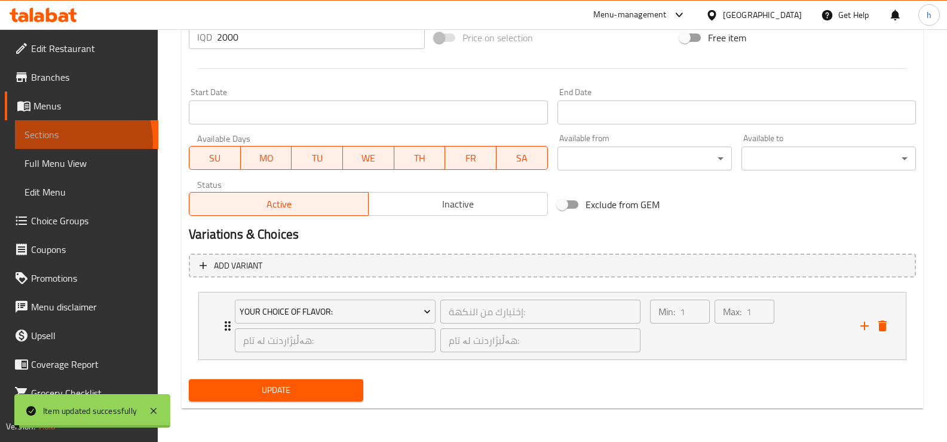
click at [62, 142] on link "Sections" at bounding box center [86, 134] width 143 height 29
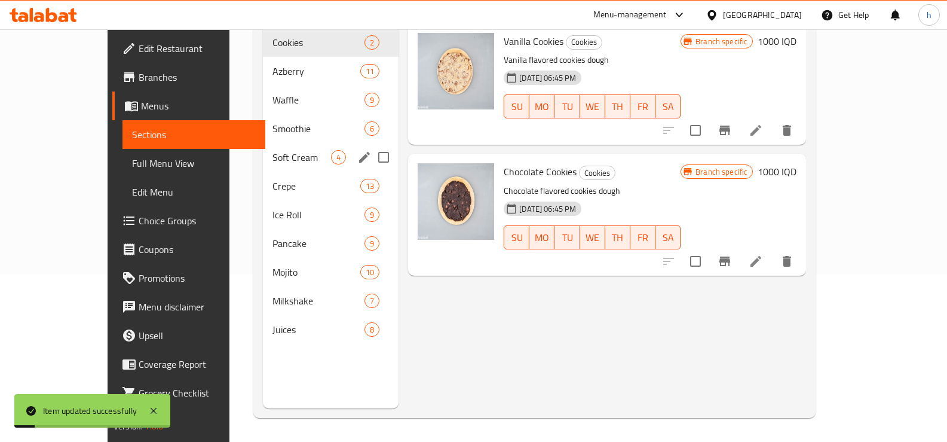
click at [273, 150] on span "Soft Cream" at bounding box center [302, 157] width 59 height 14
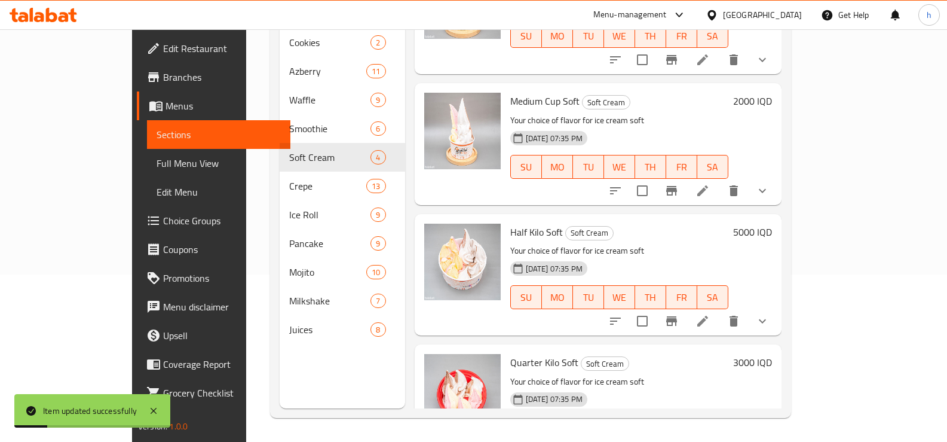
scroll to position [100, 0]
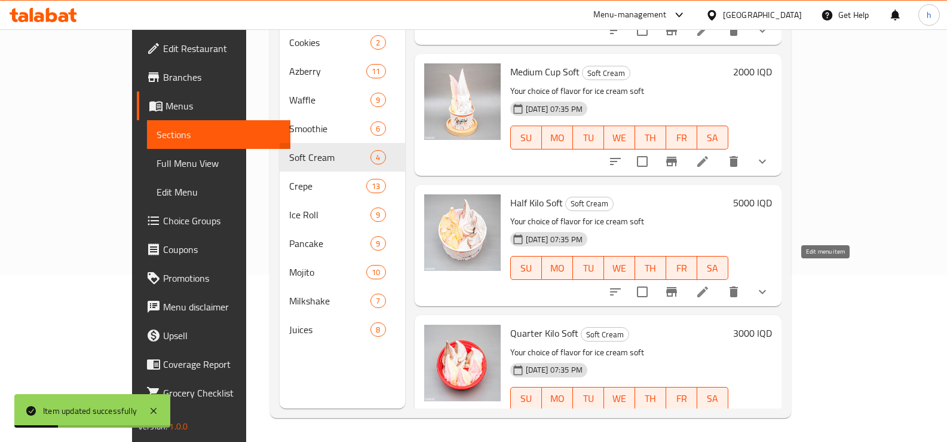
click at [710, 284] on icon at bounding box center [703, 291] width 14 height 14
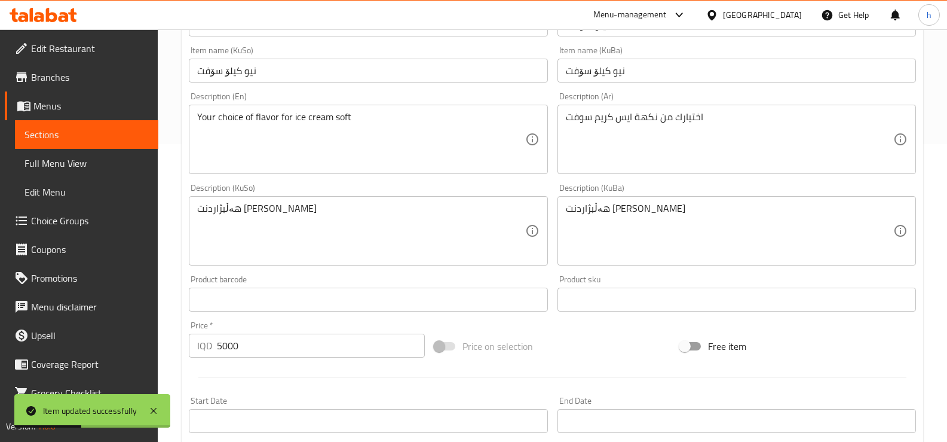
scroll to position [299, 0]
click at [234, 206] on textarea "هەڵبژاردنت [PERSON_NAME]" at bounding box center [361, 229] width 328 height 57
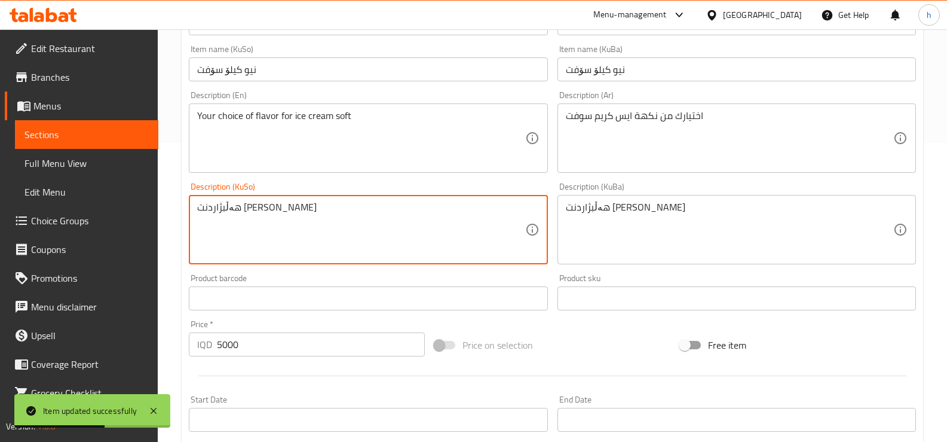
paste textarea
type textarea "هەڵبژاردنت لە تامی ئایس کرێمی نەرم"
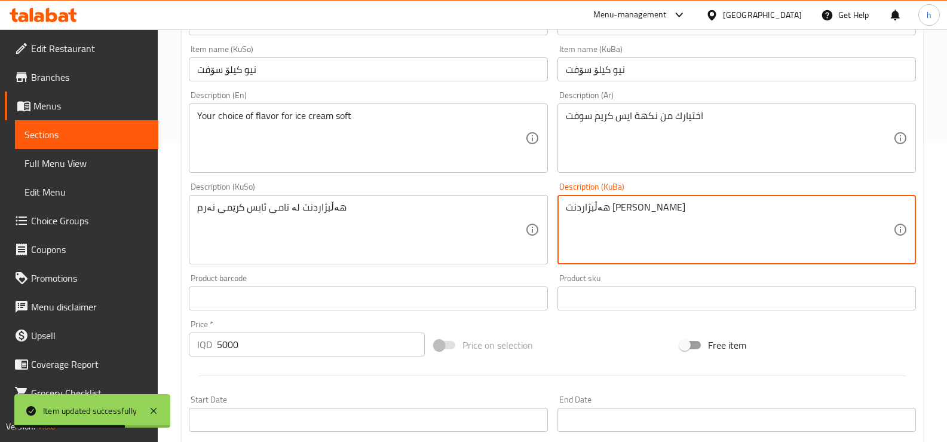
click at [595, 212] on textarea "هەڵبژاردنت [PERSON_NAME]" at bounding box center [730, 229] width 328 height 57
paste textarea
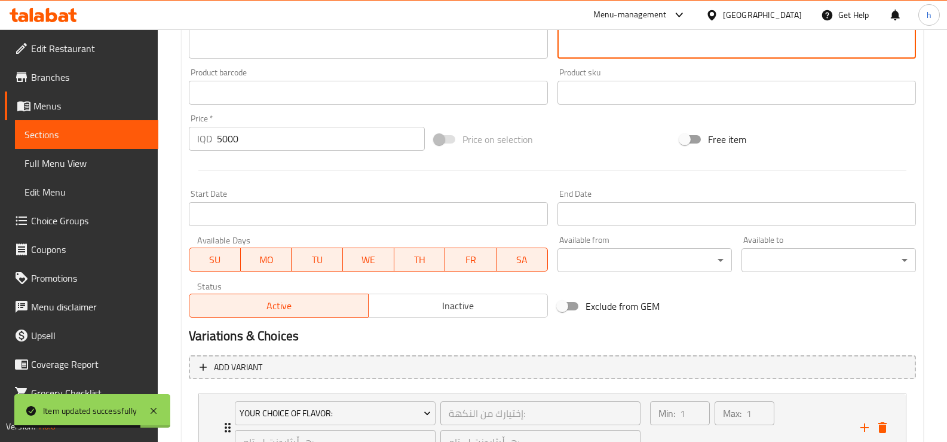
scroll to position [606, 0]
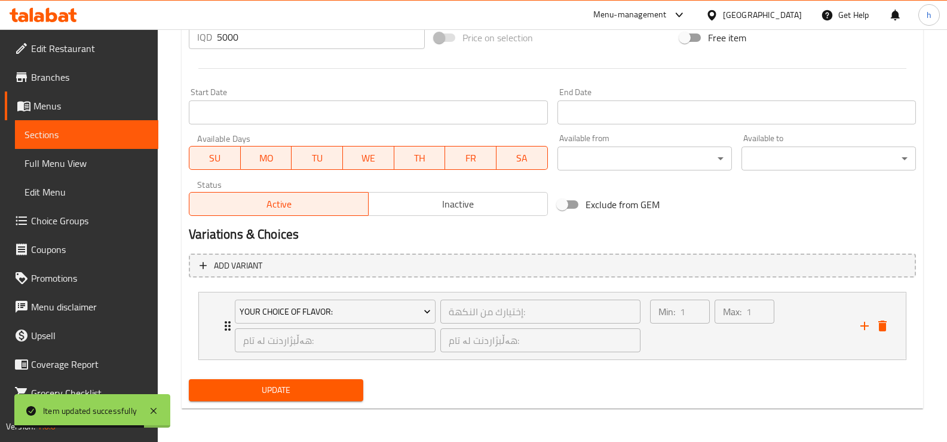
type textarea "هەڵبژاردنت لە تامی ئایس کرێمی نەرم"
click at [269, 381] on button "Update" at bounding box center [276, 390] width 175 height 22
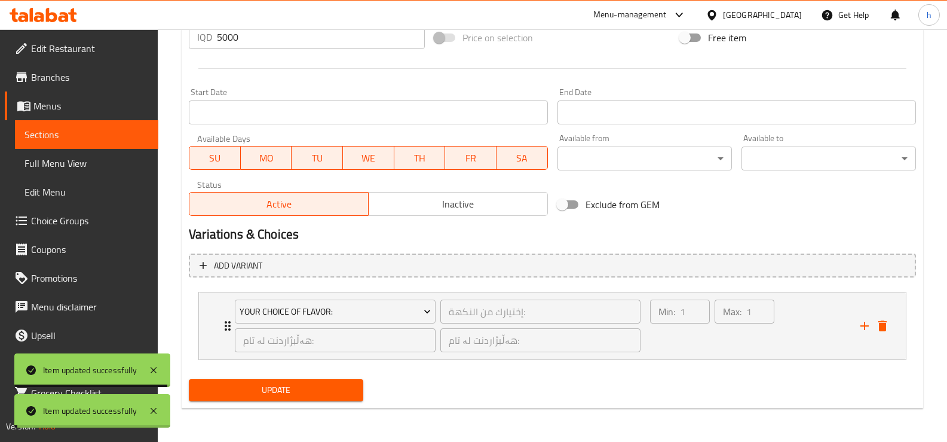
click at [65, 138] on span "Sections" at bounding box center [87, 134] width 124 height 14
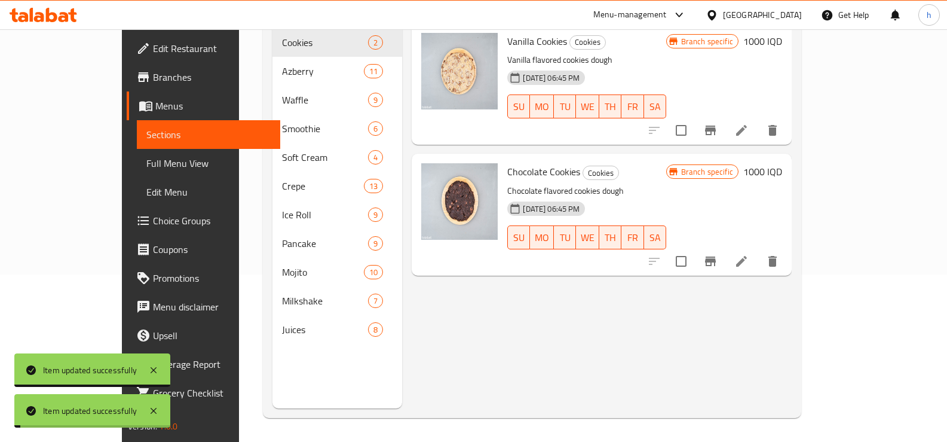
scroll to position [167, 0]
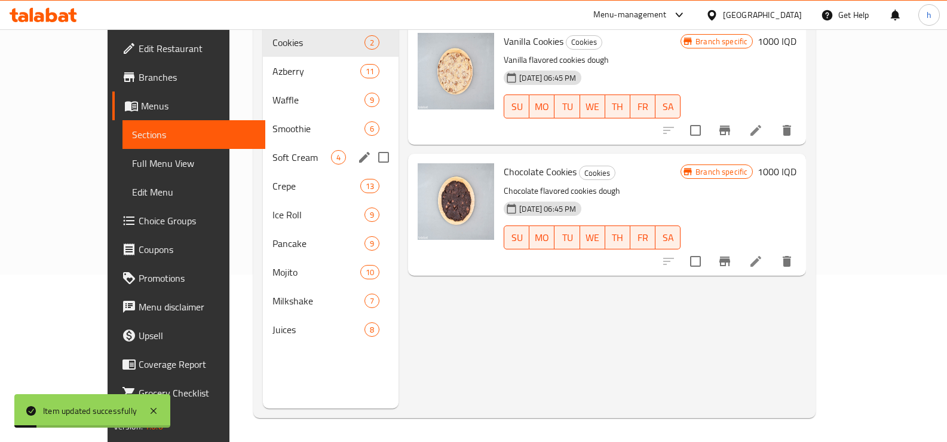
click at [273, 150] on span "Soft Cream" at bounding box center [302, 157] width 59 height 14
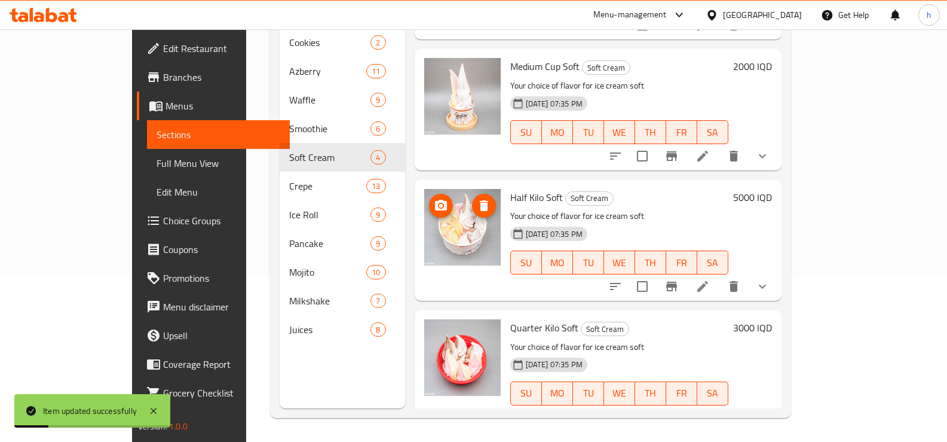
scroll to position [111, 0]
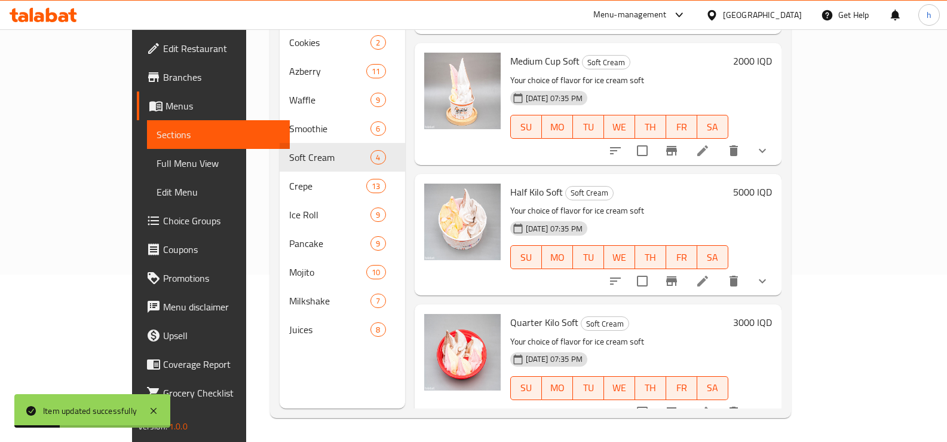
click at [710, 405] on icon at bounding box center [703, 412] width 14 height 14
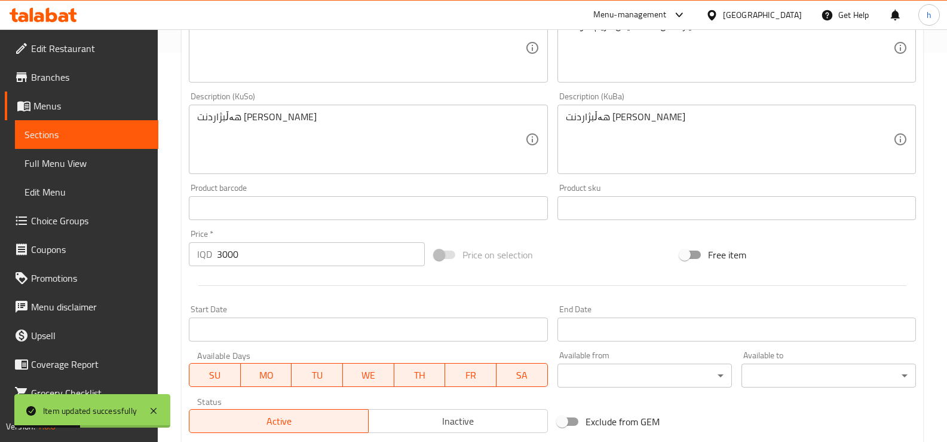
scroll to position [399, 0]
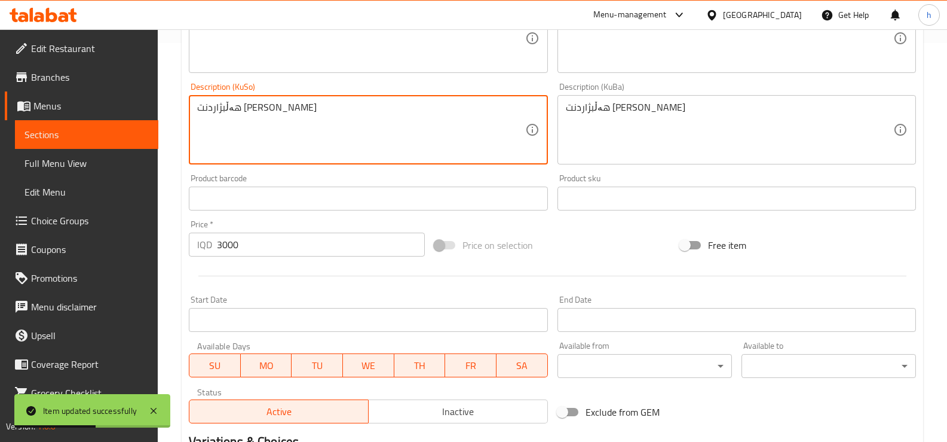
click at [234, 115] on textarea "هەڵبژاردنت [PERSON_NAME]" at bounding box center [361, 130] width 328 height 57
paste textarea
type textarea "هەڵبژاردنت لە تامی ئایس کرێمی نەرم"
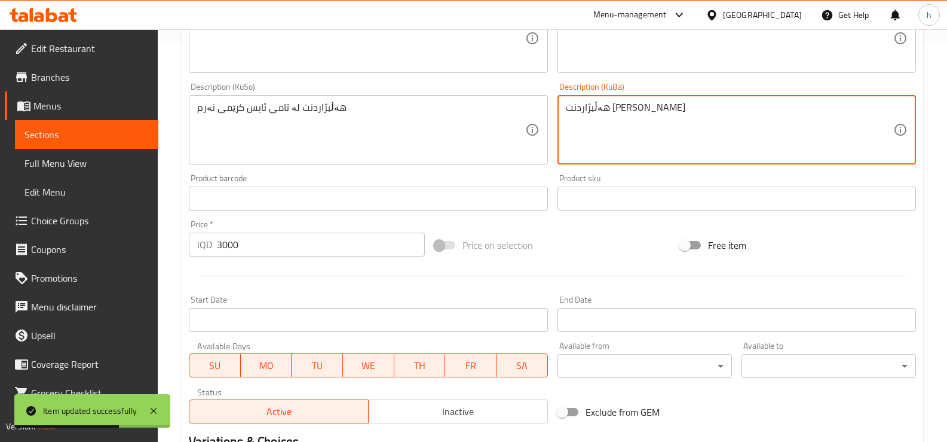
click at [596, 112] on textarea "هەڵبژاردنت [PERSON_NAME]" at bounding box center [730, 130] width 328 height 57
paste textarea
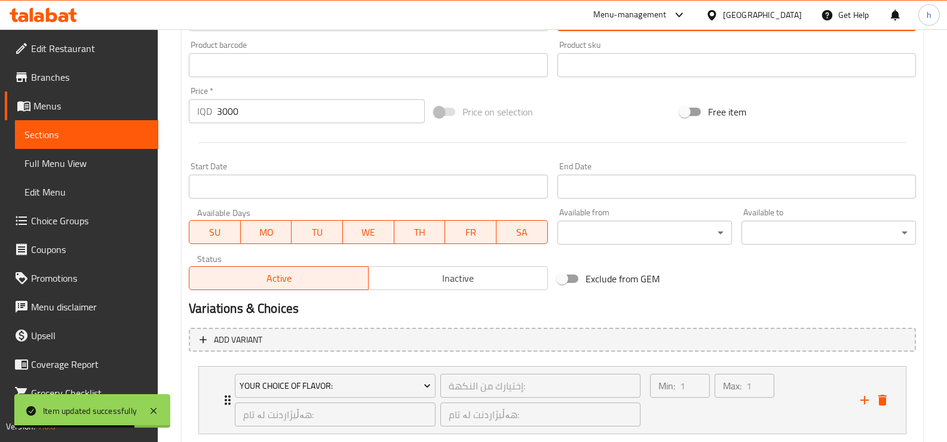
scroll to position [606, 0]
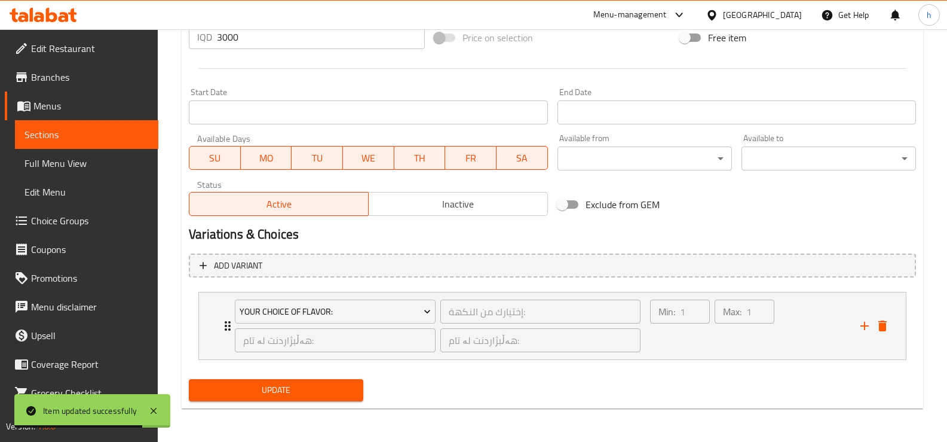
type textarea "هەڵبژاردنت لە تامی ئایس کرێمی نەرم"
click at [278, 388] on span "Update" at bounding box center [275, 389] width 155 height 15
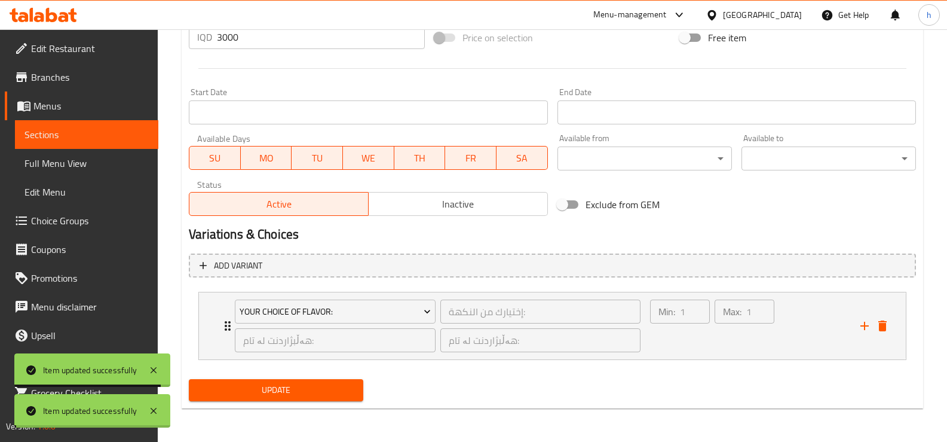
click at [38, 139] on span "Sections" at bounding box center [87, 134] width 124 height 14
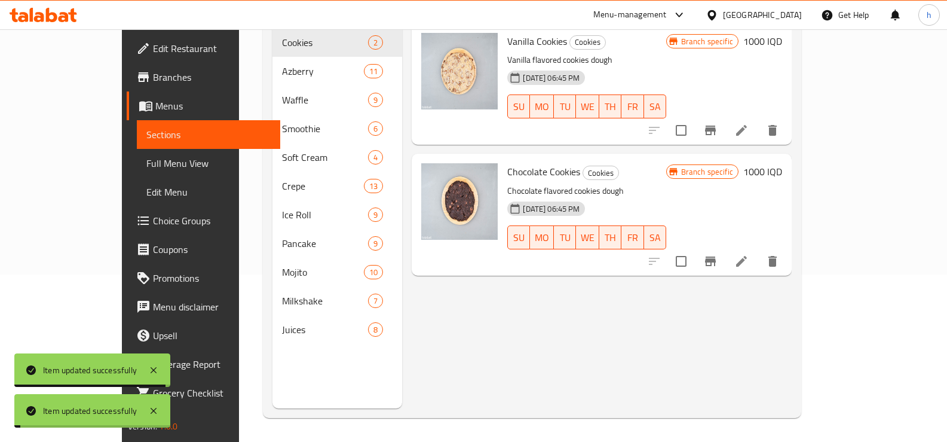
scroll to position [167, 0]
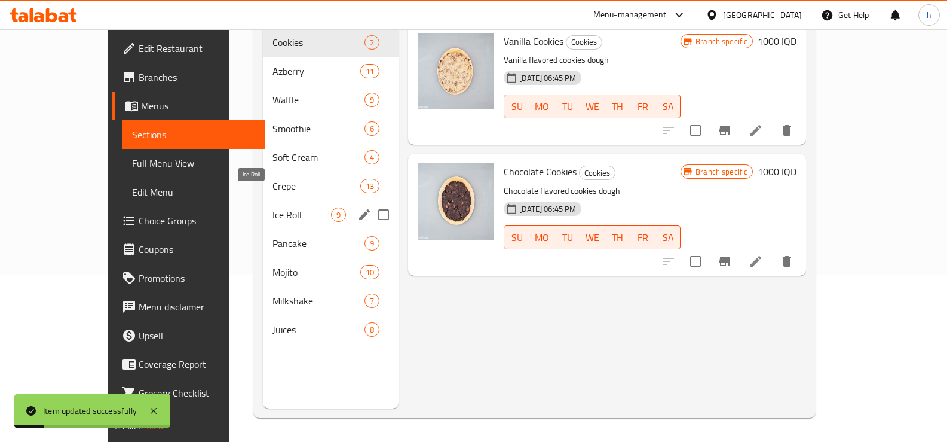
click at [273, 207] on span "Ice Roll" at bounding box center [302, 214] width 59 height 14
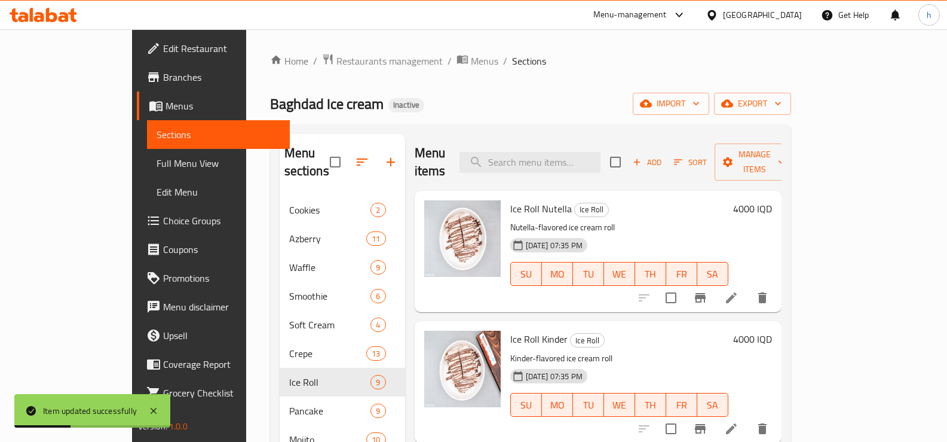
click at [737, 292] on icon at bounding box center [731, 297] width 11 height 11
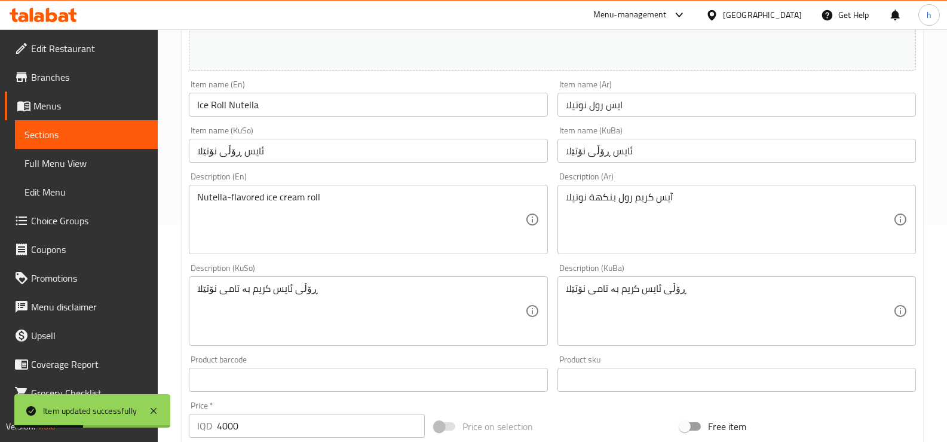
scroll to position [399, 0]
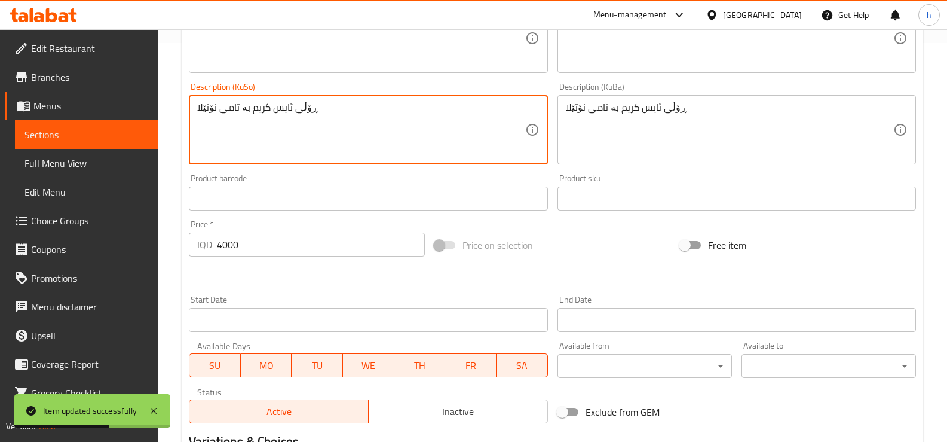
click at [257, 109] on textarea "ڕۆڵی ئایس کریم بە تامی نۆتێلا" at bounding box center [361, 130] width 328 height 57
paste textarea "می"
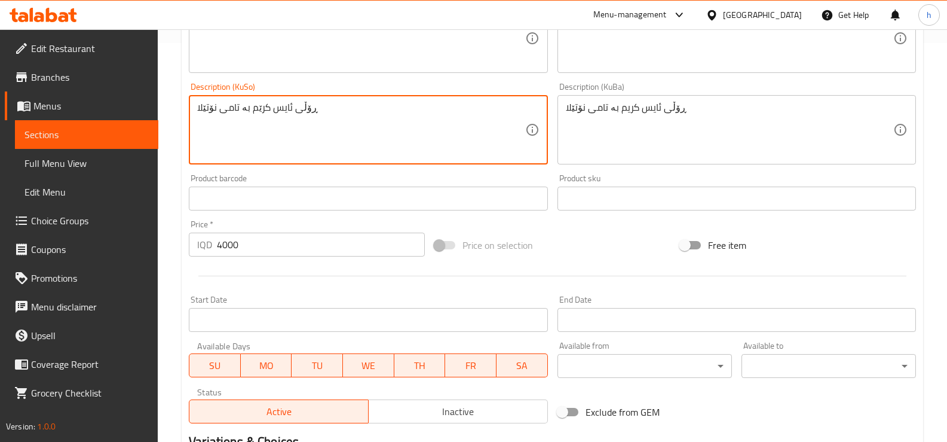
click at [262, 111] on textarea "ڕۆڵی ئایس کرێم بە تامی نۆتێلا" at bounding box center [361, 130] width 328 height 57
type textarea "ڕۆڵی ئایس کرێم بە تامی نۆتێلا"
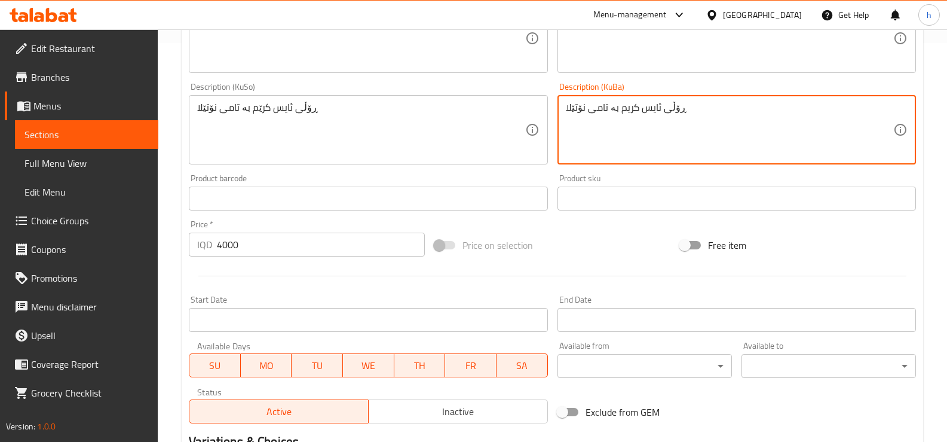
click at [633, 107] on textarea "ڕۆڵی ئایس کریم بە تامی نۆتێلا" at bounding box center [730, 130] width 328 height 57
paste textarea
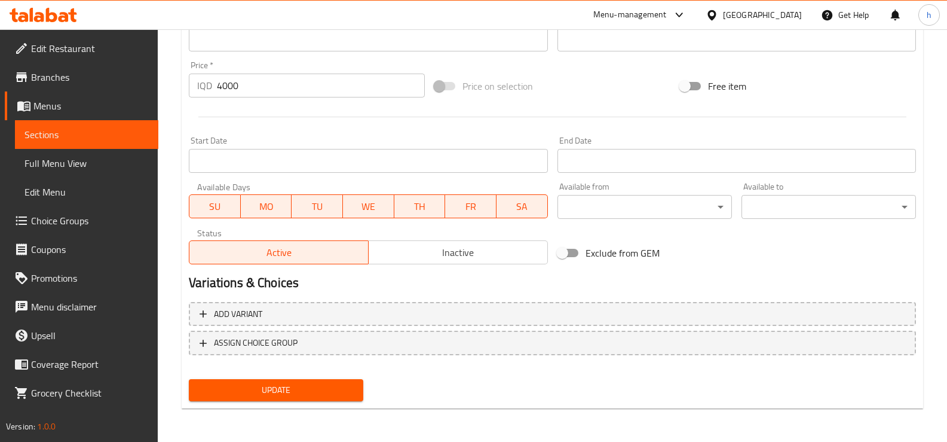
type textarea "ڕۆڵی ئایس کرێم بە تامی نۆتێلا"
click at [355, 385] on button "Update" at bounding box center [276, 390] width 175 height 22
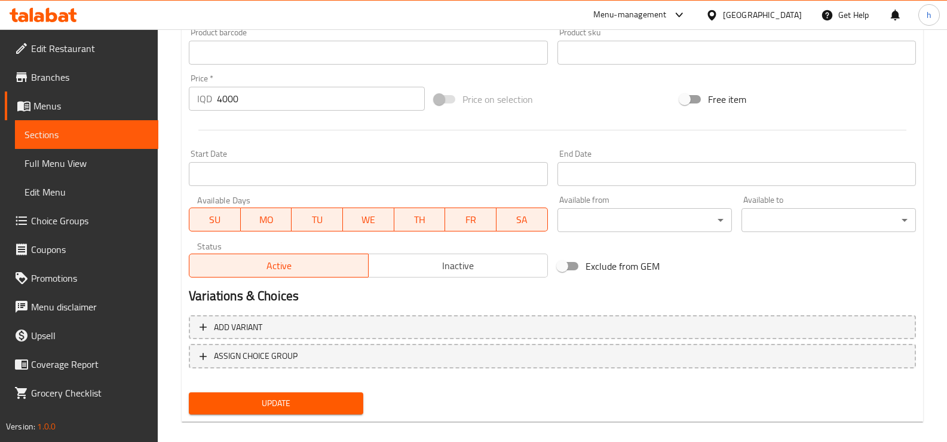
scroll to position [102, 0]
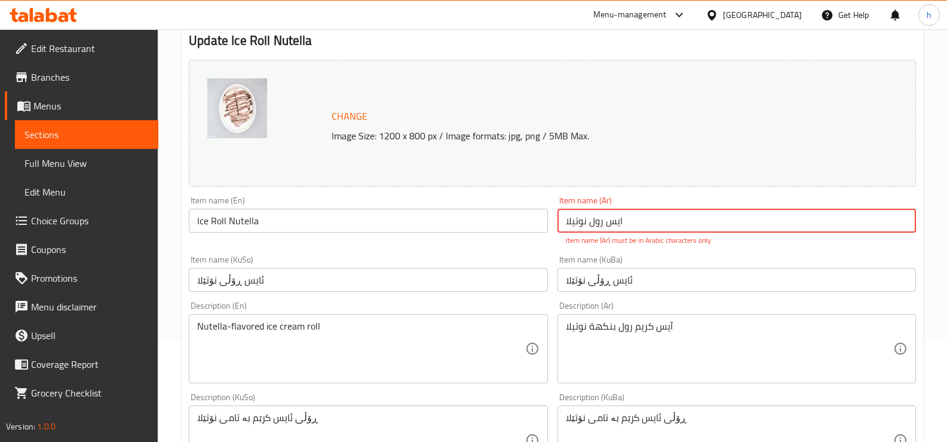
click at [614, 221] on input "ایس رول نوتیلا" at bounding box center [737, 221] width 359 height 24
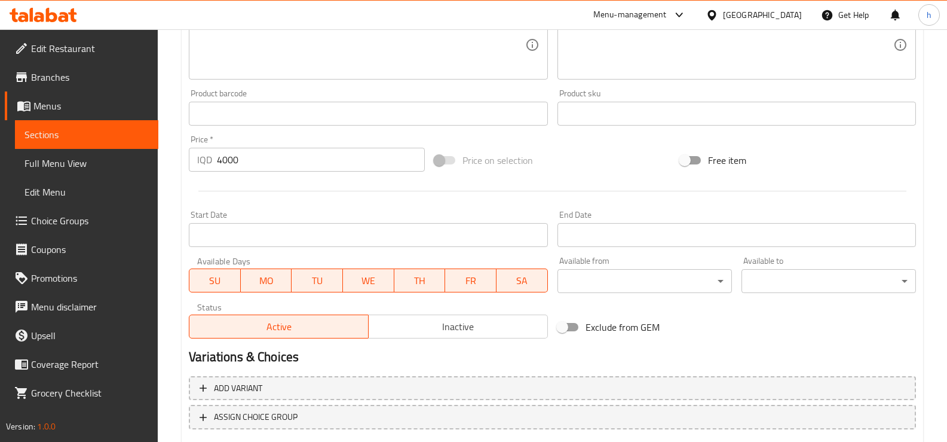
scroll to position [558, 0]
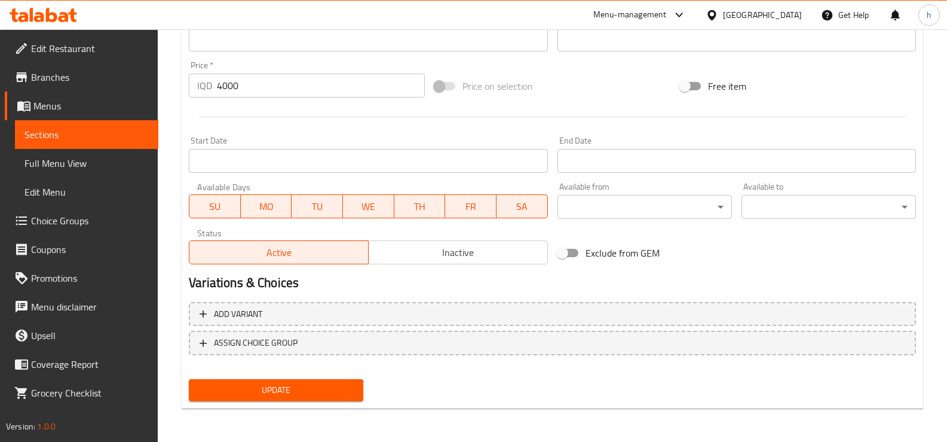
type input "ايس رول نوتيلا"
click at [323, 380] on button "Update" at bounding box center [276, 390] width 175 height 22
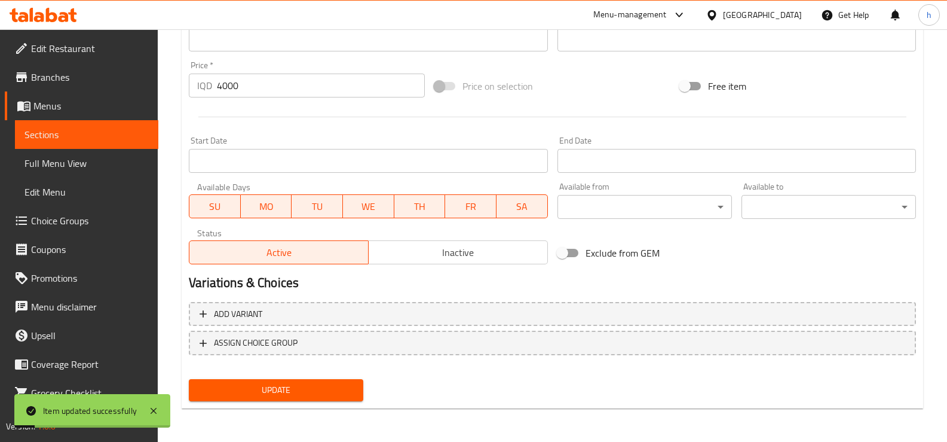
click at [46, 145] on link "Sections" at bounding box center [86, 134] width 143 height 29
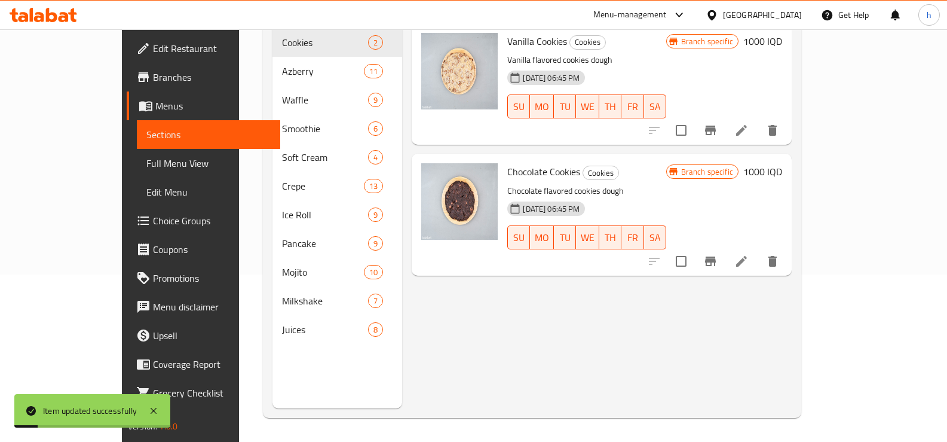
scroll to position [167, 0]
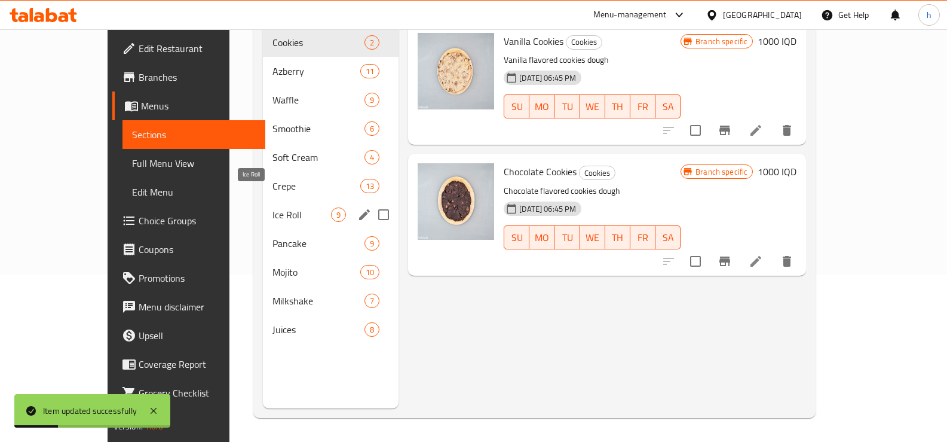
click at [273, 207] on span "Ice Roll" at bounding box center [302, 214] width 59 height 14
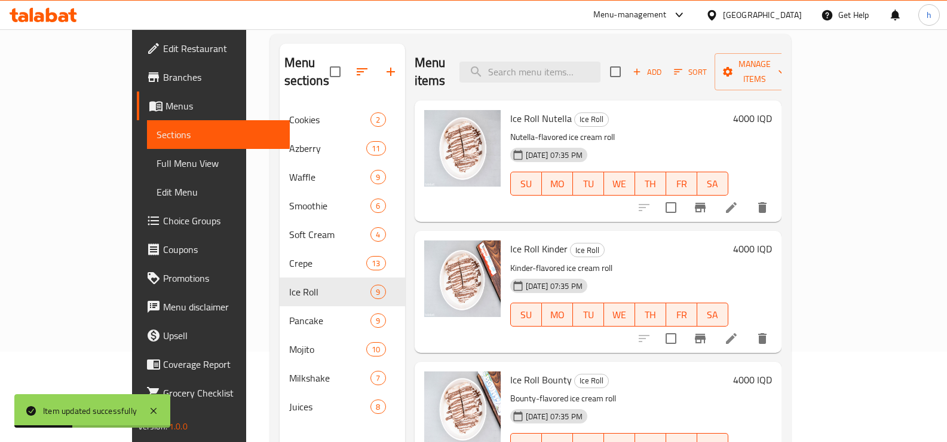
scroll to position [68, 0]
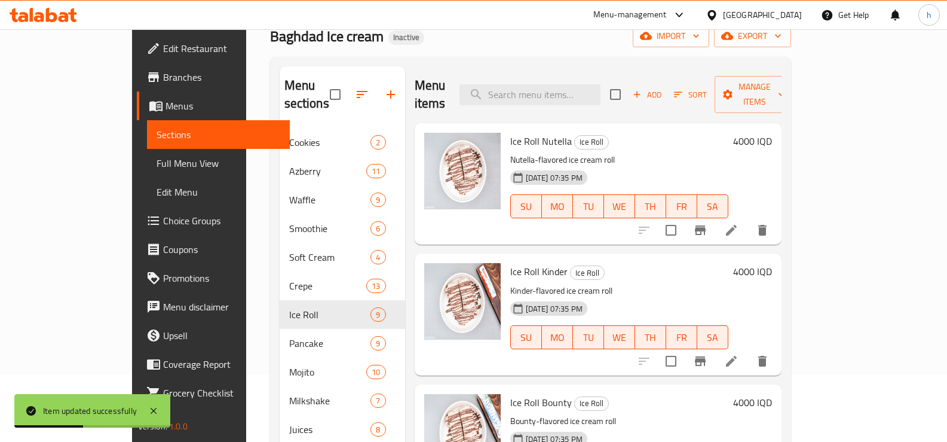
click at [748, 350] on li at bounding box center [731, 361] width 33 height 22
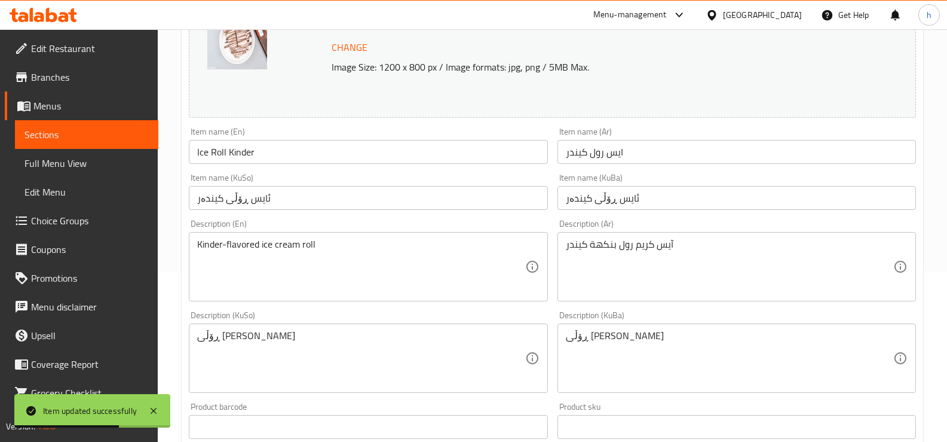
scroll to position [199, 0]
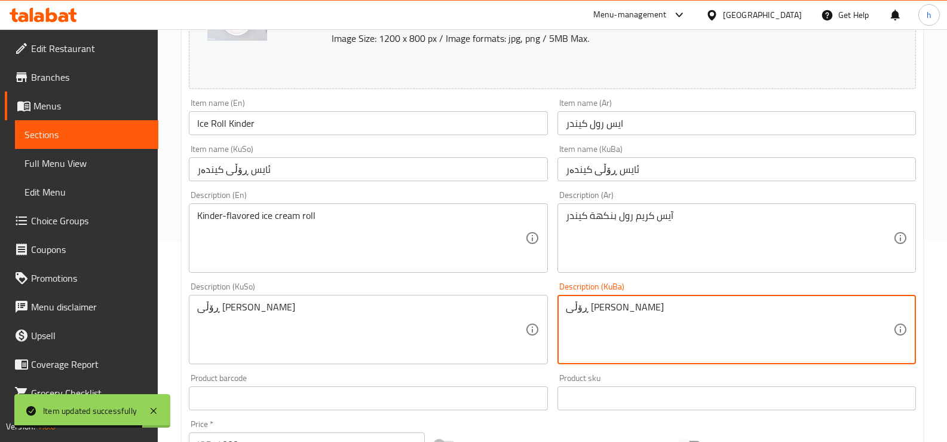
click at [632, 309] on textarea "ڕۆڵی [PERSON_NAME]" at bounding box center [730, 329] width 328 height 57
paste textarea
type textarea "ڕۆڵی ئایس کرێم بە تامی کیندەر"
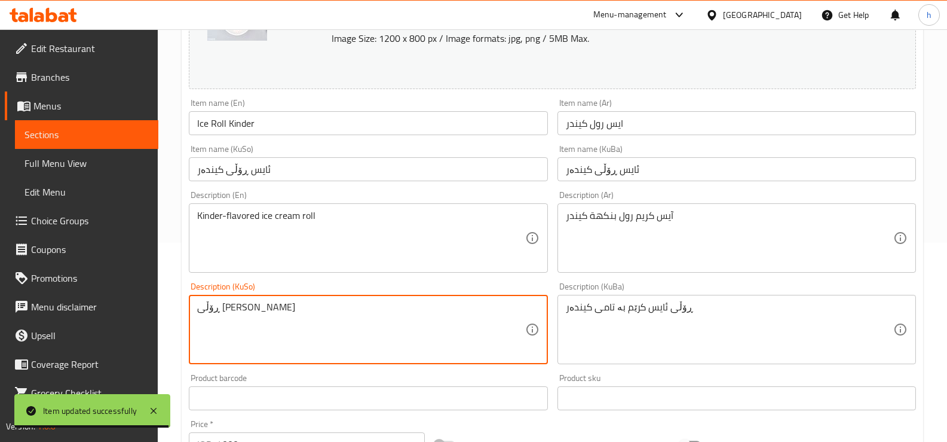
click at [263, 316] on textarea "ڕۆڵی [PERSON_NAME]" at bounding box center [361, 329] width 328 height 57
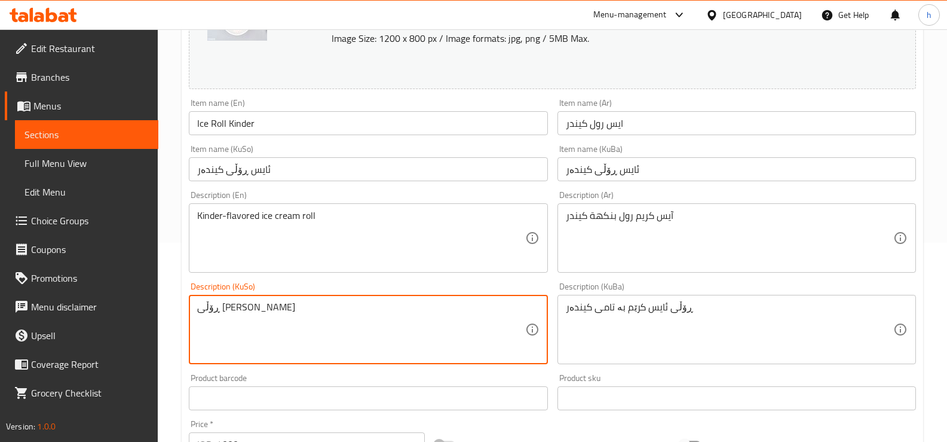
paste textarea "م"
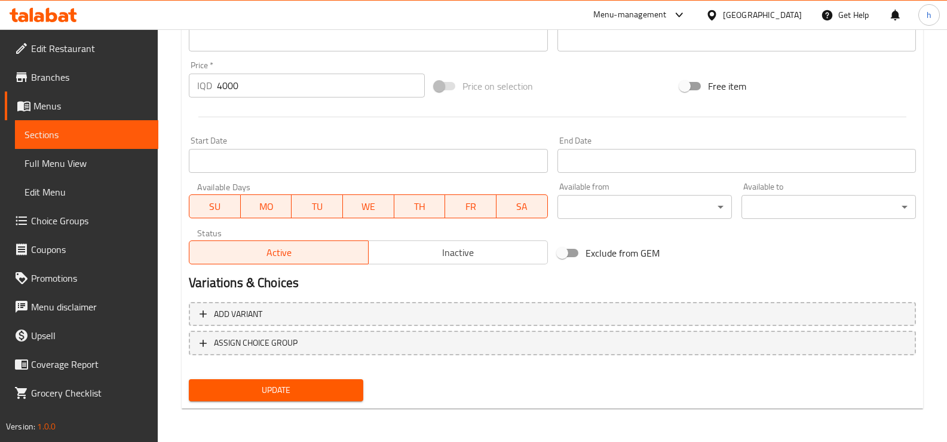
type textarea "ڕۆڵی ئایس کرێم بە تامی کیندەر"
click at [262, 393] on span "Update" at bounding box center [275, 389] width 155 height 15
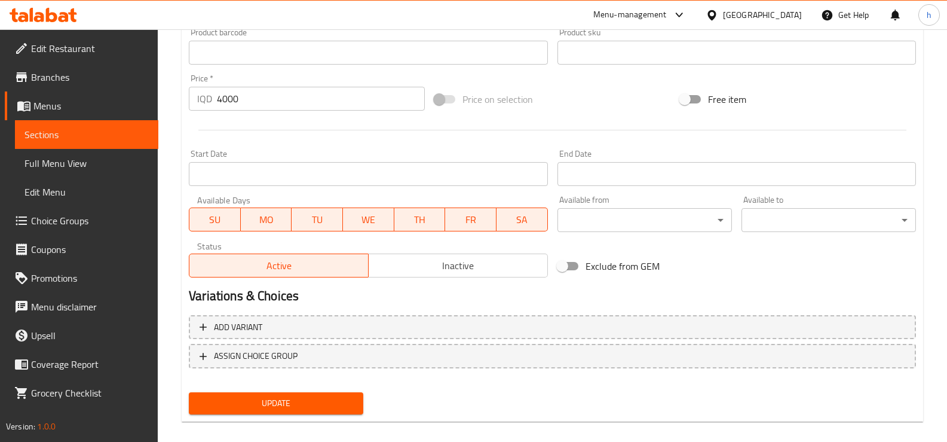
scroll to position [102, 0]
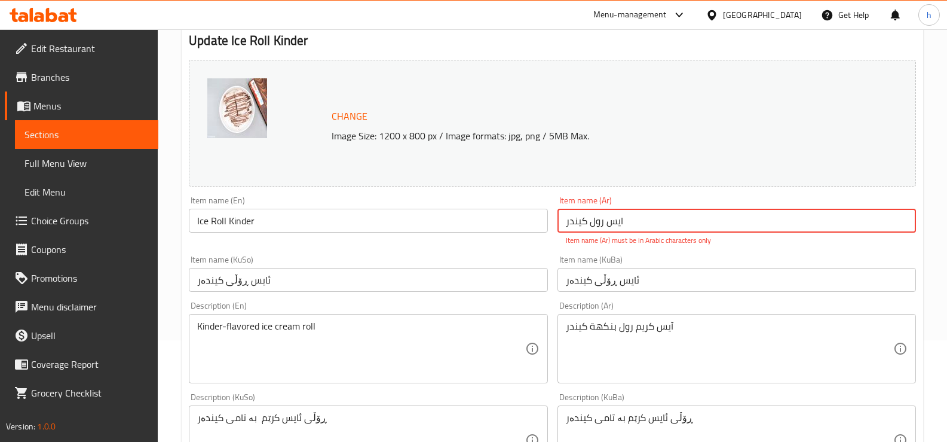
drag, startPoint x: 616, startPoint y: 222, endPoint x: 645, endPoint y: 276, distance: 61.8
click at [616, 225] on input "ایس رول كیندر" at bounding box center [737, 221] width 359 height 24
click at [576, 221] on input "ايس رول كیندر" at bounding box center [737, 221] width 359 height 24
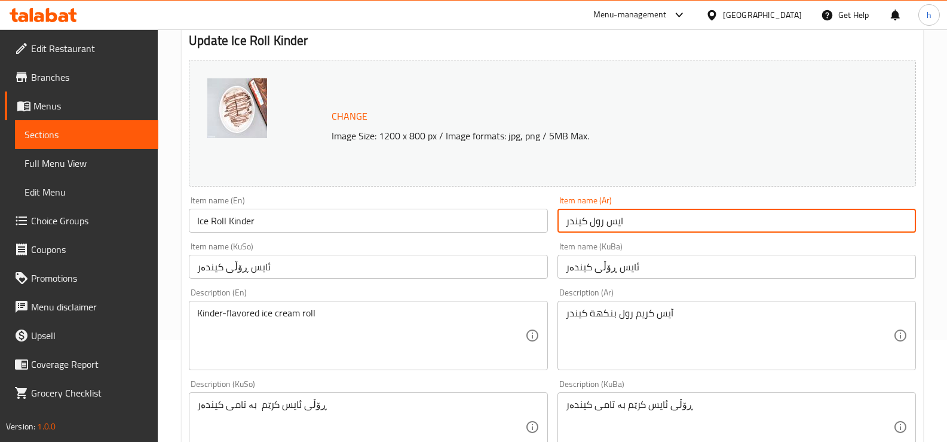
click at [616, 219] on input "ايس رول كيندر" at bounding box center [737, 221] width 359 height 24
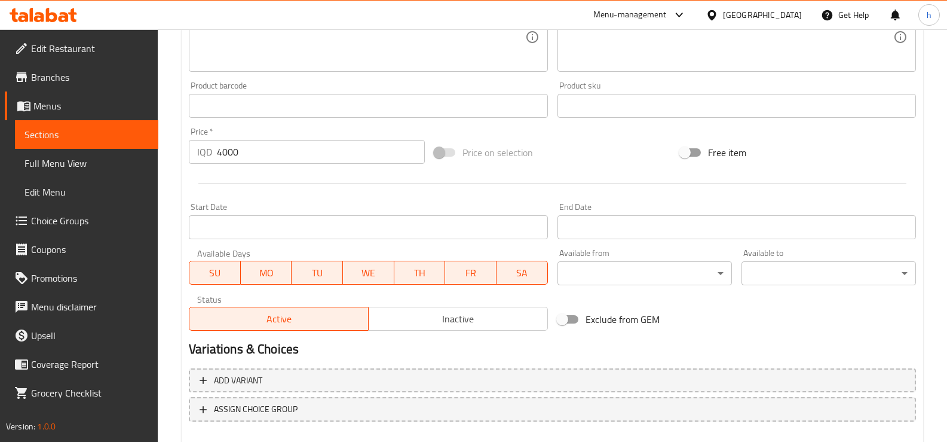
scroll to position [558, 0]
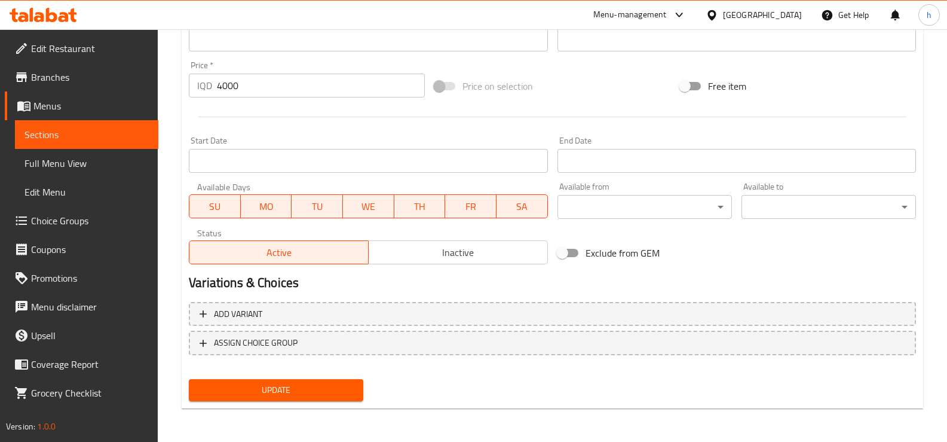
type input "ايس رول كيندر"
click at [272, 395] on span "Update" at bounding box center [275, 389] width 155 height 15
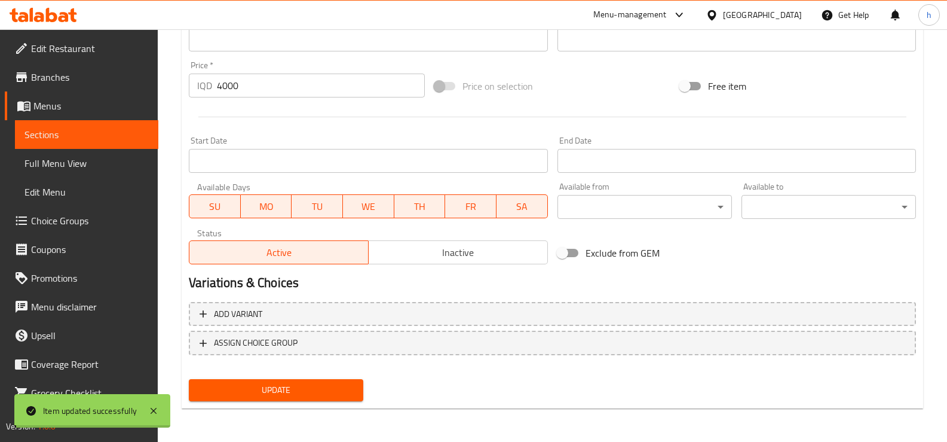
click at [44, 140] on span "Sections" at bounding box center [87, 134] width 124 height 14
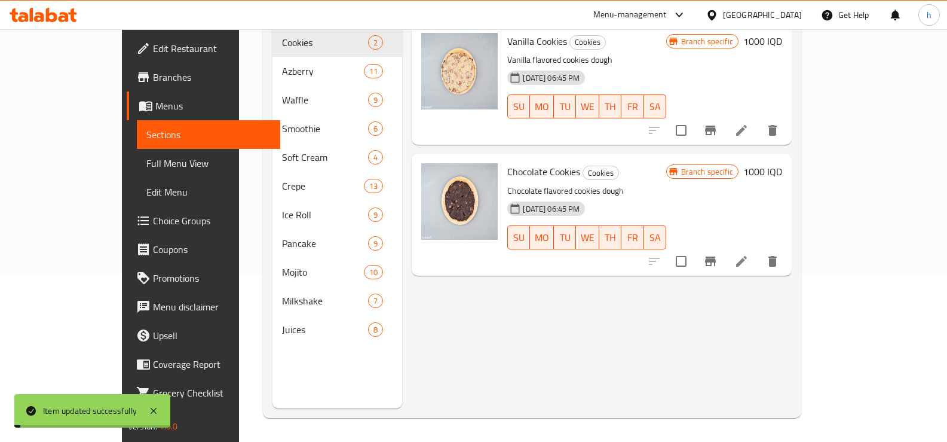
scroll to position [167, 0]
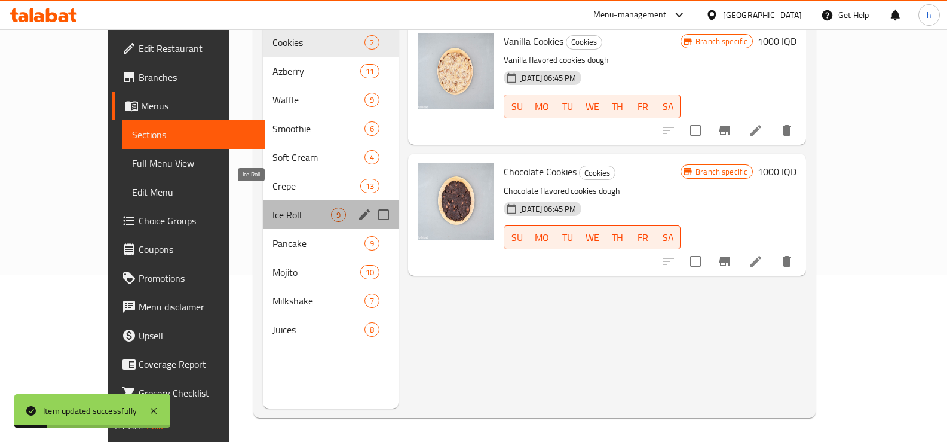
click at [273, 207] on span "Ice Roll" at bounding box center [302, 214] width 59 height 14
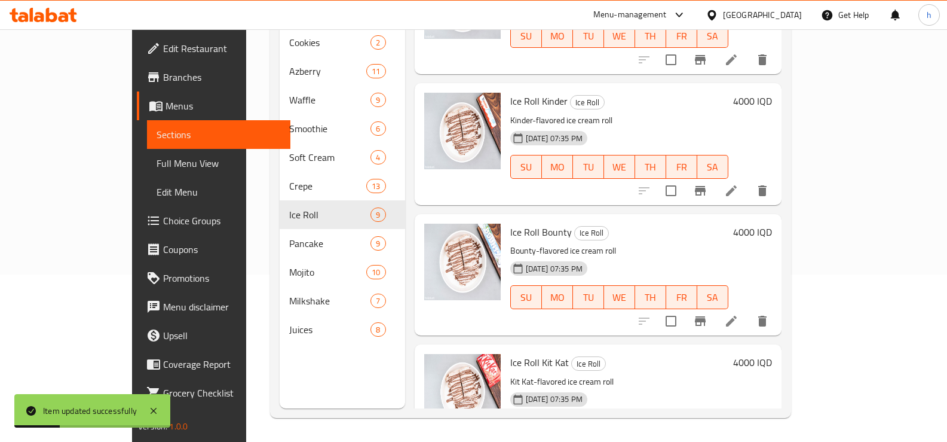
scroll to position [100, 0]
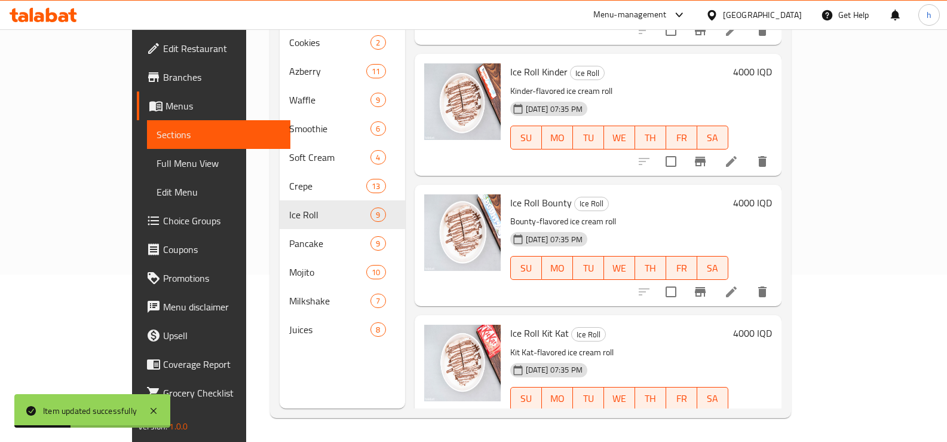
click at [748, 281] on li at bounding box center [731, 292] width 33 height 22
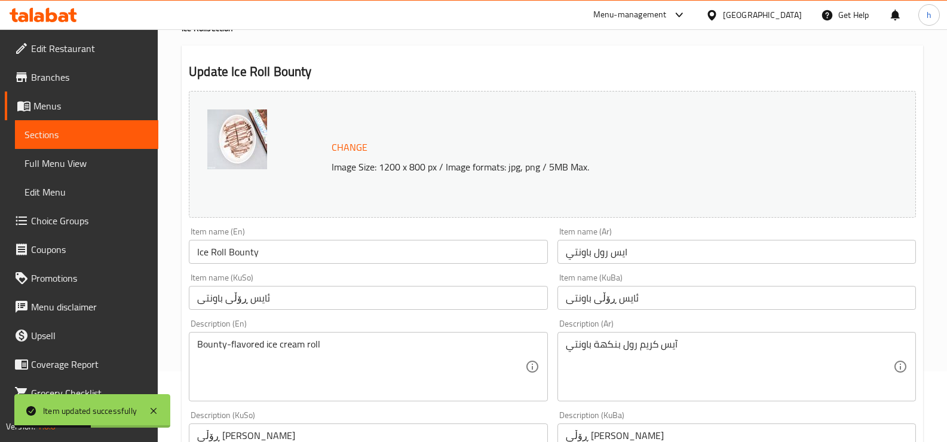
scroll to position [100, 0]
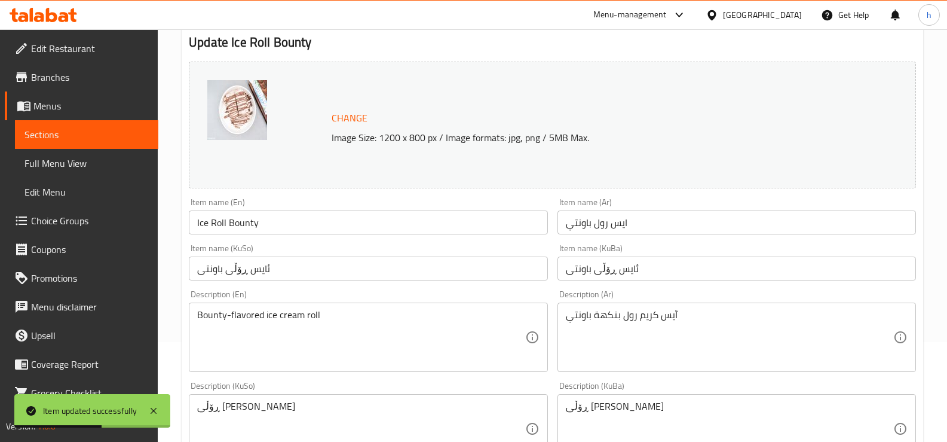
click at [622, 220] on input "ایس رول باونتي" at bounding box center [737, 222] width 359 height 24
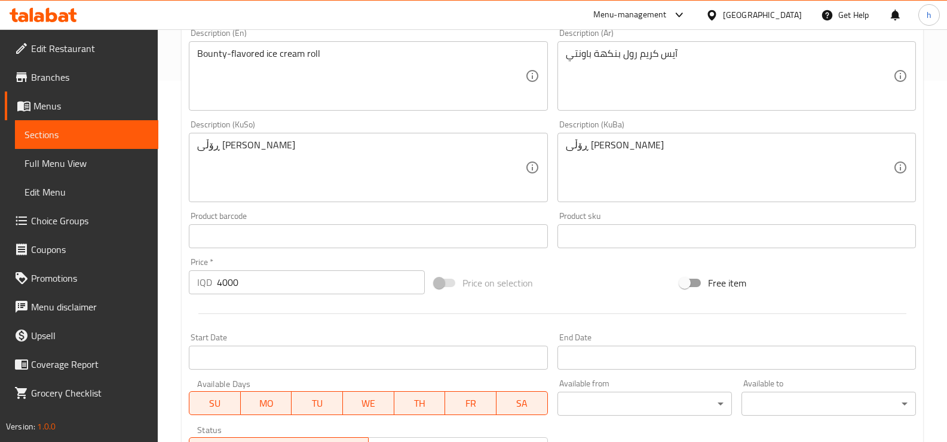
scroll to position [259, 0]
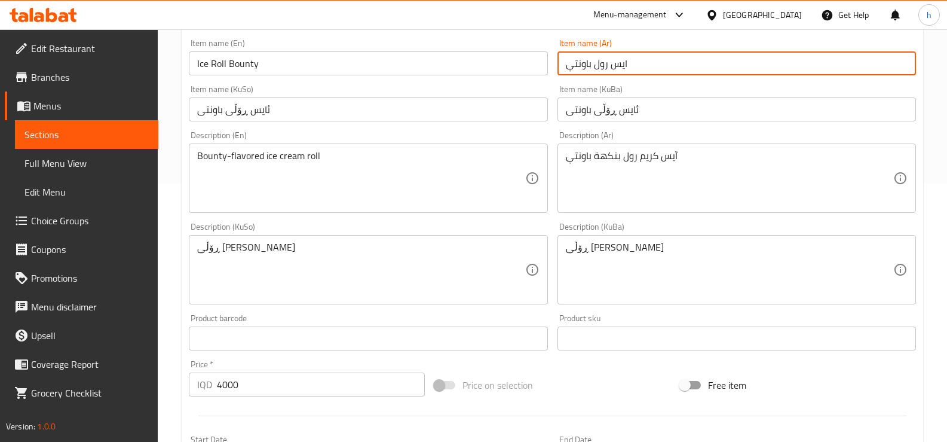
type input "ايس رول باونتي"
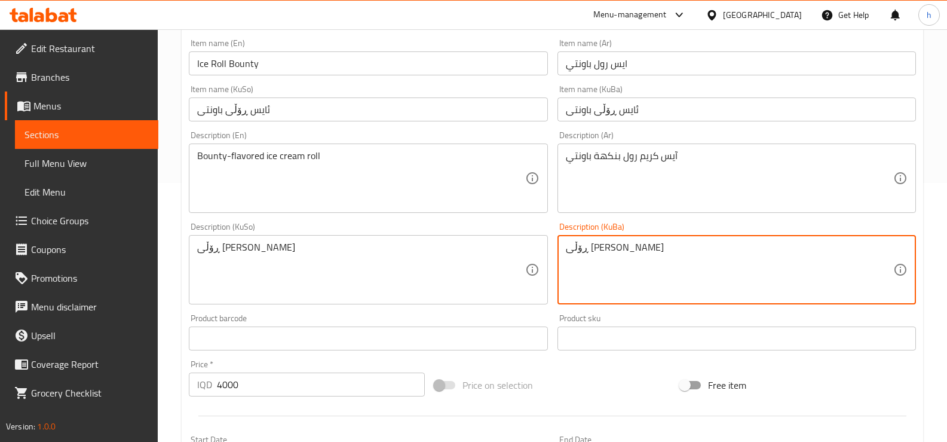
click at [636, 247] on textarea "ڕۆڵی [PERSON_NAME]" at bounding box center [730, 269] width 328 height 57
paste textarea
type textarea "ڕۆڵی ئایس کرێم بە تامی باونتی"
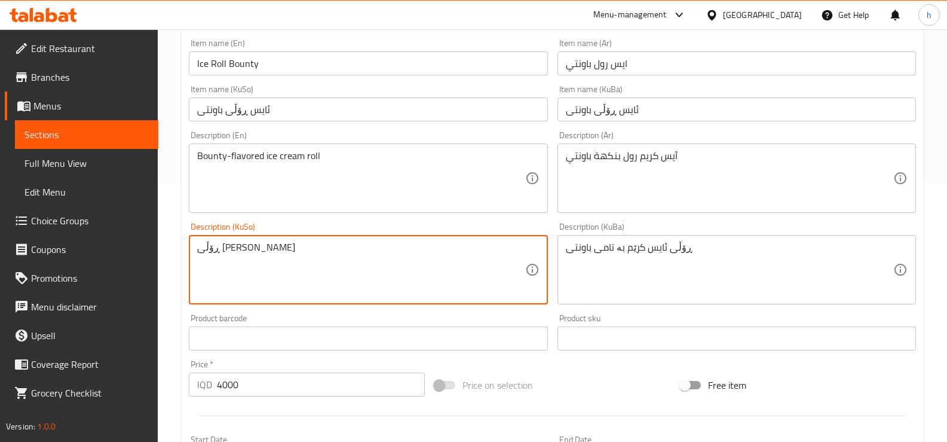
click at [267, 253] on textarea "ڕۆڵی [PERSON_NAME]" at bounding box center [361, 269] width 328 height 57
paste textarea
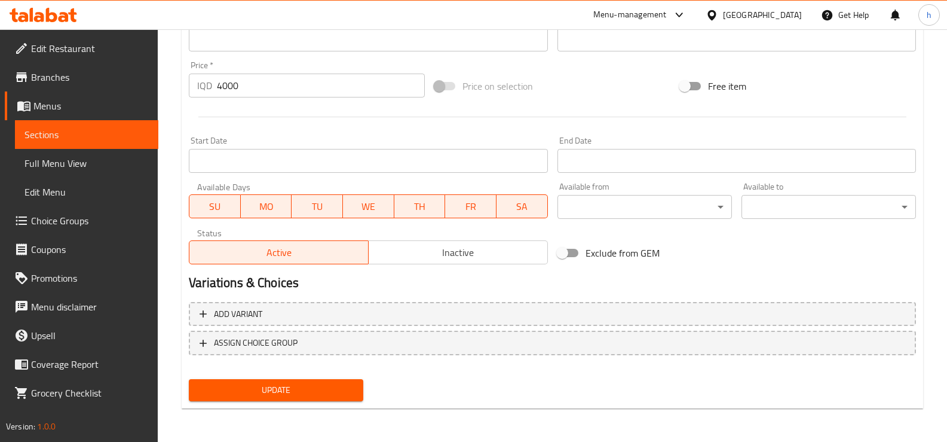
type textarea "ڕۆڵی ئایس کرێم بە تامی باونتی"
click at [261, 386] on span "Update" at bounding box center [275, 389] width 155 height 15
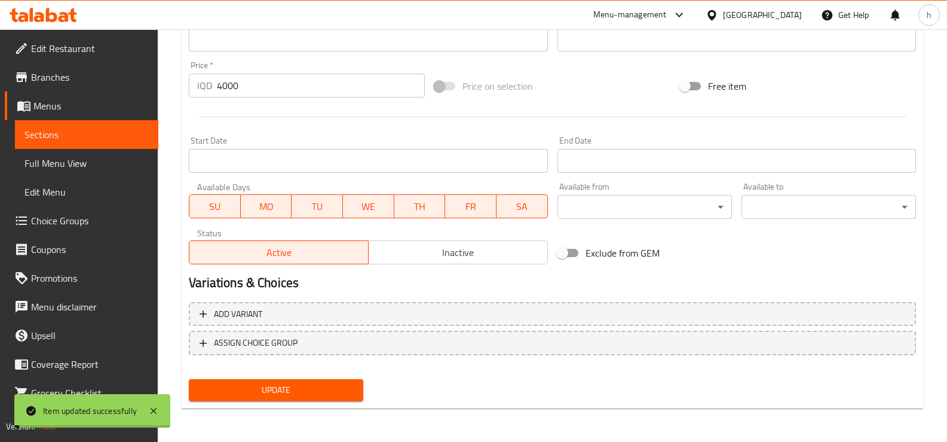
click at [48, 137] on span "Sections" at bounding box center [87, 134] width 124 height 14
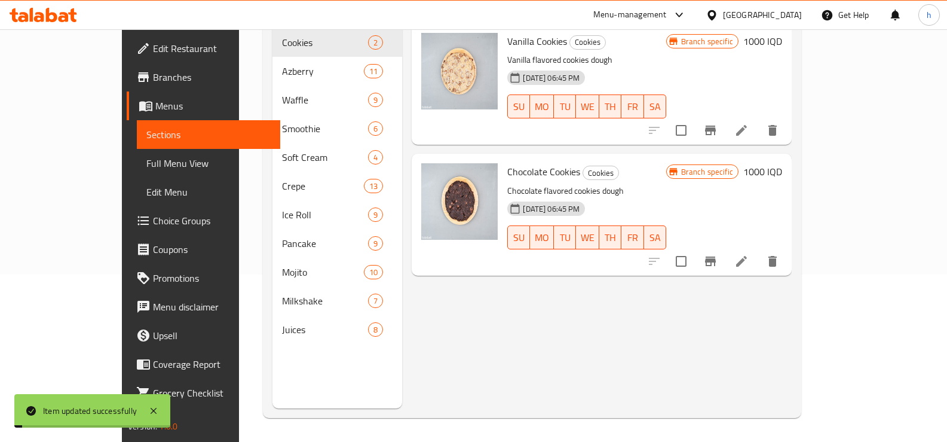
scroll to position [167, 0]
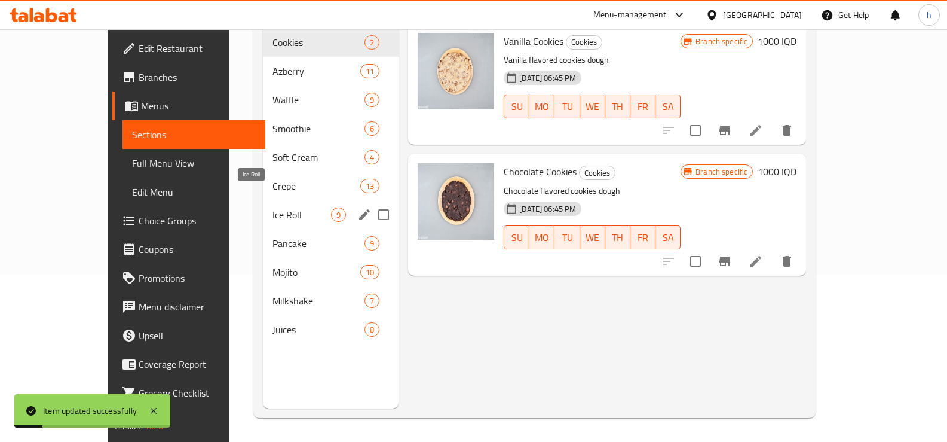
click at [273, 207] on span "Ice Roll" at bounding box center [302, 214] width 59 height 14
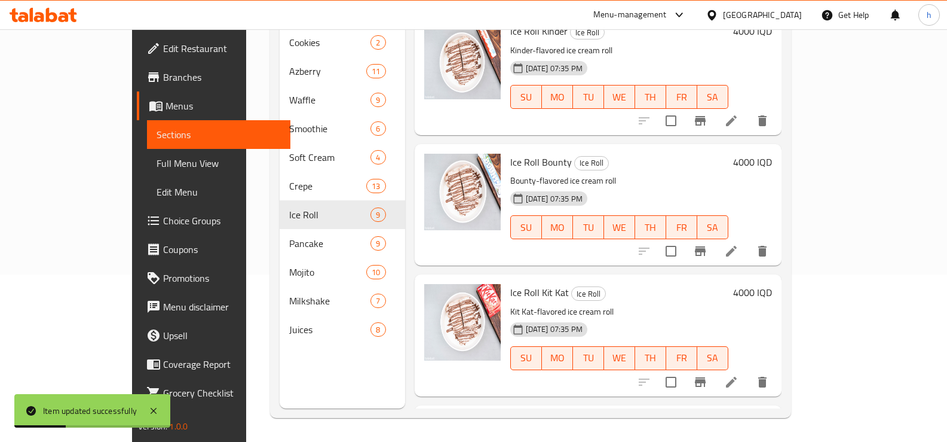
scroll to position [199, 0]
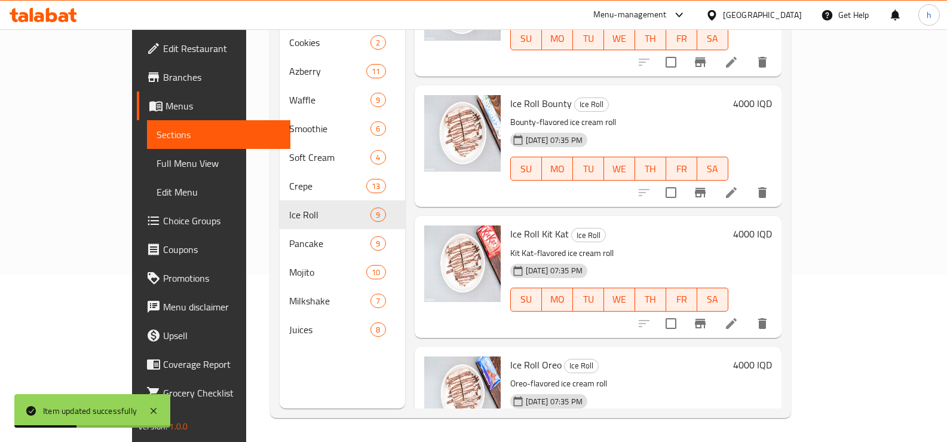
click at [739, 316] on icon at bounding box center [731, 323] width 14 height 14
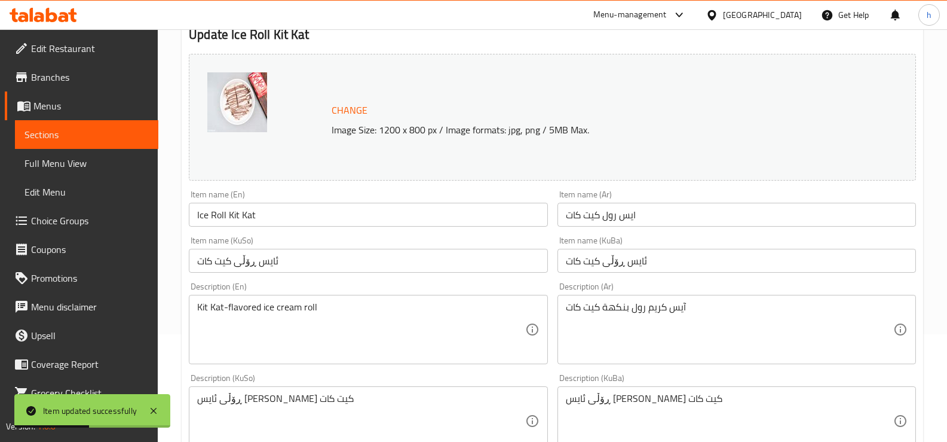
scroll to position [199, 0]
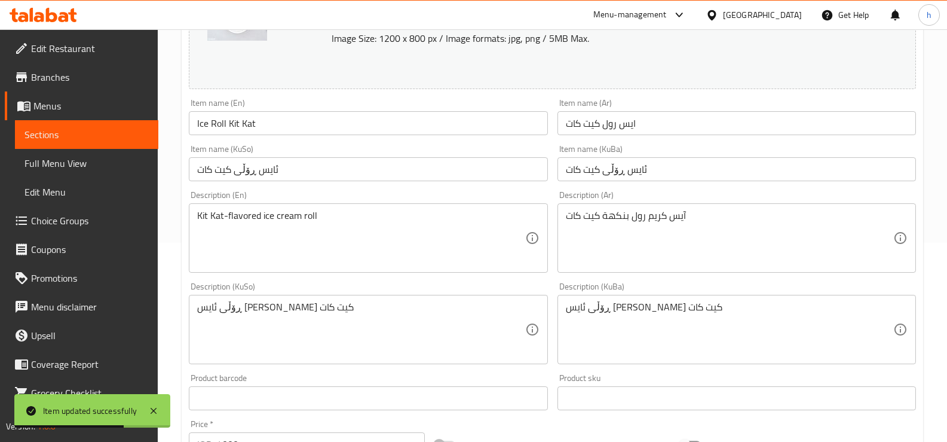
click at [642, 312] on textarea "ڕۆڵی ئایس [PERSON_NAME] کیت کات" at bounding box center [730, 329] width 328 height 57
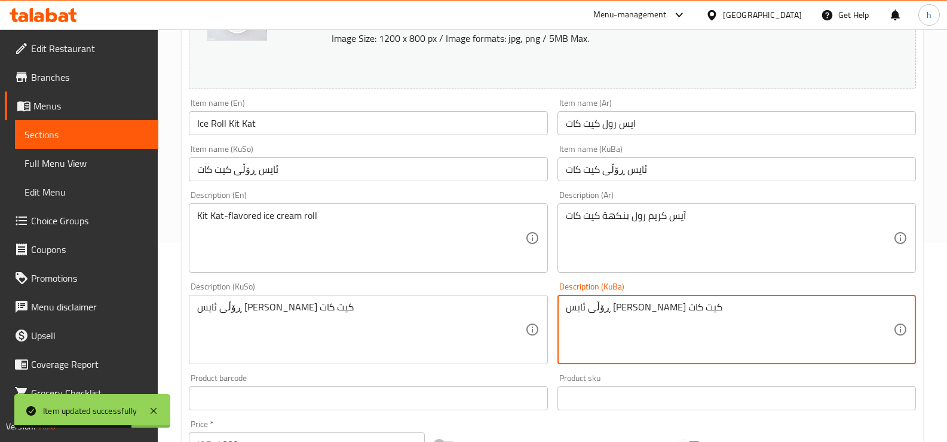
paste textarea
type textarea "ڕۆڵی ئایس کرێم بە تامی کیت کات"
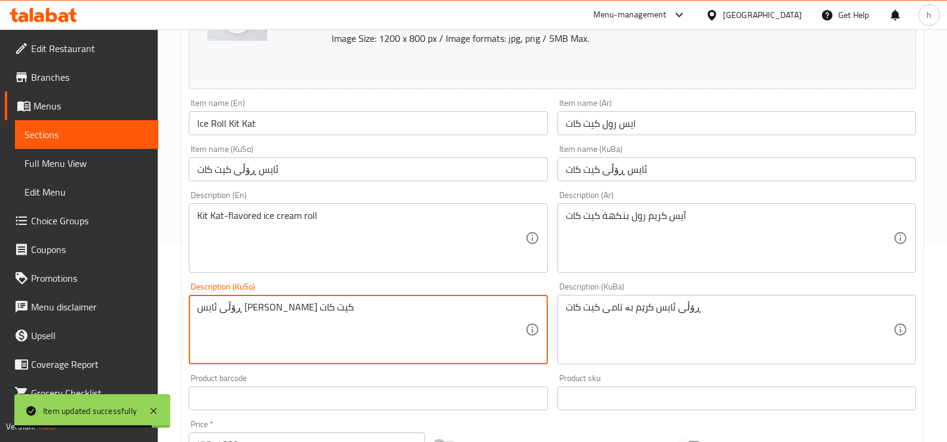
click at [271, 309] on textarea "ڕۆڵی ئایس [PERSON_NAME] کیت کات" at bounding box center [361, 329] width 328 height 57
paste textarea
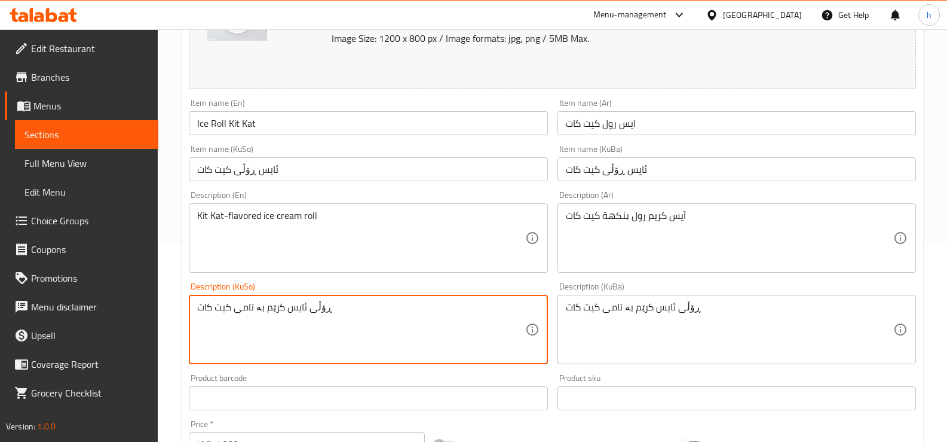
type textarea "ڕۆڵی ئایس کرێم بە تامی کیت کات"
drag, startPoint x: 628, startPoint y: 124, endPoint x: 632, endPoint y: 133, distance: 10.7
click at [628, 124] on input "ایس رول كیت كات" at bounding box center [737, 123] width 359 height 24
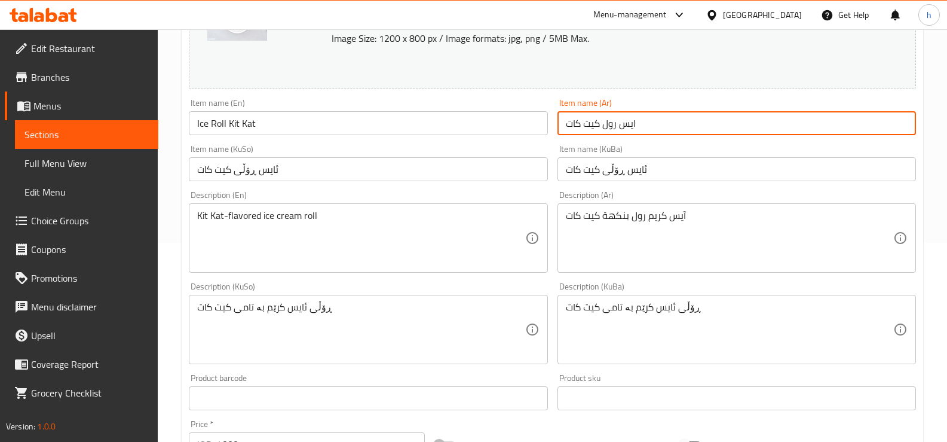
click at [592, 123] on input "ايس رول كیت كات" at bounding box center [737, 123] width 359 height 24
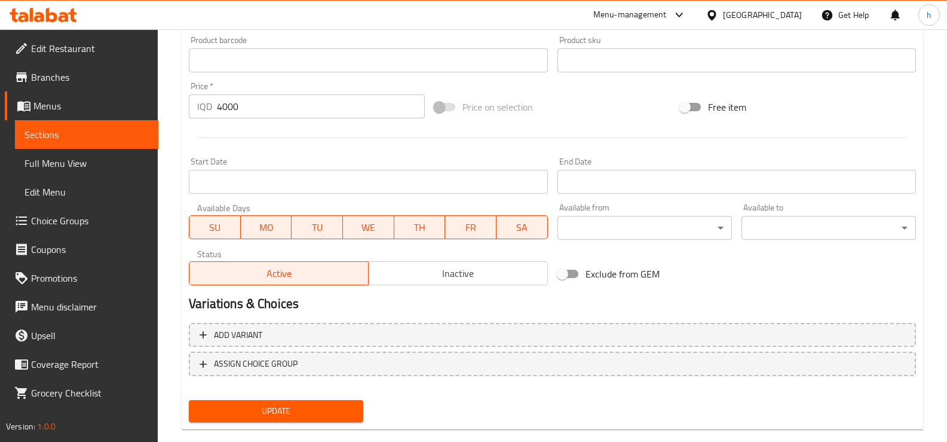
scroll to position [558, 0]
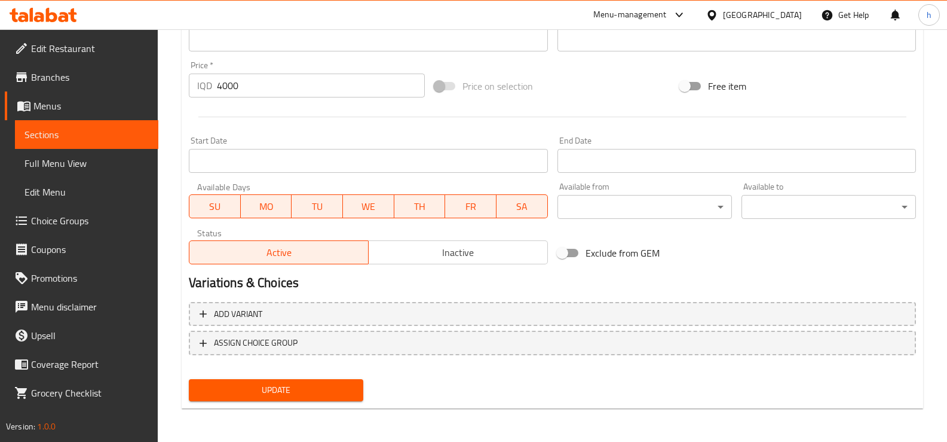
type input "ايس رول كيت كات"
click at [271, 399] on button "Update" at bounding box center [276, 390] width 175 height 22
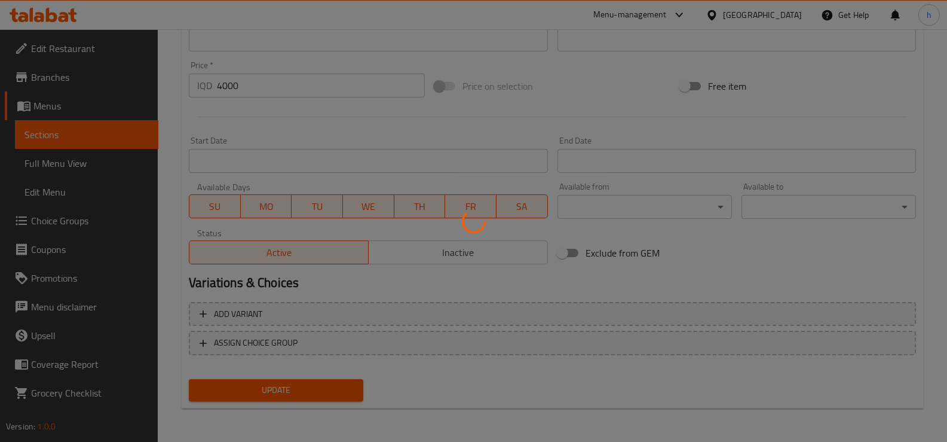
scroll to position [259, 0]
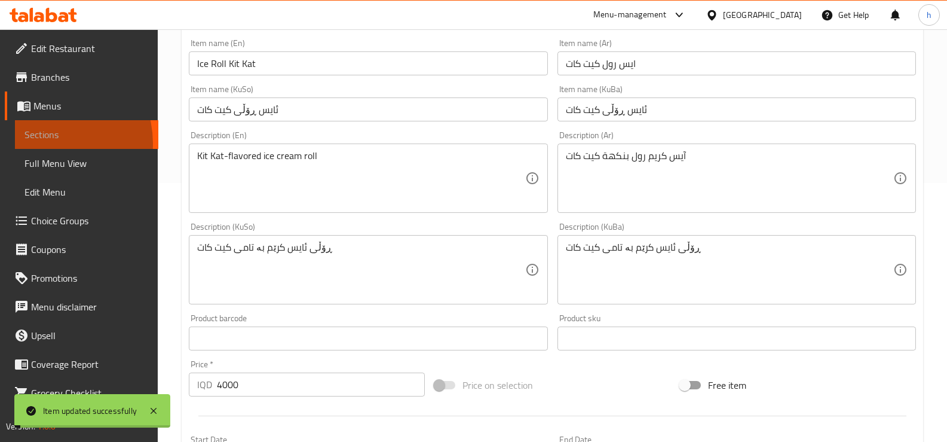
click at [47, 143] on link "Sections" at bounding box center [86, 134] width 143 height 29
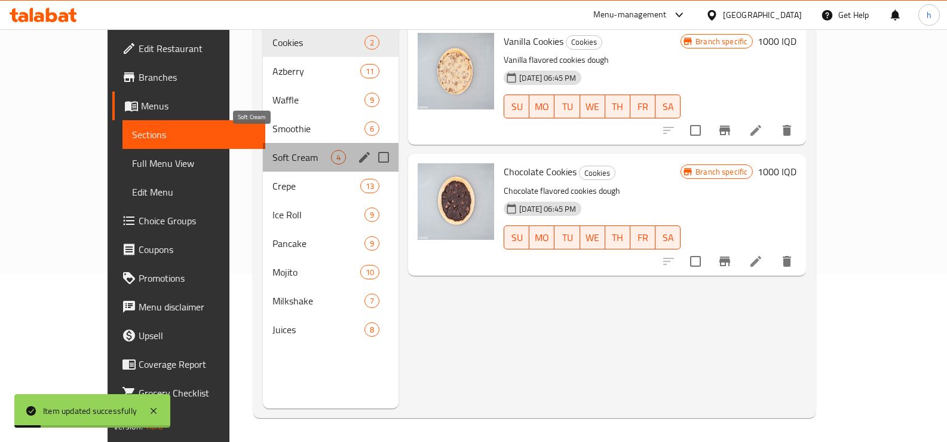
click at [273, 150] on span "Soft Cream" at bounding box center [302, 157] width 59 height 14
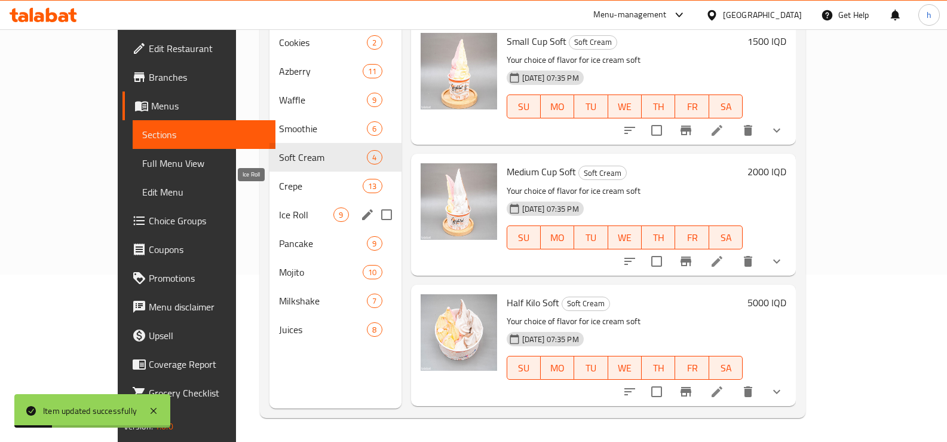
click at [279, 207] on span "Ice Roll" at bounding box center [306, 214] width 54 height 14
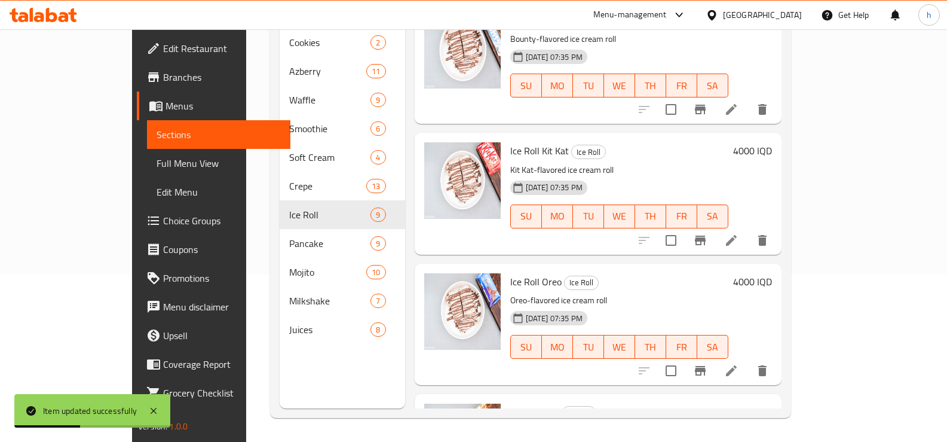
scroll to position [299, 0]
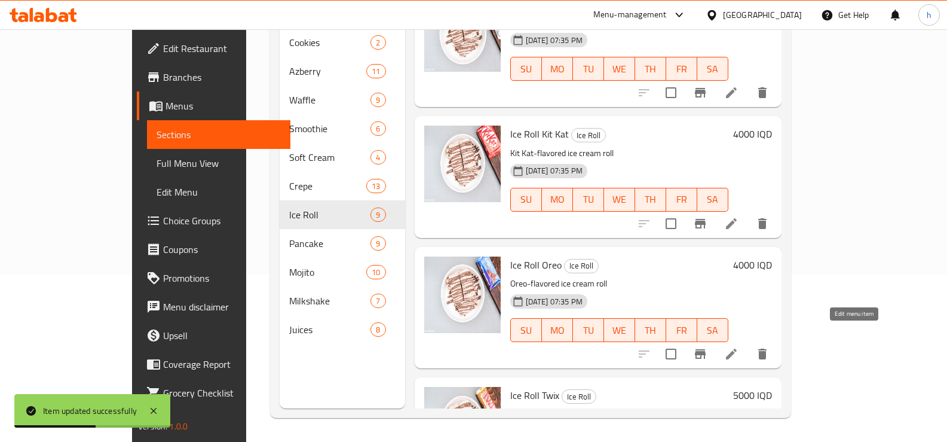
click at [737, 348] on icon at bounding box center [731, 353] width 11 height 11
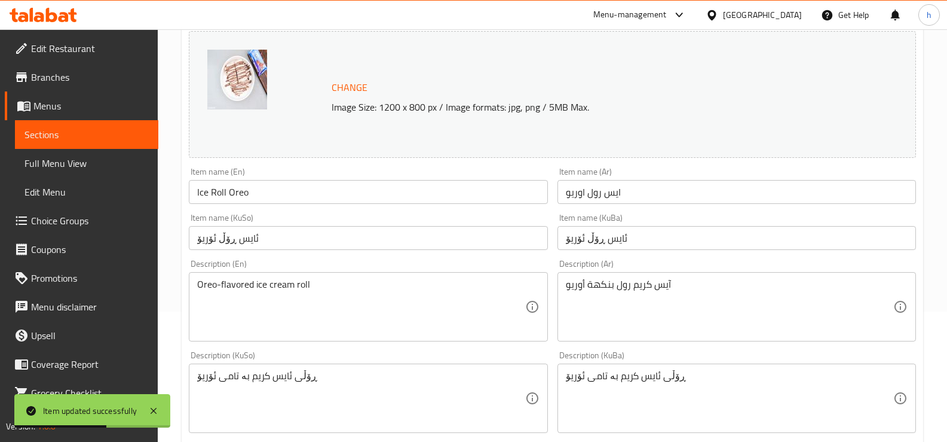
scroll to position [299, 0]
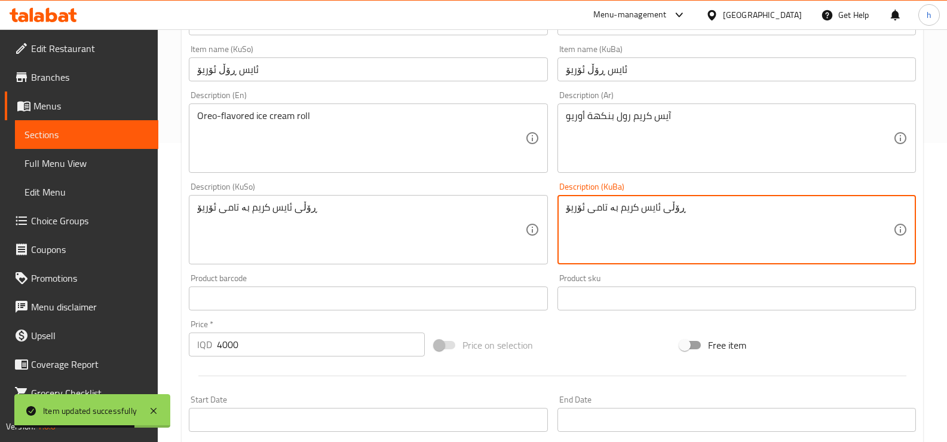
click at [626, 206] on textarea "ڕۆڵی ئایس کریم بە تامی ئۆریۆ" at bounding box center [730, 229] width 328 height 57
paste textarea
type textarea "ڕۆڵی ئایس کرێم بە تامی ئۆریۆ"
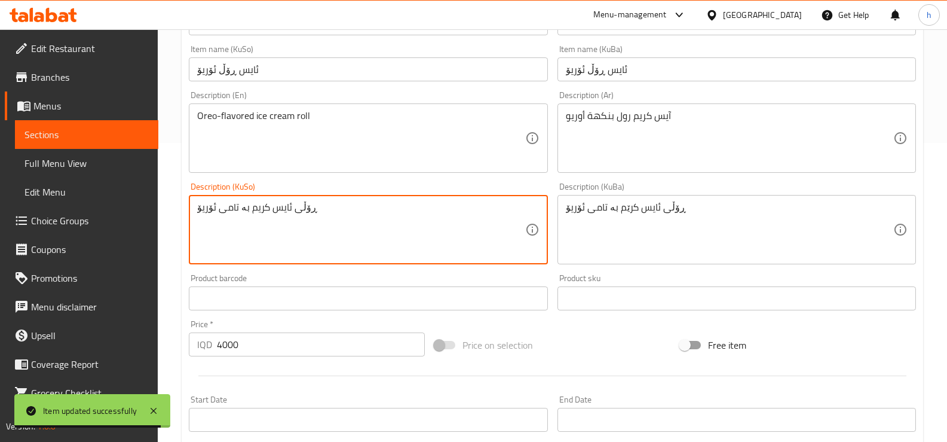
click at [255, 210] on textarea "ڕۆڵی ئایس کریم بە تامی ئۆریۆ" at bounding box center [361, 229] width 328 height 57
paste textarea
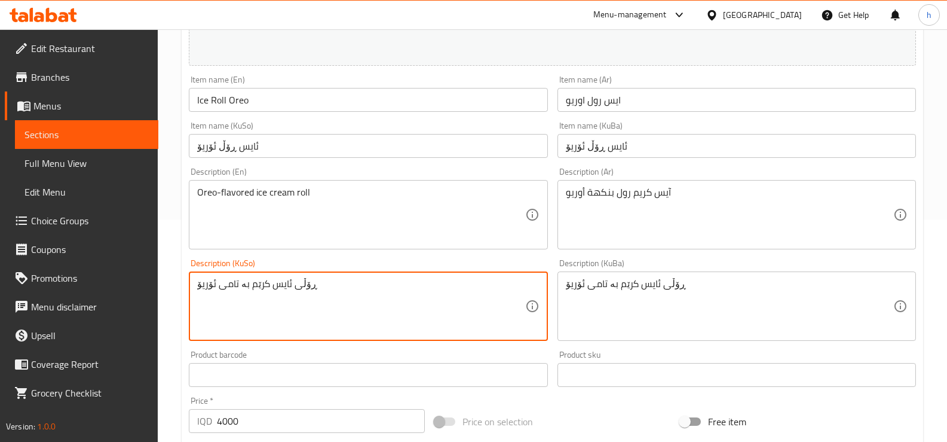
scroll to position [199, 0]
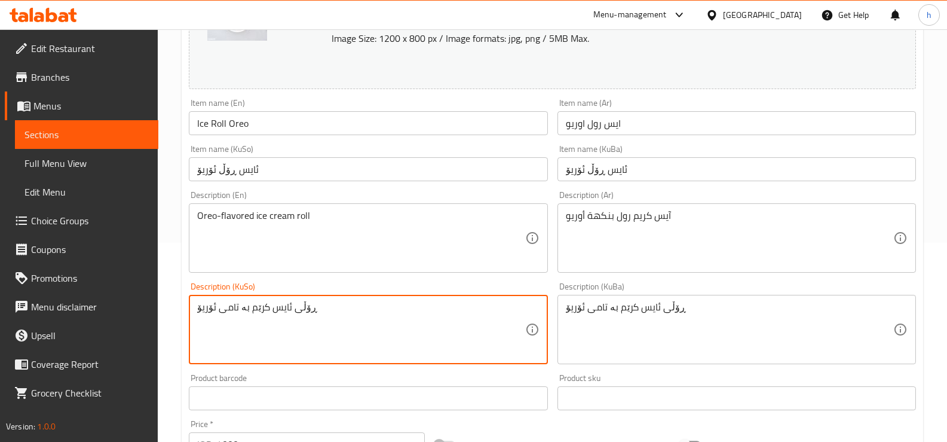
type textarea "ڕۆڵی ئایس کرێم بە تامی ئۆریۆ"
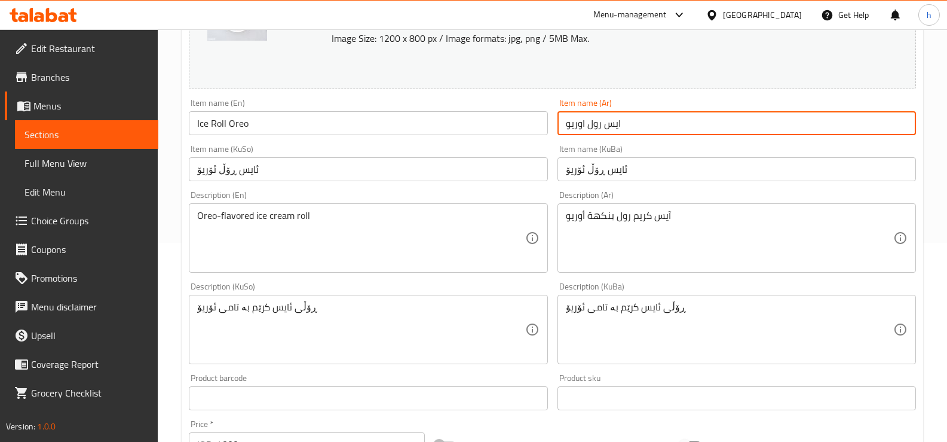
click at [614, 122] on input "ایس رول اوریو" at bounding box center [737, 123] width 359 height 24
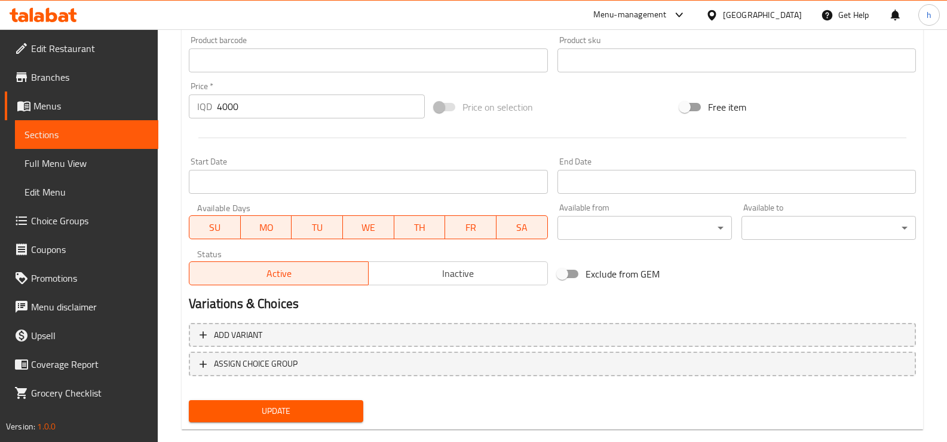
scroll to position [558, 0]
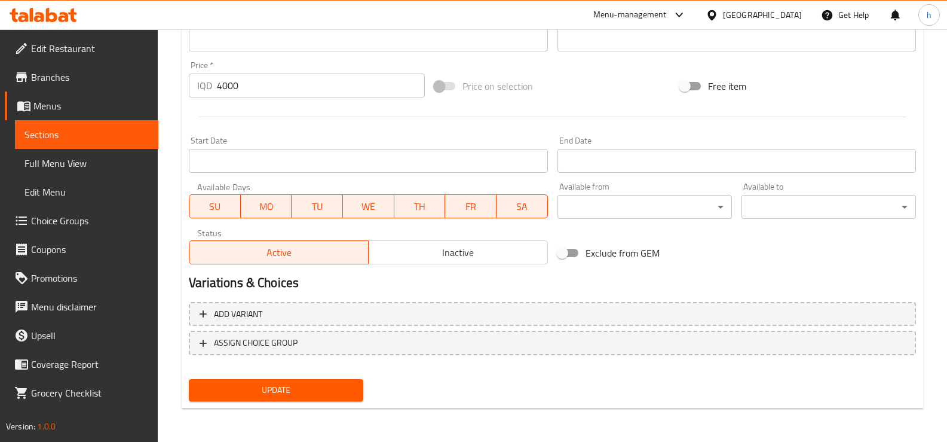
type input "ايس رول اوريو"
click at [278, 390] on span "Update" at bounding box center [275, 389] width 155 height 15
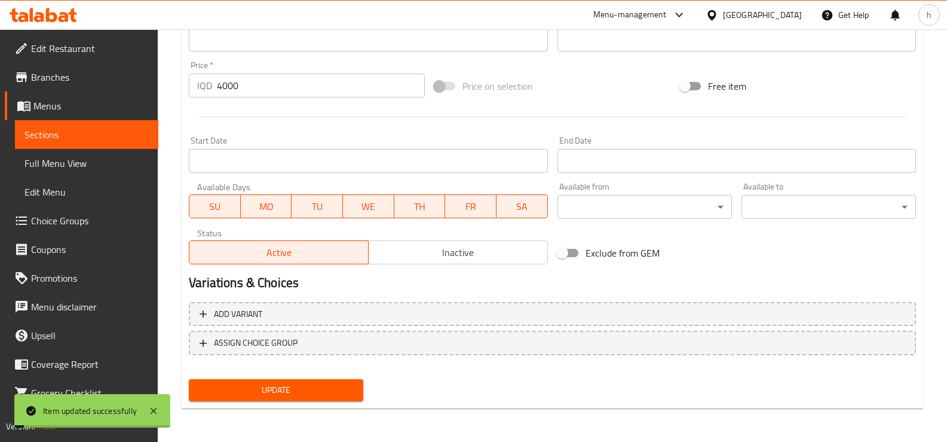
click at [30, 146] on link "Sections" at bounding box center [86, 134] width 143 height 29
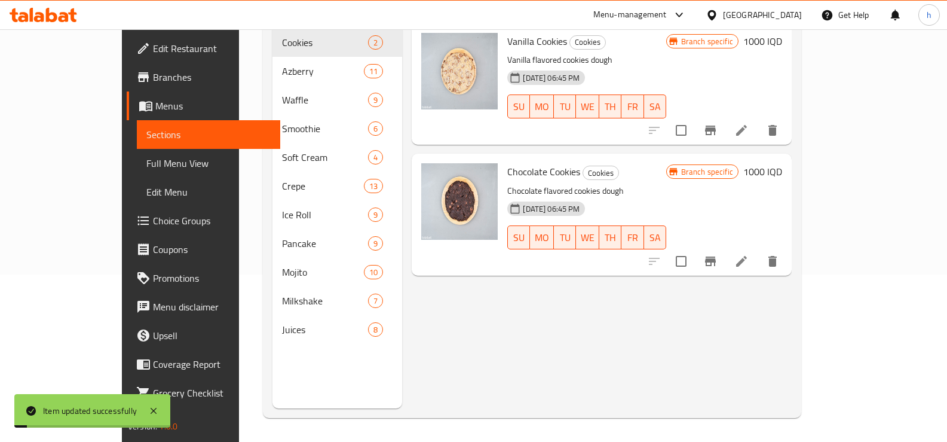
scroll to position [167, 0]
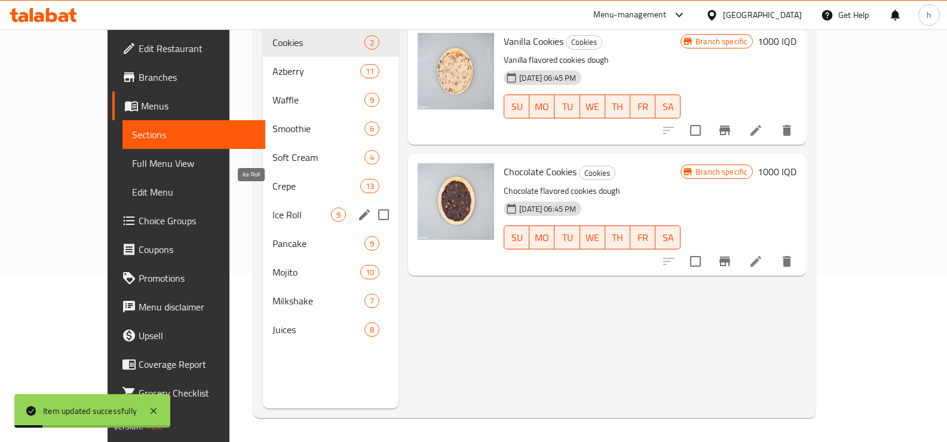
drag, startPoint x: 213, startPoint y: 192, endPoint x: 363, endPoint y: 271, distance: 169.7
click at [273, 207] on span "Ice Roll" at bounding box center [302, 214] width 59 height 14
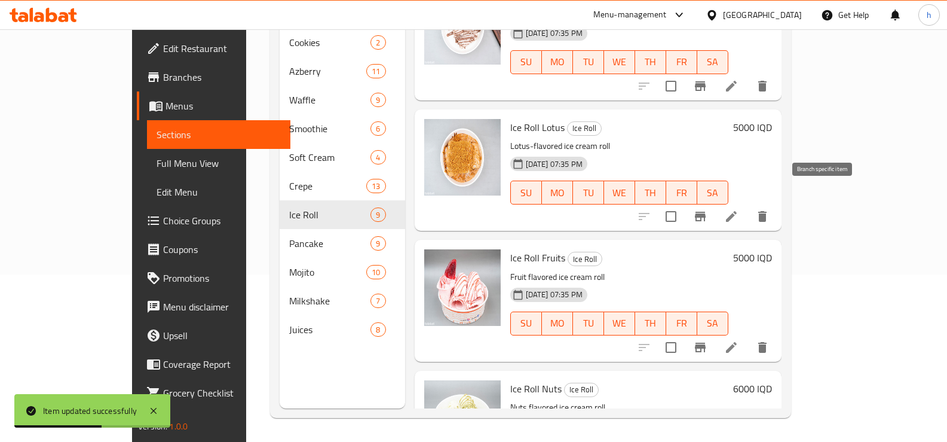
scroll to position [598, 0]
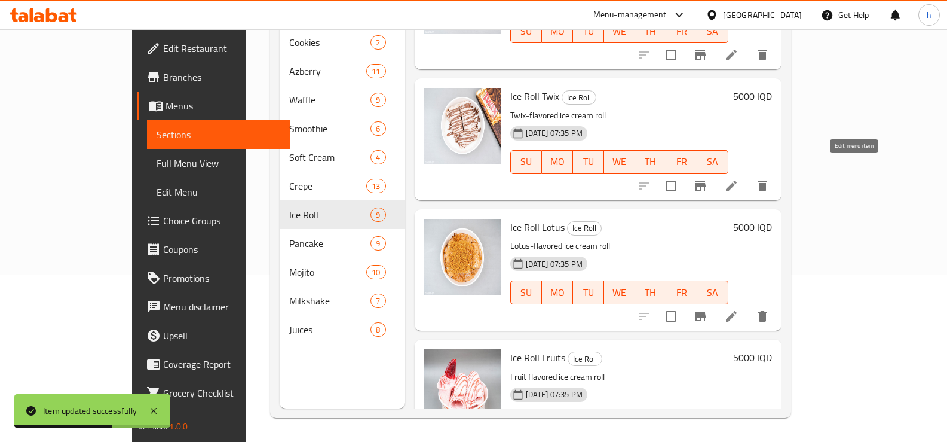
click at [737, 180] on icon at bounding box center [731, 185] width 11 height 11
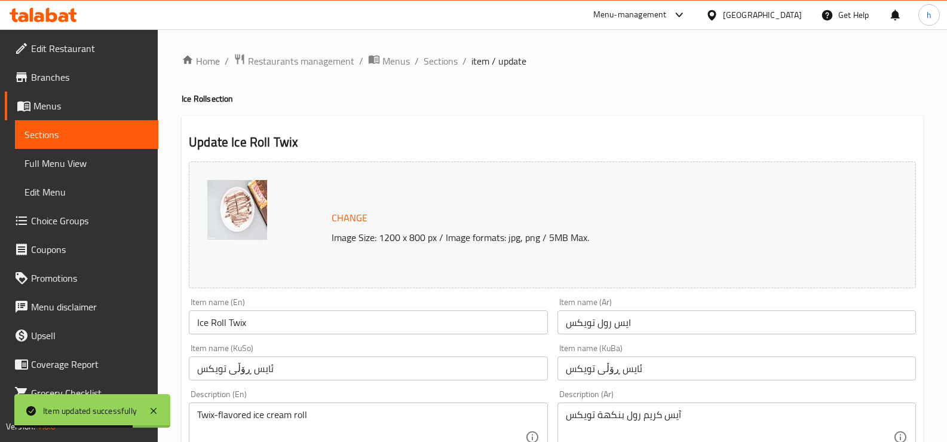
scroll to position [199, 0]
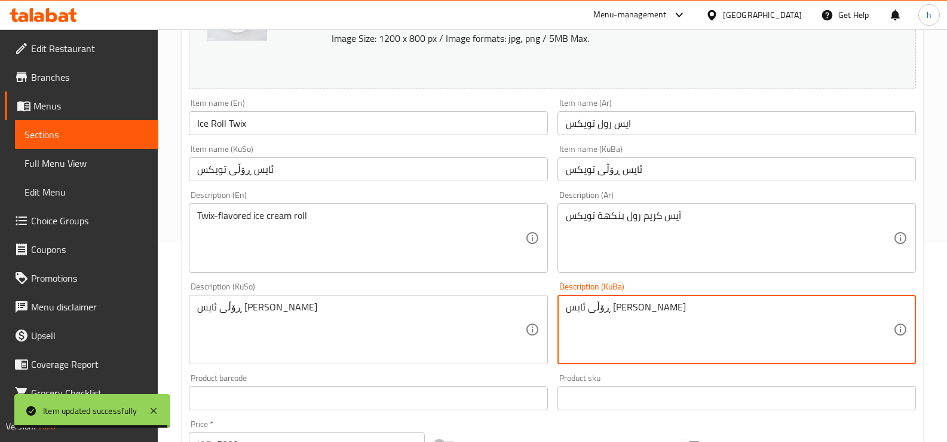
click at [635, 308] on textarea "ڕۆڵی ئایس [PERSON_NAME]" at bounding box center [730, 329] width 328 height 57
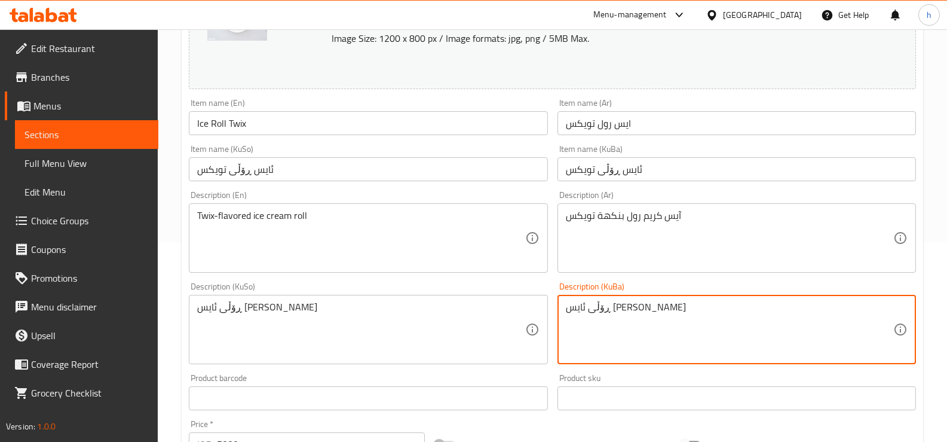
paste textarea "م"
type textarea "ڕۆڵی ئایس کرێم بە تامی تویکس"
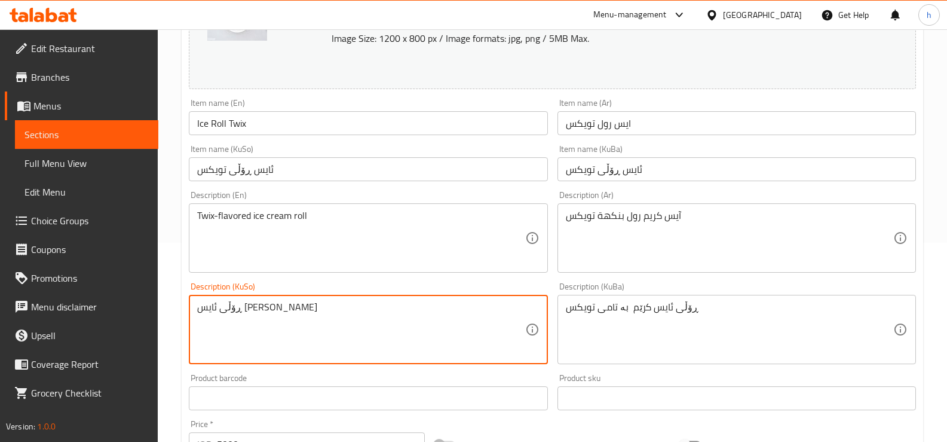
click at [266, 307] on textarea "ڕۆڵی ئایس [PERSON_NAME]" at bounding box center [361, 329] width 328 height 57
click at [270, 309] on textarea "ڕۆڵی ئایس [PERSON_NAME]" at bounding box center [361, 329] width 328 height 57
paste textarea
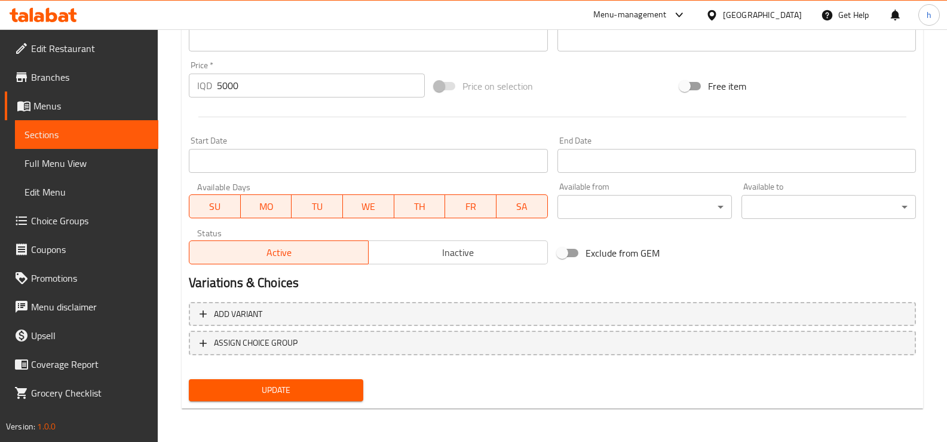
type textarea "ڕۆڵی ئایس کرێم بە تامی تویکس"
click at [314, 382] on button "Update" at bounding box center [276, 390] width 175 height 22
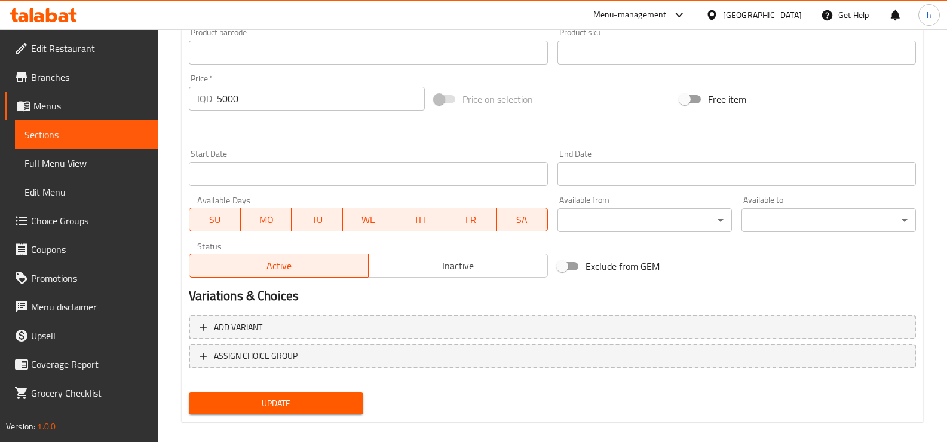
scroll to position [102, 0]
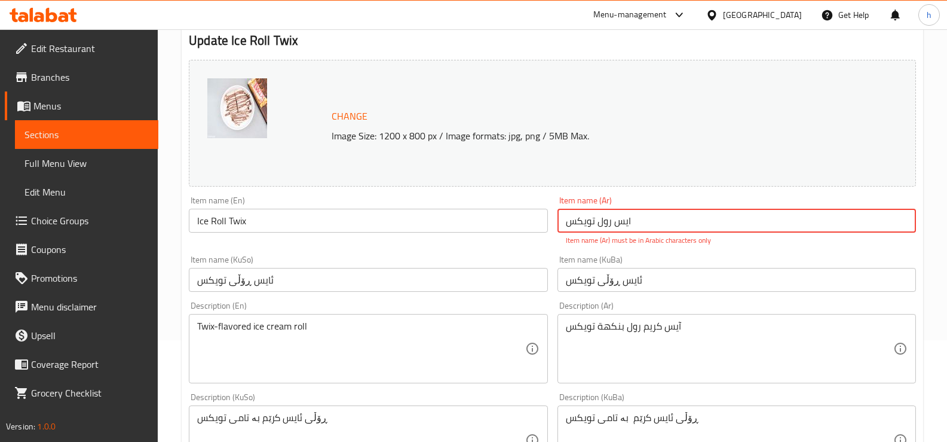
click at [623, 220] on input "ایس رول تویكس" at bounding box center [737, 221] width 359 height 24
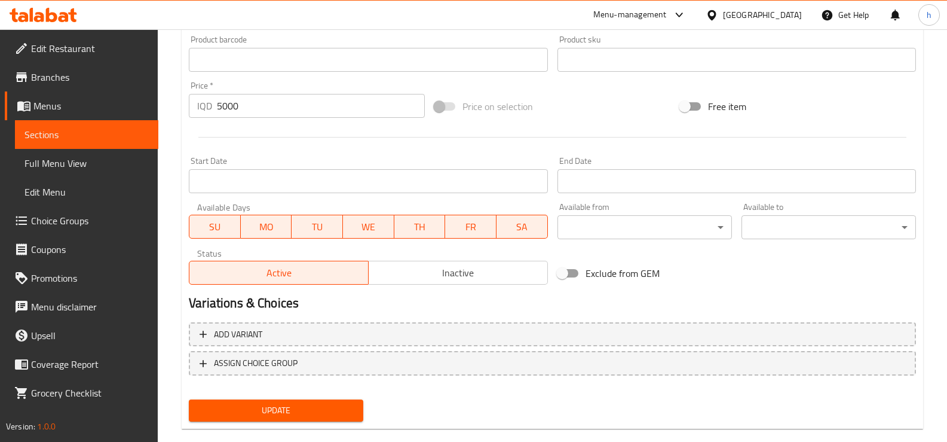
scroll to position [558, 0]
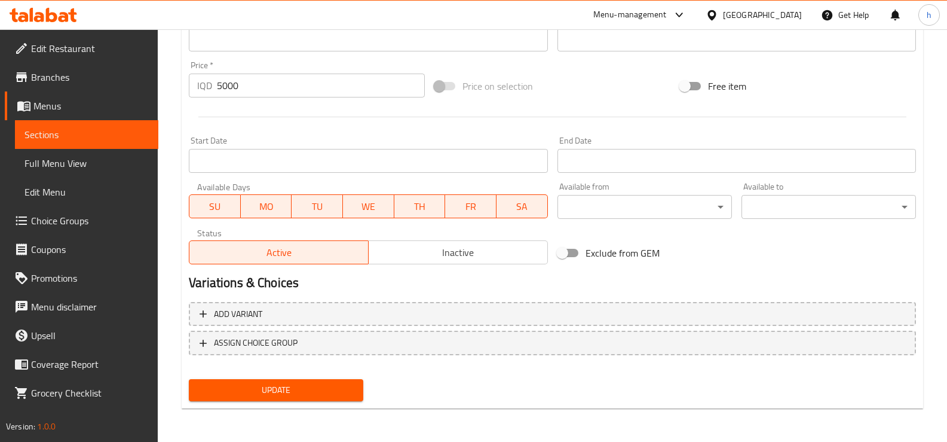
type input "ايس رول تويكس"
click at [307, 390] on span "Update" at bounding box center [275, 389] width 155 height 15
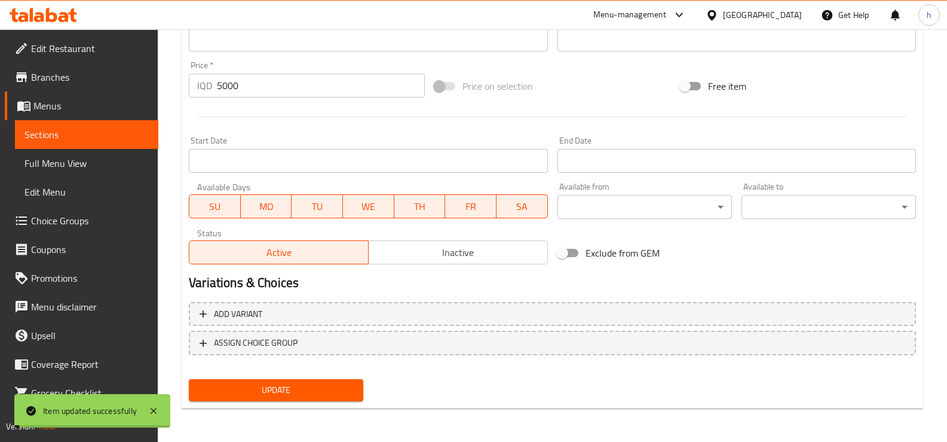
click at [54, 145] on link "Sections" at bounding box center [86, 134] width 143 height 29
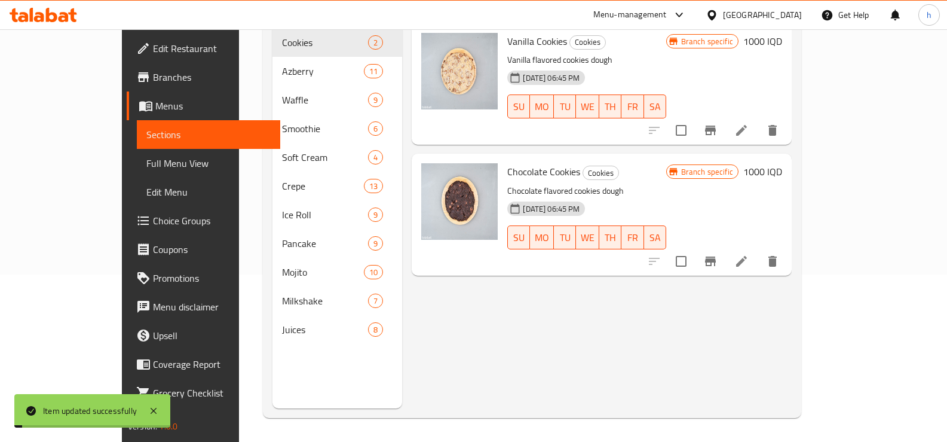
scroll to position [167, 0]
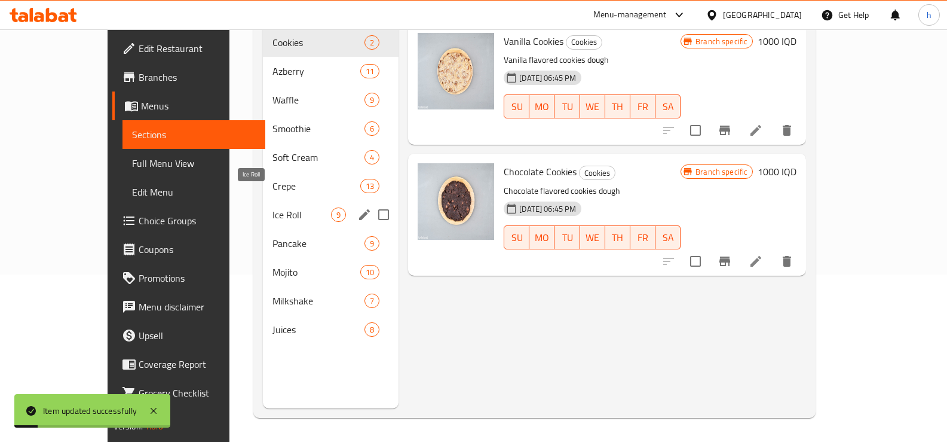
click at [273, 207] on span "Ice Roll" at bounding box center [302, 214] width 59 height 14
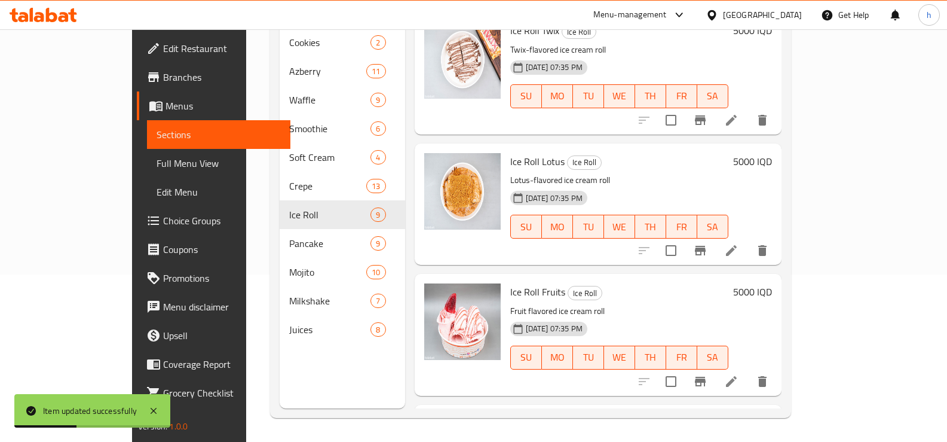
scroll to position [564, 0]
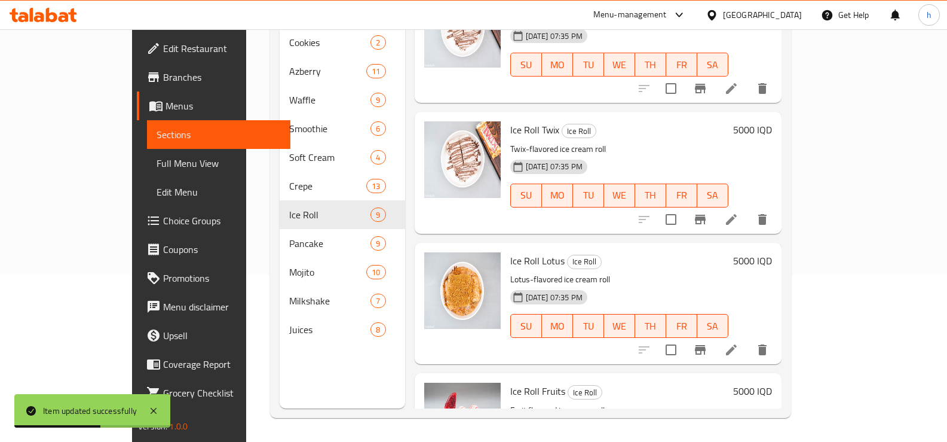
click at [748, 339] on li at bounding box center [731, 350] width 33 height 22
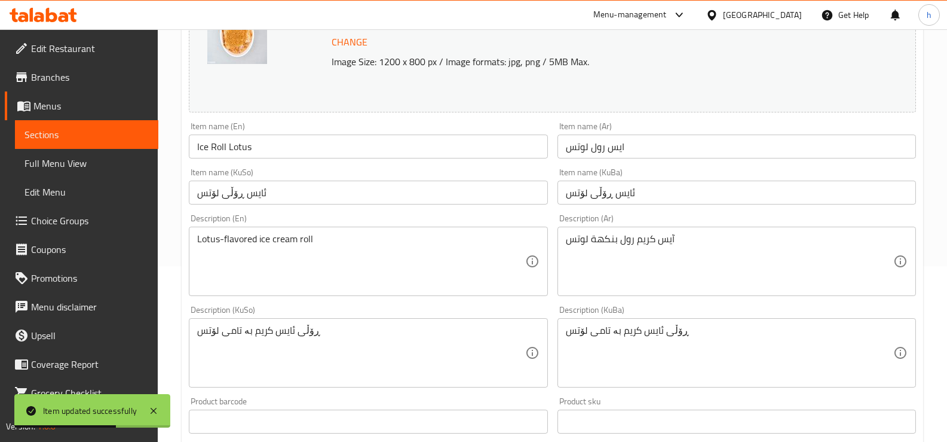
scroll to position [299, 0]
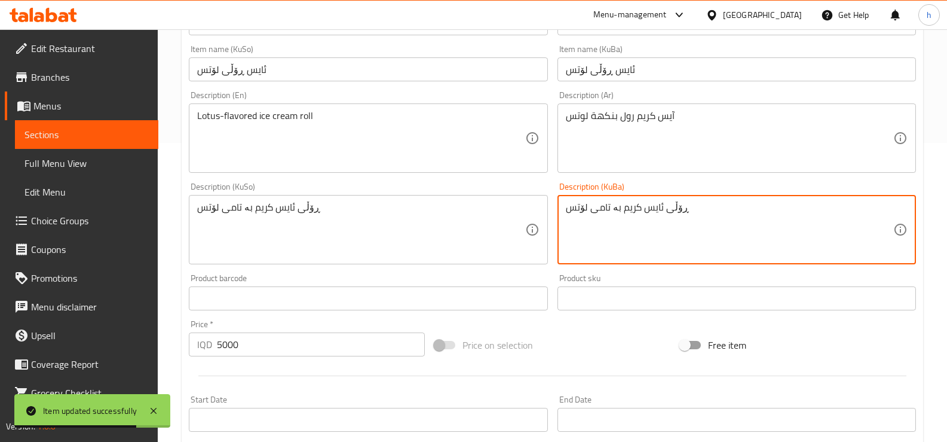
click at [628, 213] on textarea "ڕۆڵی ئایس کریم بە تامی لۆتس" at bounding box center [730, 229] width 328 height 57
paste textarea
type textarea "ڕۆڵی ئایس کرێم بە تامی لۆتس"
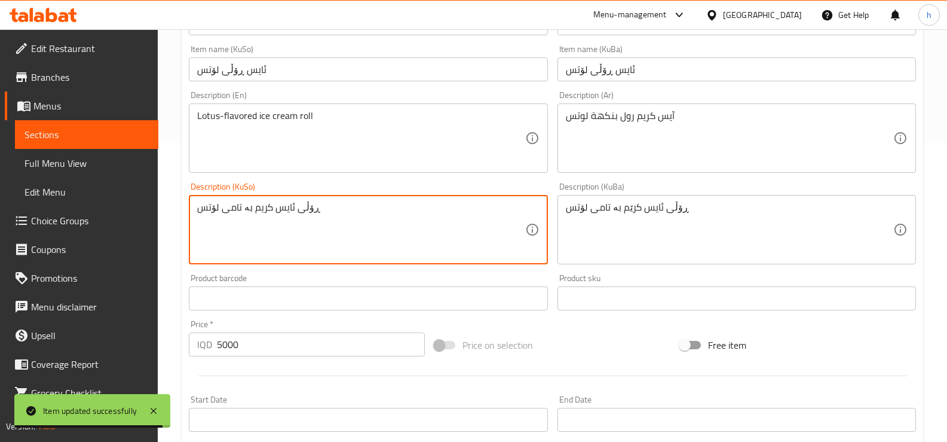
click at [266, 207] on textarea "ڕۆڵی ئایس کریم بە تامی لۆتس" at bounding box center [361, 229] width 328 height 57
paste textarea
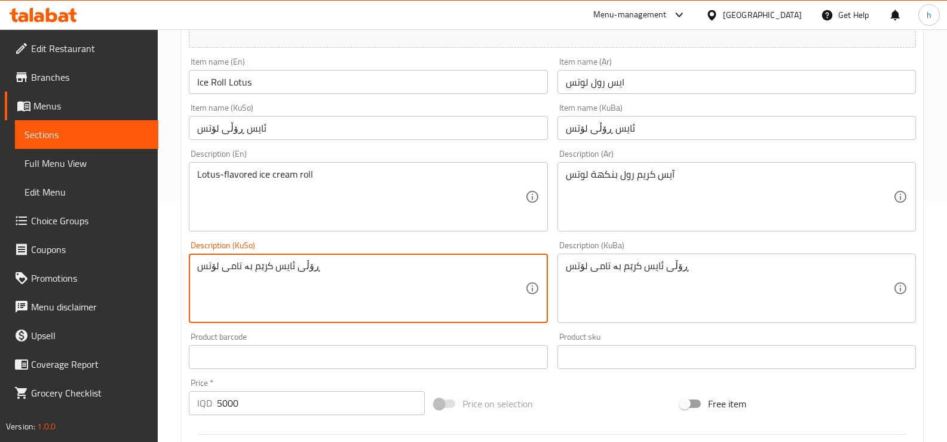
scroll to position [199, 0]
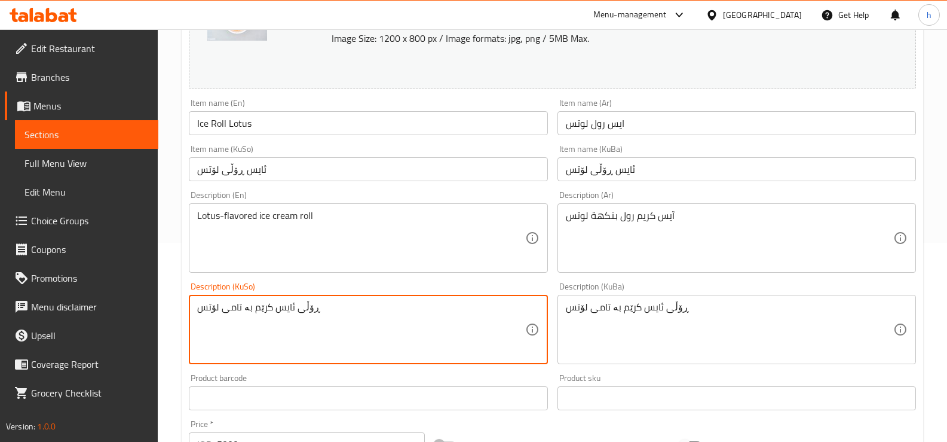
type textarea "ڕۆڵی ئایس کرێم بە تامی لۆتس"
click at [618, 124] on input "ایس رول لوتس" at bounding box center [737, 123] width 359 height 24
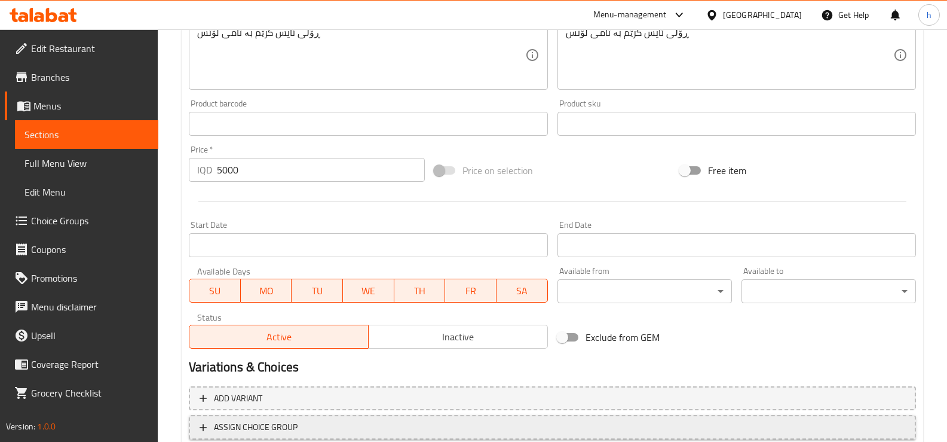
scroll to position [558, 0]
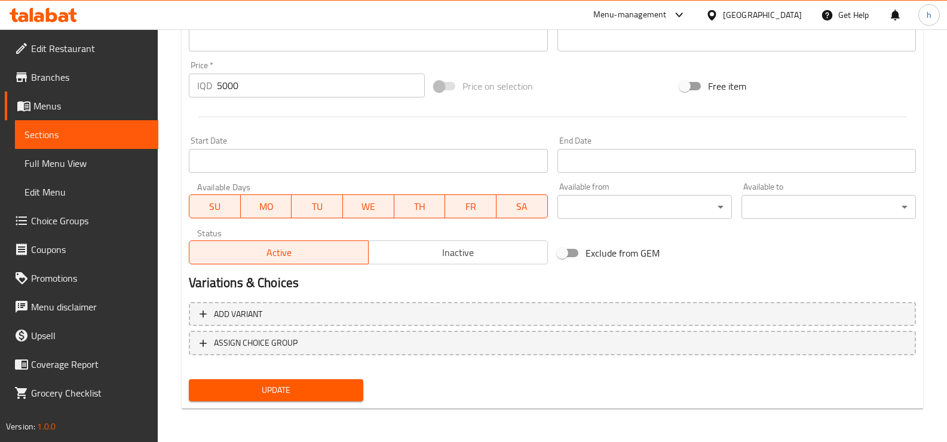
type input "ايس رول لوتس"
click at [314, 380] on button "Update" at bounding box center [276, 390] width 175 height 22
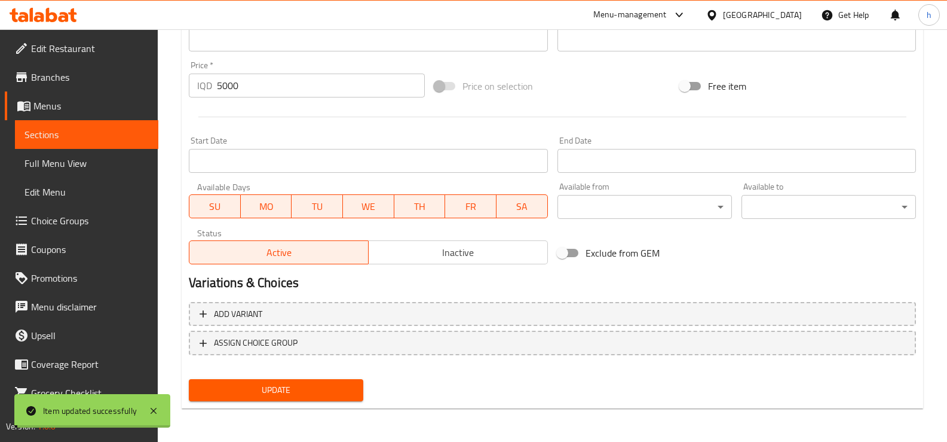
click at [44, 143] on link "Sections" at bounding box center [86, 134] width 143 height 29
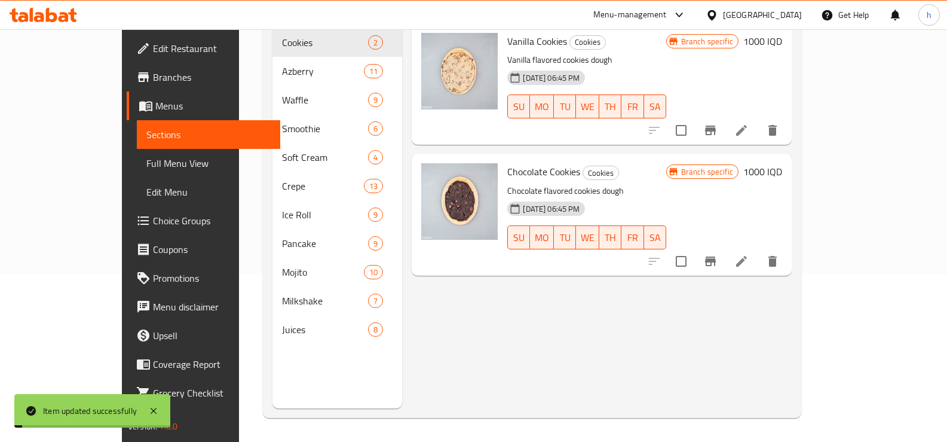
scroll to position [167, 0]
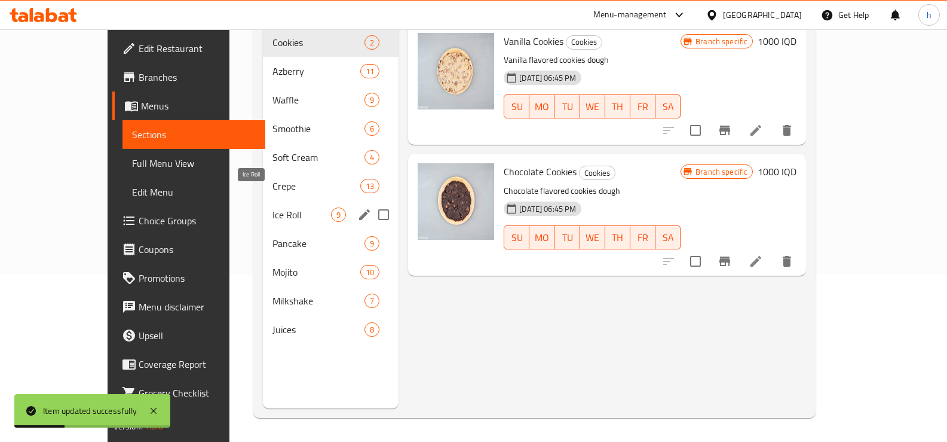
click at [273, 207] on span "Ice Roll" at bounding box center [302, 214] width 59 height 14
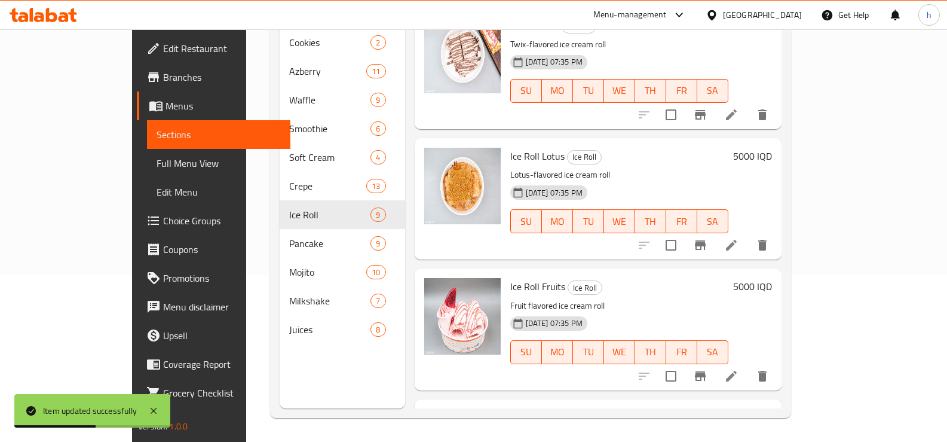
scroll to position [763, 0]
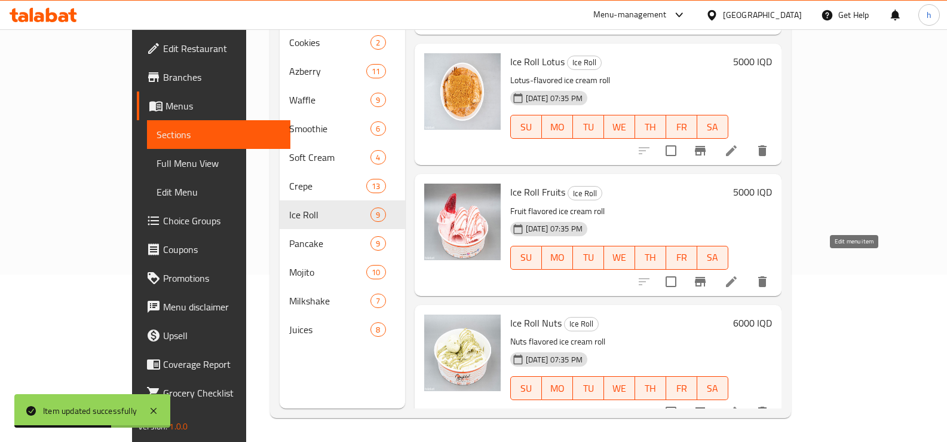
click at [739, 274] on icon at bounding box center [731, 281] width 14 height 14
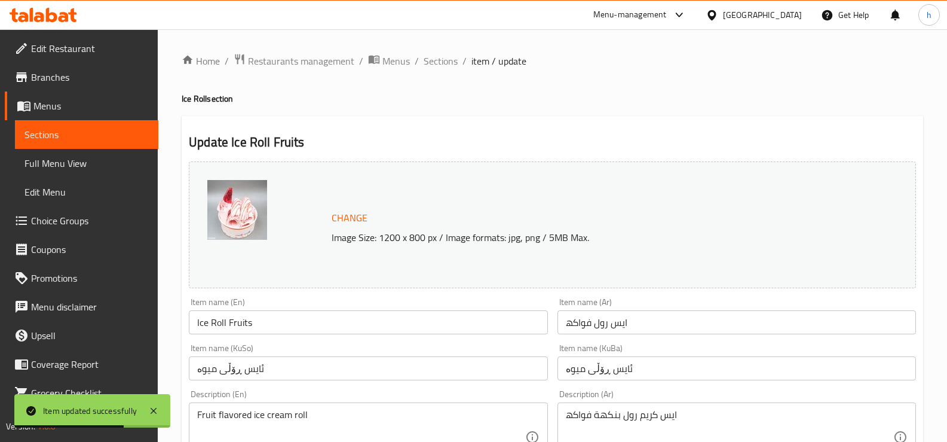
scroll to position [299, 0]
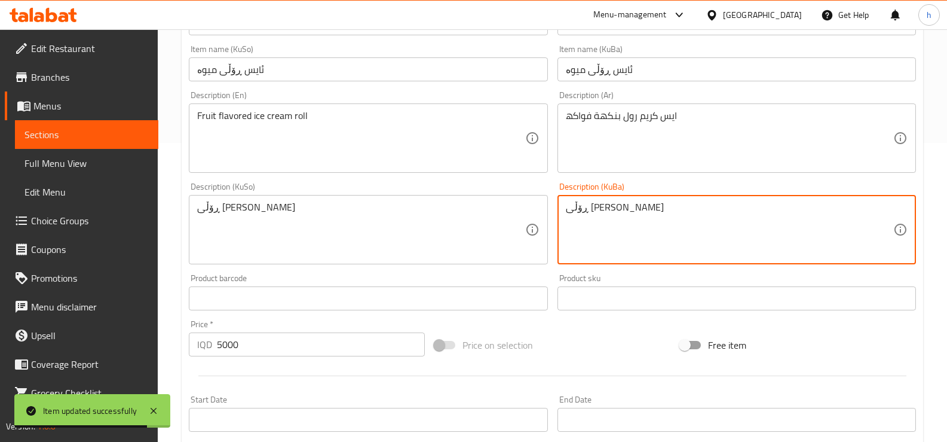
click at [627, 212] on textarea "ڕۆڵی [PERSON_NAME]" at bounding box center [730, 229] width 328 height 57
paste textarea
type textarea "ڕۆڵی ئایس کرێم بە تامی میوە"
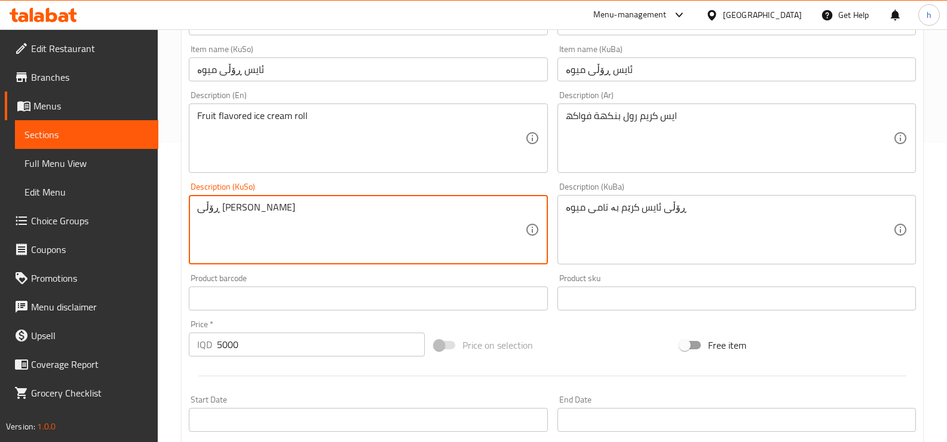
click at [257, 209] on textarea "ڕۆڵی [PERSON_NAME]" at bounding box center [361, 229] width 328 height 57
paste textarea
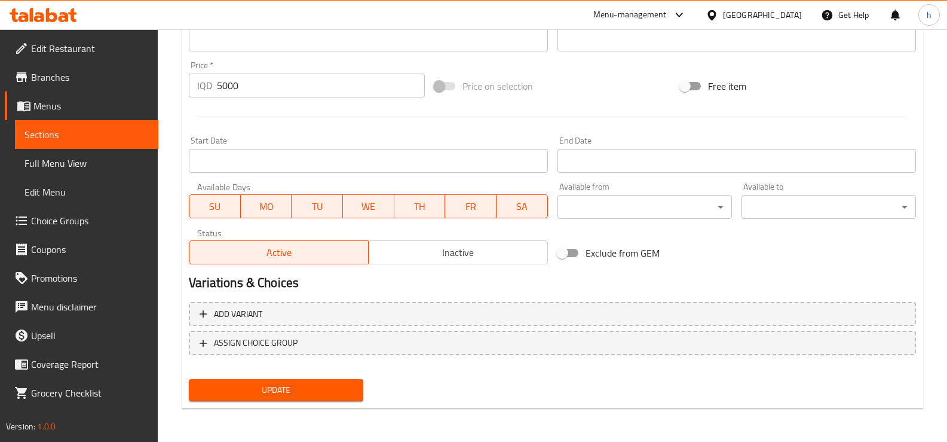
type textarea "ڕۆڵی ئایس کرێم بە تامی میوە"
click at [311, 390] on span "Update" at bounding box center [275, 389] width 155 height 15
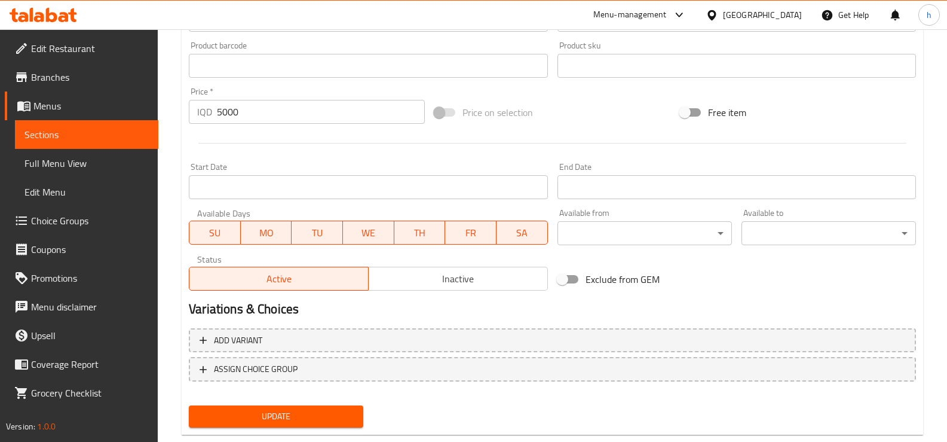
scroll to position [102, 0]
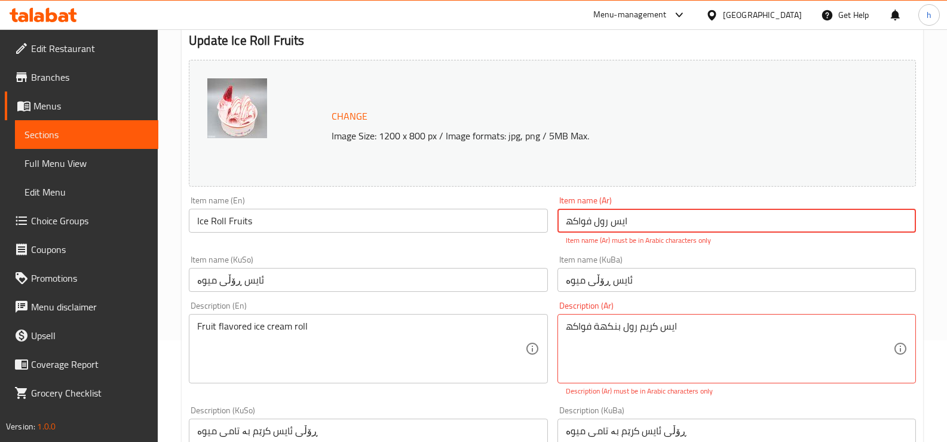
drag, startPoint x: 620, startPoint y: 224, endPoint x: 657, endPoint y: 301, distance: 85.3
click at [622, 228] on input "ایس رول فواكھ" at bounding box center [737, 221] width 359 height 24
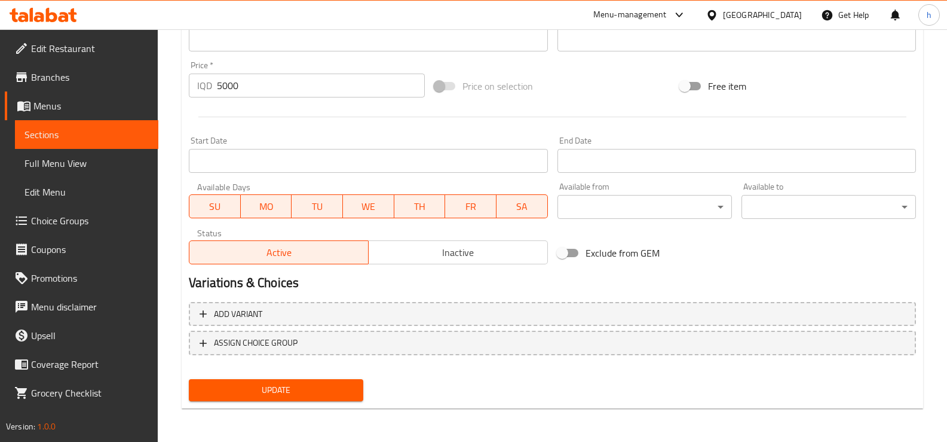
click at [270, 379] on button "Update" at bounding box center [276, 390] width 175 height 22
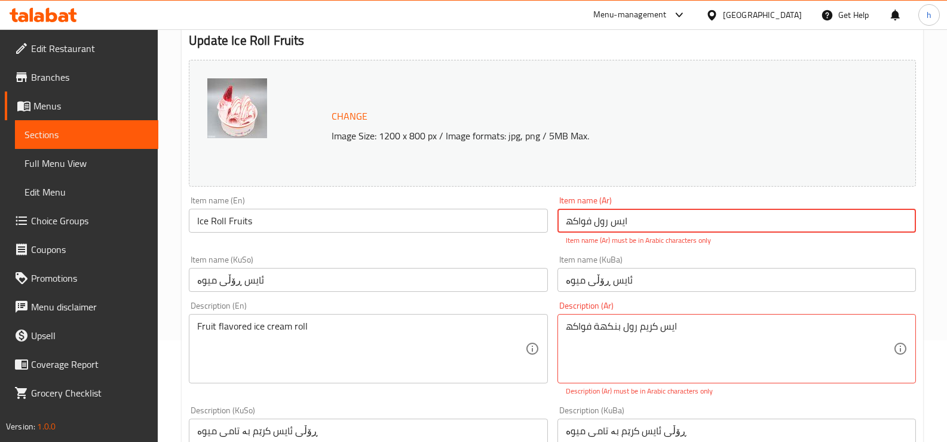
click at [565, 217] on input "ايس رول فواكھ" at bounding box center [737, 221] width 359 height 24
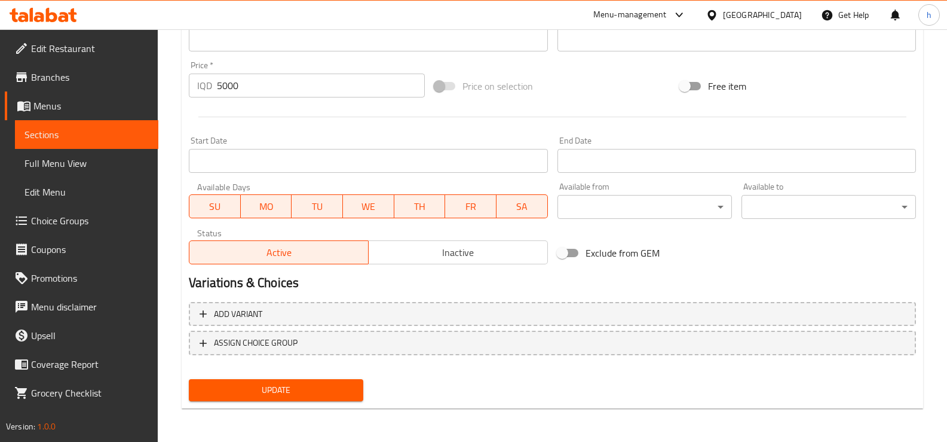
type input "ايس رول فواكه"
click at [351, 386] on span "Update" at bounding box center [275, 389] width 155 height 15
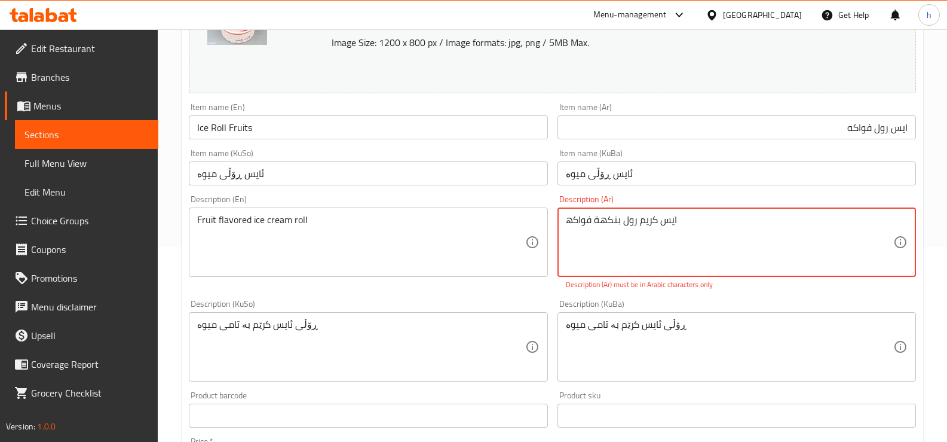
click at [672, 221] on textarea "ایس كریم رول بنكھة فواكھ" at bounding box center [730, 242] width 328 height 57
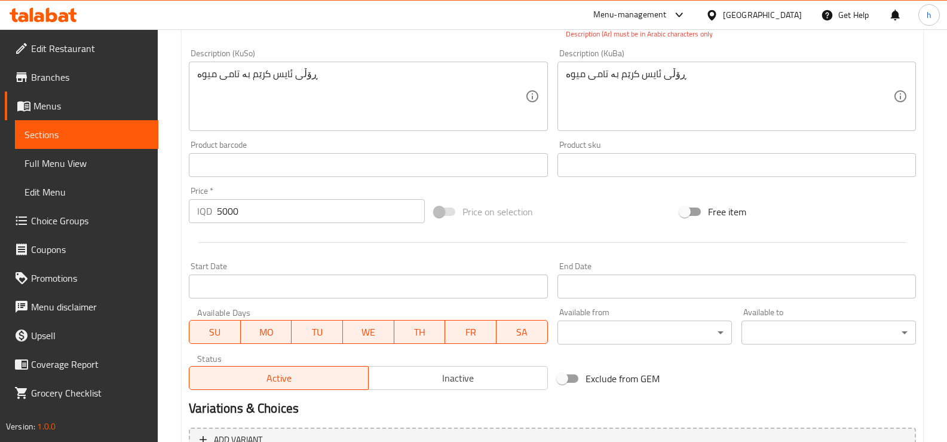
scroll to position [571, 0]
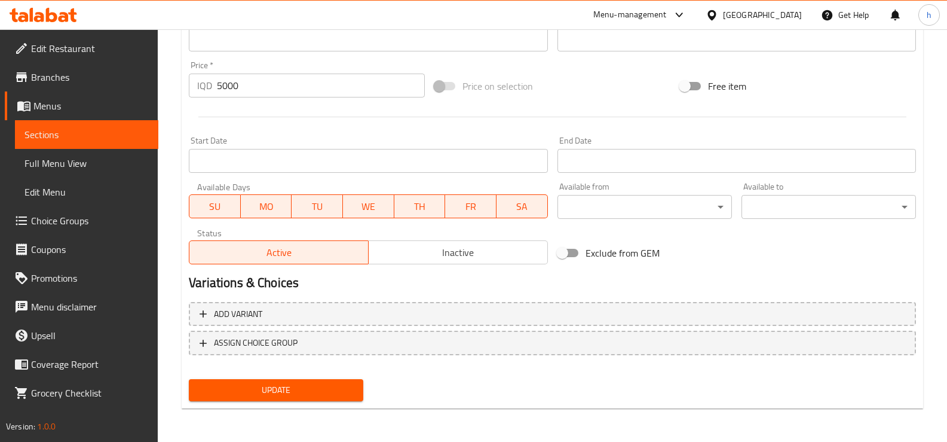
click at [271, 397] on span "Update" at bounding box center [275, 389] width 155 height 15
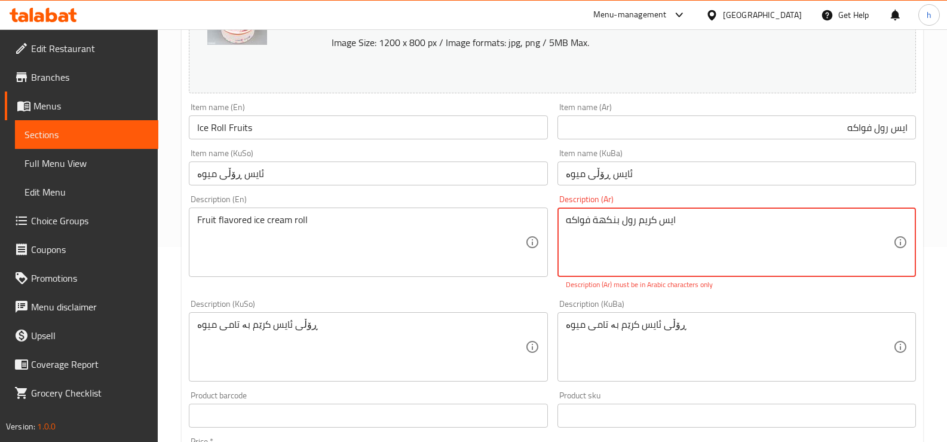
click at [651, 222] on textarea "ايس كریم رول بنكهة فواكه" at bounding box center [730, 242] width 328 height 57
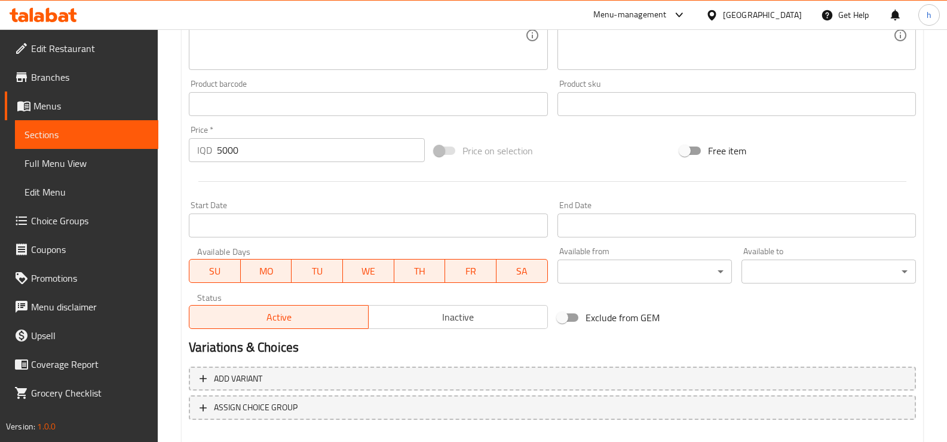
scroll to position [558, 0]
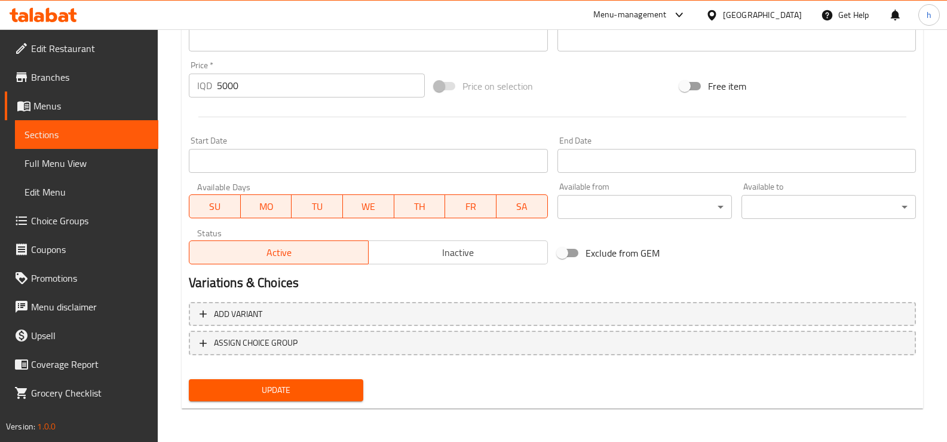
type textarea "ايس كريم رول بنكهة فواكه"
click at [311, 390] on span "Update" at bounding box center [275, 389] width 155 height 15
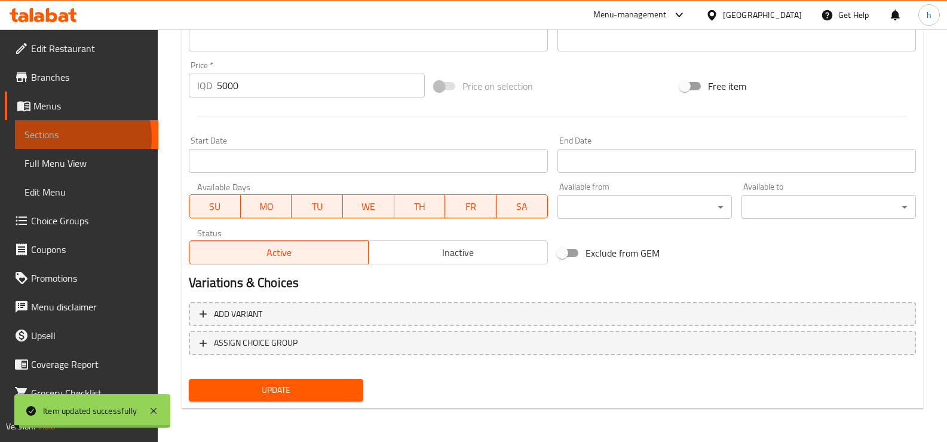
click at [72, 137] on span "Sections" at bounding box center [87, 134] width 124 height 14
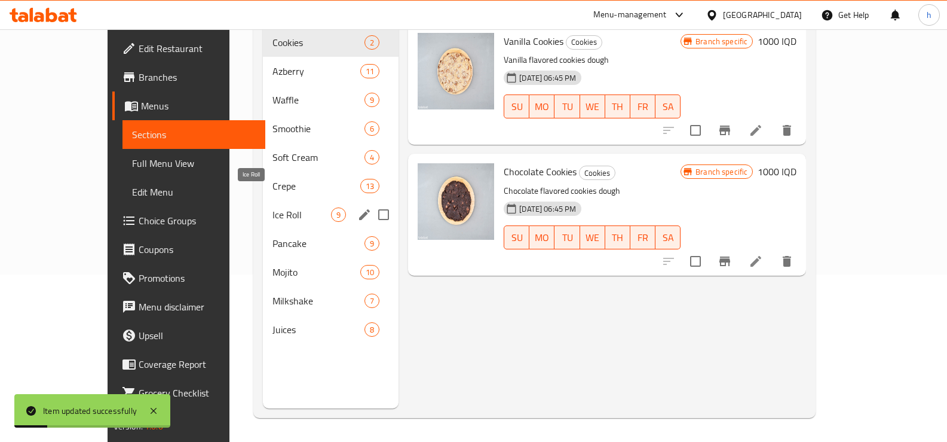
click at [273, 207] on span "Ice Roll" at bounding box center [302, 214] width 59 height 14
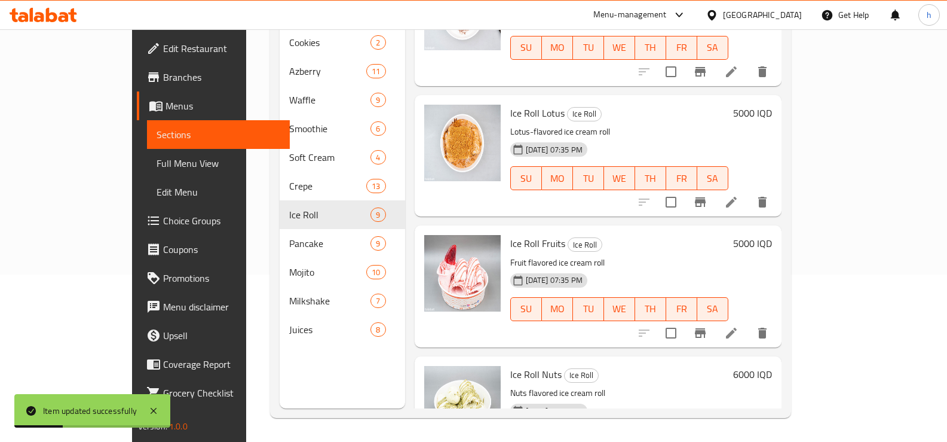
scroll to position [763, 0]
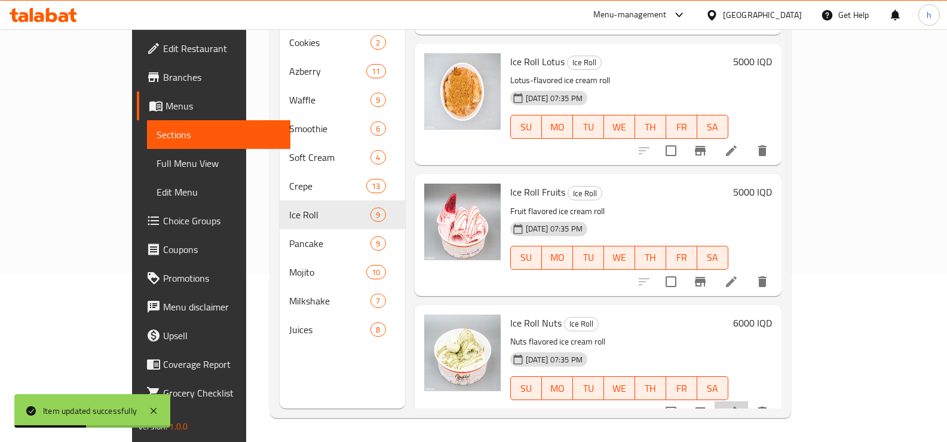
click at [748, 401] on li at bounding box center [731, 412] width 33 height 22
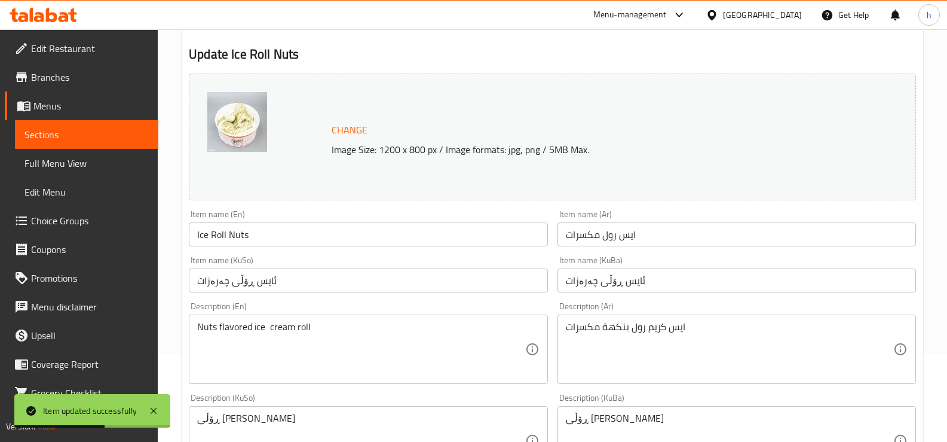
scroll to position [199, 0]
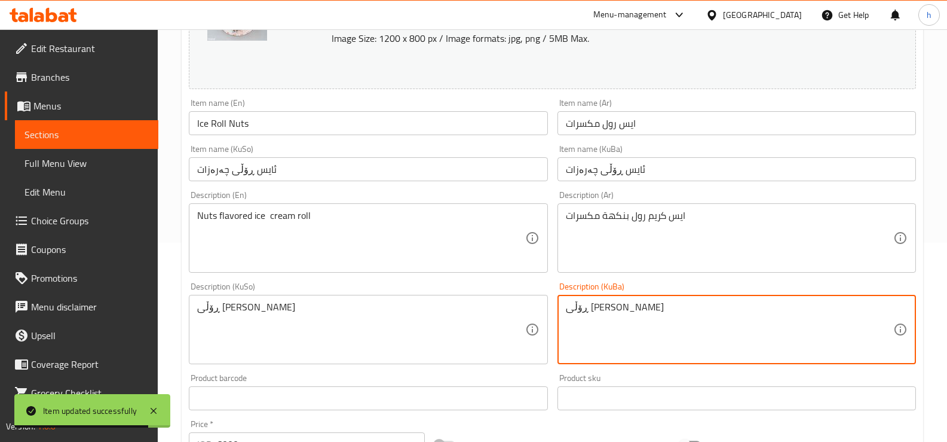
click at [636, 309] on textarea "ڕۆڵی [PERSON_NAME]" at bounding box center [730, 329] width 328 height 57
paste textarea
type textarea "ڕۆڵی ئایس کرێم بە تامی چەرەزات"
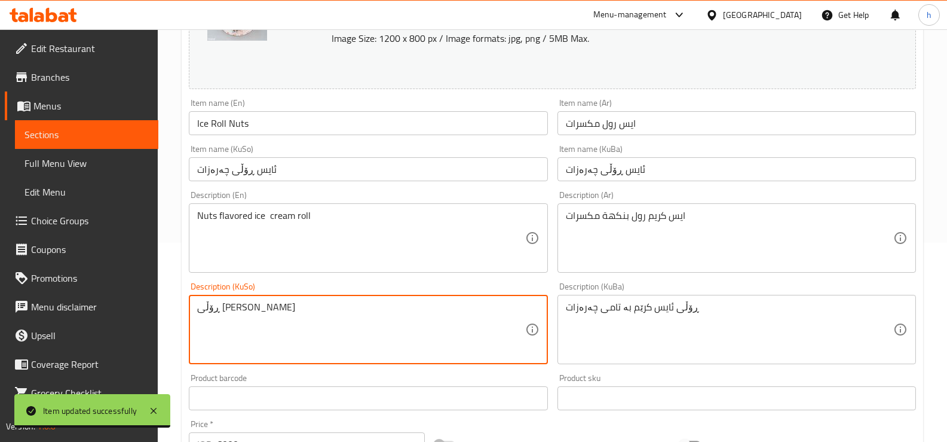
click at [268, 308] on textarea "ڕۆڵی [PERSON_NAME]" at bounding box center [361, 329] width 328 height 57
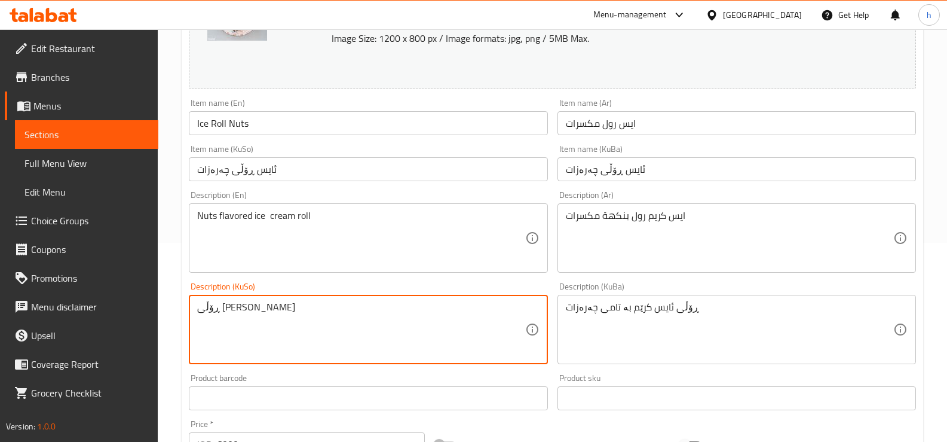
paste textarea
type textarea "ڕۆڵی ئایس کرێم بە تامی چەرەزات"
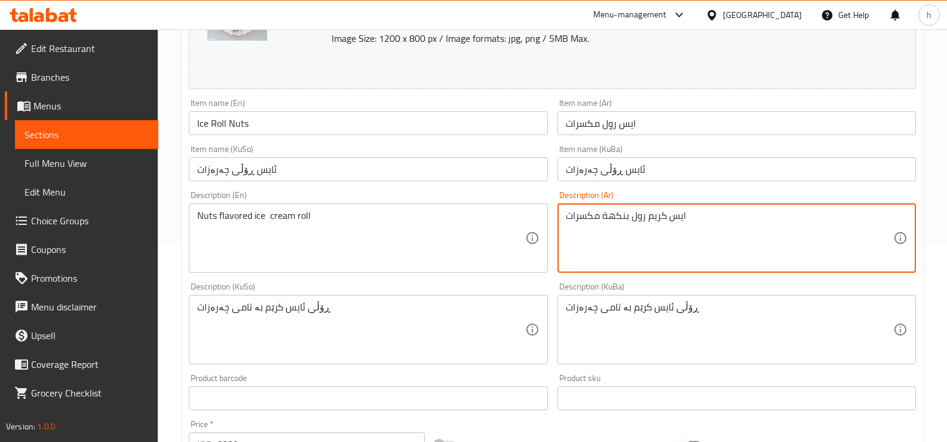
type textarea "ايس كريم رول بنكهة مكسرات"
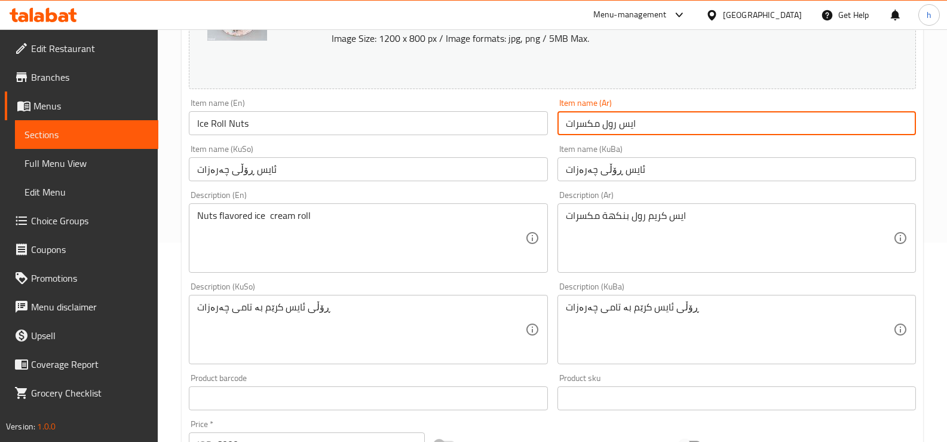
click at [629, 128] on input "ایس رول مكسرات" at bounding box center [737, 123] width 359 height 24
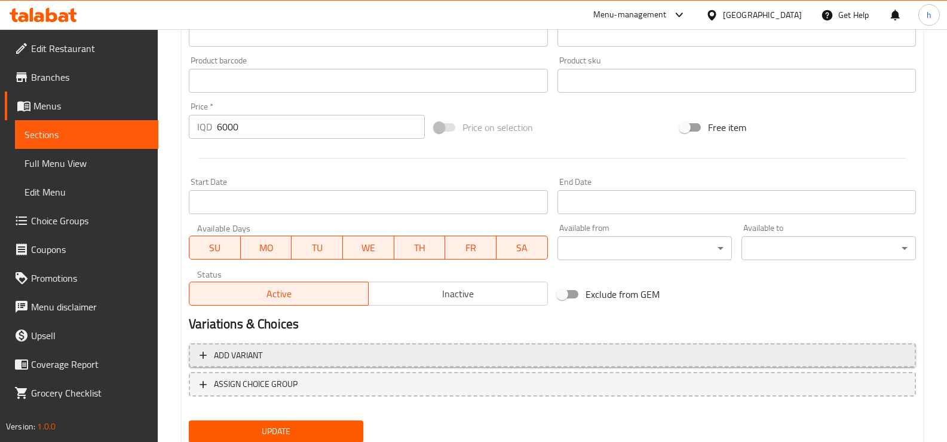
scroll to position [558, 0]
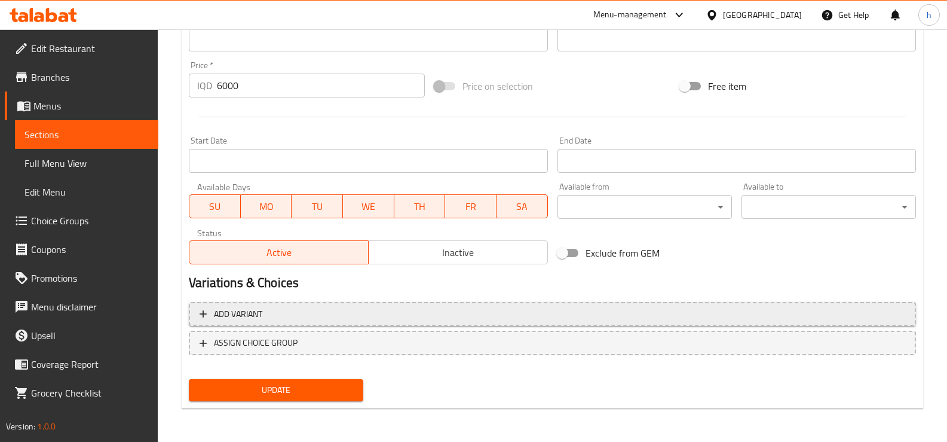
type input "ايس رول مكسرات"
click at [275, 395] on span "Update" at bounding box center [275, 389] width 155 height 15
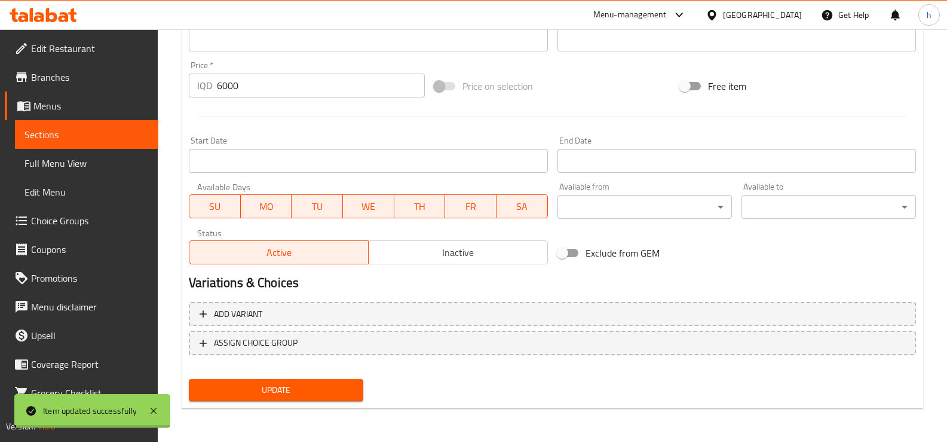
click at [66, 136] on span "Sections" at bounding box center [87, 134] width 124 height 14
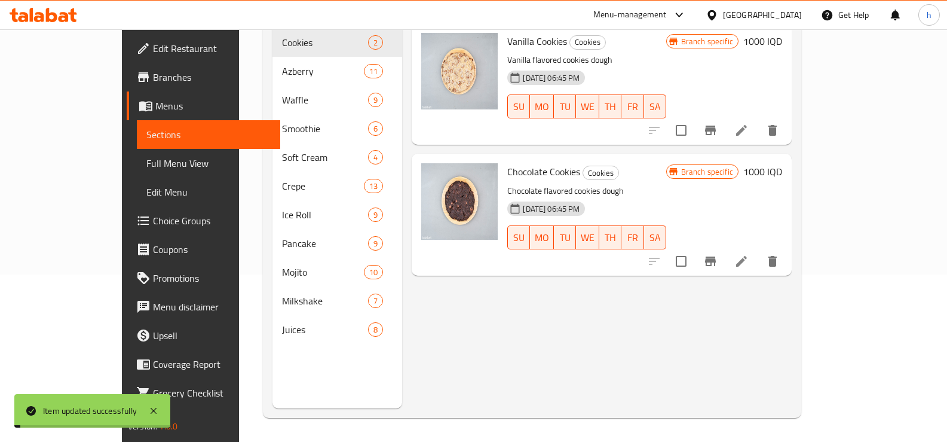
scroll to position [167, 0]
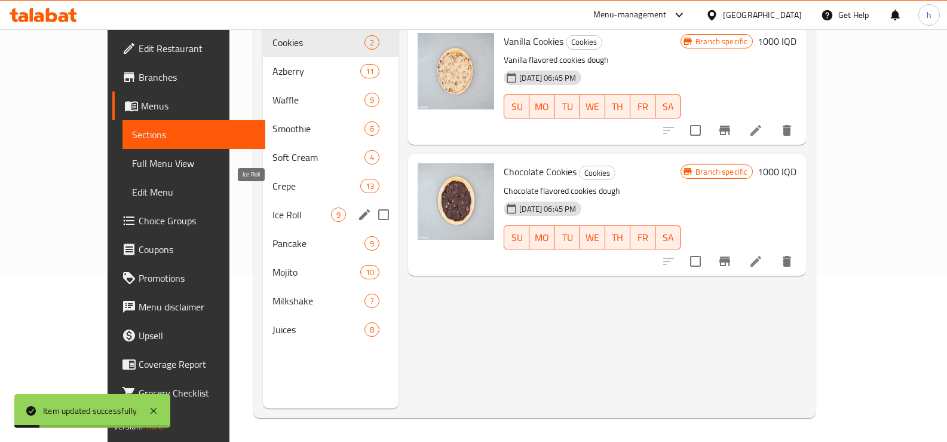
click at [273, 207] on span "Ice Roll" at bounding box center [302, 214] width 59 height 14
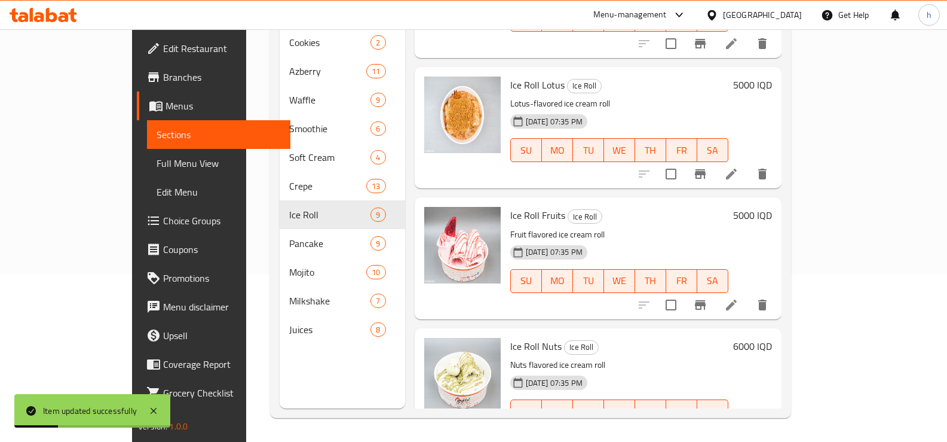
scroll to position [763, 0]
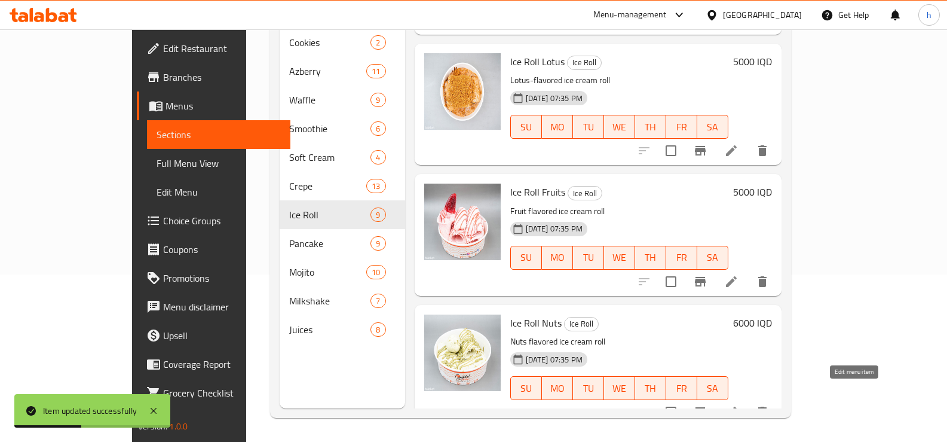
click at [739, 405] on icon at bounding box center [731, 412] width 14 height 14
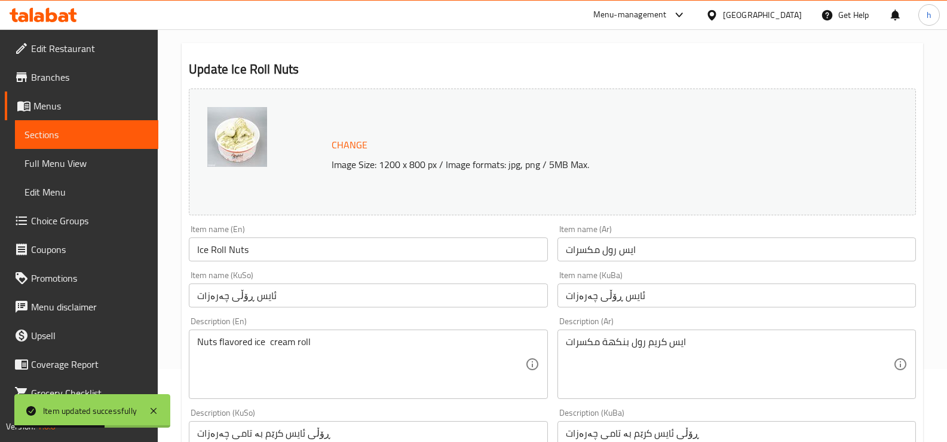
scroll to position [100, 0]
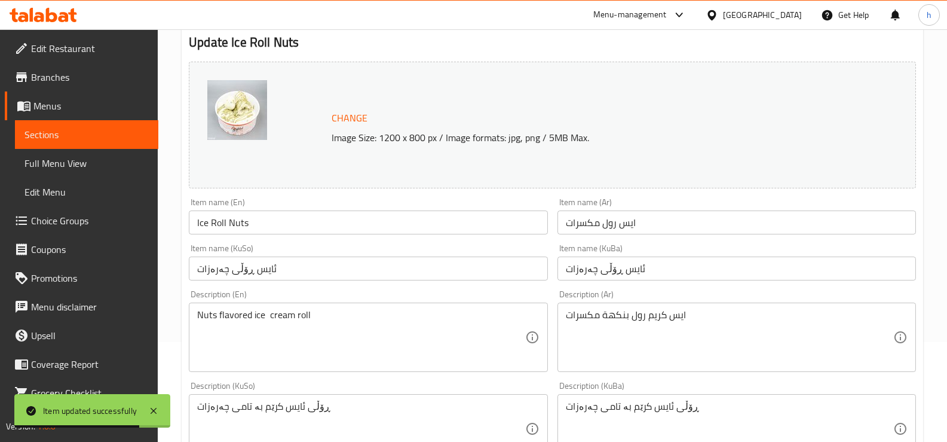
click at [36, 136] on span "Sections" at bounding box center [87, 134] width 124 height 14
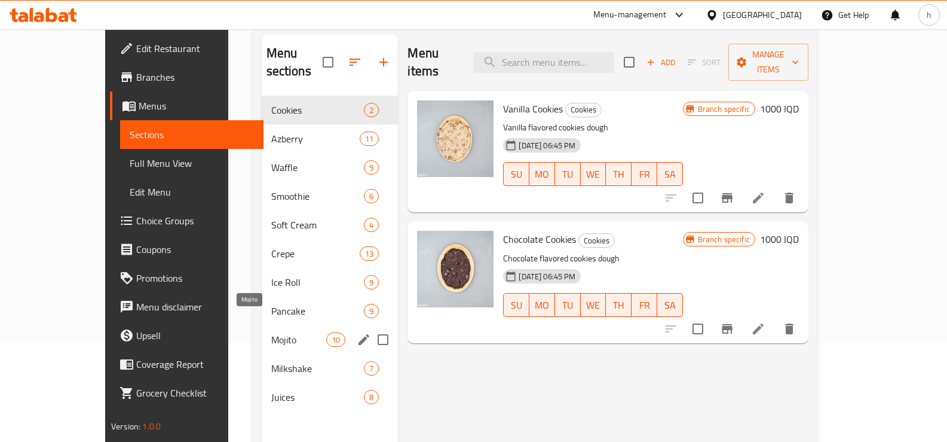
click at [271, 332] on span "Mojito" at bounding box center [299, 339] width 56 height 14
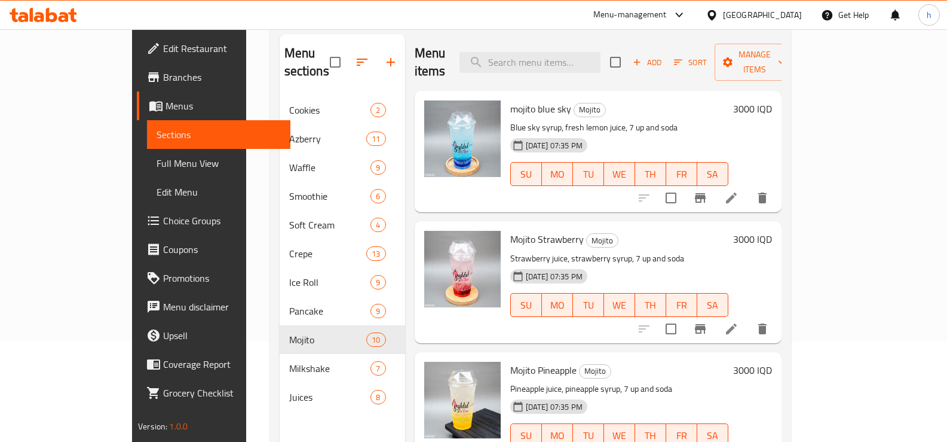
click at [748, 187] on li at bounding box center [731, 198] width 33 height 22
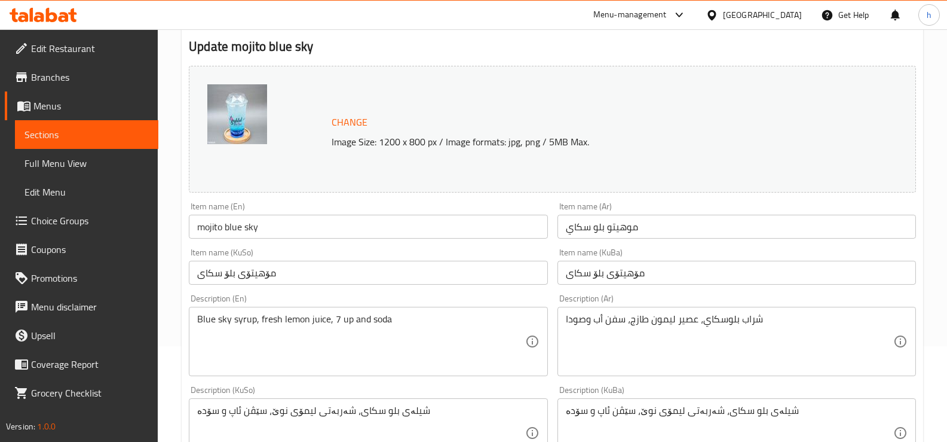
scroll to position [199, 0]
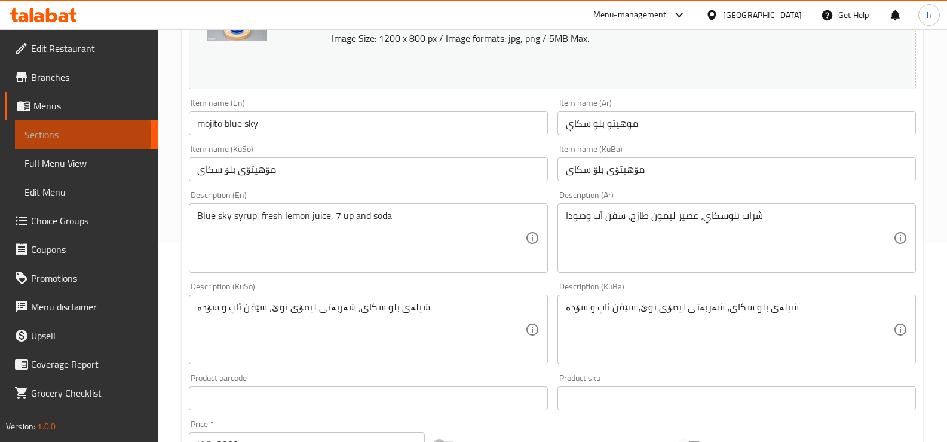
click at [41, 134] on span "Sections" at bounding box center [87, 134] width 124 height 14
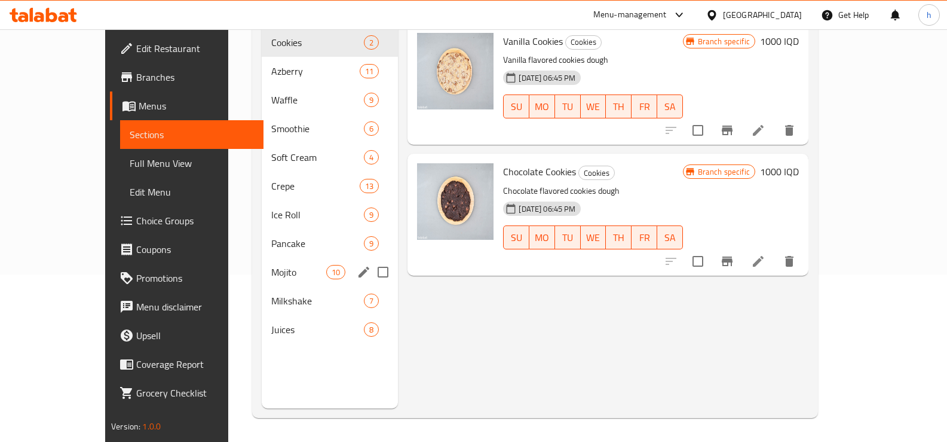
click at [271, 265] on span "Mojito" at bounding box center [299, 272] width 56 height 14
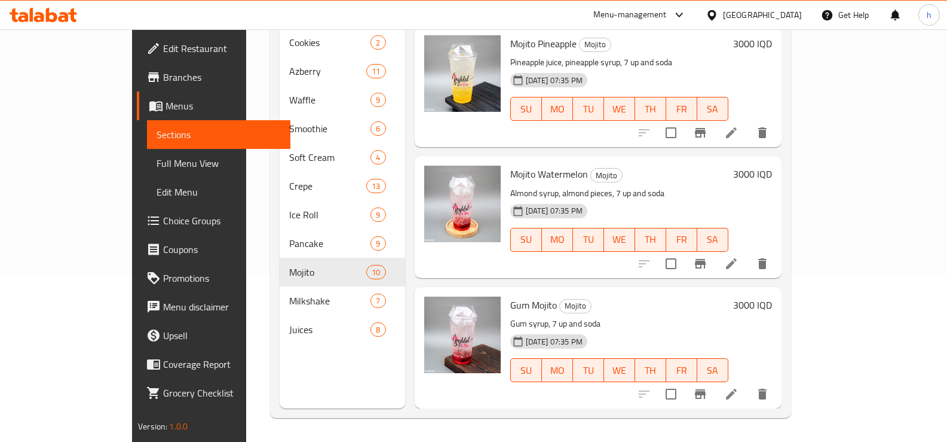
scroll to position [299, 0]
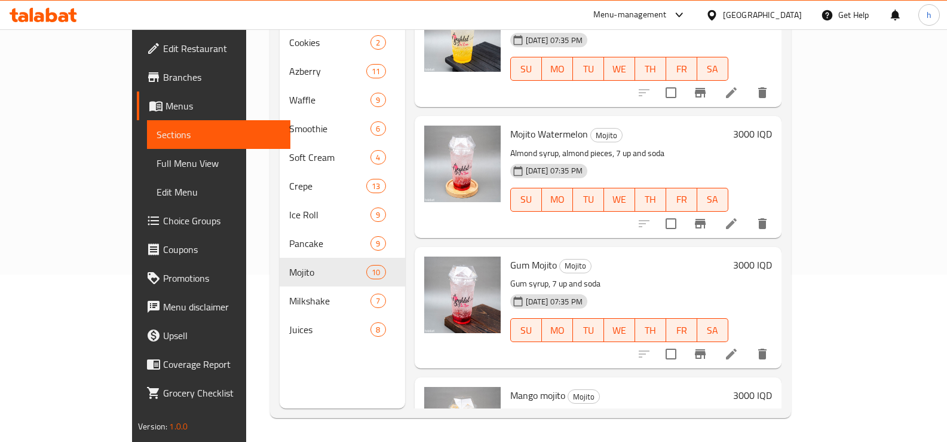
click at [748, 213] on li at bounding box center [731, 224] width 33 height 22
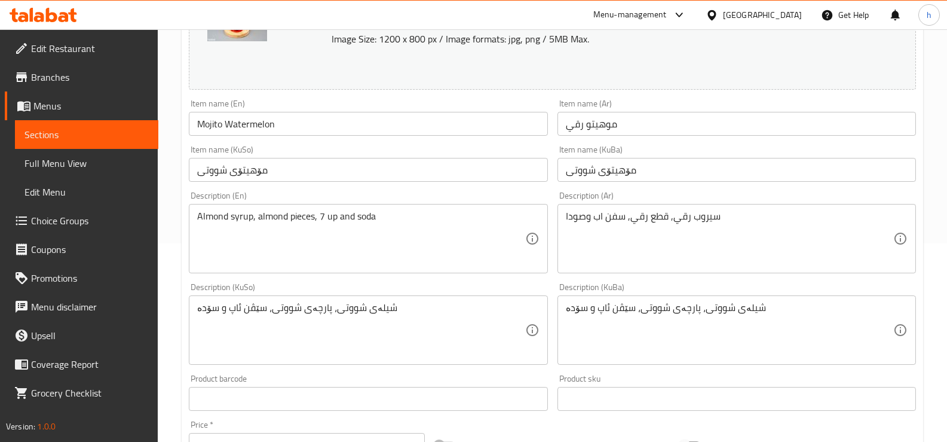
scroll to position [199, 0]
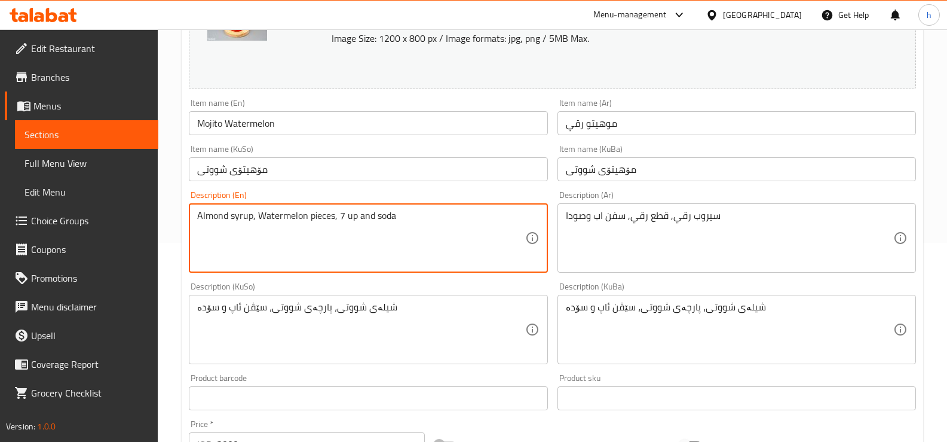
click at [289, 214] on textarea "Almond syrup, Watermelon pieces, 7 up and soda" at bounding box center [361, 238] width 328 height 57
click at [219, 215] on textarea "Almond syrup, Watermelon pieces, 7 up and soda" at bounding box center [361, 238] width 328 height 57
paste textarea "Watermelon"
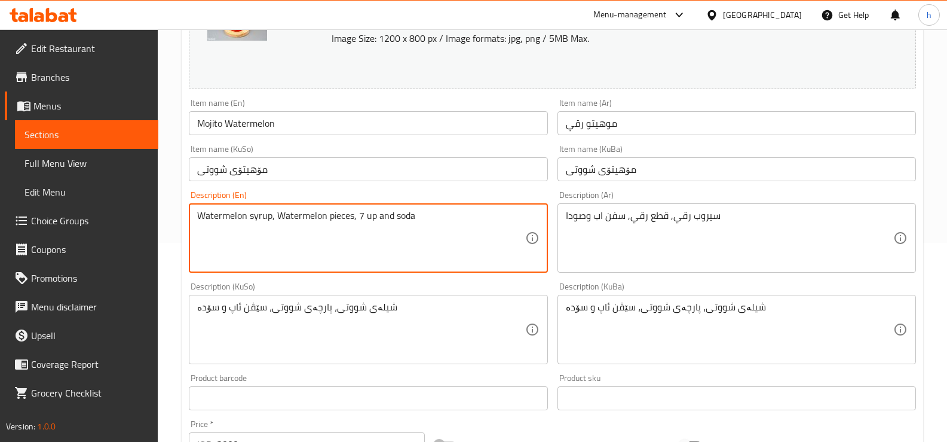
click at [287, 216] on textarea "Watermelon syrup, Watermelon pieces, 7 up and soda" at bounding box center [361, 238] width 328 height 57
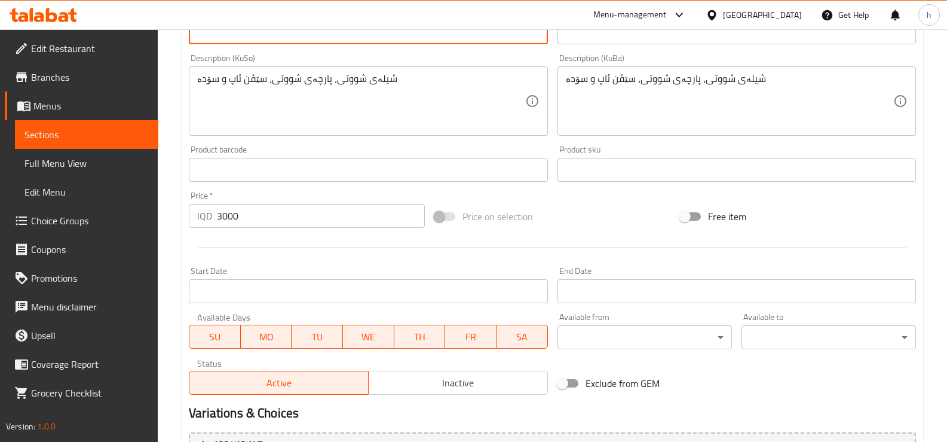
scroll to position [399, 0]
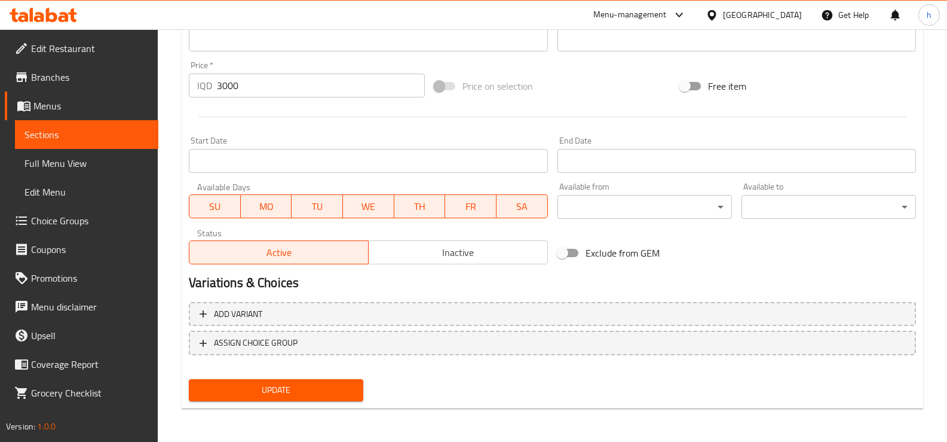
type textarea "Watermelon syrup, watermelon pieces, 7 up and soda"
click at [290, 387] on span "Update" at bounding box center [275, 389] width 155 height 15
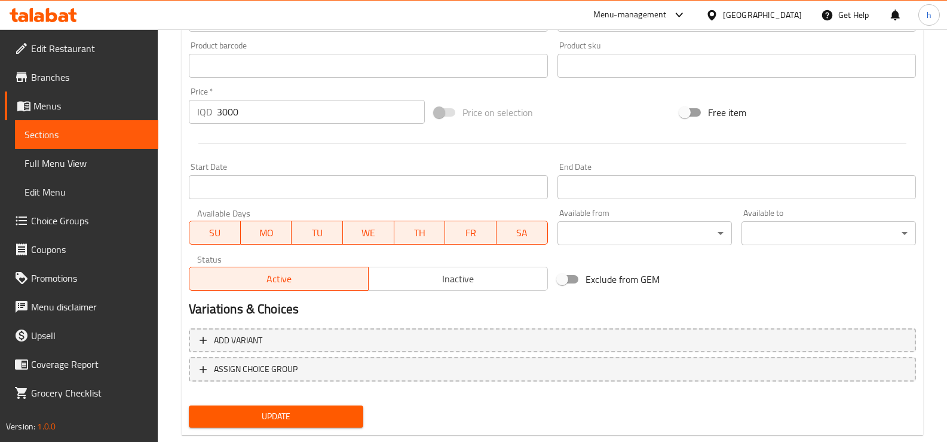
scroll to position [102, 0]
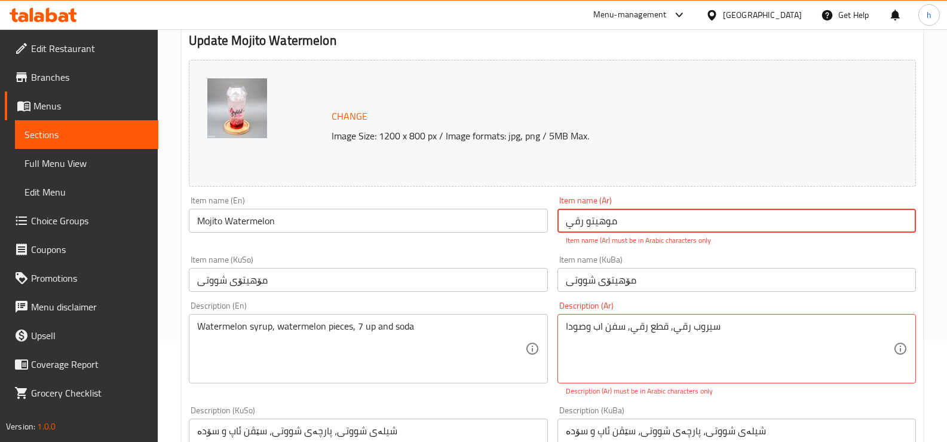
click at [595, 219] on input "موھیتو رقي" at bounding box center [737, 221] width 359 height 24
click at [890, 216] on input "موھيتو رقي" at bounding box center [737, 221] width 359 height 24
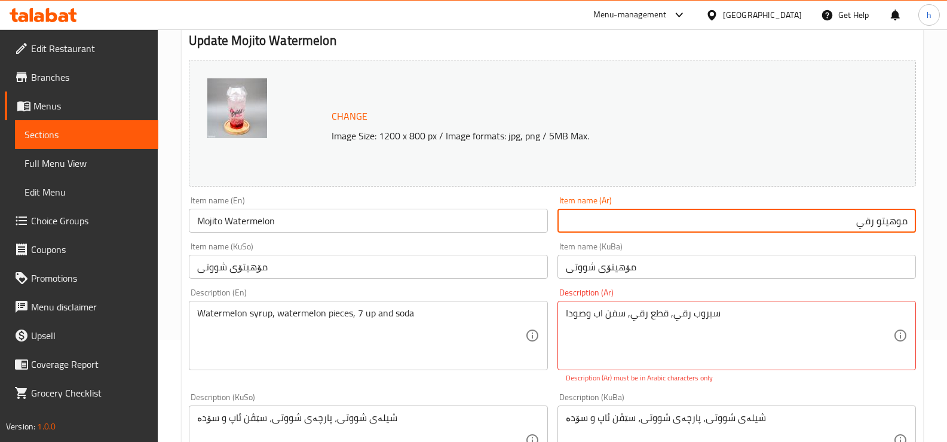
type input "موهيتو رقي"
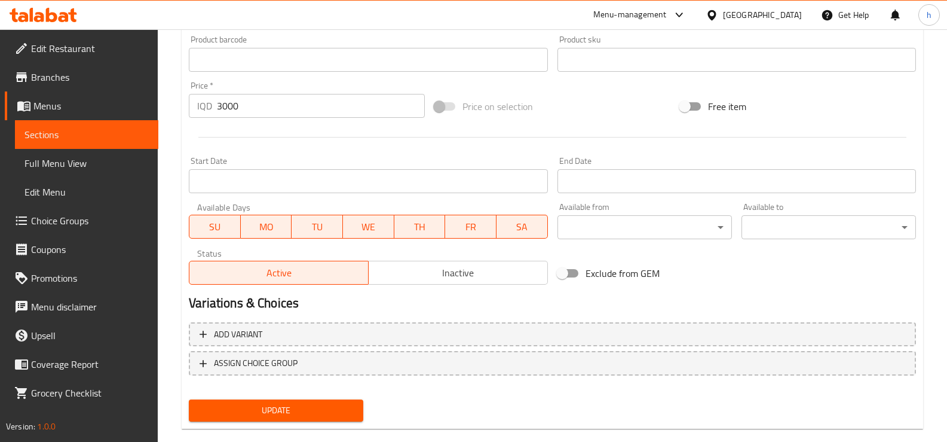
scroll to position [558, 0]
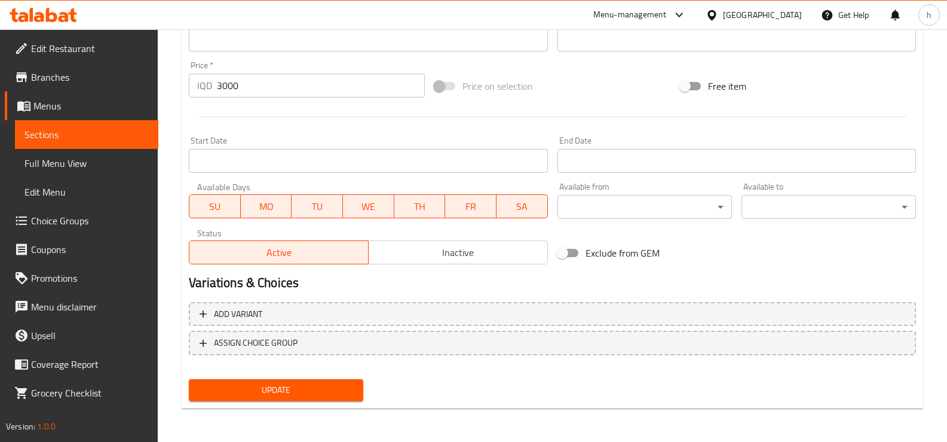
type textarea "سيروب رقي, قطع رقي, سفن اب وصودا"
click at [347, 382] on span "Update" at bounding box center [275, 389] width 155 height 15
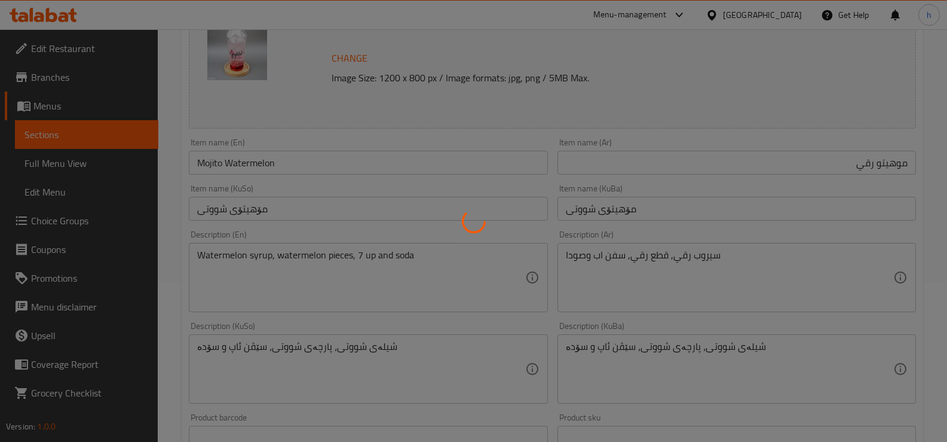
scroll to position [159, 0]
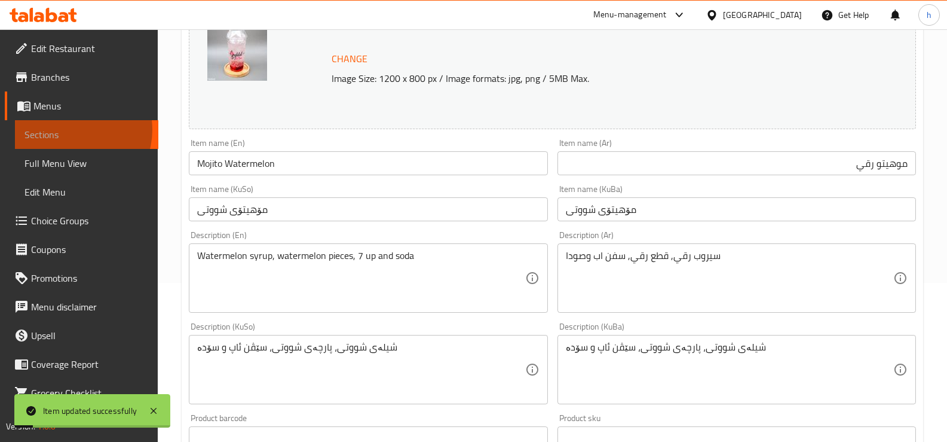
click at [72, 130] on span "Sections" at bounding box center [87, 134] width 124 height 14
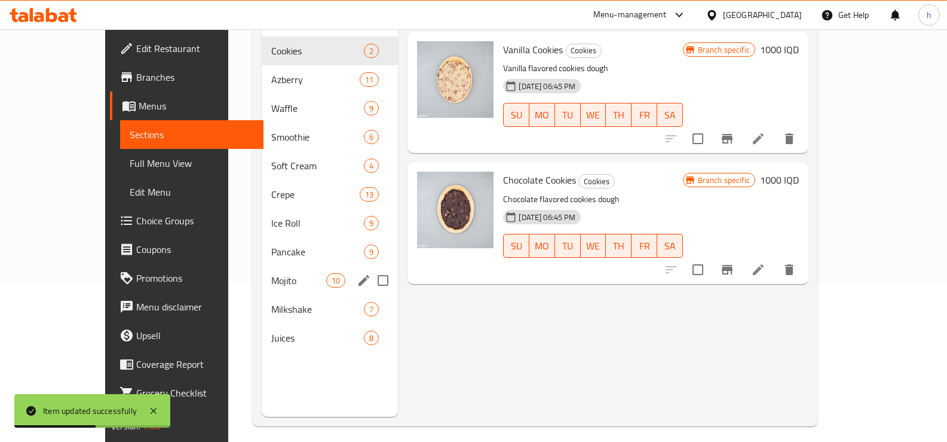
click at [262, 270] on div "Mojito 10" at bounding box center [330, 280] width 137 height 29
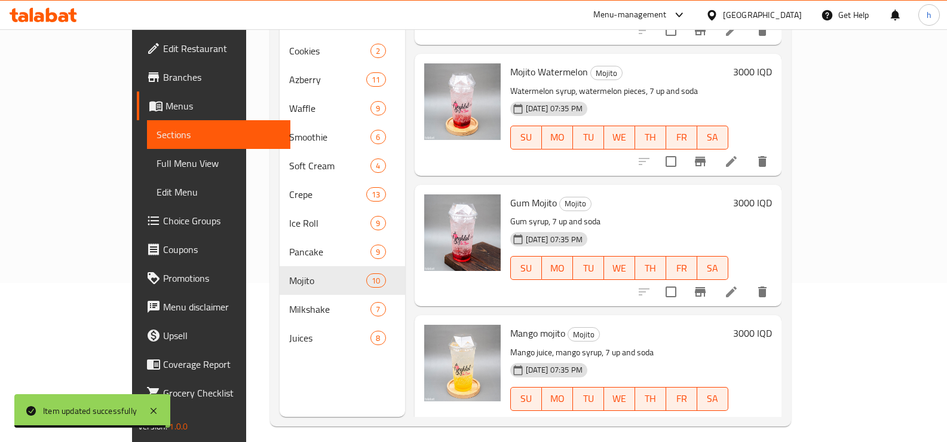
scroll to position [399, 0]
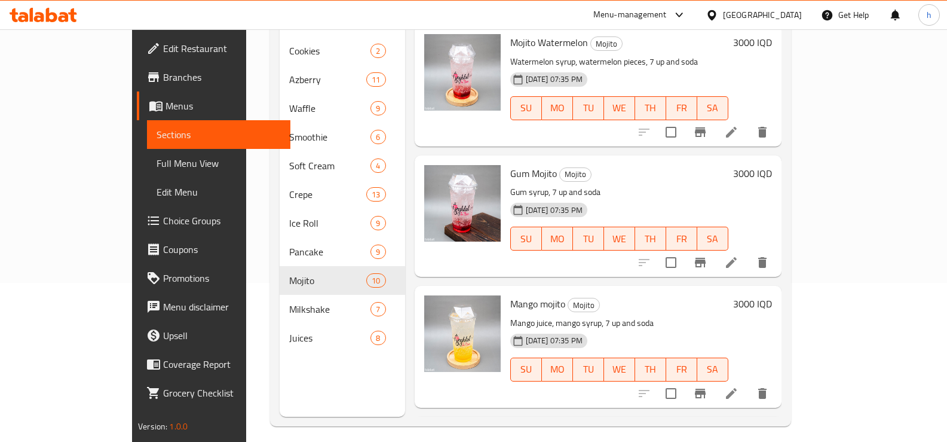
click at [748, 252] on li at bounding box center [731, 263] width 33 height 22
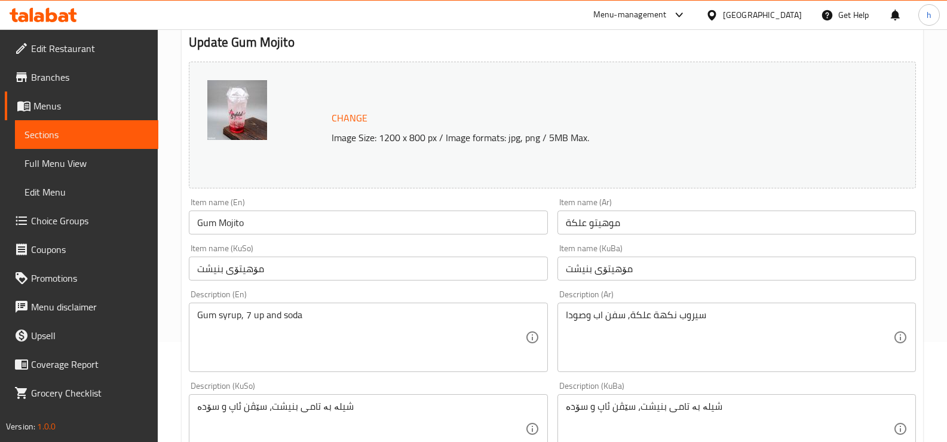
scroll to position [399, 0]
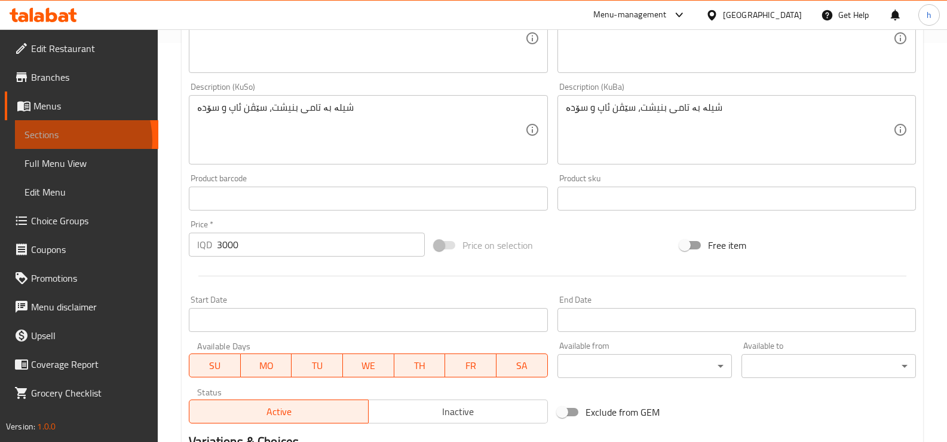
click at [67, 140] on span "Sections" at bounding box center [87, 134] width 124 height 14
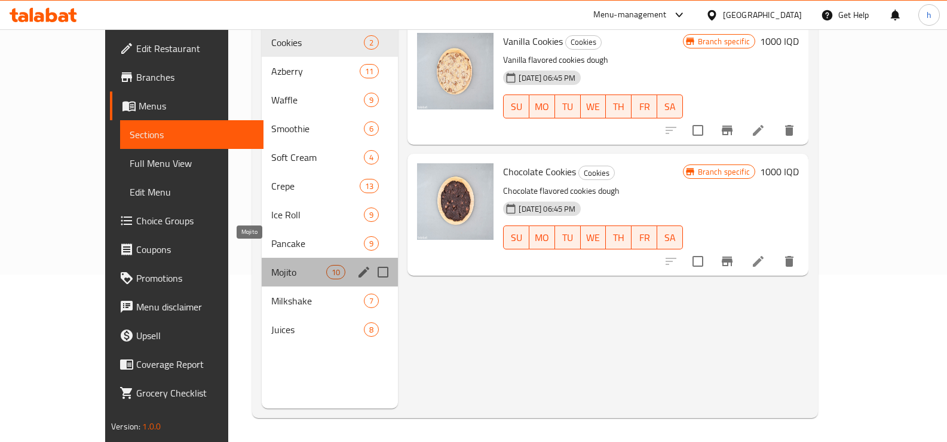
click at [271, 265] on span "Mojito" at bounding box center [299, 272] width 56 height 14
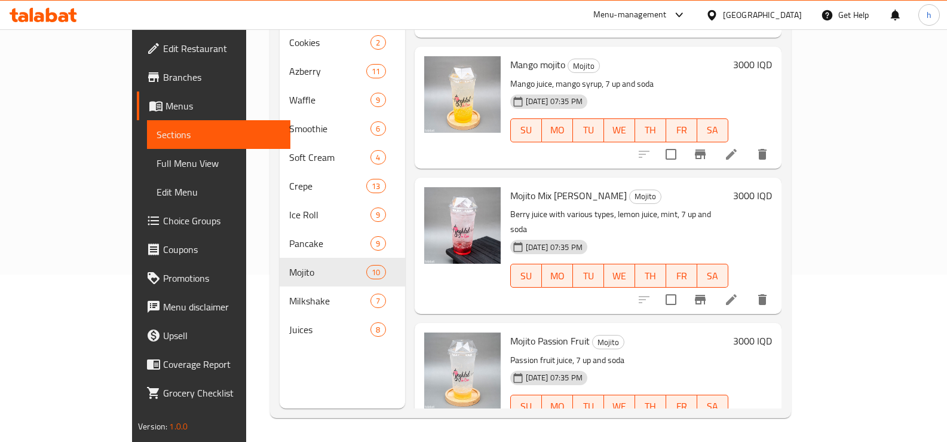
scroll to position [894, 0]
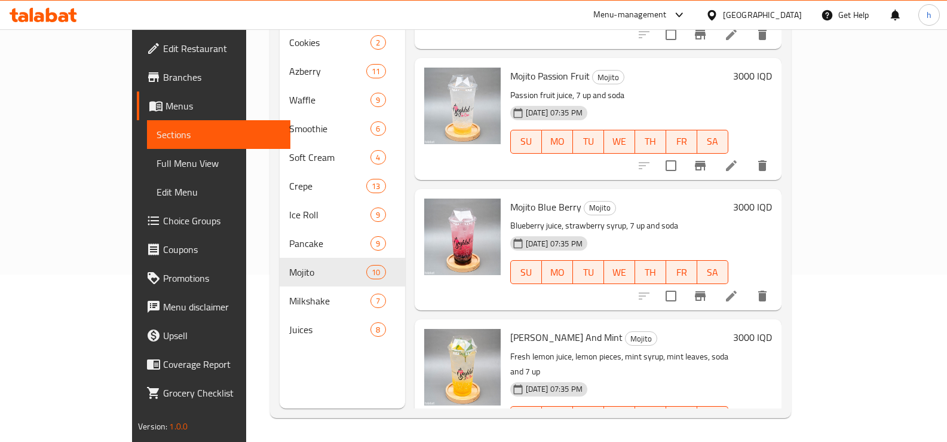
click at [748, 431] on li at bounding box center [731, 442] width 33 height 22
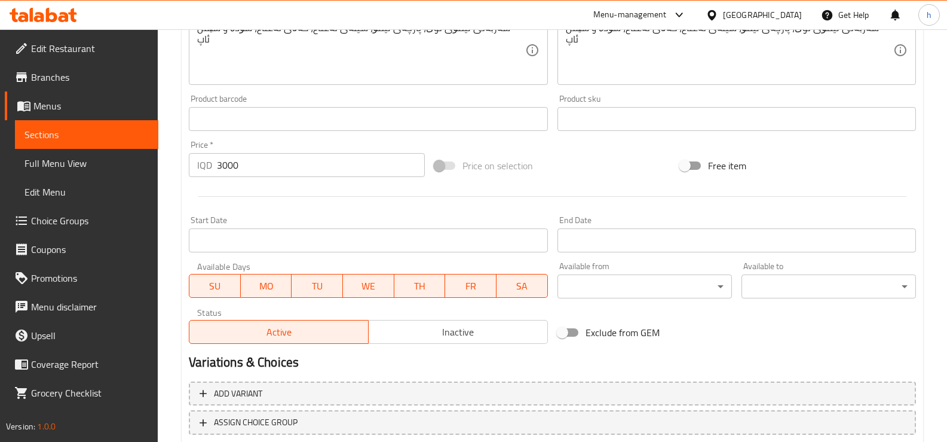
scroll to position [359, 0]
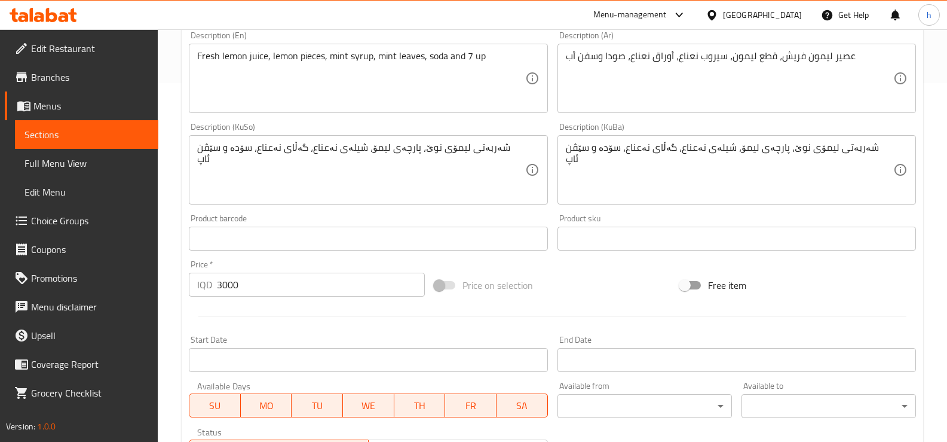
click at [96, 143] on link "Sections" at bounding box center [86, 134] width 143 height 29
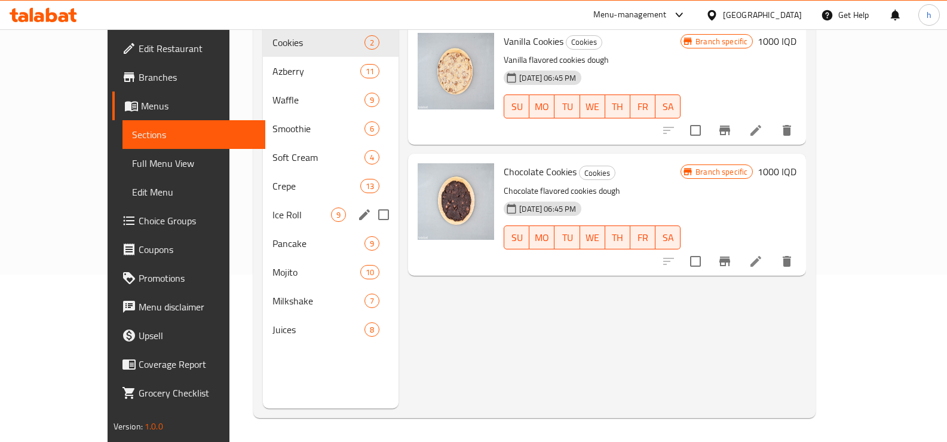
scroll to position [68, 0]
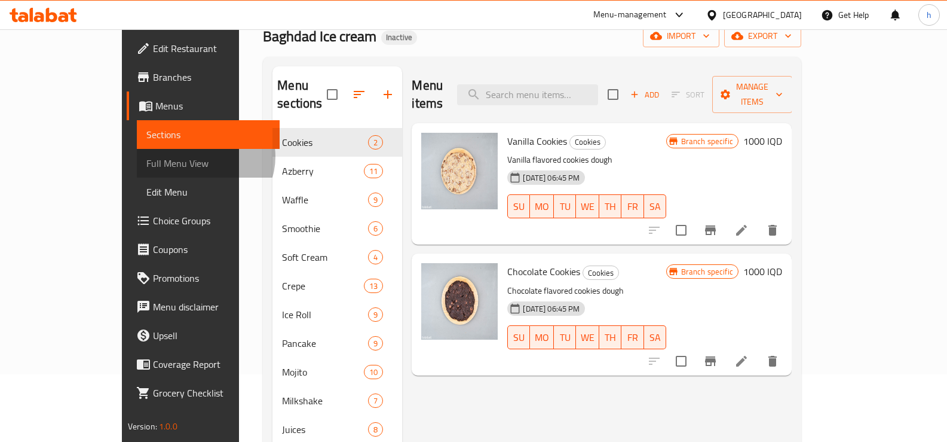
click at [146, 157] on span "Full Menu View" at bounding box center [208, 163] width 124 height 14
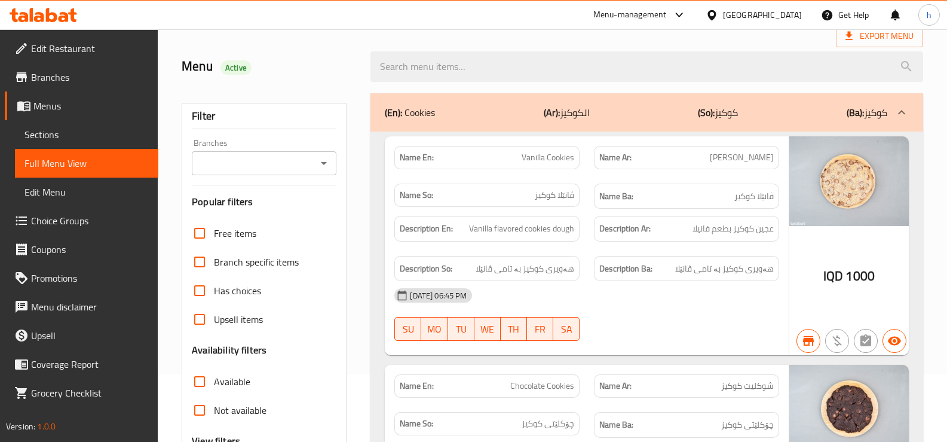
click at [317, 164] on icon "Open" at bounding box center [324, 163] width 14 height 14
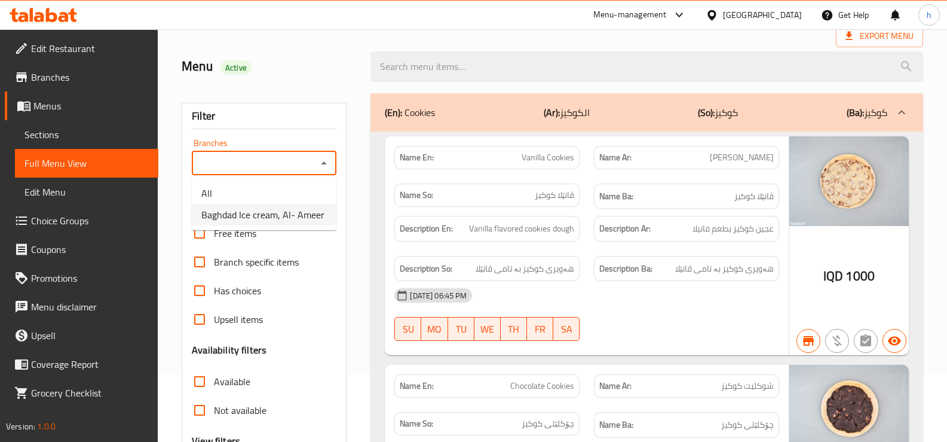
click at [252, 208] on span "Baghdad Ice cream, Al- Ameer" at bounding box center [262, 214] width 123 height 14
type input "Baghdad Ice cream, Al- Ameer"
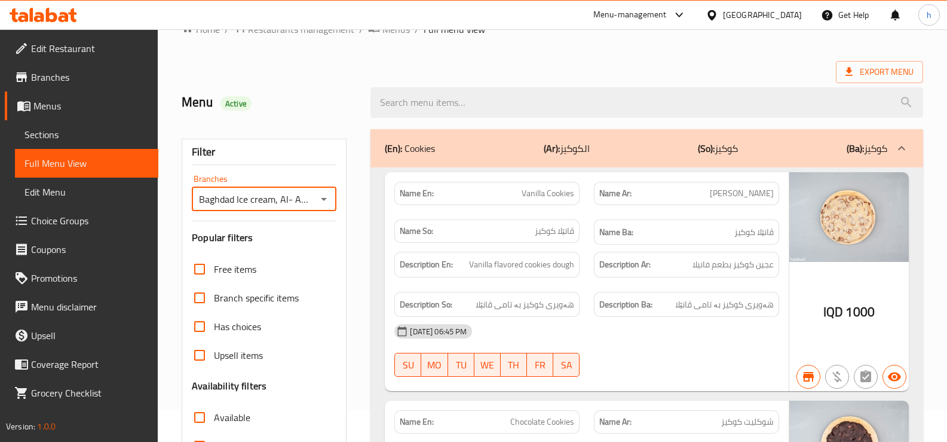
scroll to position [294, 0]
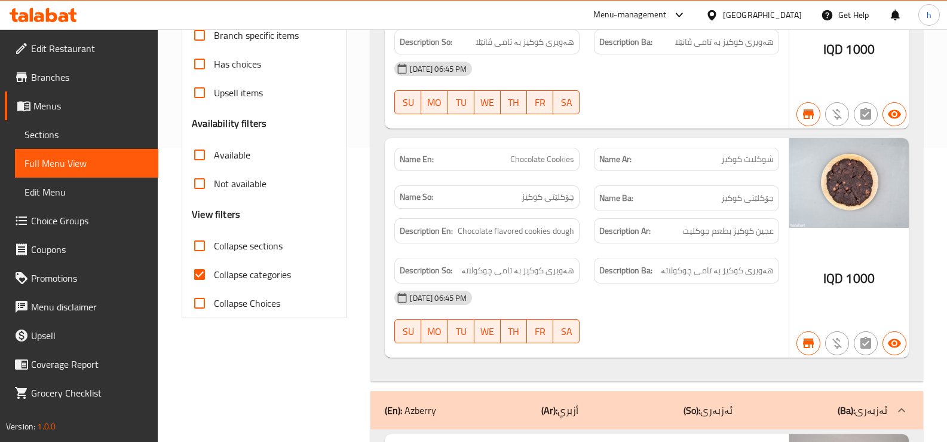
click at [198, 249] on input "Collapse sections" at bounding box center [199, 245] width 29 height 29
checkbox input "true"
click at [201, 272] on input "Collapse categories" at bounding box center [199, 274] width 29 height 29
checkbox input "false"
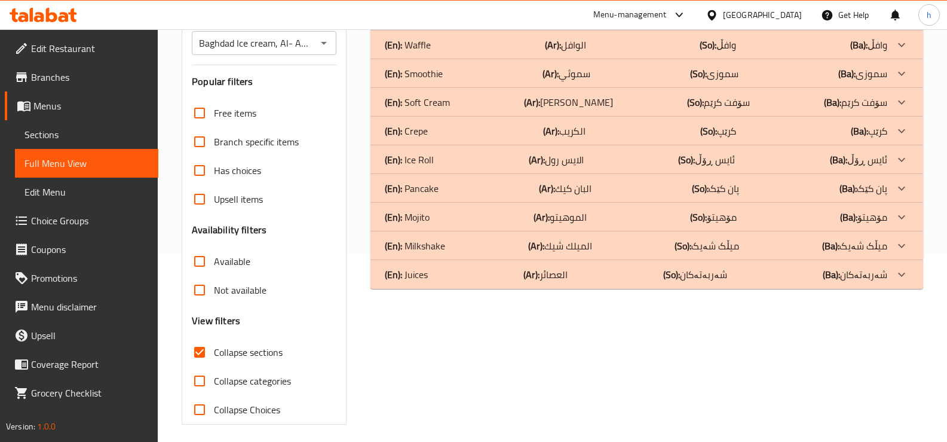
scroll to position [94, 0]
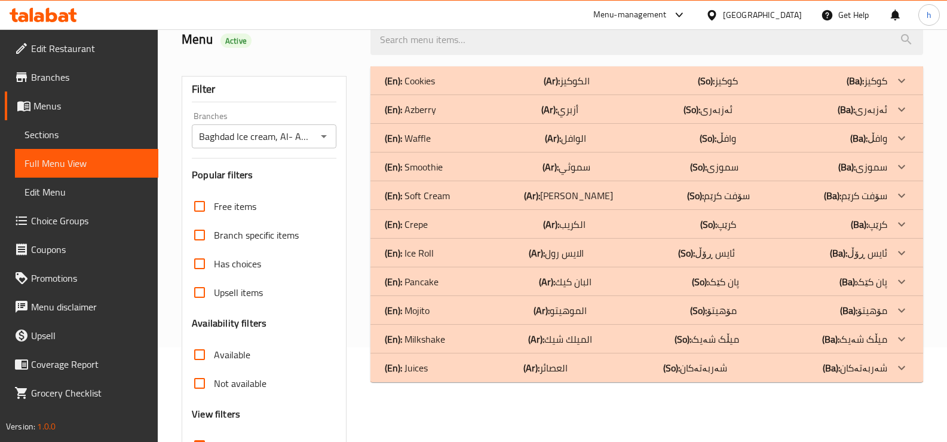
click at [420, 88] on p "(En): Mojito" at bounding box center [410, 81] width 50 height 14
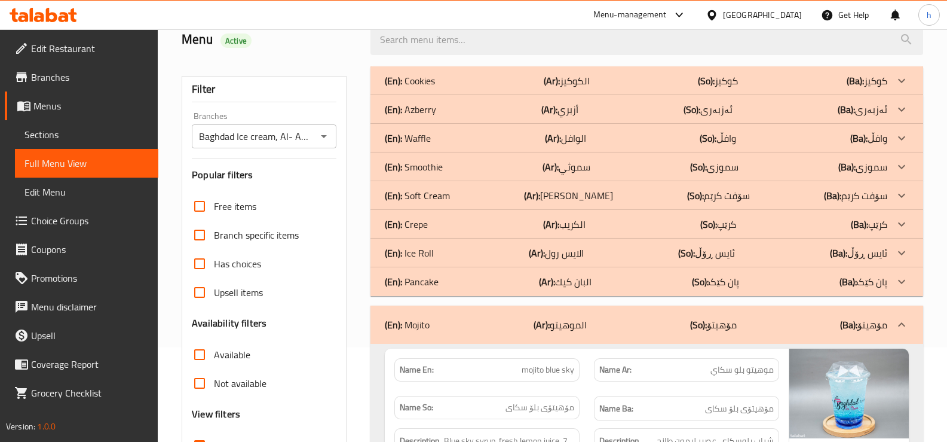
click at [421, 88] on p "(En): Ice Roll" at bounding box center [410, 81] width 50 height 14
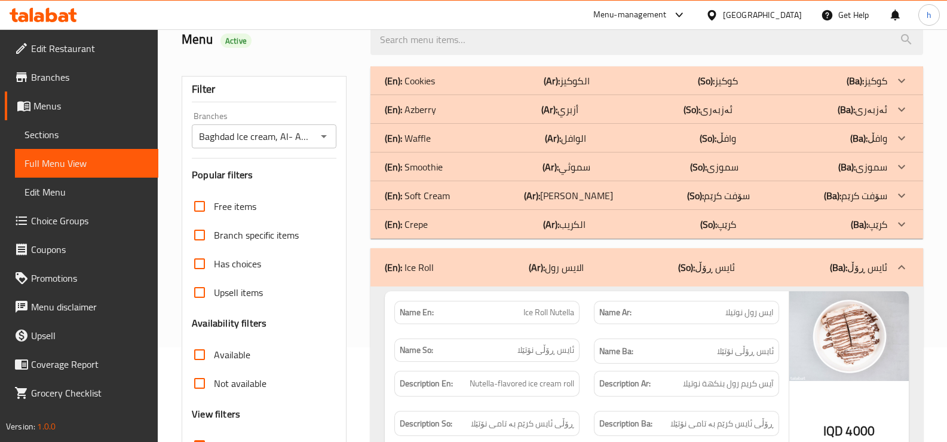
click at [424, 88] on p "(En): Soft Cream" at bounding box center [410, 81] width 50 height 14
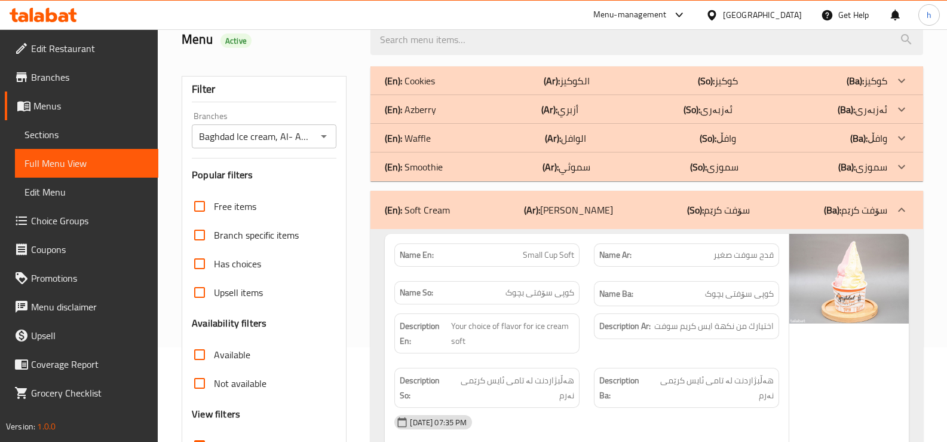
click at [421, 88] on p "(En): Azberry" at bounding box center [410, 81] width 50 height 14
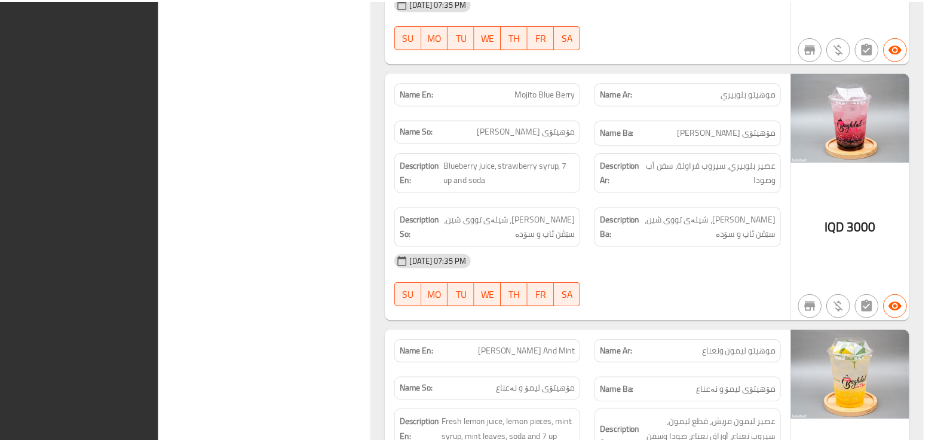
scroll to position [11710, 0]
